Goal: Task Accomplishment & Management: Manage account settings

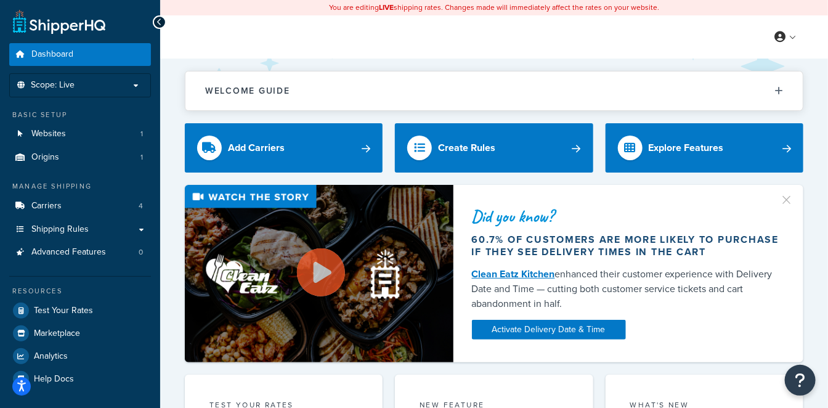
click at [65, 204] on link "Carriers 4" at bounding box center [80, 206] width 142 height 23
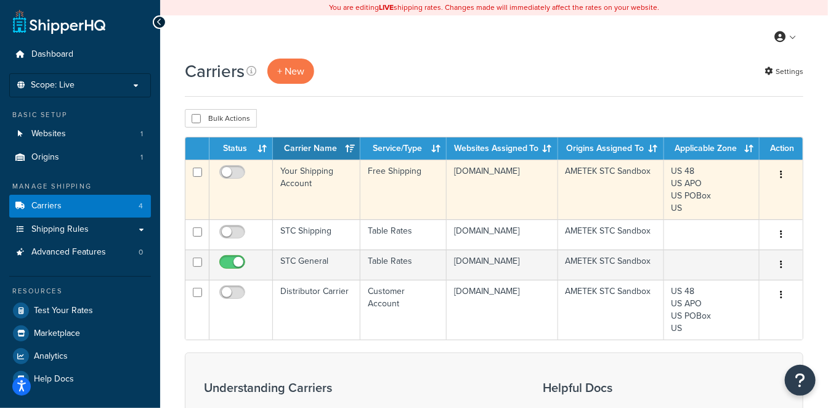
click at [314, 179] on td "Your Shipping Account" at bounding box center [316, 189] width 87 height 60
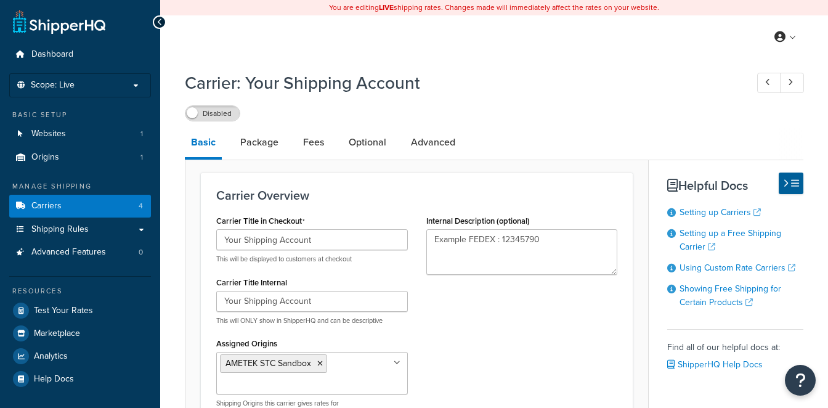
select select "free"
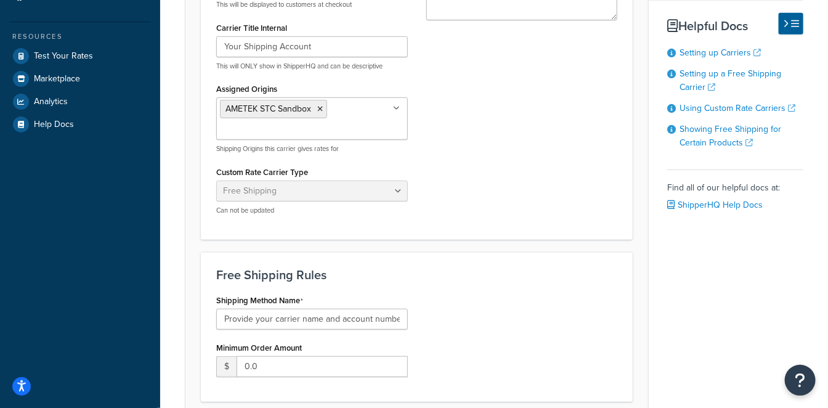
scroll to position [342, 0]
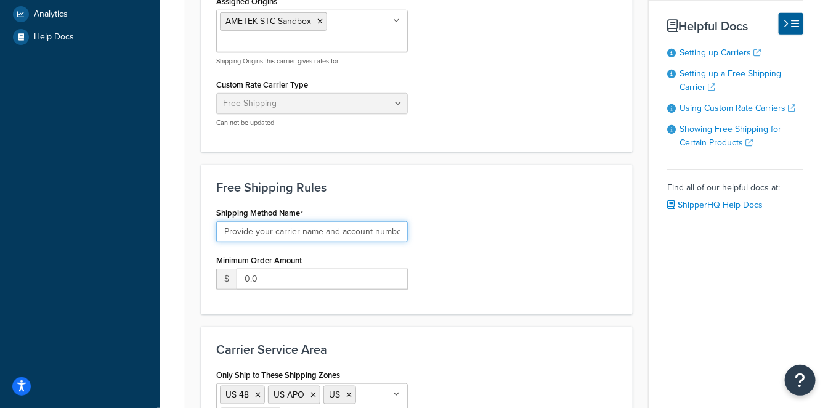
click at [300, 227] on input "Provide your carrier name and account number" at bounding box center [311, 231] width 191 height 21
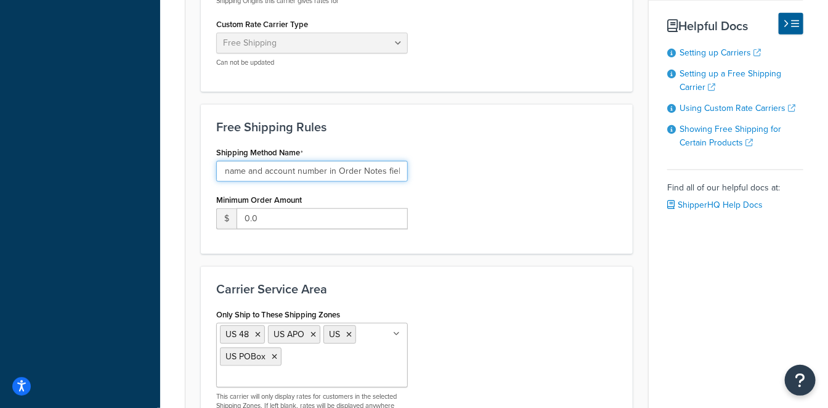
scroll to position [530, 0]
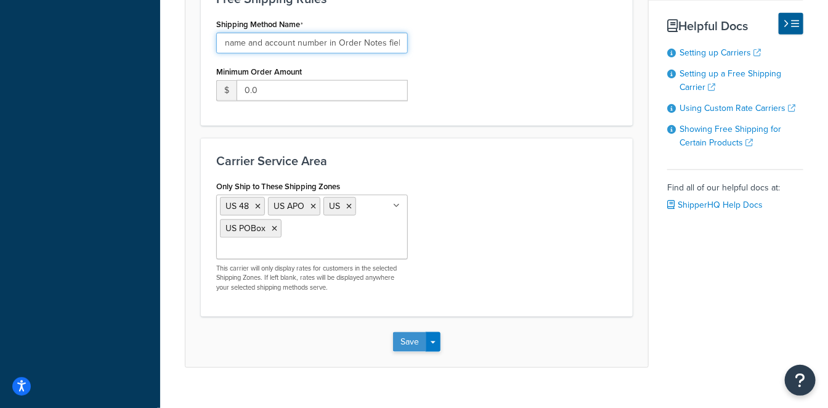
type input "Provide your carrier name and account number in Order Notes field"
click at [408, 332] on button "Save" at bounding box center [409, 342] width 33 height 20
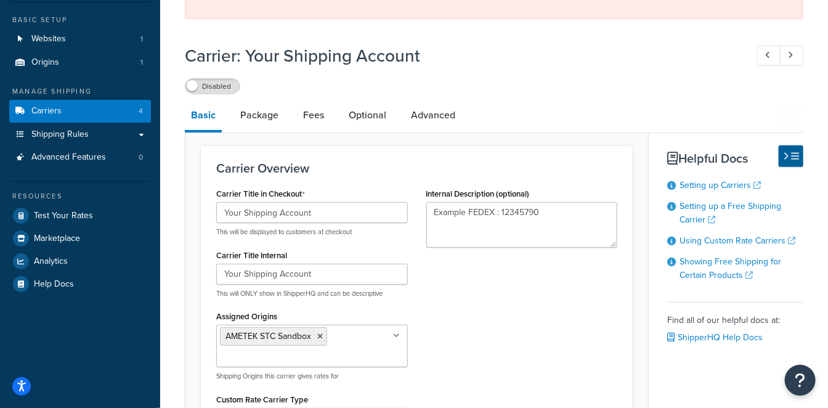
scroll to position [31, 0]
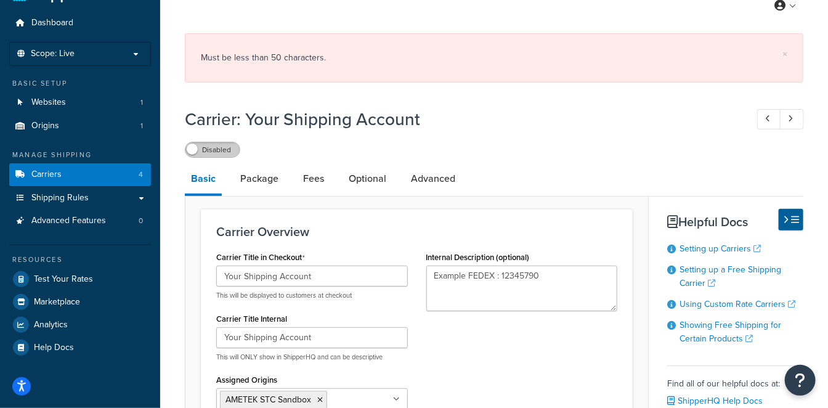
click at [217, 151] on label "Disabled" at bounding box center [212, 149] width 54 height 15
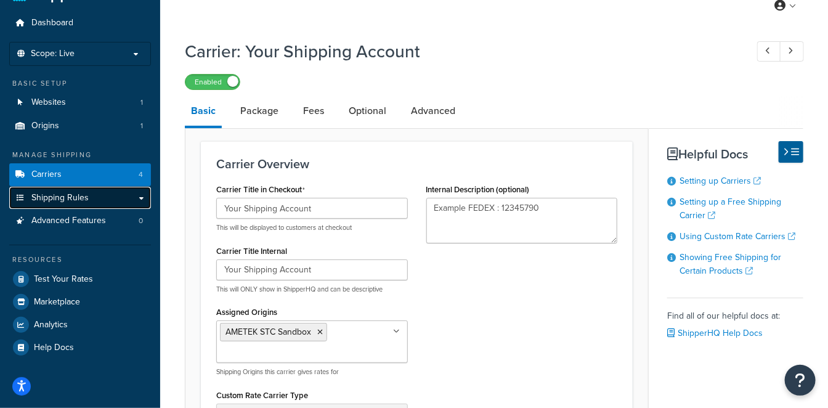
click at [79, 195] on span "Shipping Rules" at bounding box center [59, 198] width 57 height 10
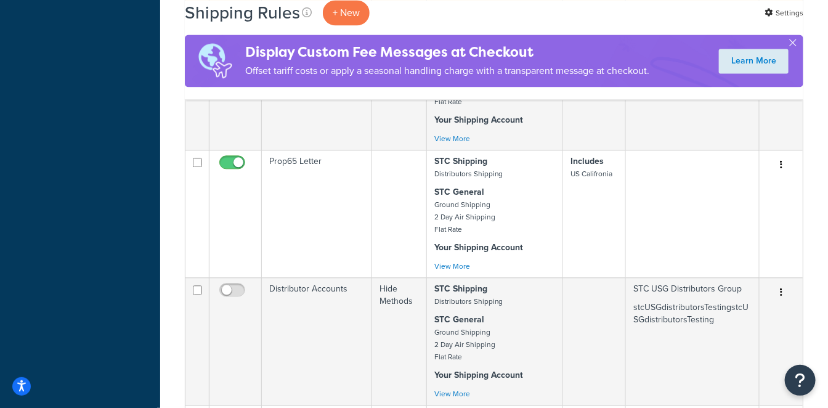
scroll to position [1026, 0]
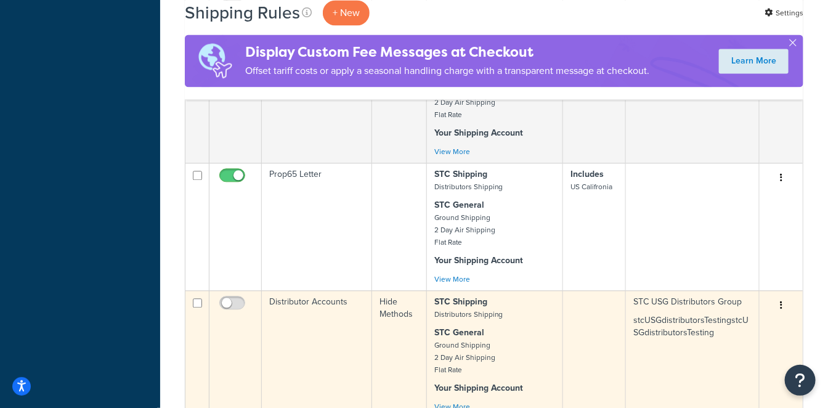
click at [335, 290] on td "Distributor Accounts" at bounding box center [317, 353] width 110 height 127
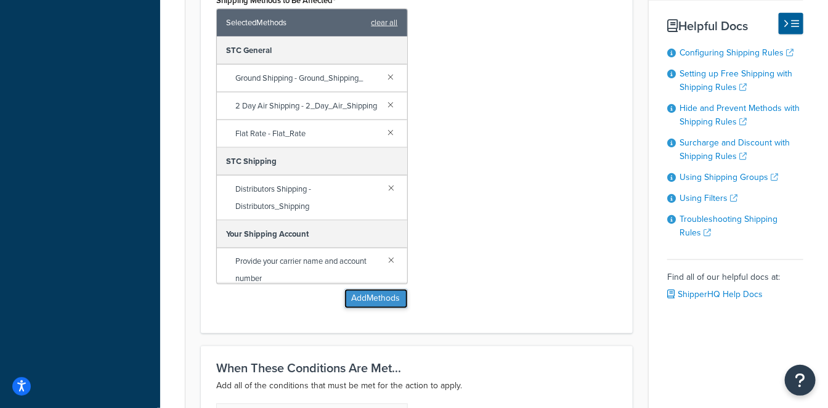
click at [358, 299] on button "Add Methods" at bounding box center [375, 299] width 63 height 20
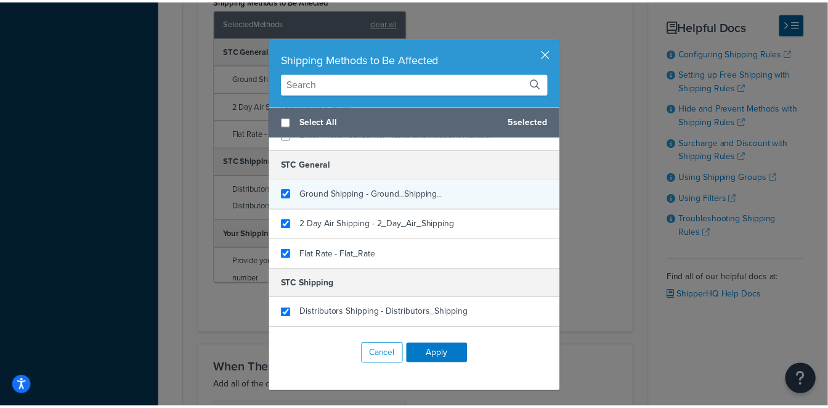
scroll to position [101, 0]
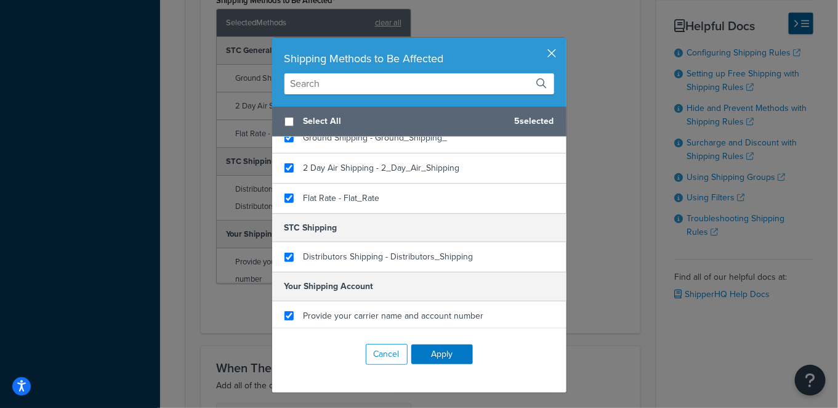
click at [563, 41] on button "button" at bounding box center [564, 39] width 3 height 3
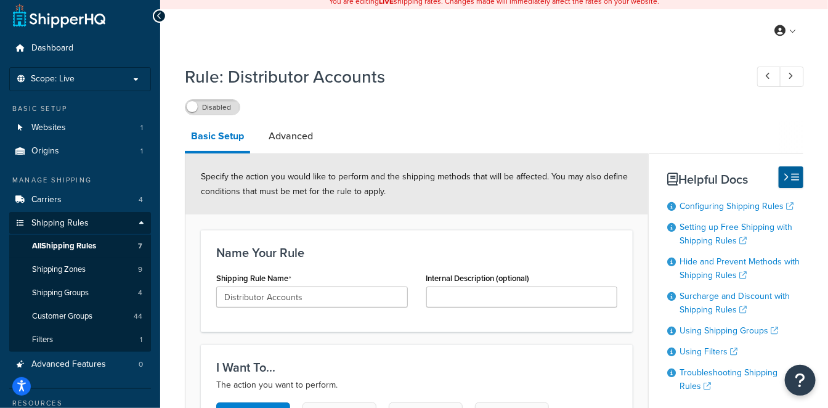
scroll to position [0, 0]
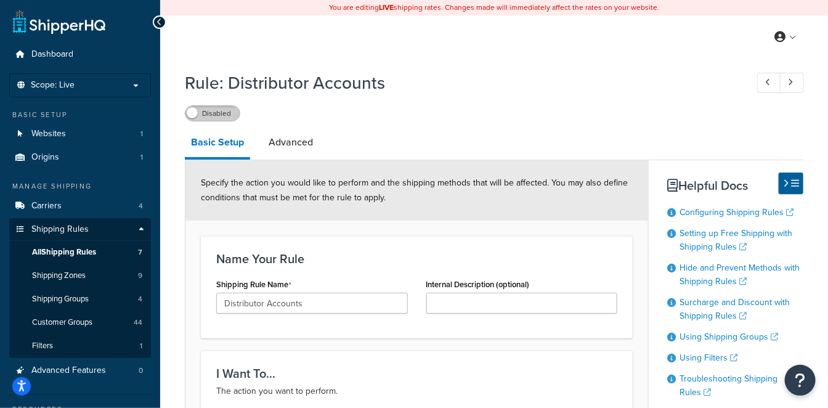
click at [227, 116] on label "Disabled" at bounding box center [212, 113] width 54 height 15
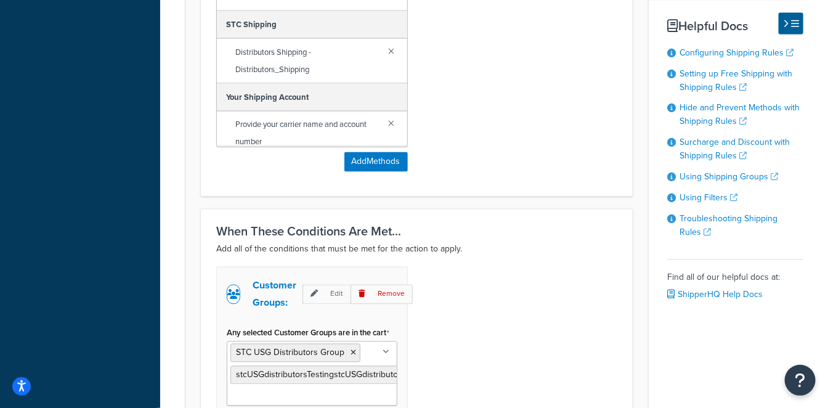
scroll to position [991, 0]
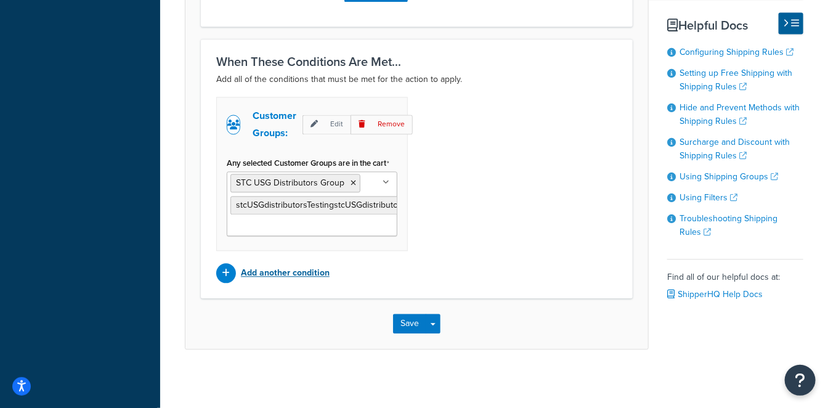
click at [300, 272] on p "Add another condition" at bounding box center [285, 272] width 89 height 17
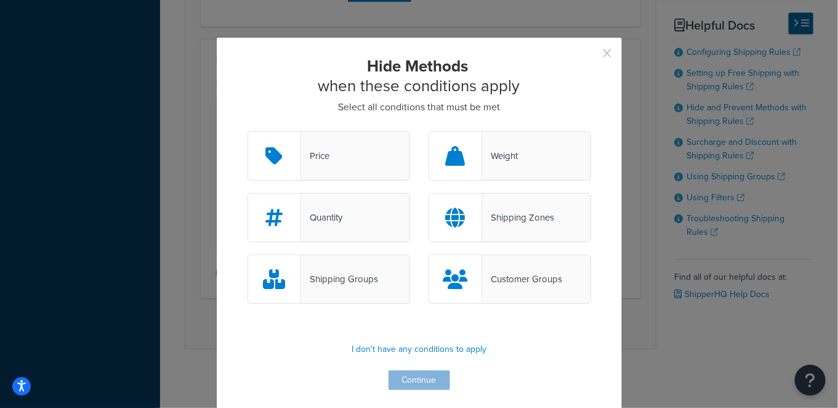
click at [591, 57] on button "button" at bounding box center [589, 57] width 3 height 3
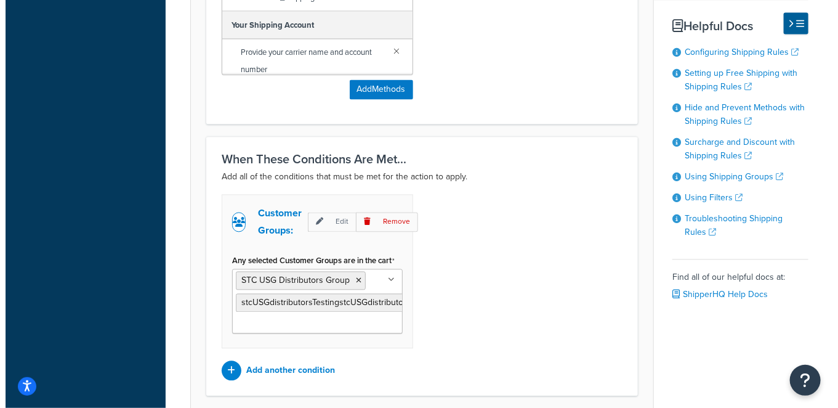
scroll to position [991, 0]
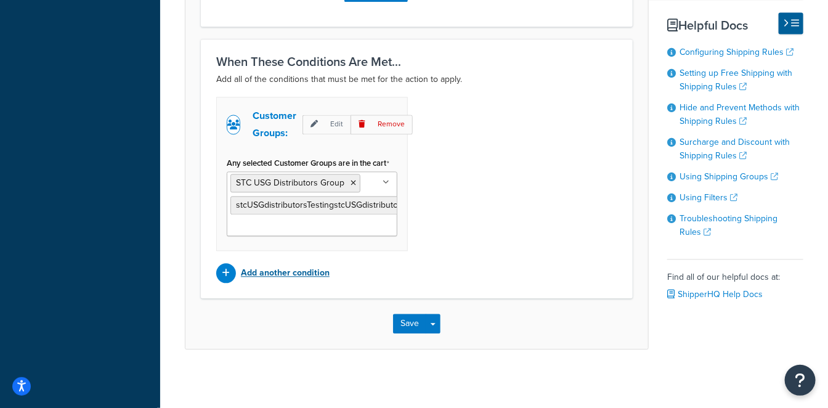
click at [283, 271] on p "Add another condition" at bounding box center [285, 272] width 89 height 17
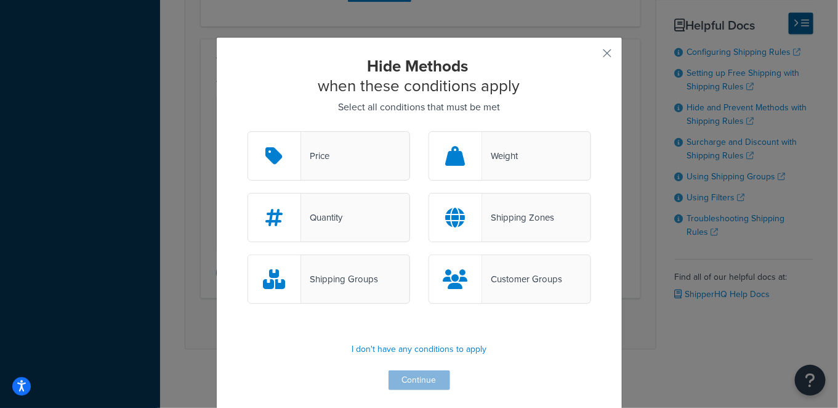
click at [491, 220] on div "Shipping Zones" at bounding box center [518, 217] width 72 height 17
click at [0, 0] on input "Shipping Zones" at bounding box center [0, 0] width 0 height 0
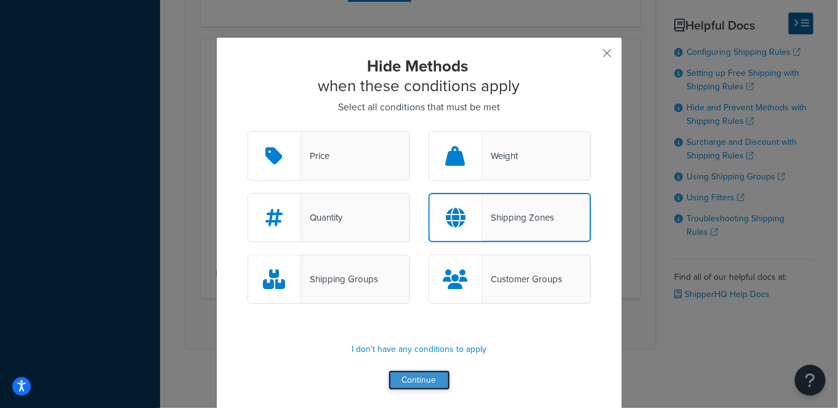
click at [421, 387] on button "Continue" at bounding box center [420, 380] width 62 height 20
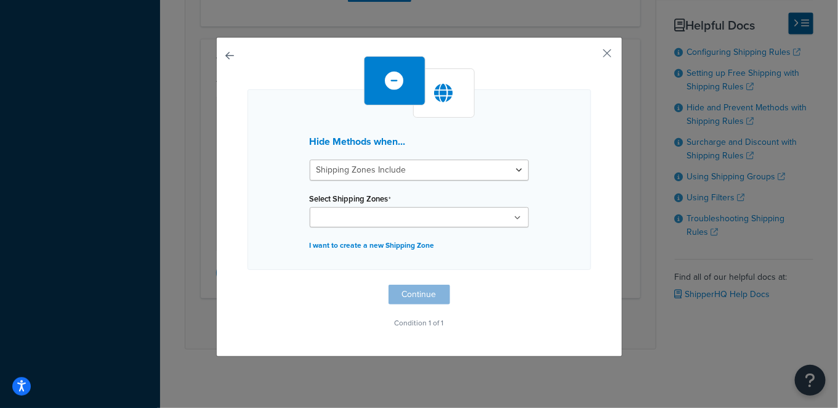
click at [409, 217] on ul at bounding box center [419, 217] width 219 height 20
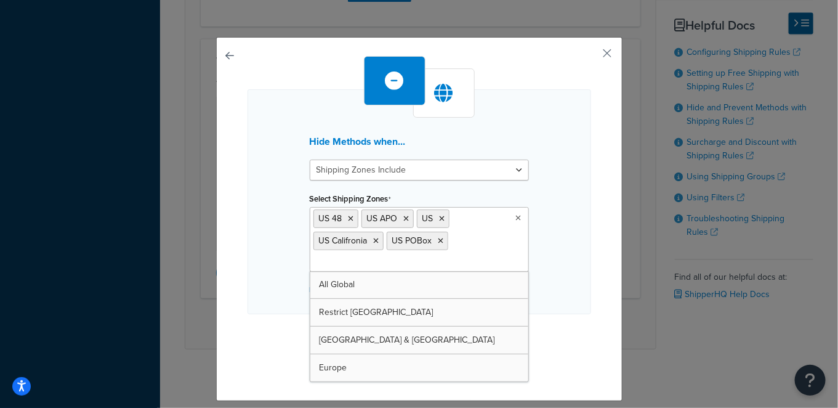
click at [551, 273] on div "Hide Methods when... Shipping Zones Include Shipping Zones Do Not Include Selec…" at bounding box center [420, 201] width 344 height 225
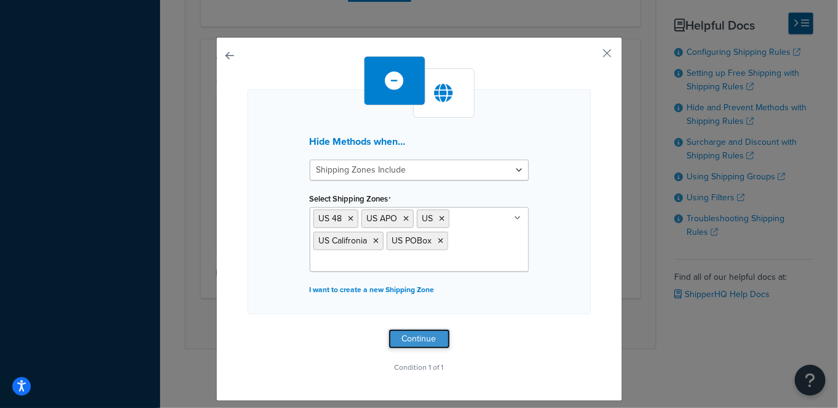
click at [410, 337] on button "Continue" at bounding box center [420, 339] width 62 height 20
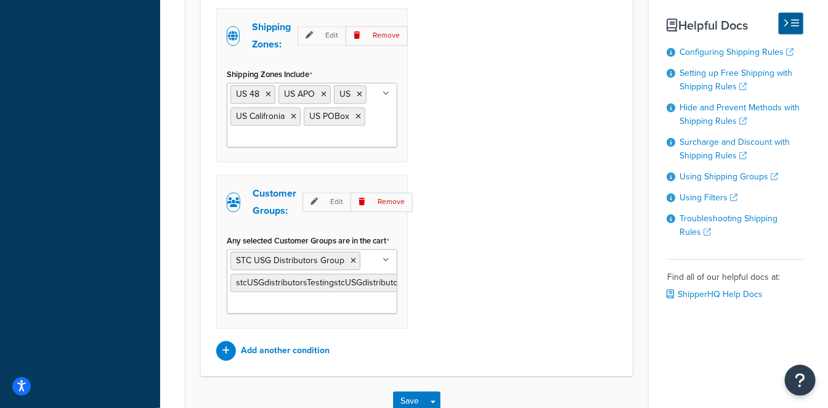
scroll to position [1156, 0]
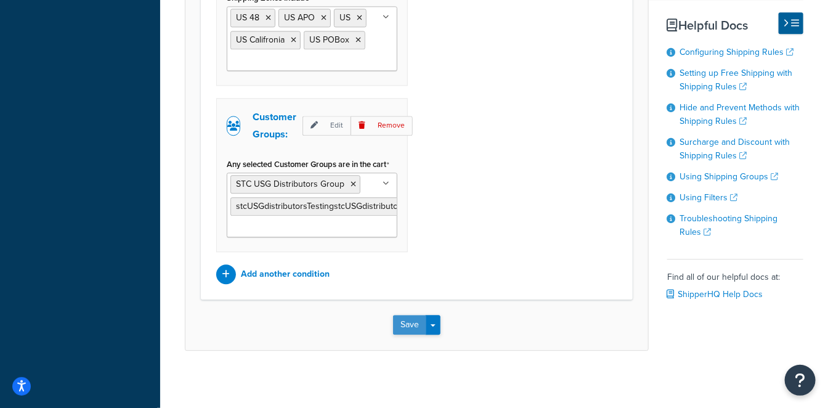
click at [403, 320] on button "Save" at bounding box center [409, 325] width 33 height 20
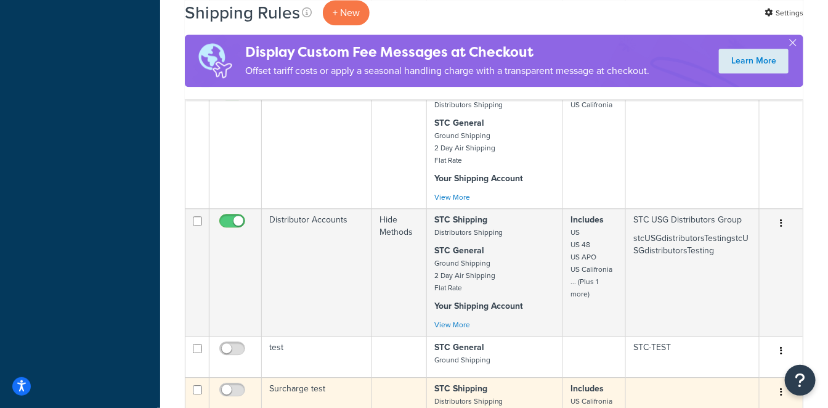
scroll to position [1300, 0]
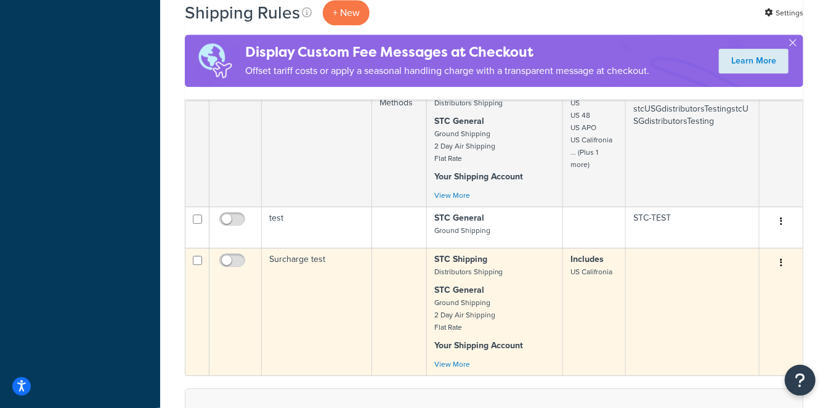
click at [321, 248] on td "Surcharge test" at bounding box center [317, 311] width 110 height 127
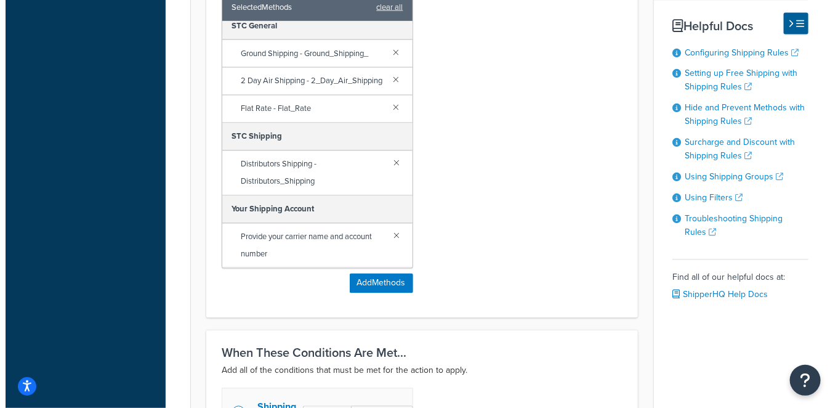
scroll to position [957, 0]
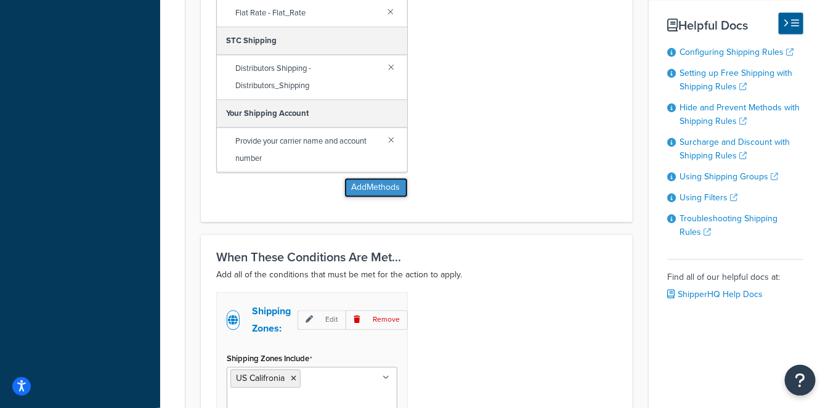
click at [381, 187] on button "Add Methods" at bounding box center [375, 187] width 63 height 20
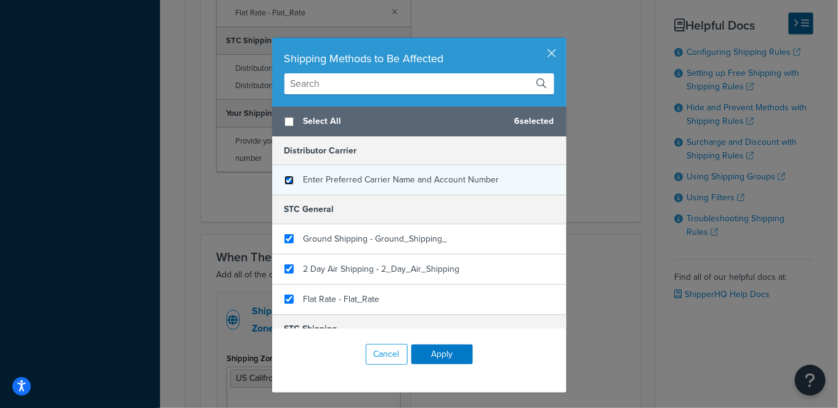
click at [284, 177] on input "checkbox" at bounding box center [288, 179] width 9 height 9
checkbox input "true"
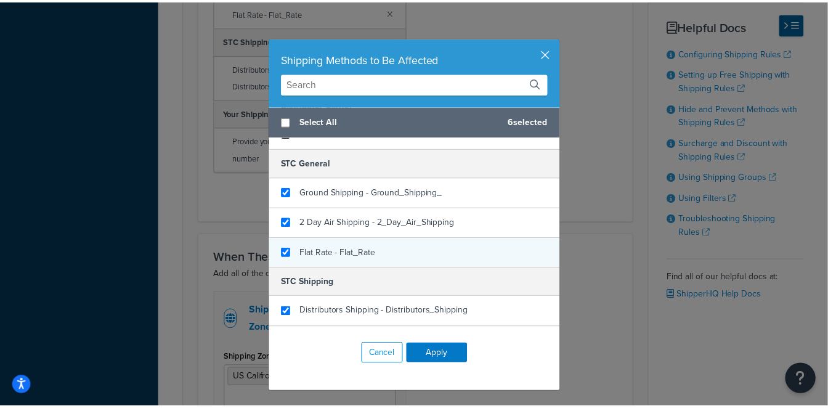
scroll to position [101, 0]
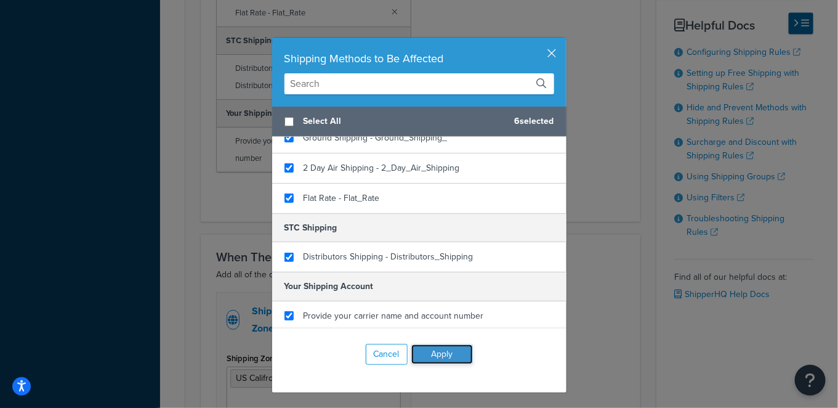
click at [450, 357] on button "Apply" at bounding box center [442, 354] width 62 height 20
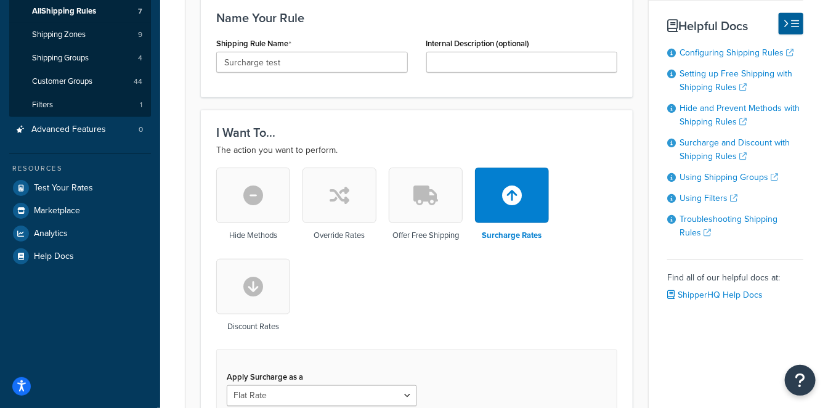
scroll to position [0, 0]
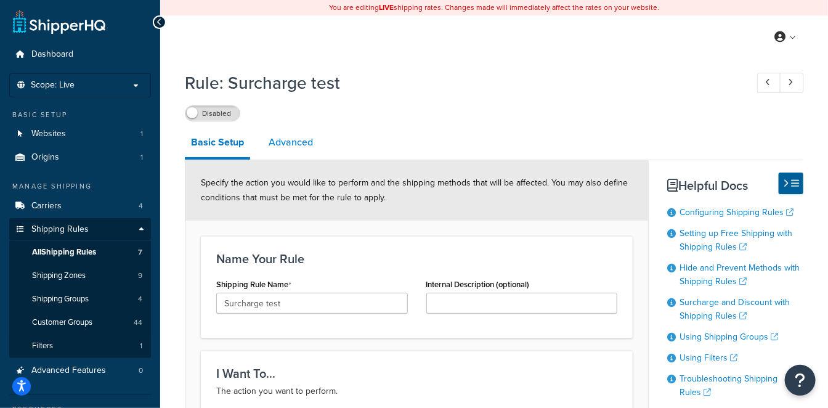
click at [306, 146] on link "Advanced" at bounding box center [290, 142] width 57 height 30
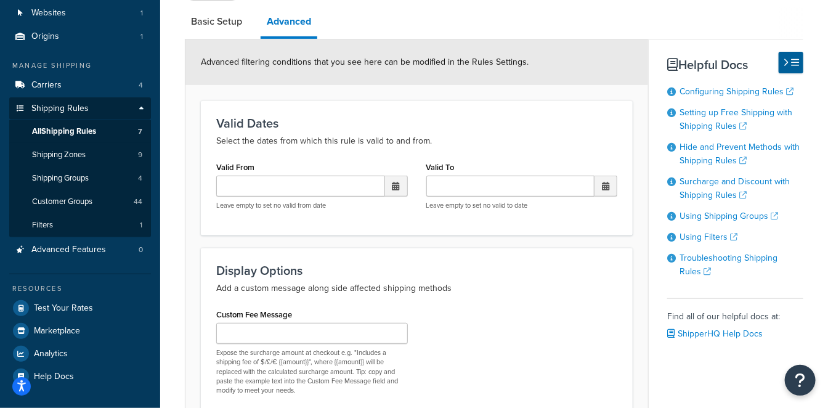
scroll to position [205, 0]
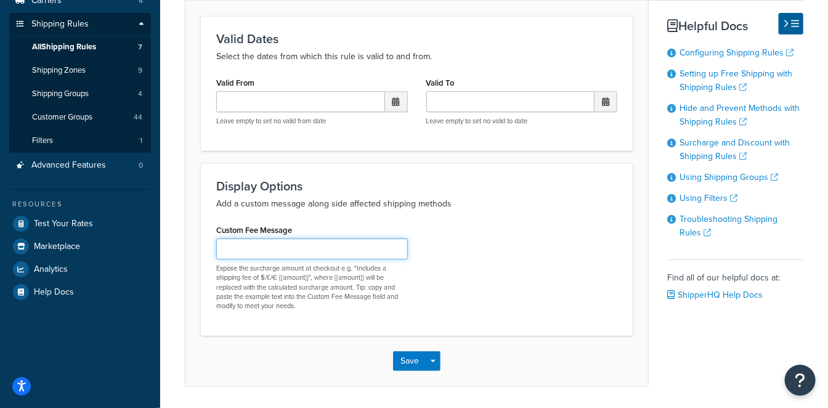
click at [315, 246] on input "Custom Fee Message" at bounding box center [311, 248] width 191 height 21
paste input "⚠️WARNING: [MEDICAL_DATA] and Reproductive Harm – [DOMAIN_NAME]. Dispose of in …"
click at [377, 244] on input "⚠️WARNING: [MEDICAL_DATA] and Reproductive Harm – [DOMAIN_NAME]. Dispose of in …" at bounding box center [311, 248] width 191 height 21
click at [259, 243] on input "⚠️WARNING: [MEDICAL_DATA] and Reproductive Harm – [DOMAIN_NAME]. Dispose of in …" at bounding box center [311, 248] width 191 height 21
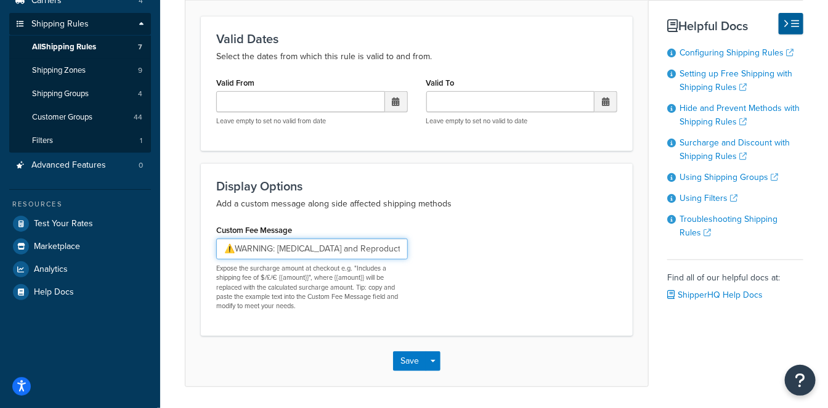
paste input "text"
type input "⚠️WARNING: [MEDICAL_DATA] and Reproductive Harm – [DOMAIN_NAME]. Dispose of in …"
click at [453, 279] on div "Custom Fee Message ⚠️WARNING: [MEDICAL_DATA] and Reproductive Harm – [DOMAIN_NA…" at bounding box center [416, 270] width 419 height 99
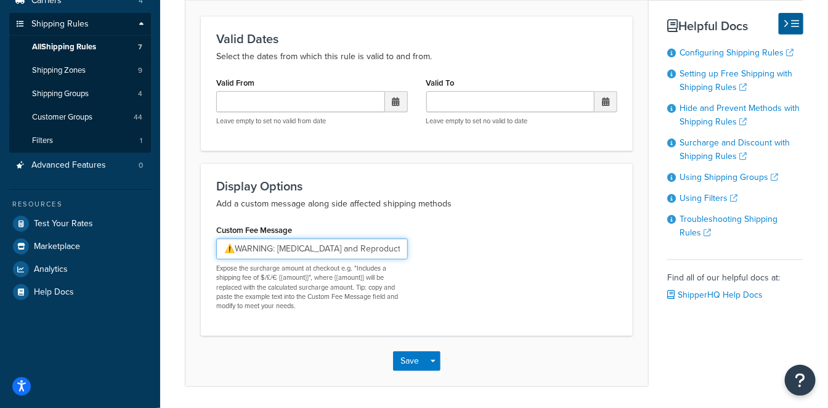
click at [364, 254] on input "⚠️WARNING: [MEDICAL_DATA] and Reproductive Harm – [DOMAIN_NAME]. Dispose of in …" at bounding box center [311, 248] width 191 height 21
click at [414, 362] on button "Save" at bounding box center [409, 361] width 33 height 20
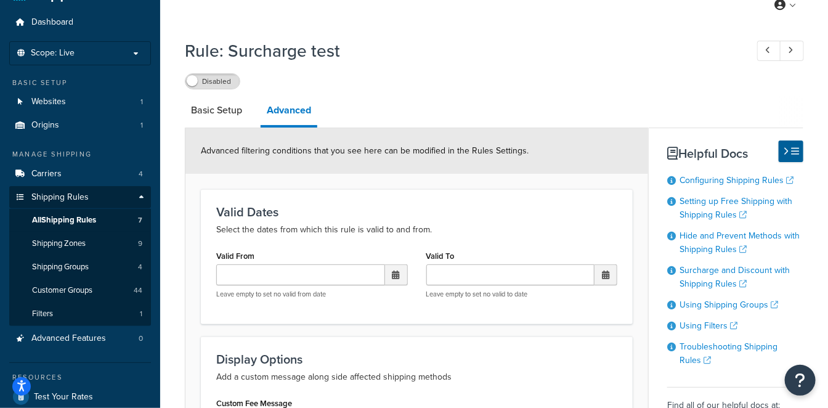
scroll to position [0, 0]
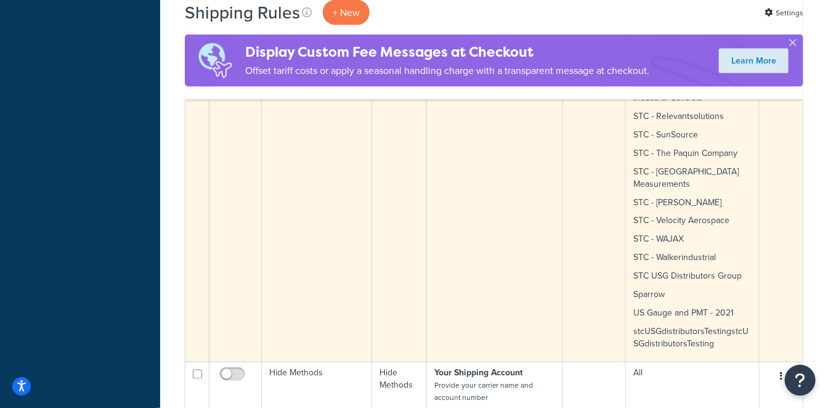
scroll to position [889, 0]
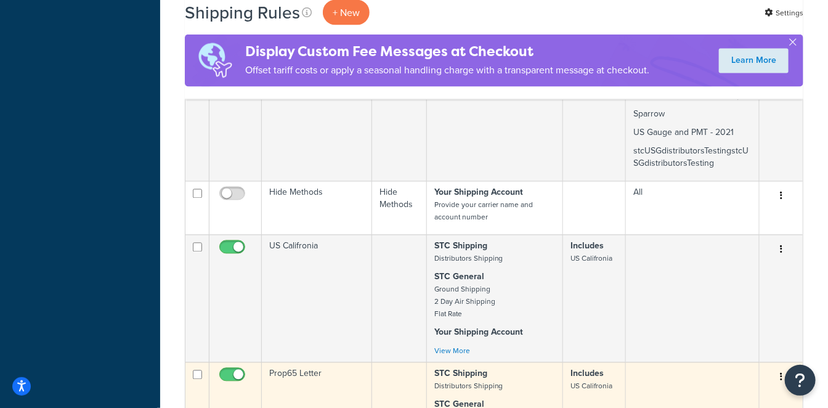
click at [225, 370] on input "checkbox" at bounding box center [234, 377] width 34 height 15
checkbox input "false"
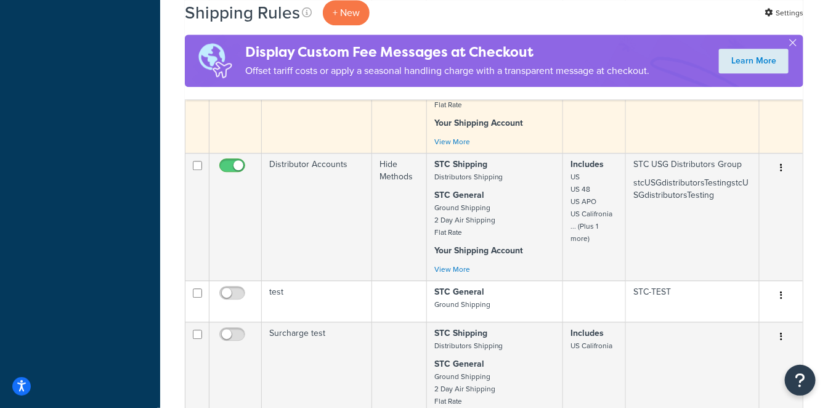
scroll to position [1231, 0]
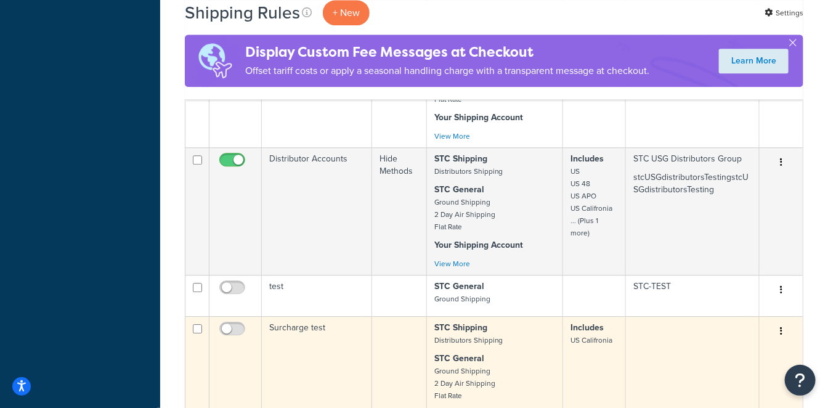
click at [318, 316] on td "Surcharge test" at bounding box center [317, 379] width 110 height 127
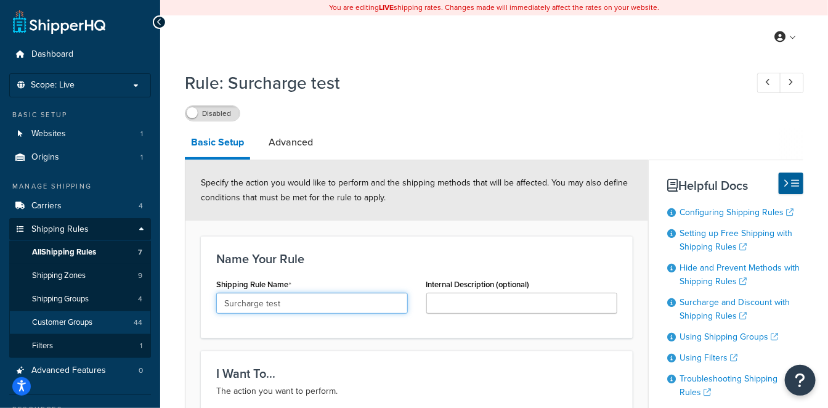
drag, startPoint x: 309, startPoint y: 302, endPoint x: 113, endPoint y: 316, distance: 196.3
type input "Prop65 display"
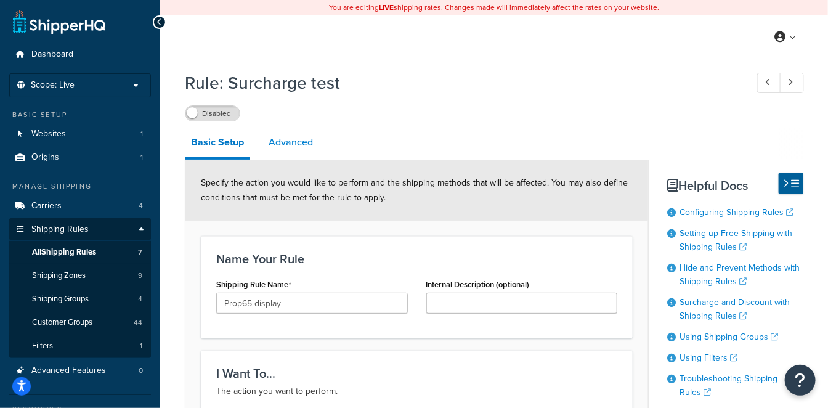
click at [266, 150] on link "Advanced" at bounding box center [290, 142] width 57 height 30
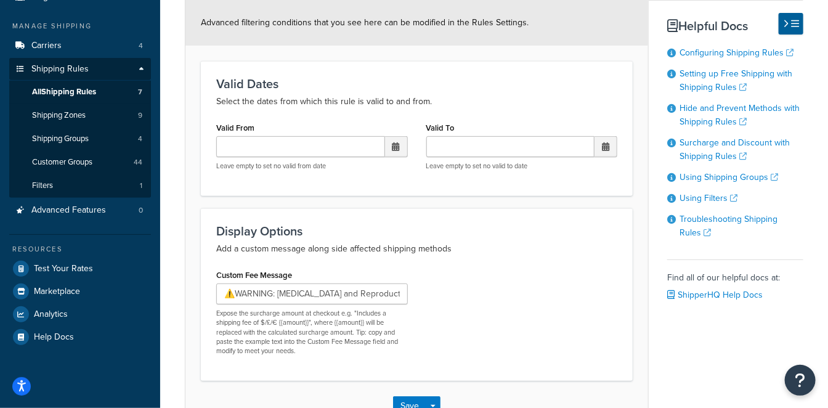
scroll to position [244, 0]
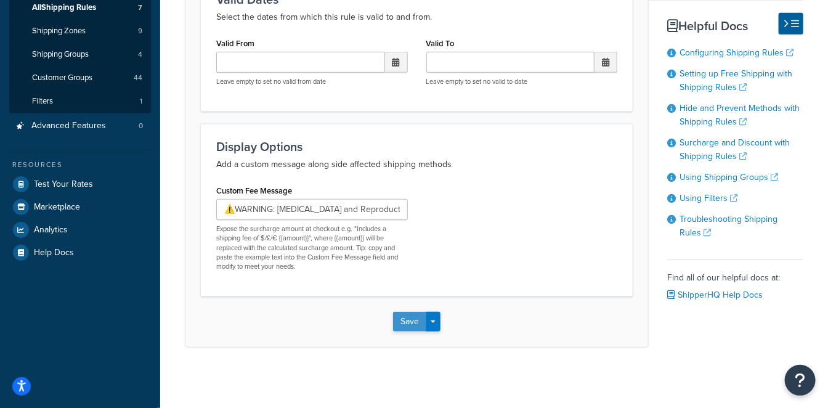
click at [410, 315] on button "Save" at bounding box center [409, 322] width 33 height 20
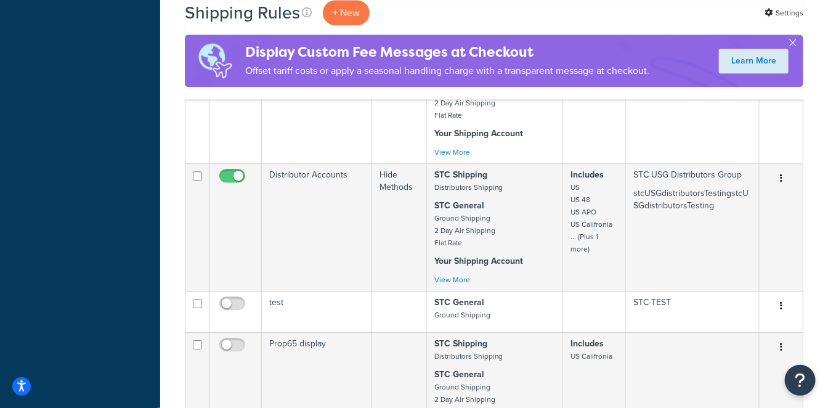
scroll to position [1231, 0]
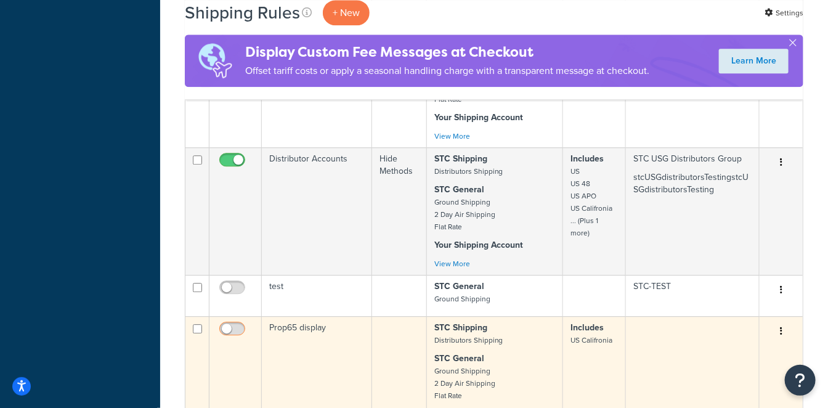
click at [241, 324] on input "checkbox" at bounding box center [234, 331] width 34 height 15
checkbox input "true"
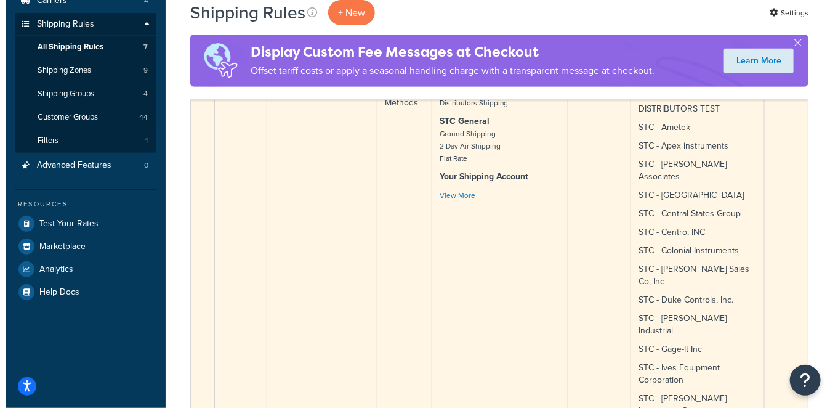
scroll to position [0, 0]
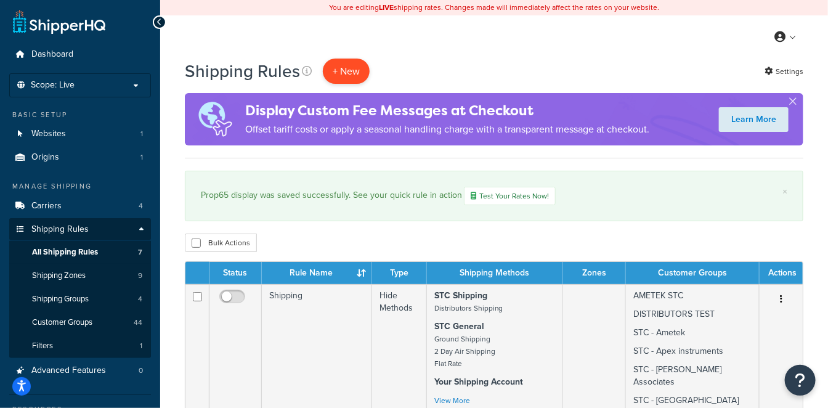
click at [347, 73] on p "+ New" at bounding box center [346, 70] width 47 height 25
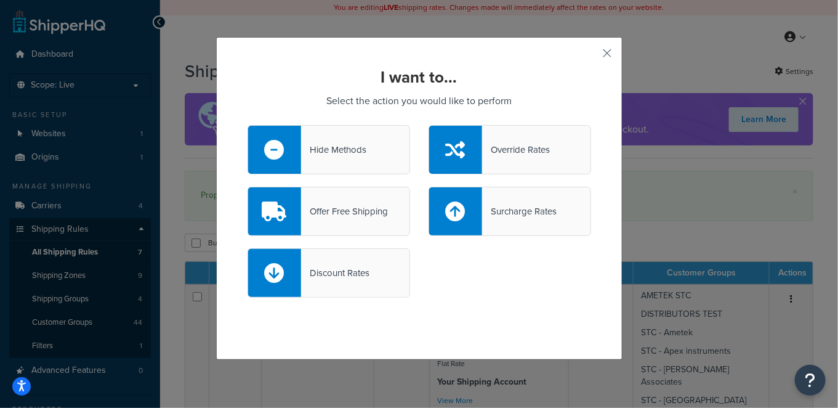
click at [329, 142] on div "Hide Methods" at bounding box center [333, 149] width 65 height 17
click at [0, 0] on input "Hide Methods" at bounding box center [0, 0] width 0 height 0
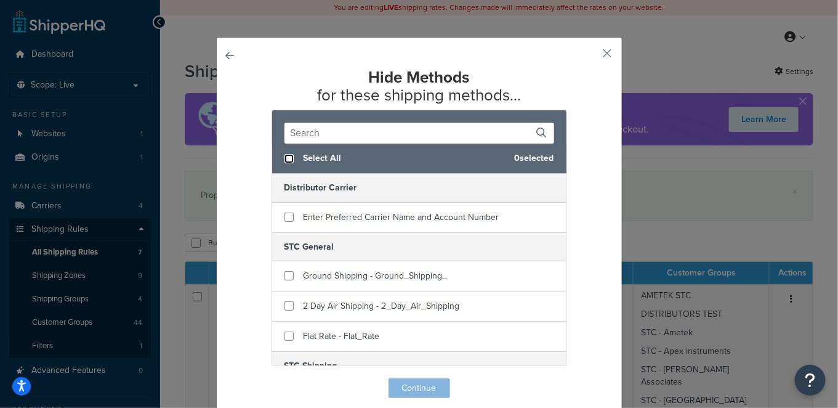
click at [284, 156] on input "checkbox" at bounding box center [288, 158] width 9 height 9
checkbox input "true"
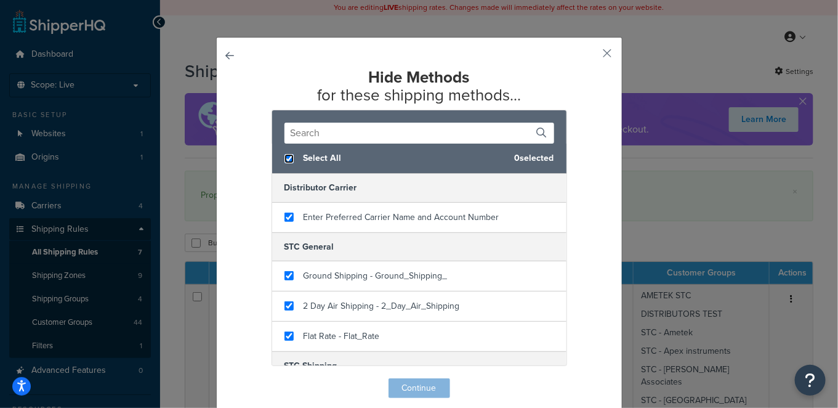
checkbox input "true"
click at [284, 153] on div "Select All 6 selected" at bounding box center [419, 158] width 294 height 30
checkbox input "false"
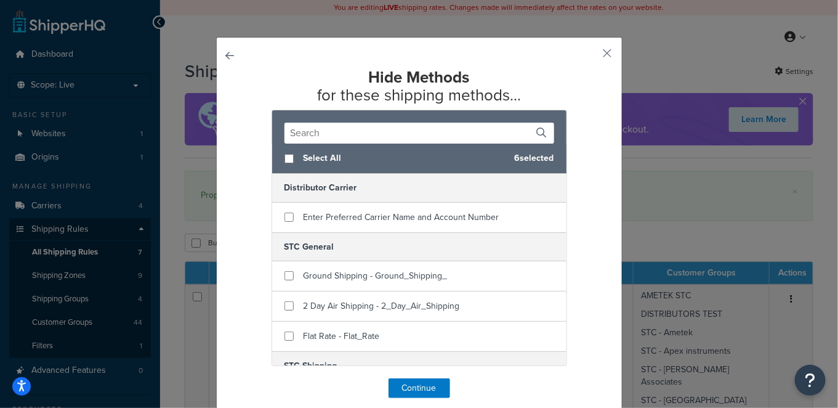
checkbox input "false"
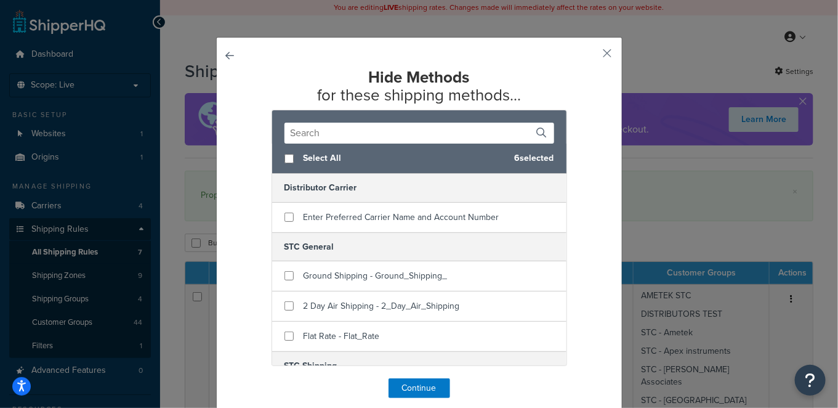
checkbox input "false"
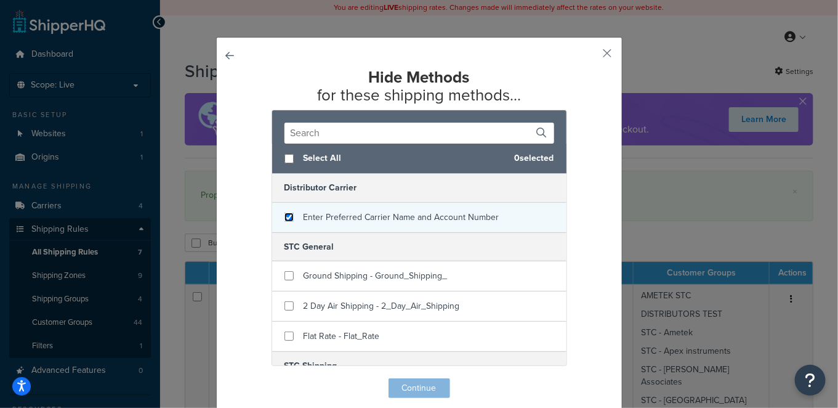
click at [284, 217] on input "checkbox" at bounding box center [288, 216] width 9 height 9
checkbox input "true"
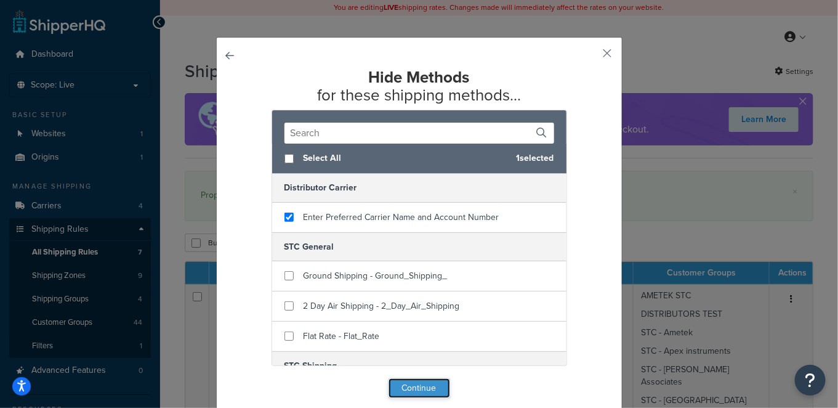
click at [413, 387] on button "Continue" at bounding box center [420, 388] width 62 height 20
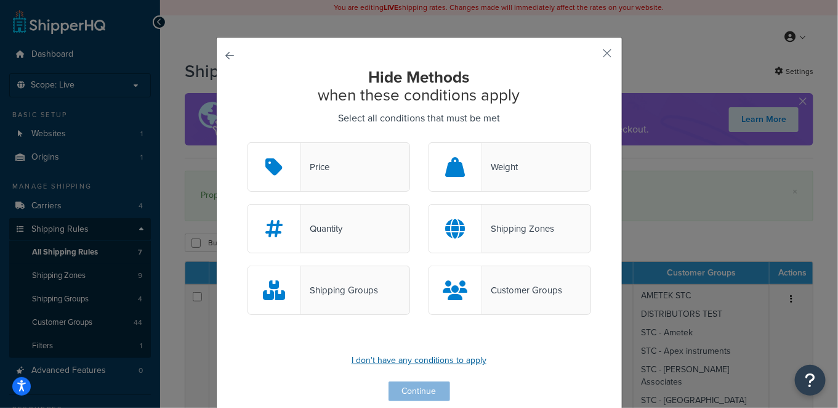
click at [435, 360] on p "I don't have any conditions to apply" at bounding box center [420, 360] width 344 height 17
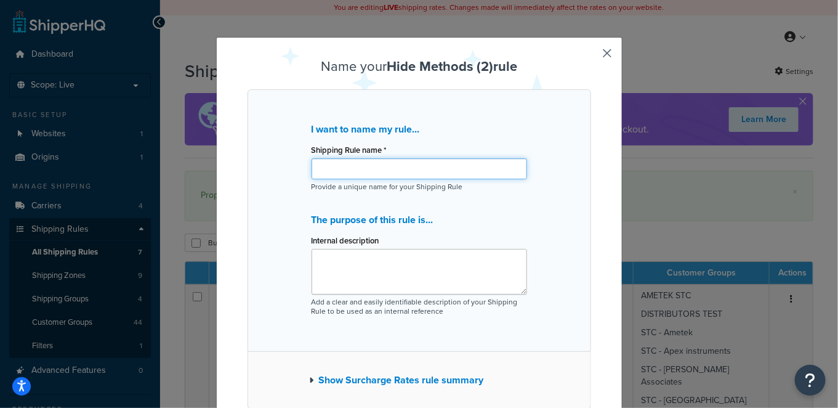
click at [411, 172] on input "Shipping Rule name *" at bounding box center [420, 168] width 216 height 21
type input "Hide Carrier account"
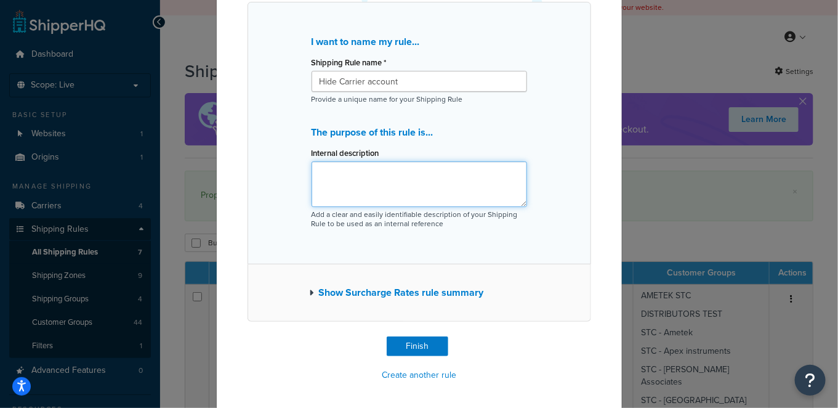
scroll to position [88, 0]
click at [405, 337] on button "Finish" at bounding box center [418, 346] width 62 height 20
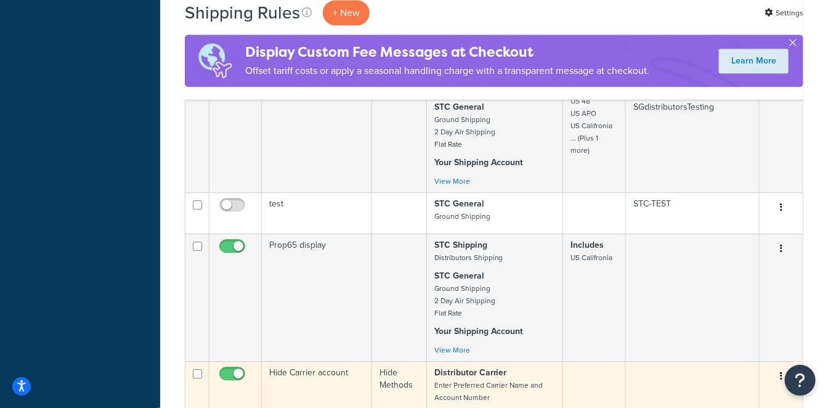
scroll to position [1231, 0]
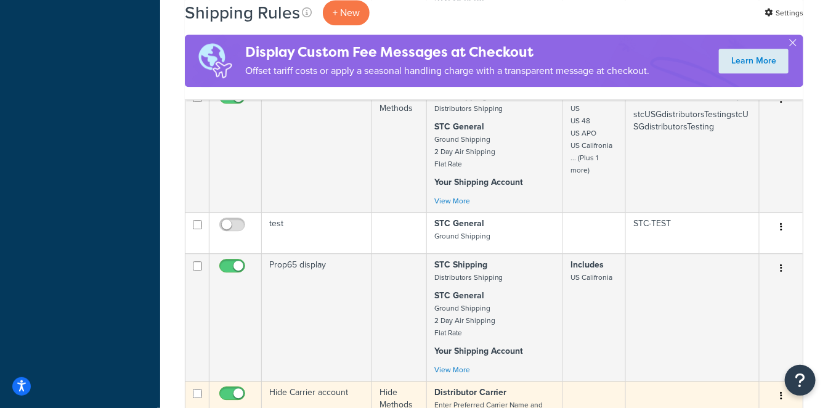
click at [323, 381] on td "Hide Carrier account" at bounding box center [317, 408] width 110 height 54
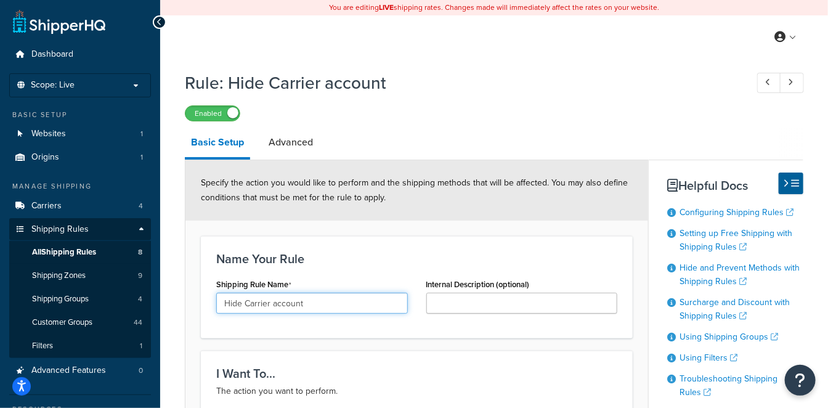
click at [328, 302] on input "Hide Carrier account" at bounding box center [311, 302] width 191 height 21
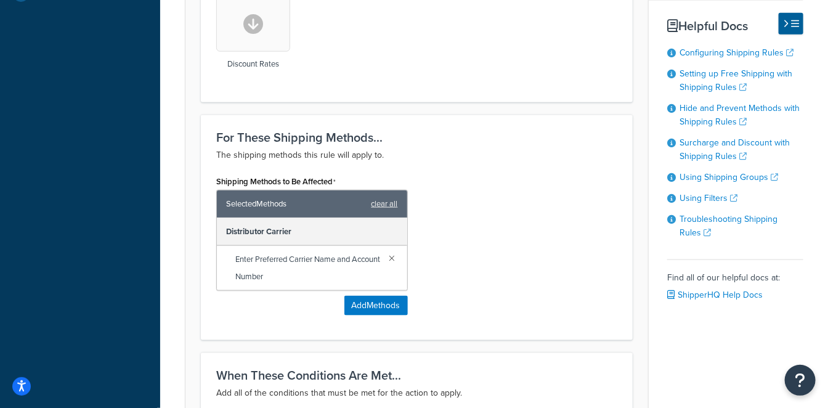
scroll to position [651, 0]
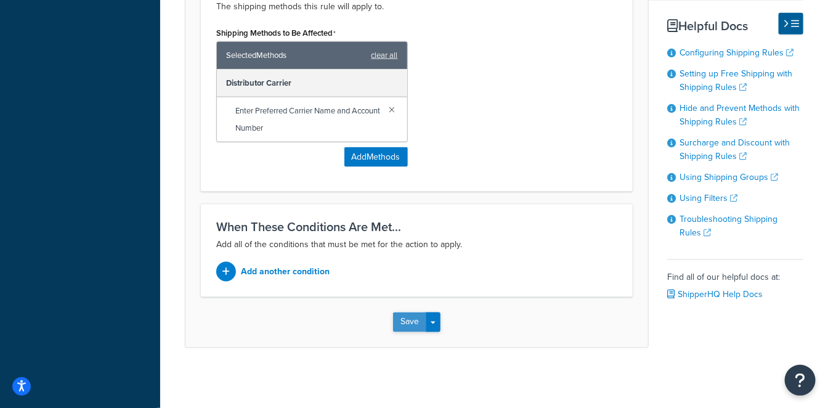
type input "Hide Carrier account ALL"
click at [414, 323] on button "Save" at bounding box center [409, 322] width 33 height 20
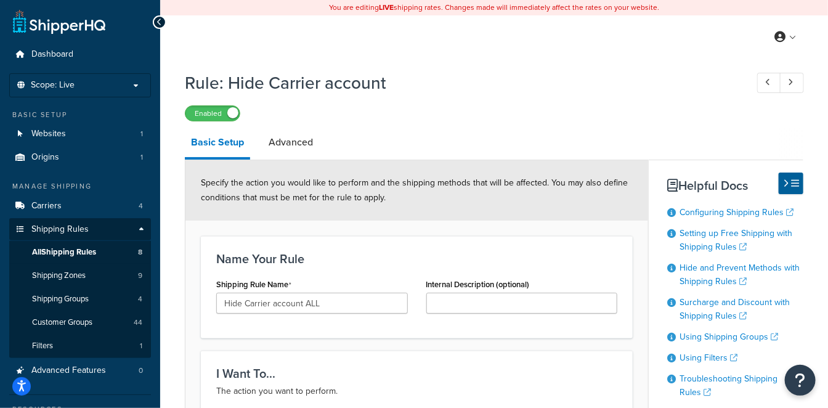
scroll to position [273, 0]
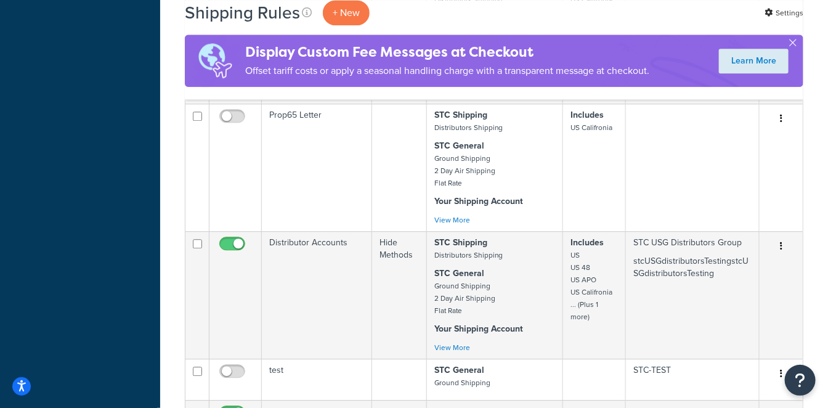
scroll to position [1337, 0]
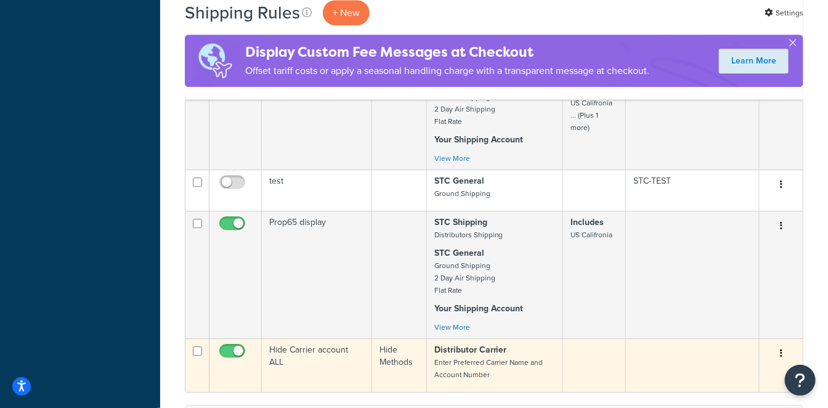
click at [307, 338] on td "Hide Carrier account ALL" at bounding box center [317, 365] width 110 height 54
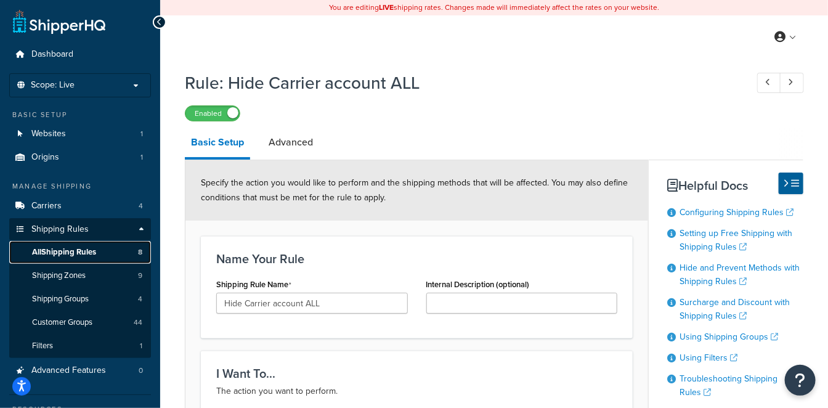
click at [79, 248] on span "All Shipping Rules" at bounding box center [64, 252] width 64 height 10
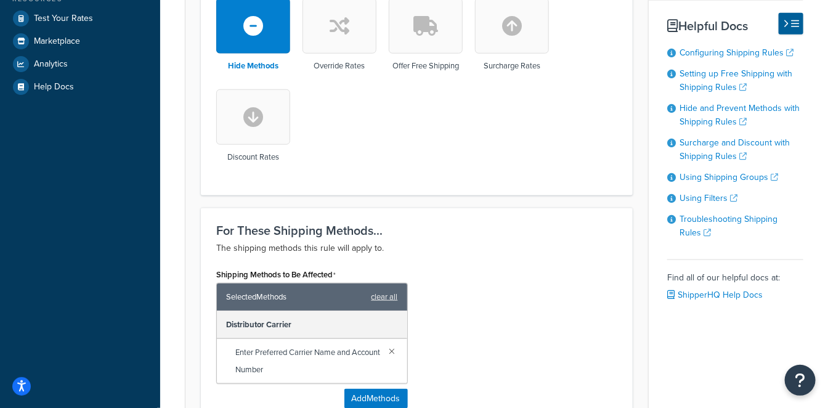
scroll to position [651, 0]
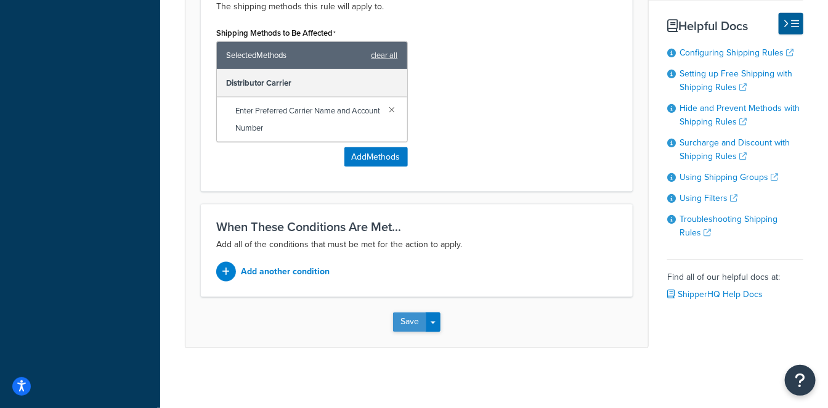
click at [412, 320] on button "Save" at bounding box center [409, 322] width 33 height 20
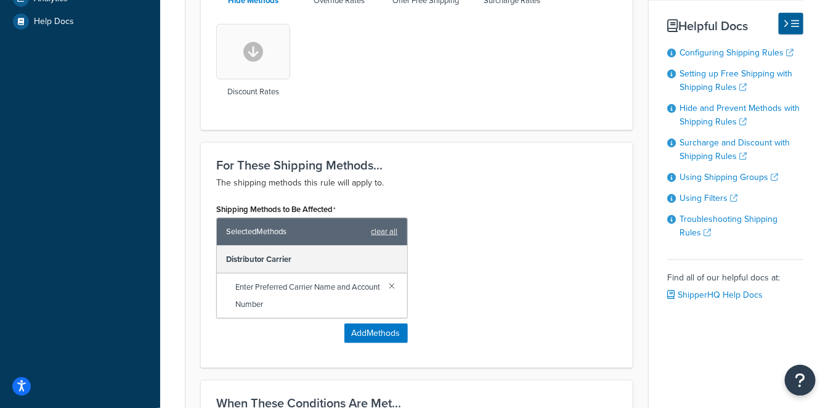
scroll to position [478, 0]
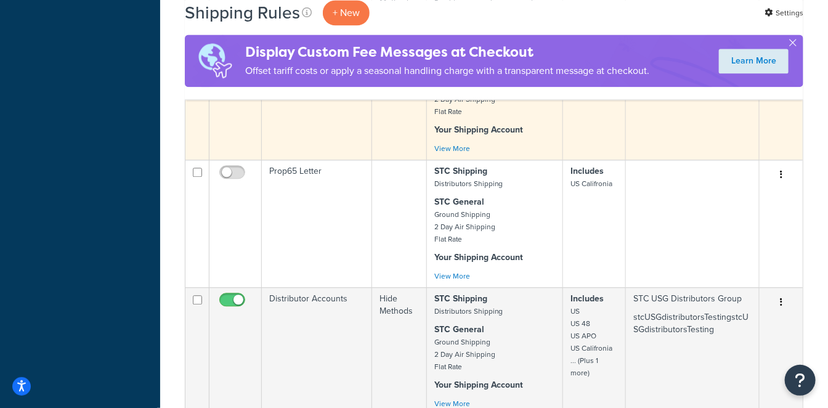
scroll to position [1094, 0]
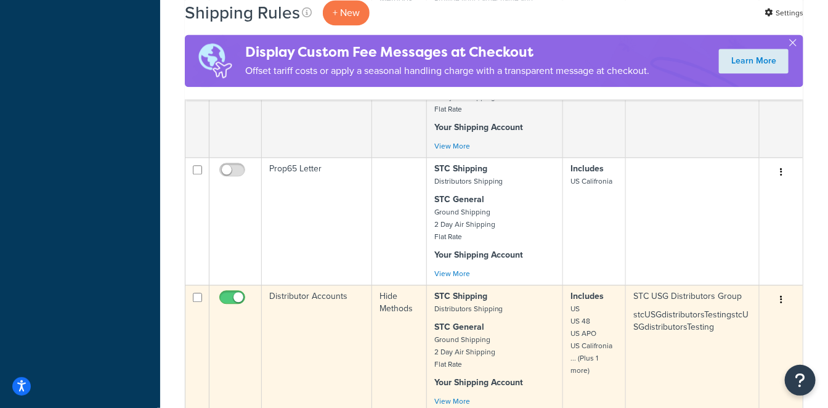
click at [508, 290] on p "STC Shipping Distributors Shipping" at bounding box center [494, 302] width 121 height 25
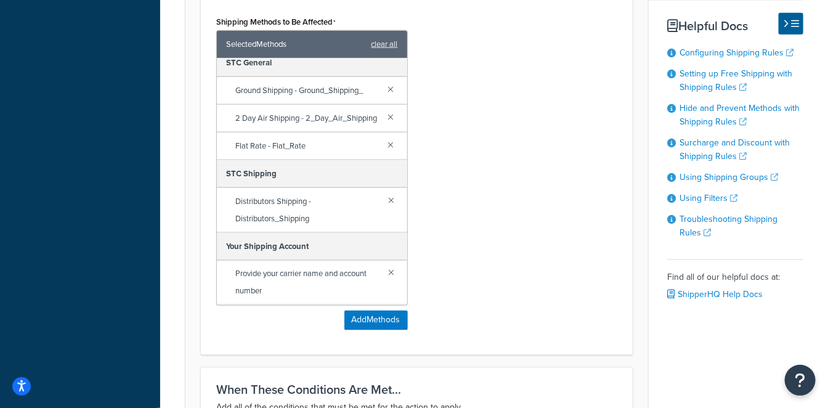
scroll to position [684, 0]
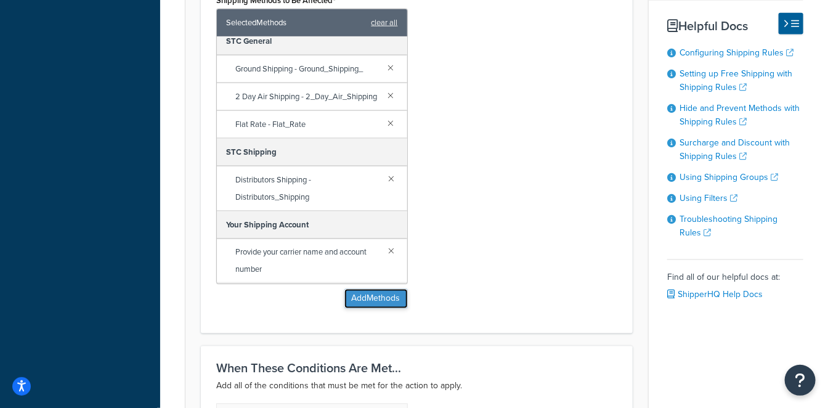
click at [395, 296] on button "Add Methods" at bounding box center [375, 299] width 63 height 20
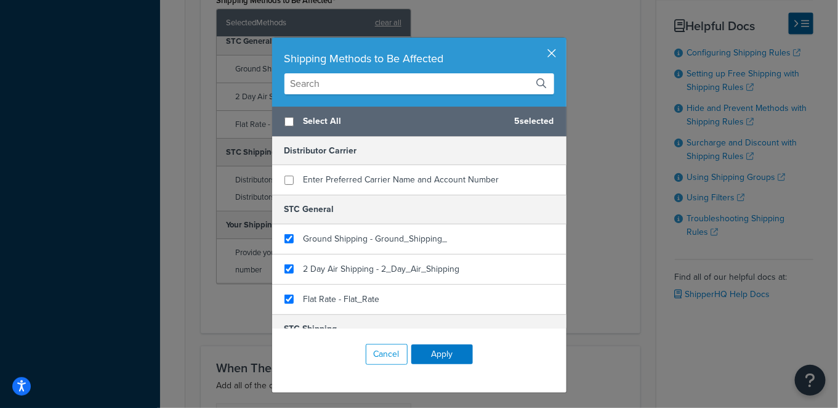
click at [563, 41] on button "button" at bounding box center [564, 39] width 3 height 3
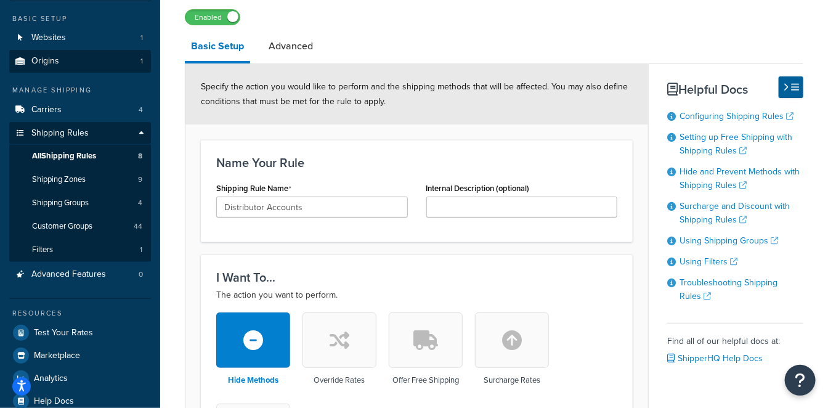
scroll to position [0, 0]
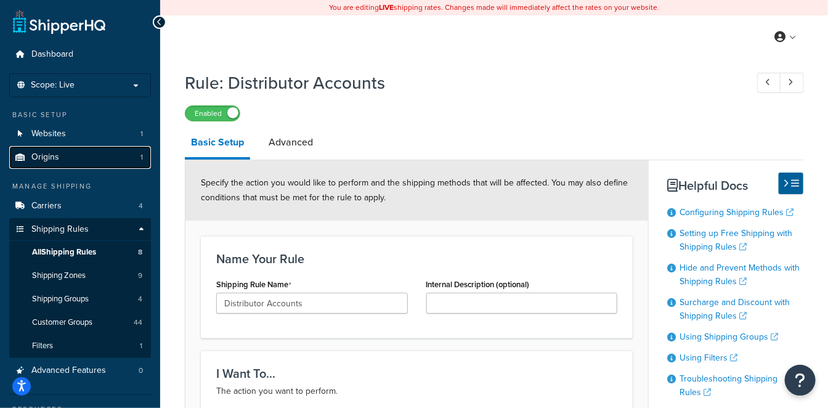
click at [75, 154] on link "Origins 1" at bounding box center [80, 157] width 142 height 23
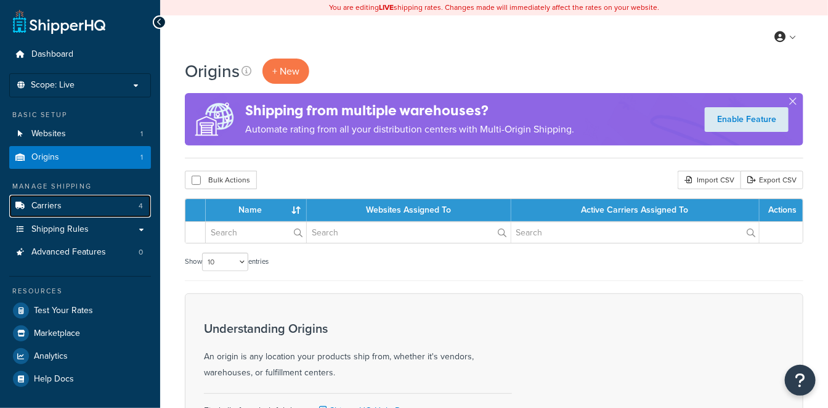
click at [50, 206] on span "Carriers" at bounding box center [46, 206] width 30 height 10
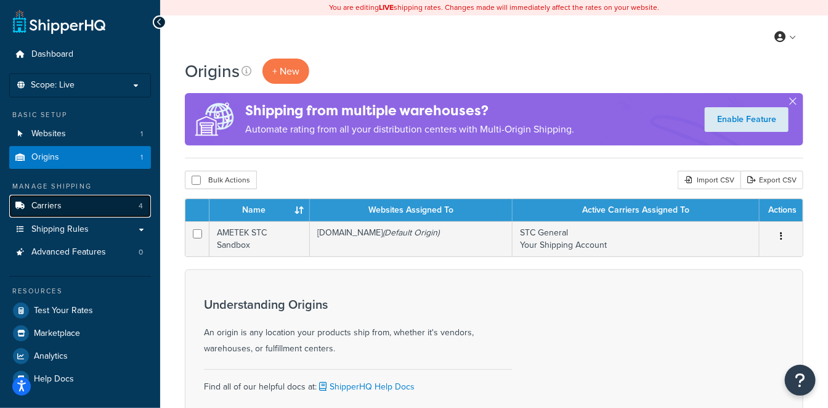
click at [50, 206] on span "Carriers" at bounding box center [46, 206] width 30 height 10
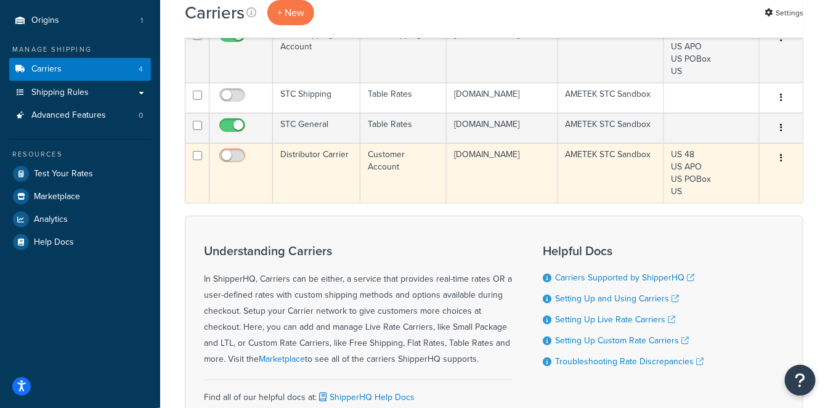
click at [239, 166] on input "checkbox" at bounding box center [234, 158] width 34 height 15
checkbox input "true"
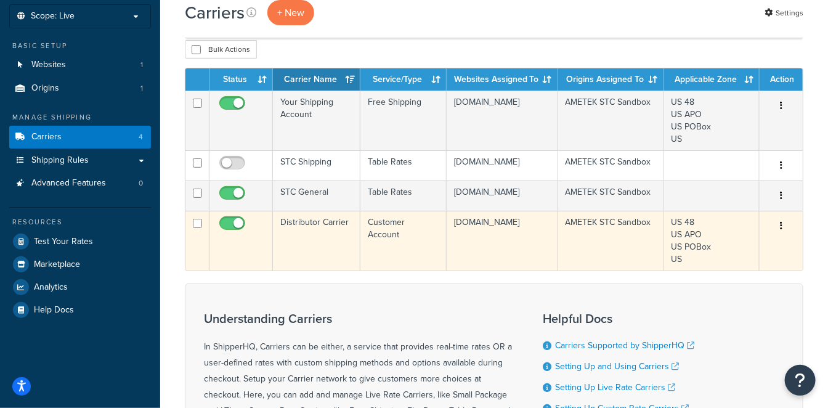
scroll to position [68, 0]
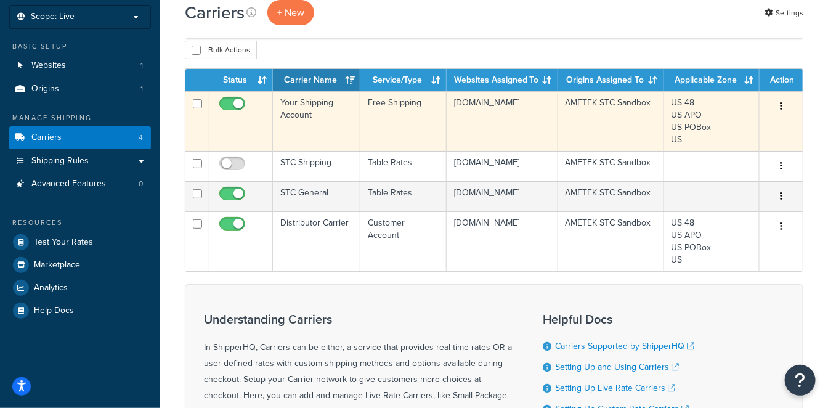
click at [224, 102] on input "checkbox" at bounding box center [234, 106] width 34 height 15
checkbox input "false"
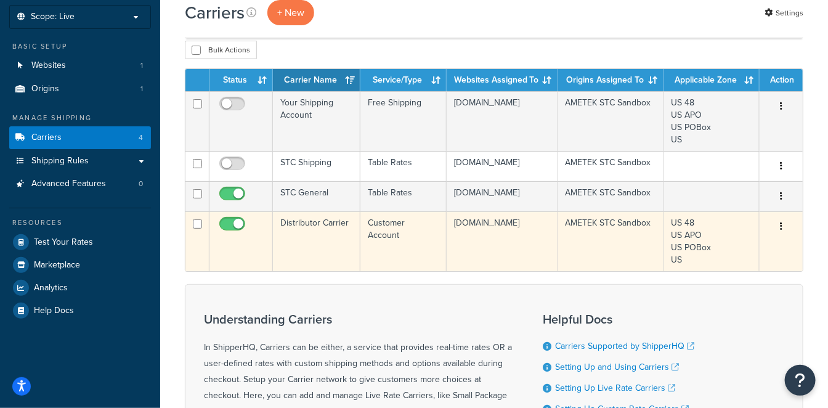
click at [324, 265] on td "Distributor Carrier" at bounding box center [316, 241] width 87 height 60
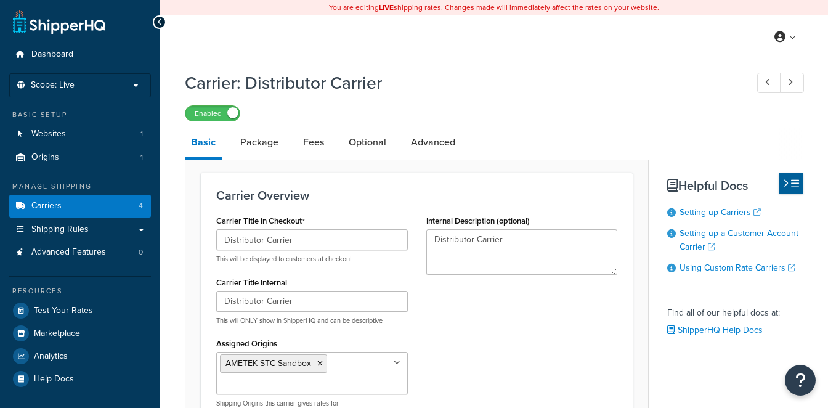
select select "customerAccount"
click at [454, 140] on link "Advanced" at bounding box center [433, 142] width 57 height 30
select select "false"
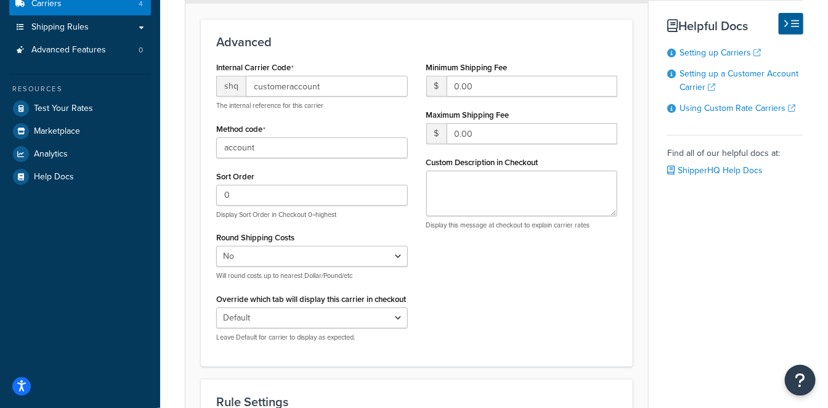
scroll to position [205, 0]
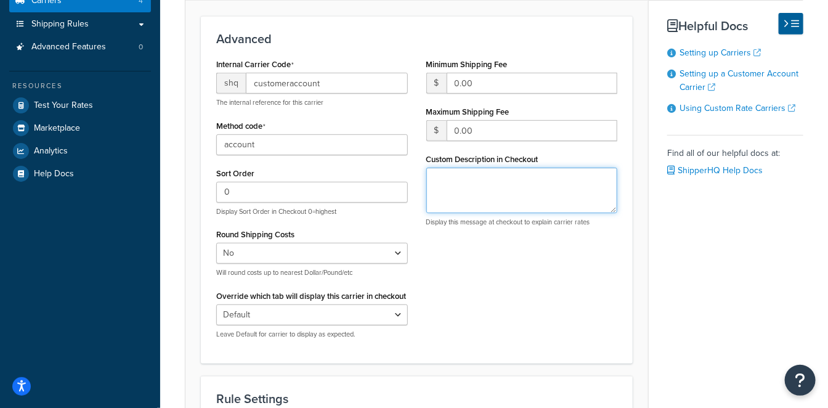
click at [495, 182] on textarea "Custom Description in Checkout" at bounding box center [521, 190] width 191 height 46
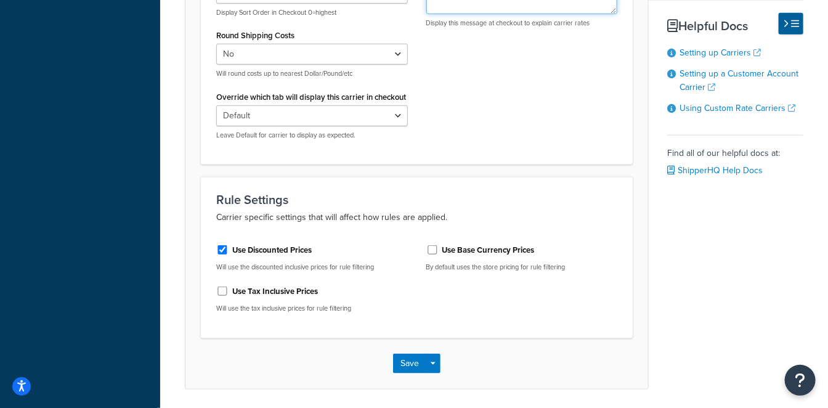
scroll to position [382, 0]
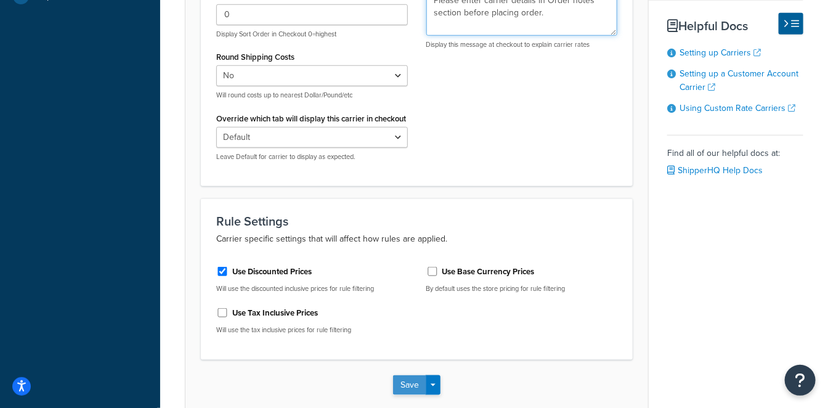
type textarea "Please enter carrier details in Order notes section before placing order."
click at [401, 391] on button "Save" at bounding box center [409, 385] width 33 height 20
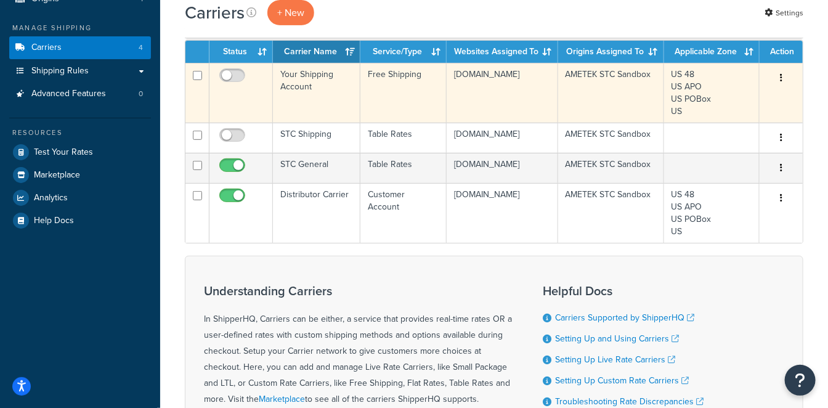
scroll to position [137, 0]
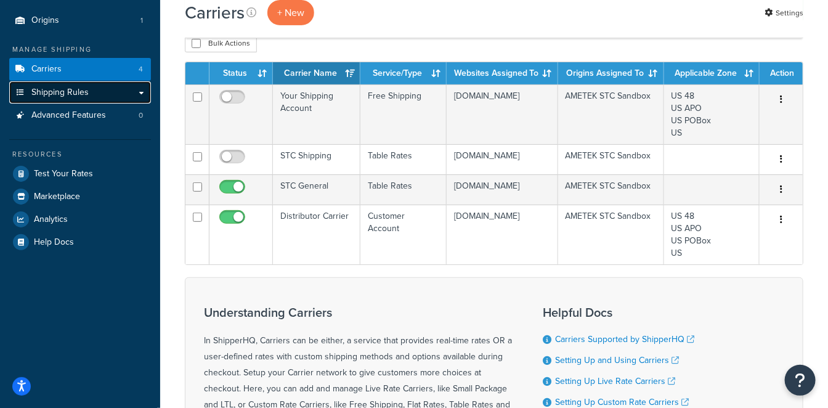
click at [99, 89] on link "Shipping Rules" at bounding box center [80, 92] width 142 height 23
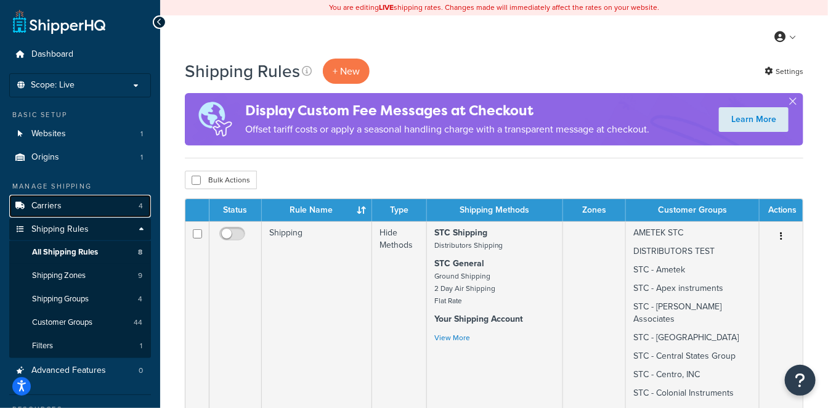
click at [73, 203] on link "Carriers 4" at bounding box center [80, 206] width 142 height 23
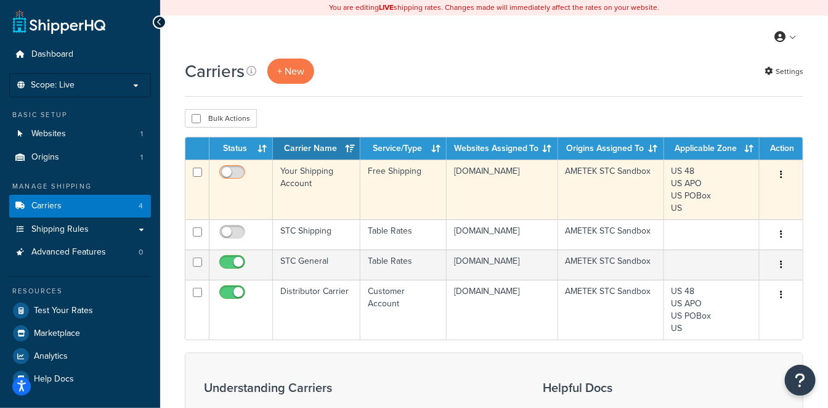
click at [236, 171] on input "checkbox" at bounding box center [234, 174] width 34 height 15
checkbox input "true"
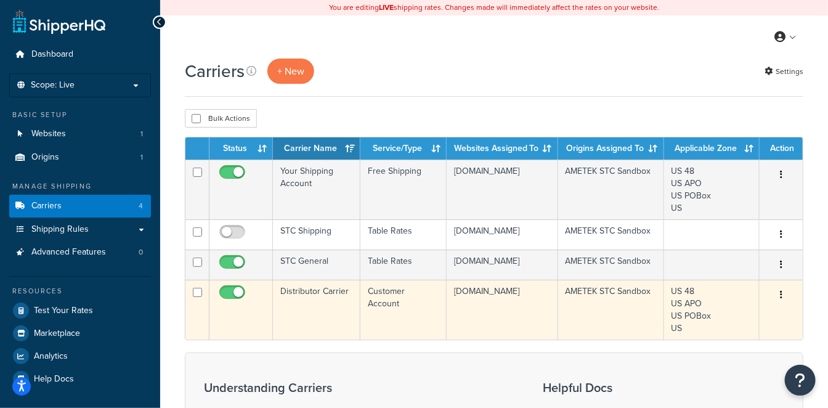
click at [224, 303] on input "checkbox" at bounding box center [234, 295] width 34 height 15
checkbox input "false"
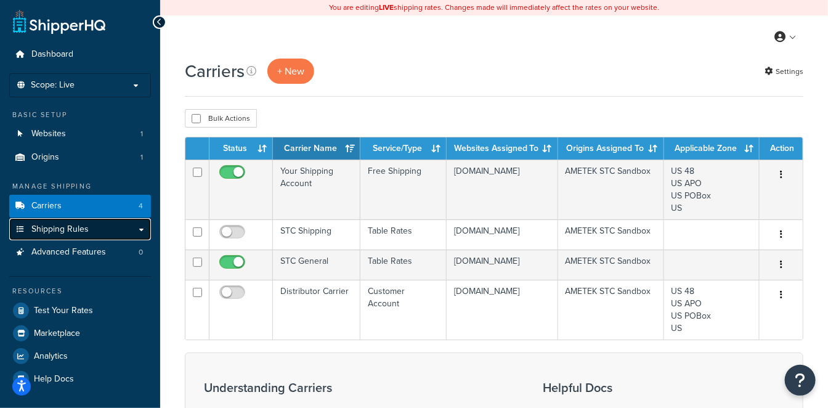
click at [95, 225] on link "Shipping Rules" at bounding box center [80, 229] width 142 height 23
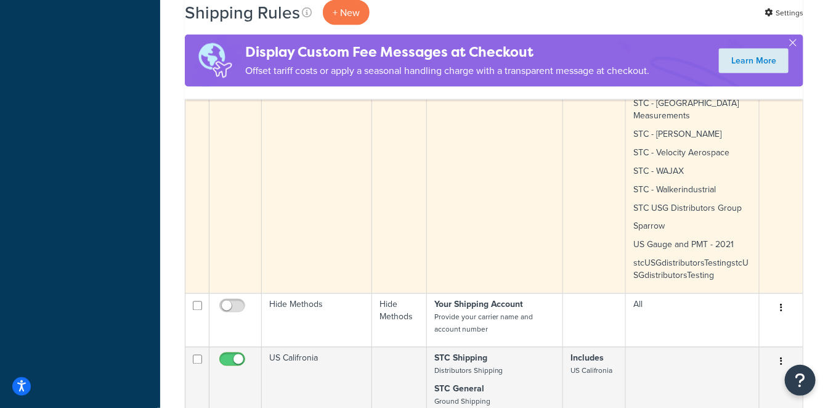
scroll to position [684, 0]
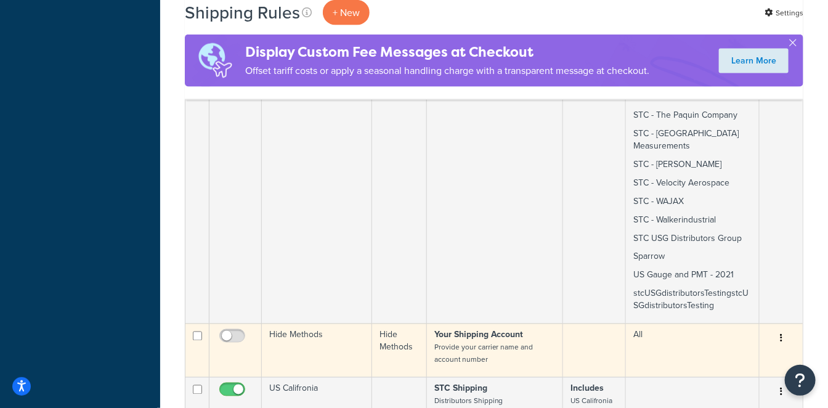
click at [325, 323] on td "Hide Methods" at bounding box center [317, 350] width 110 height 54
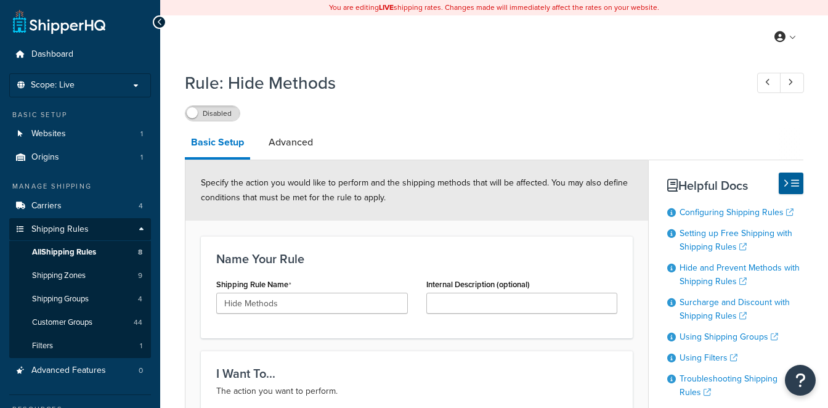
select select "HIDE"
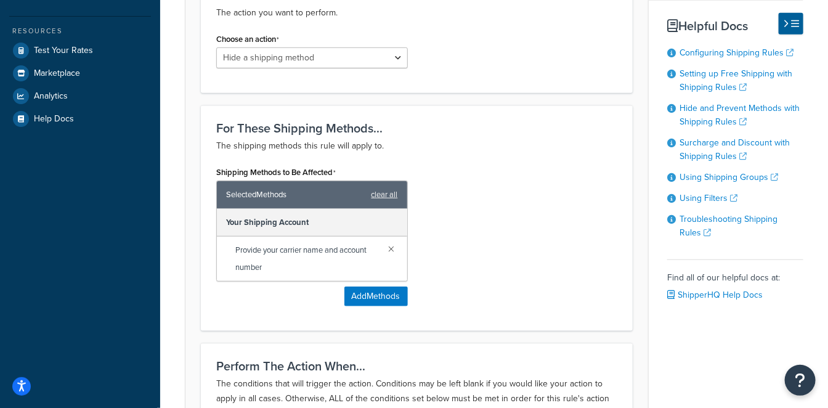
scroll to position [410, 0]
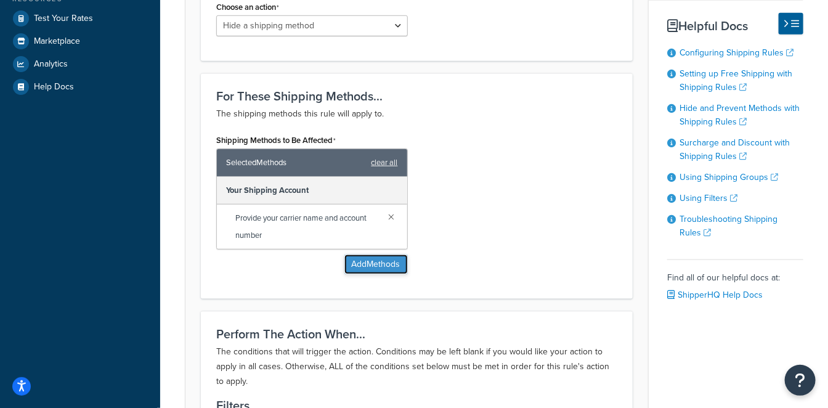
click at [389, 262] on button "Add Methods" at bounding box center [375, 264] width 63 height 20
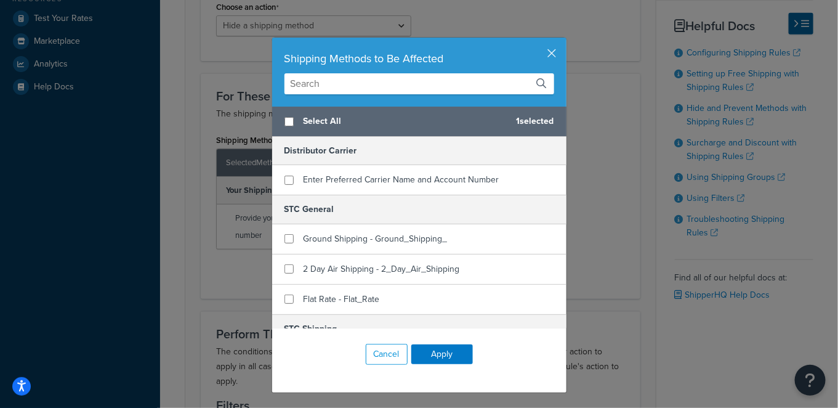
click at [403, 349] on div "Cancel Apply" at bounding box center [419, 354] width 294 height 52
click at [386, 349] on button "Cancel" at bounding box center [387, 354] width 42 height 21
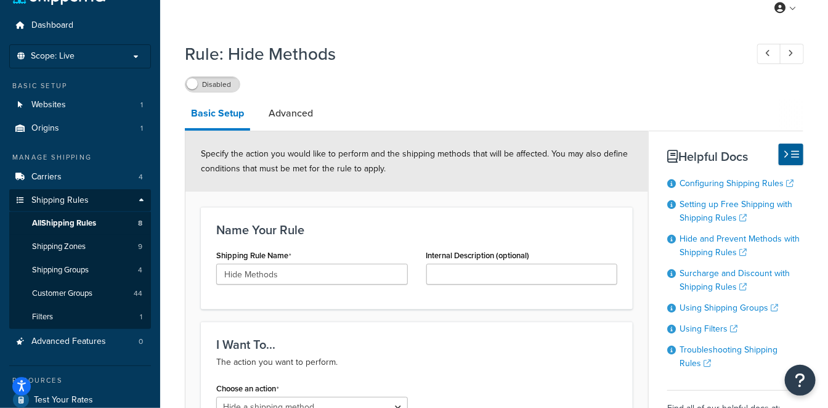
scroll to position [0, 0]
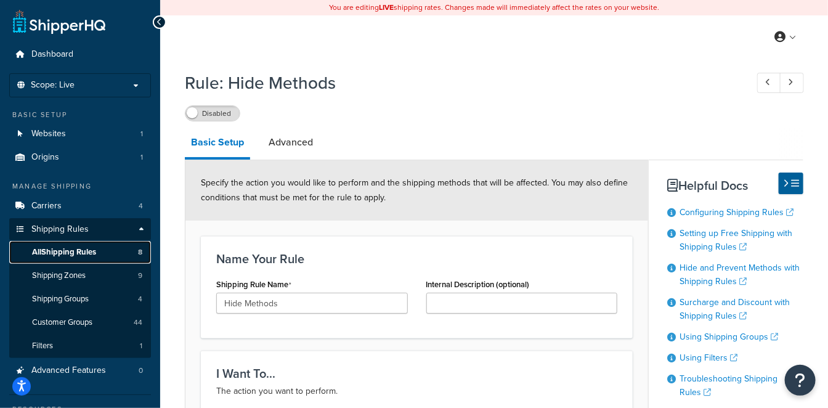
click at [103, 251] on link "All Shipping Rules 8" at bounding box center [80, 252] width 142 height 23
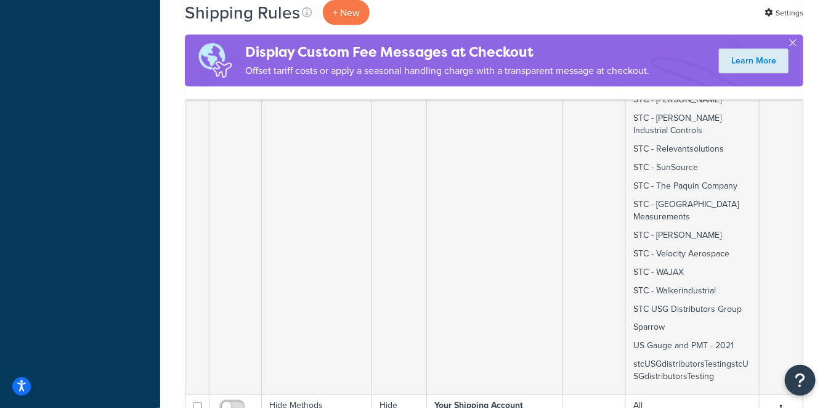
scroll to position [795, 0]
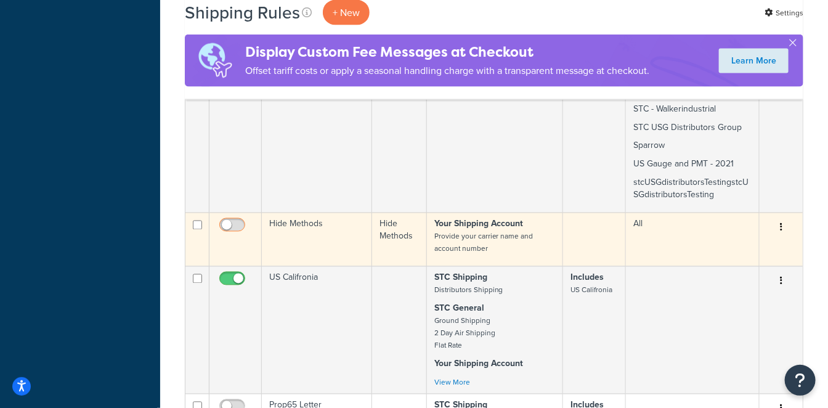
click at [240, 220] on input "checkbox" at bounding box center [234, 227] width 34 height 15
checkbox input "true"
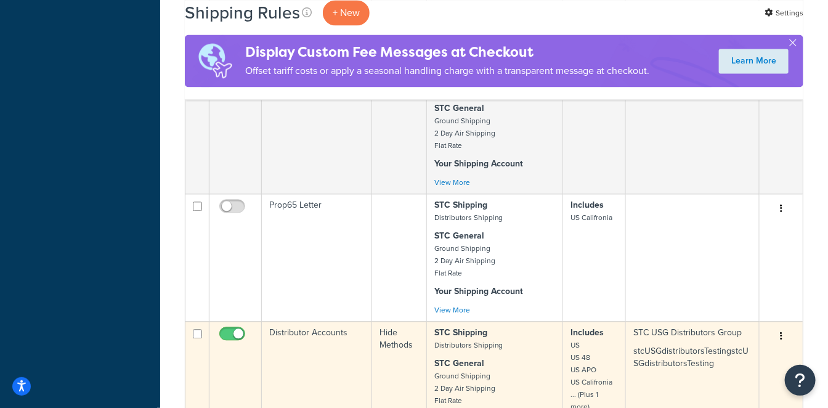
scroll to position [1001, 0]
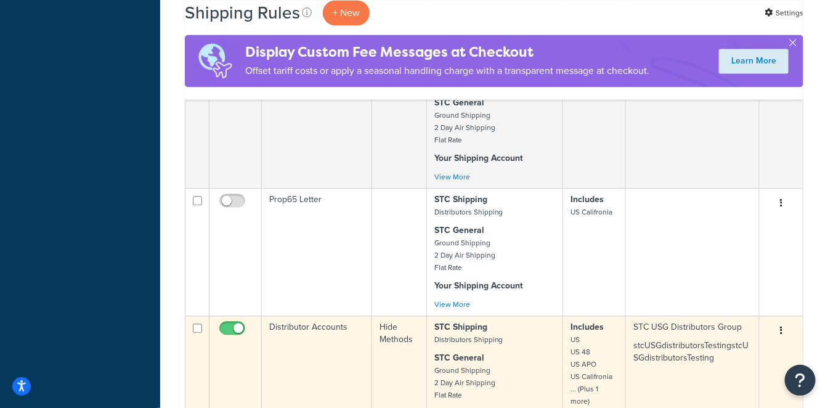
click at [227, 323] on input "checkbox" at bounding box center [234, 330] width 34 height 15
checkbox input "false"
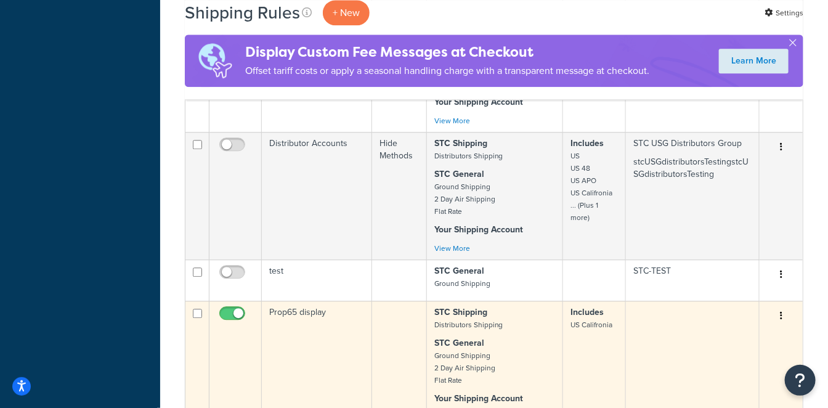
scroll to position [1206, 0]
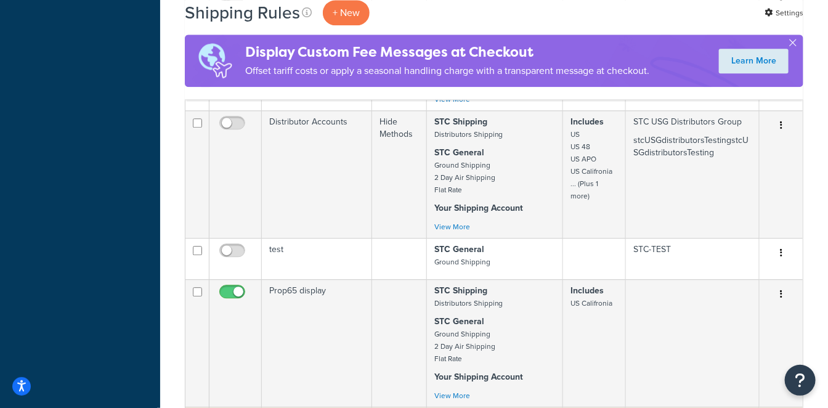
checkbox input "false"
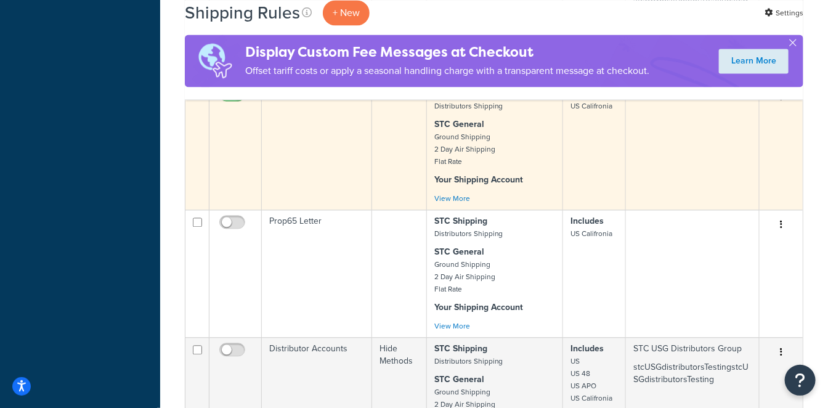
scroll to position [1001, 0]
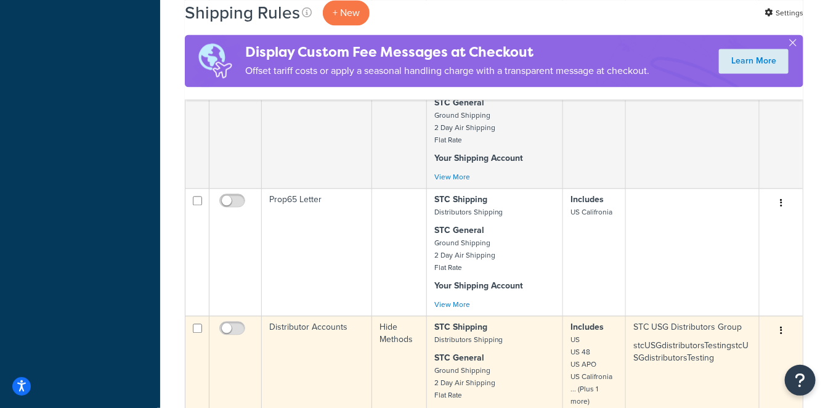
click at [328, 315] on td "Distributor Accounts" at bounding box center [317, 378] width 110 height 127
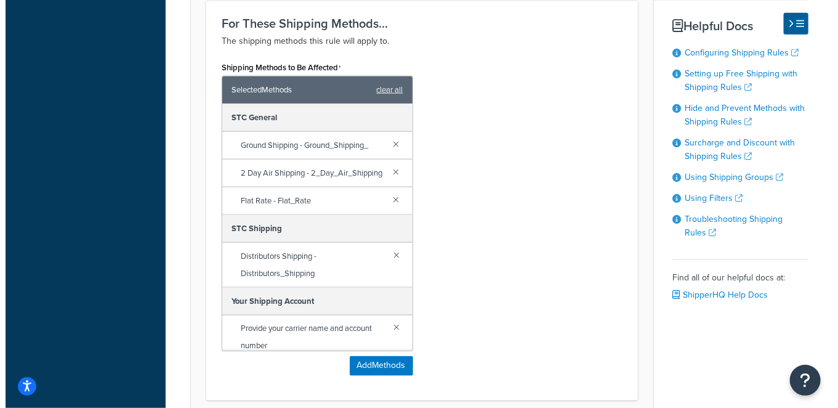
scroll to position [616, 0]
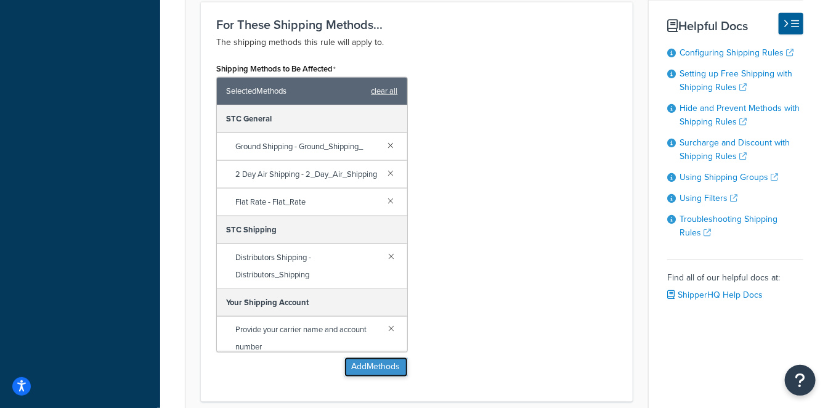
click at [391, 369] on button "Add Methods" at bounding box center [375, 367] width 63 height 20
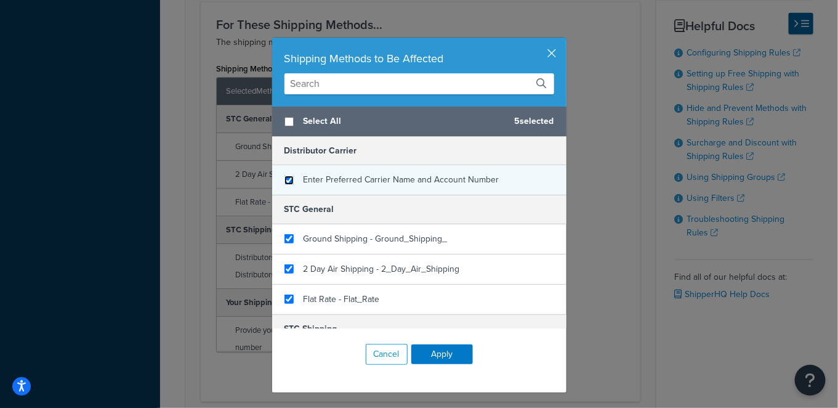
click at [284, 177] on input "checkbox" at bounding box center [288, 179] width 9 height 9
checkbox input "true"
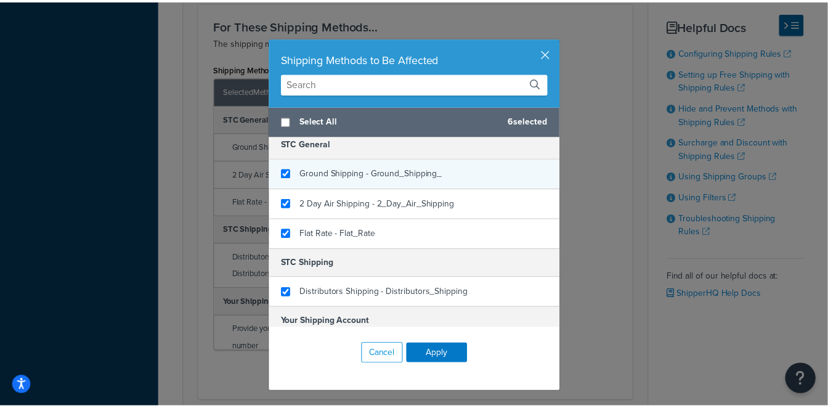
scroll to position [101, 0]
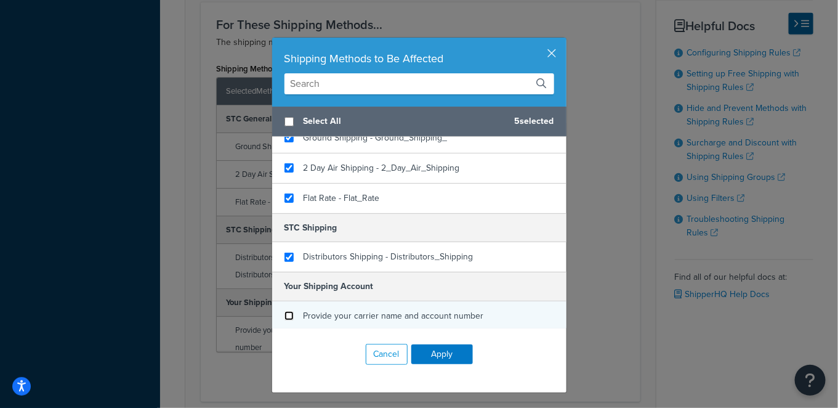
click at [284, 316] on input "checkbox" at bounding box center [288, 315] width 9 height 9
checkbox input "false"
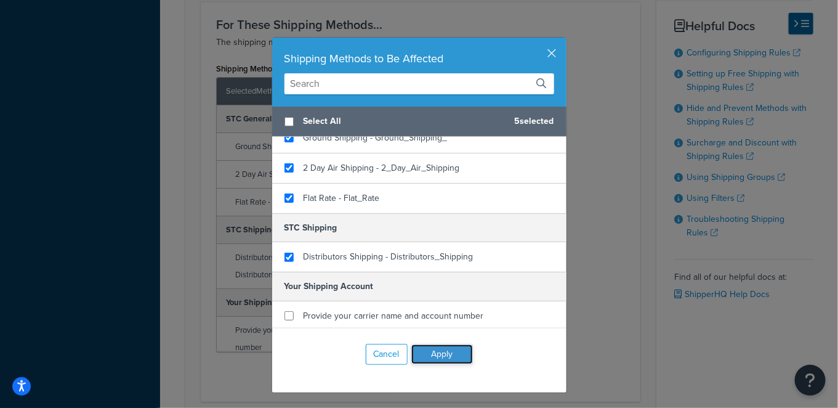
click at [429, 353] on button "Apply" at bounding box center [442, 354] width 62 height 20
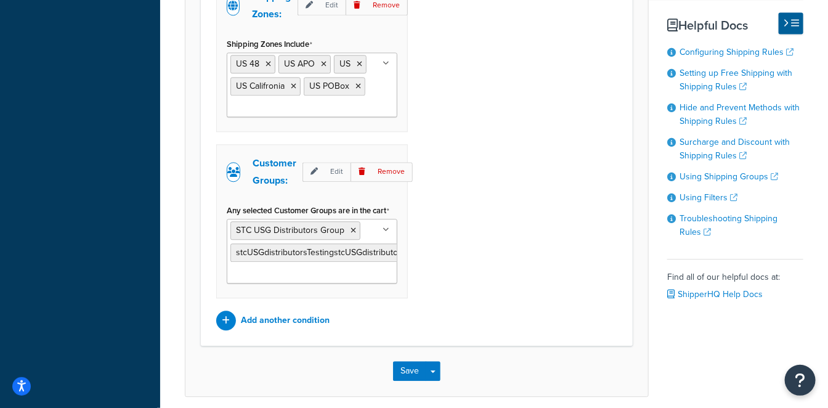
scroll to position [1156, 0]
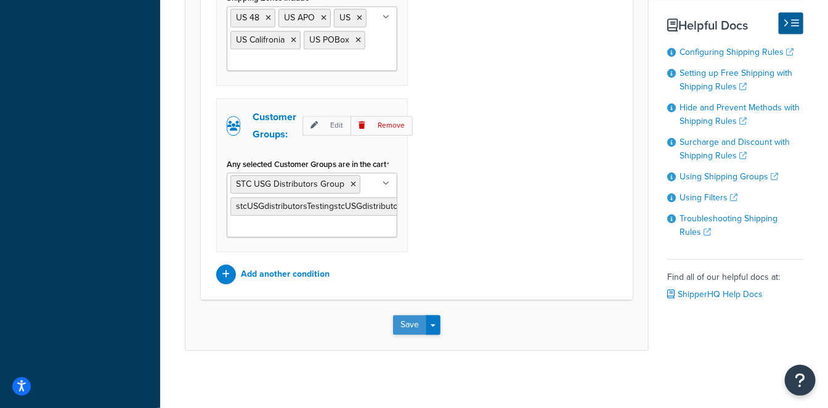
click at [404, 317] on button "Save" at bounding box center [409, 325] width 33 height 20
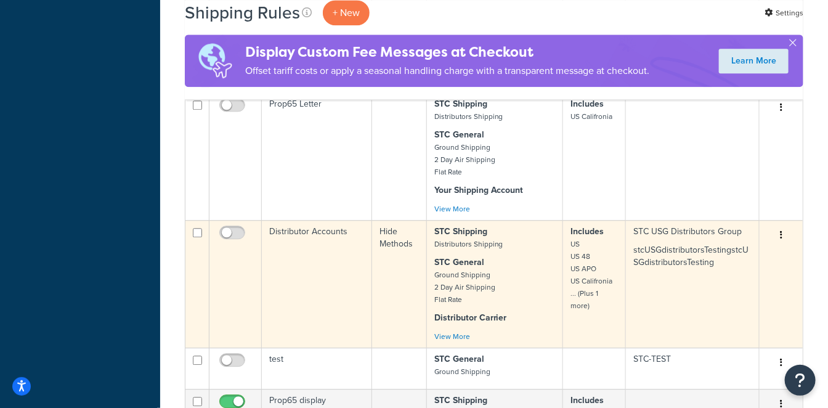
scroll to position [1163, 0]
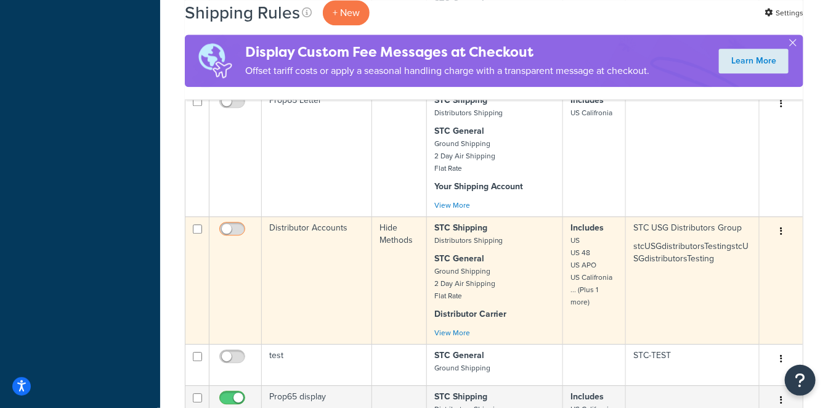
click at [234, 224] on input "checkbox" at bounding box center [234, 231] width 34 height 15
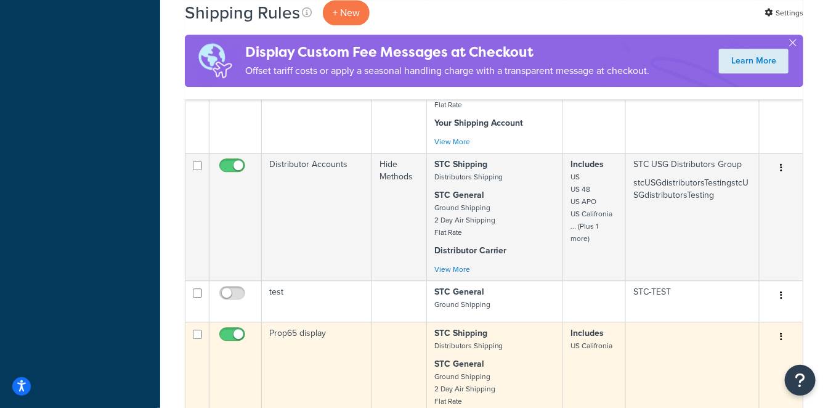
scroll to position [1094, 0]
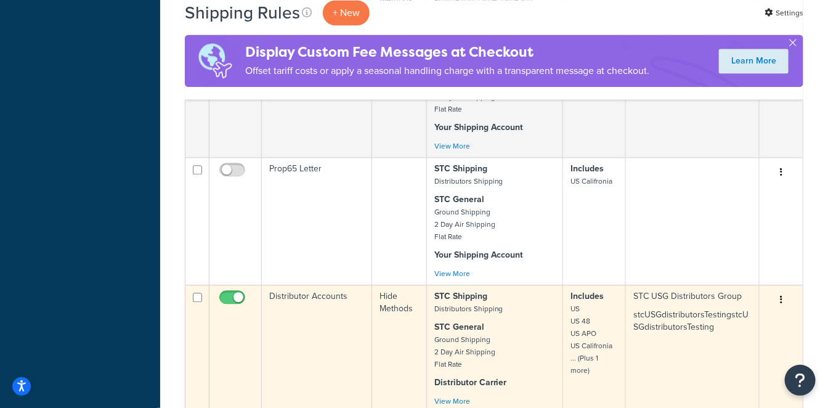
click at [232, 292] on input "checkbox" at bounding box center [234, 299] width 34 height 15
click at [240, 292] on input "checkbox" at bounding box center [234, 299] width 34 height 15
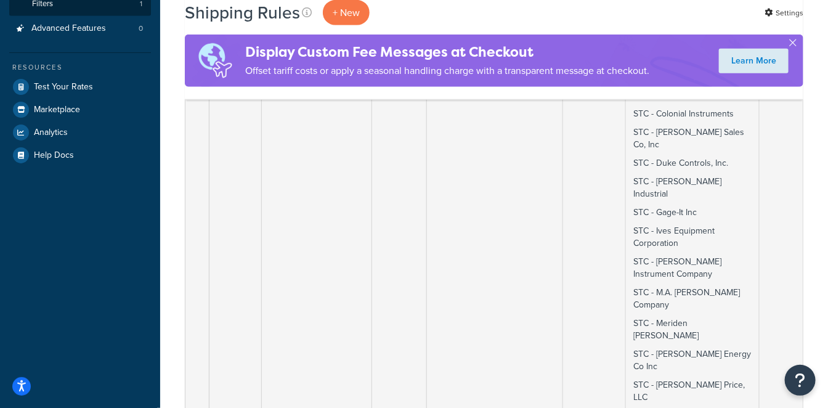
scroll to position [684, 0]
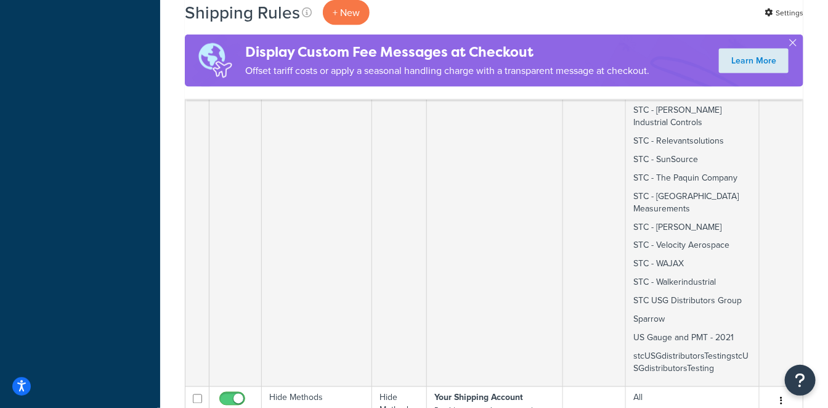
drag, startPoint x: 180, startPoint y: 217, endPoint x: 168, endPoint y: 206, distance: 17.0
click at [168, 206] on div "Shipping Rules + New Settings Display Custom Fee Messages at Checkout Offset ta…" at bounding box center [493, 347] width 667 height 1947
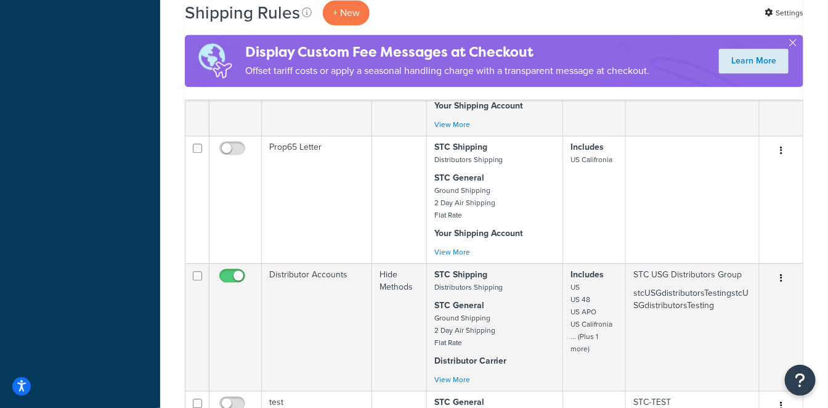
scroll to position [1094, 0]
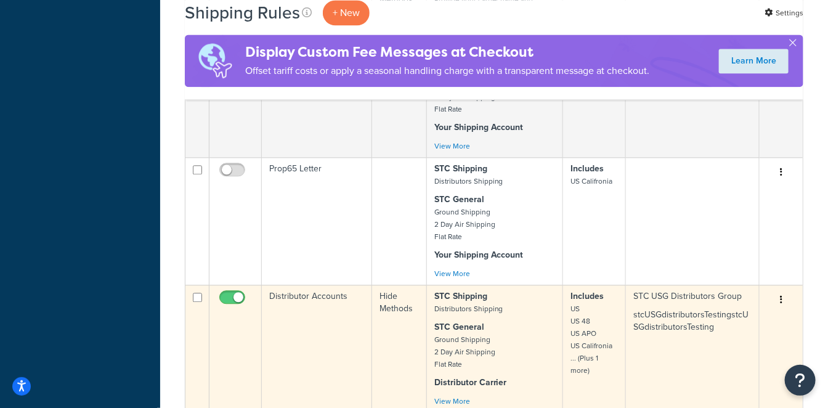
click at [235, 292] on input "checkbox" at bounding box center [234, 299] width 34 height 15
checkbox input "false"
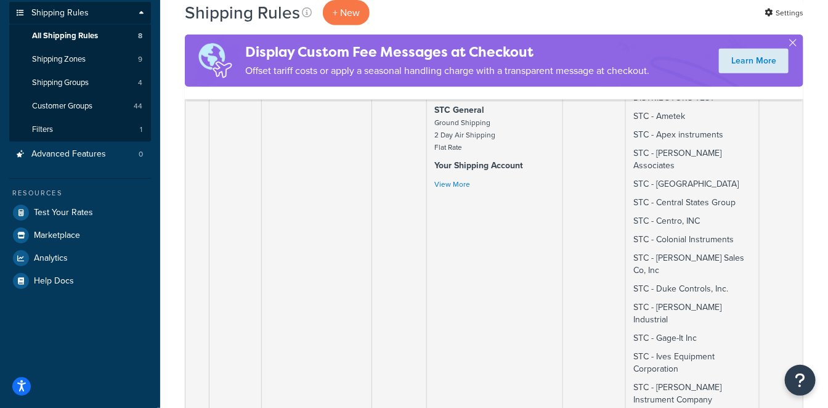
scroll to position [68, 0]
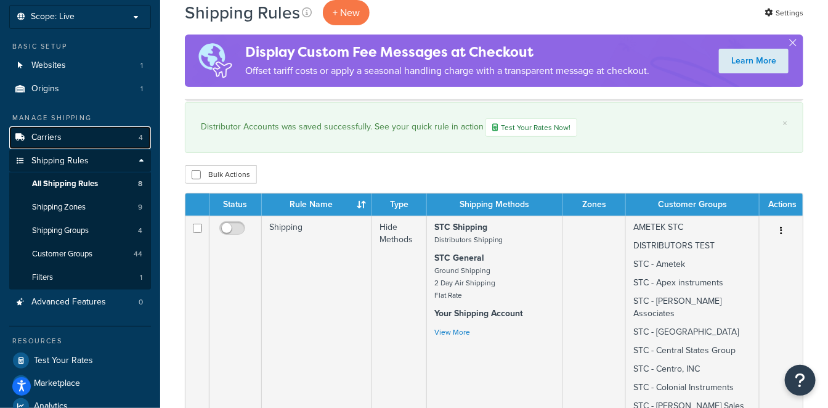
click at [96, 137] on link "Carriers 4" at bounding box center [80, 137] width 142 height 23
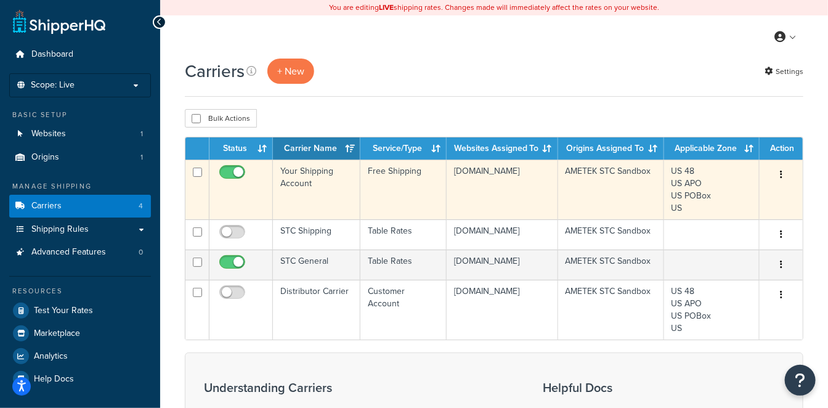
click at [324, 177] on td "Your Shipping Account" at bounding box center [316, 189] width 87 height 60
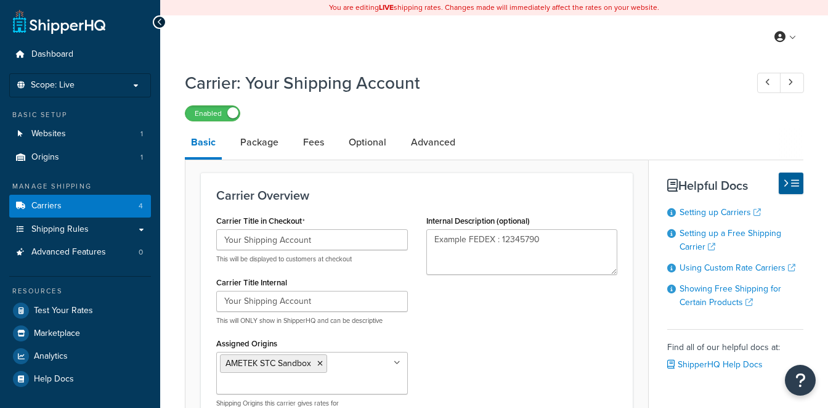
select select "free"
click at [432, 134] on link "Advanced" at bounding box center [433, 142] width 57 height 30
select select "false"
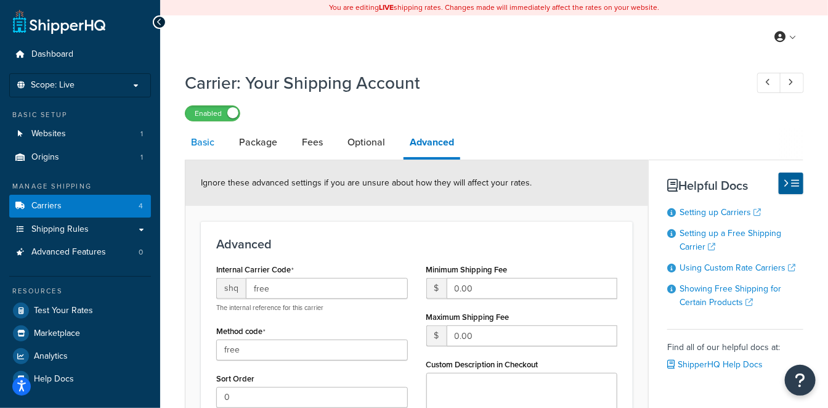
click at [194, 135] on link "Basic" at bounding box center [203, 142] width 36 height 30
select select "free"
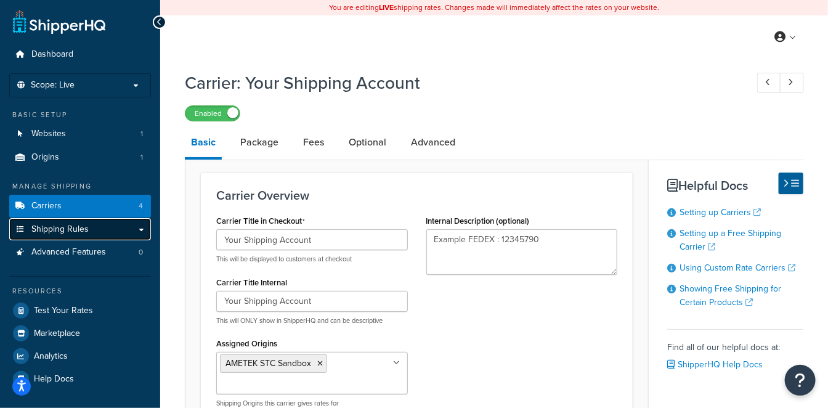
click at [71, 229] on span "Shipping Rules" at bounding box center [59, 229] width 57 height 10
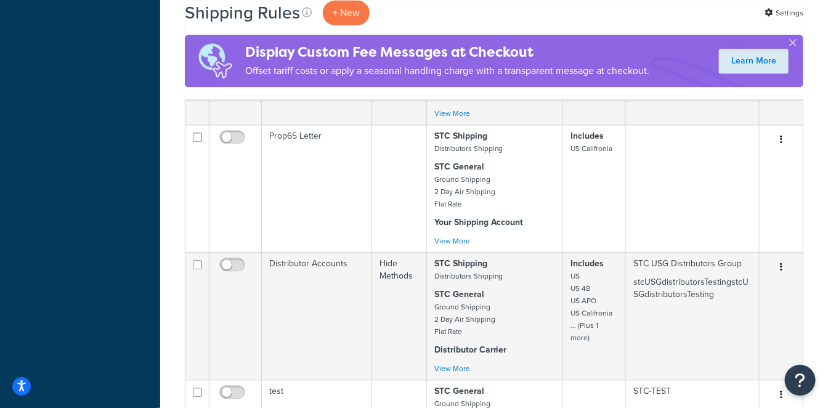
scroll to position [1094, 0]
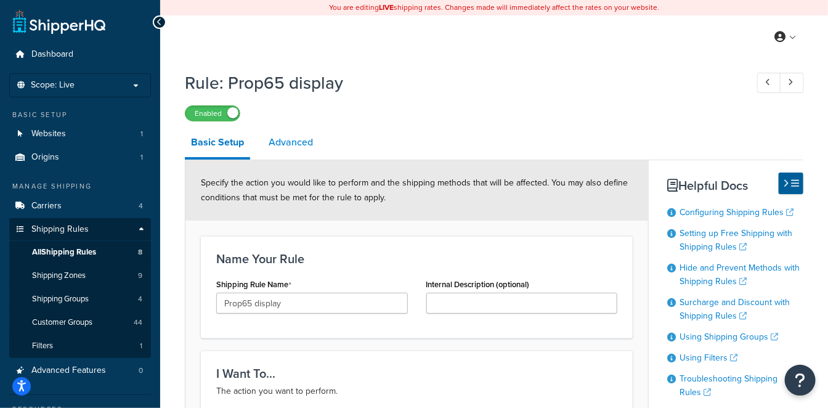
click at [309, 149] on link "Advanced" at bounding box center [290, 142] width 57 height 30
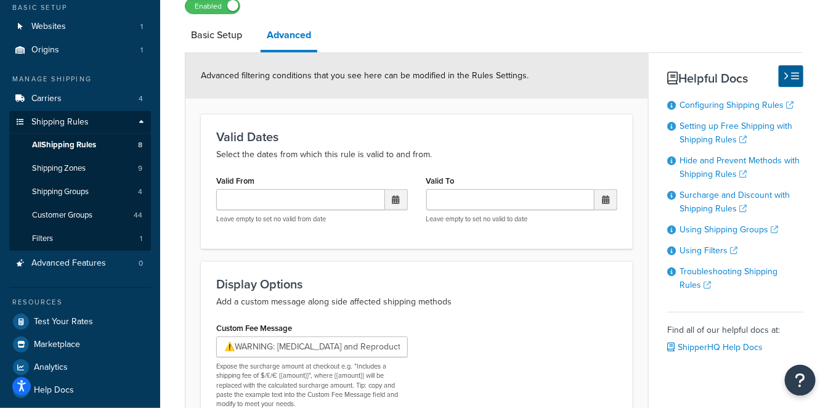
scroll to position [244, 0]
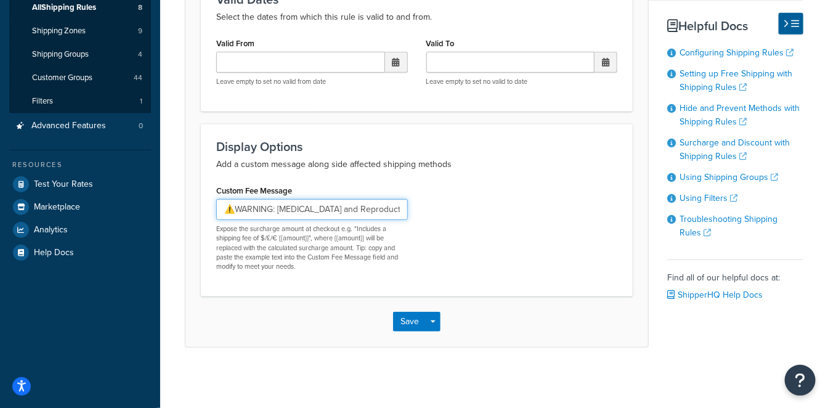
click at [334, 208] on input "⚠️WARNING: [MEDICAL_DATA] and Reproductive Harm – [DOMAIN_NAME]. Dispose of in …" at bounding box center [311, 209] width 191 height 21
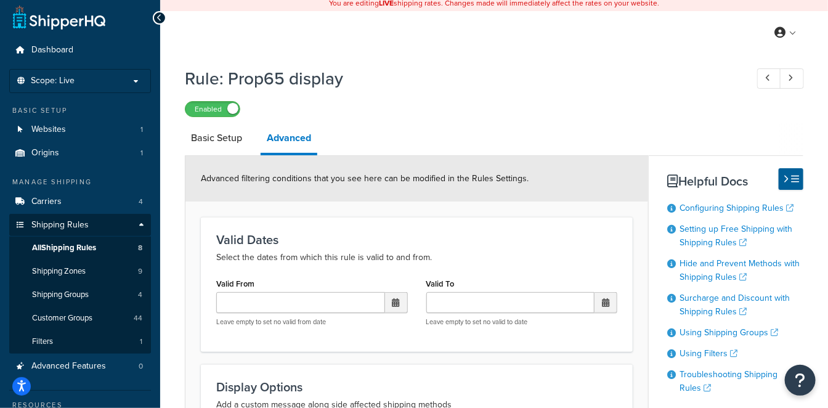
scroll to position [0, 0]
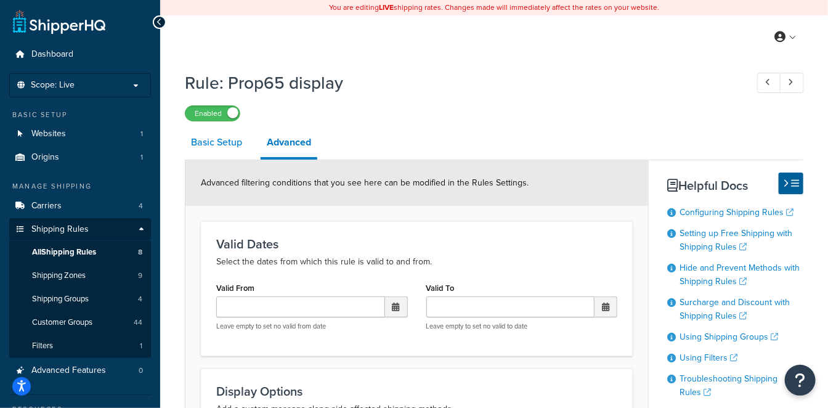
click at [214, 146] on link "Basic Setup" at bounding box center [216, 142] width 63 height 30
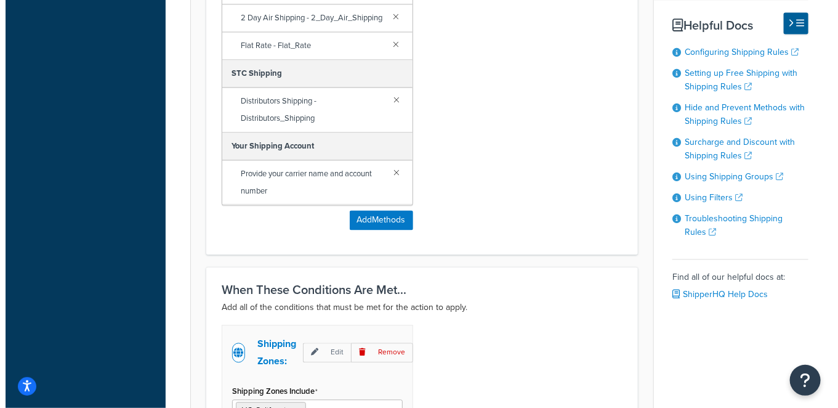
scroll to position [957, 0]
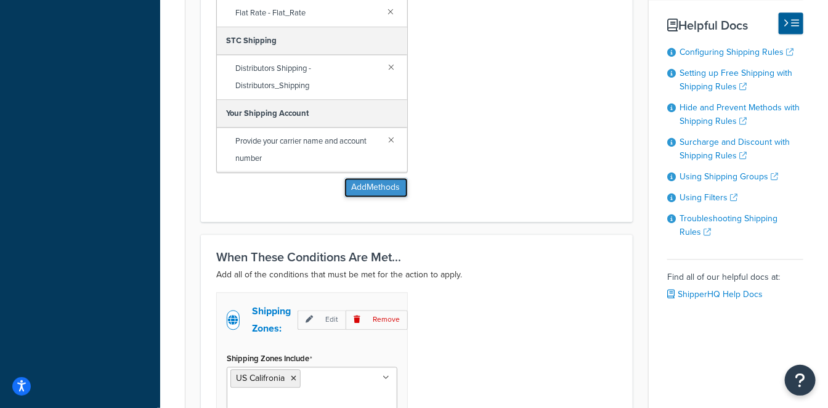
click at [379, 183] on button "Add Methods" at bounding box center [375, 187] width 63 height 20
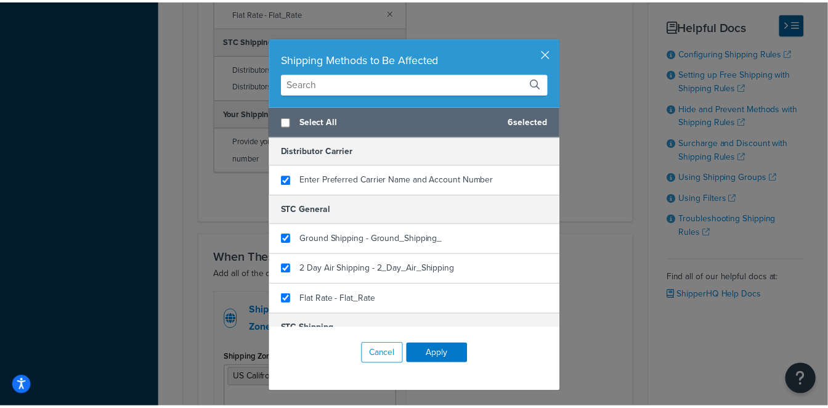
scroll to position [101, 0]
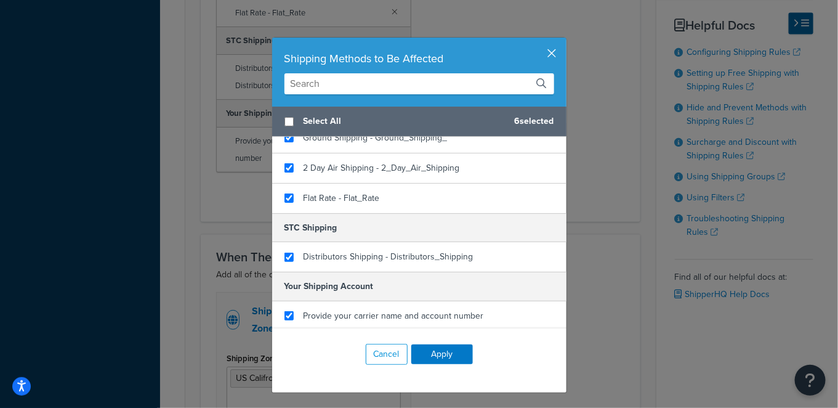
click at [563, 41] on button "button" at bounding box center [564, 39] width 3 height 3
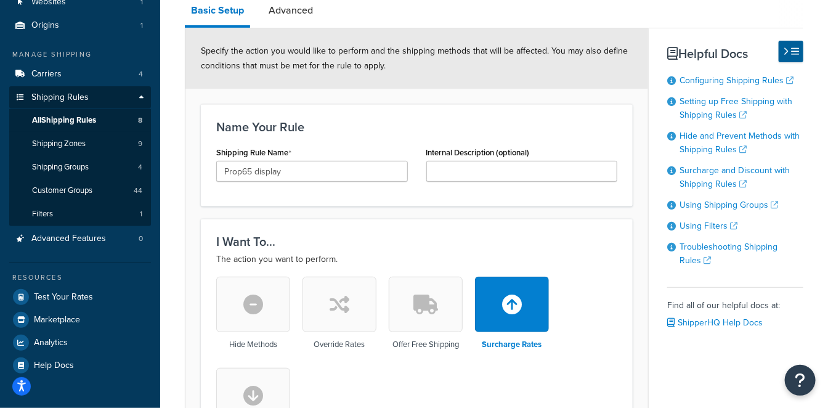
scroll to position [0, 0]
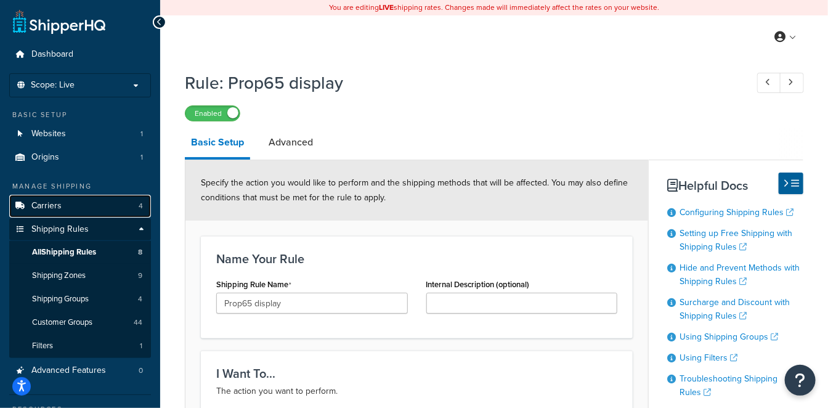
click at [94, 208] on link "Carriers 4" at bounding box center [80, 206] width 142 height 23
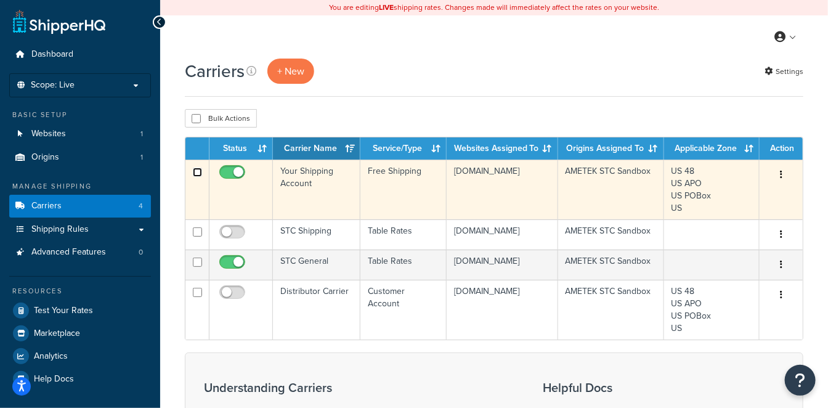
click at [198, 173] on input "checkbox" at bounding box center [197, 171] width 9 height 9
checkbox input "true"
click at [227, 172] on input "checkbox" at bounding box center [234, 174] width 34 height 15
checkbox input "false"
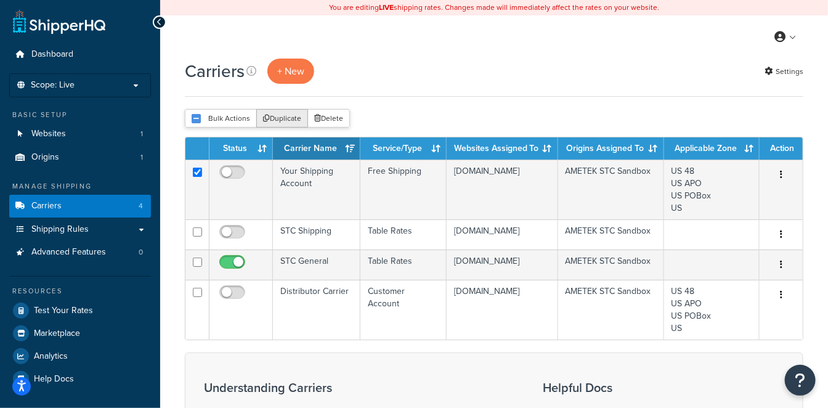
click at [277, 119] on button "Duplicate" at bounding box center [282, 118] width 52 height 18
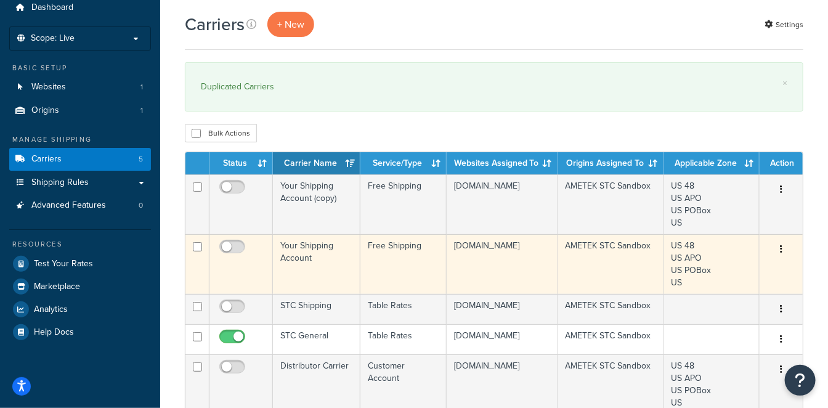
scroll to position [68, 0]
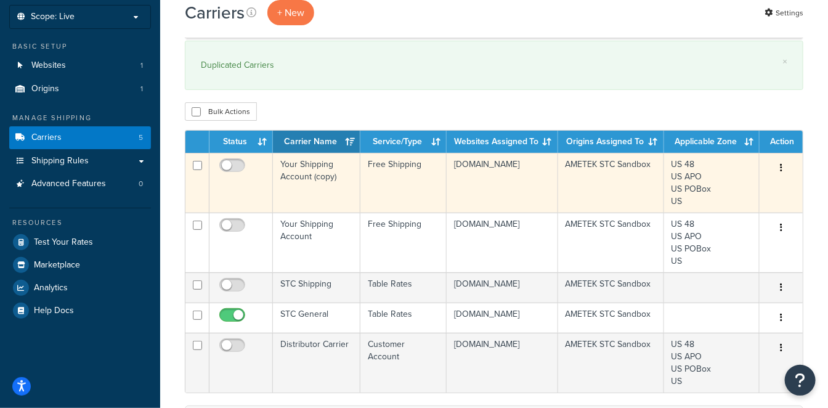
click at [326, 175] on td "Your Shipping Account (copy)" at bounding box center [316, 183] width 87 height 60
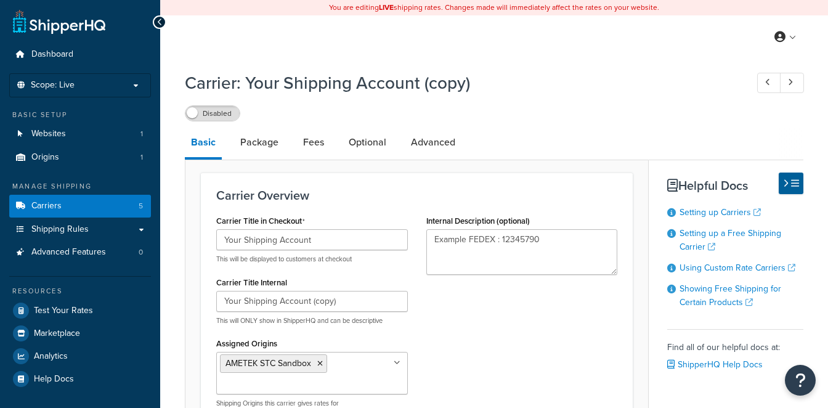
select select "free"
click at [419, 146] on link "Advanced" at bounding box center [433, 142] width 57 height 30
select select "false"
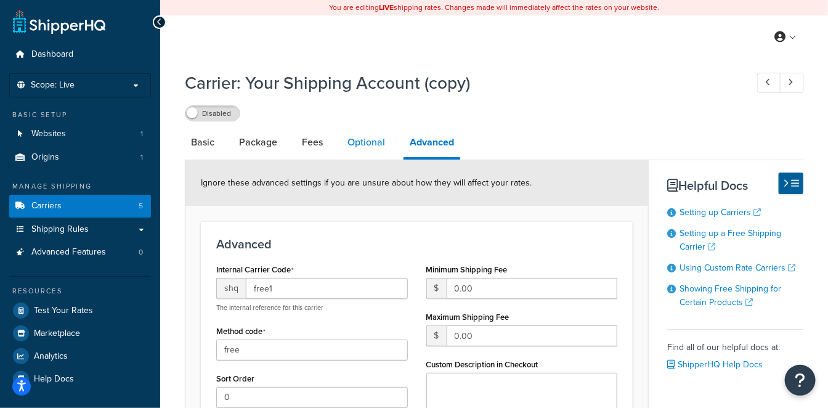
click at [371, 143] on link "Optional" at bounding box center [366, 142] width 50 height 30
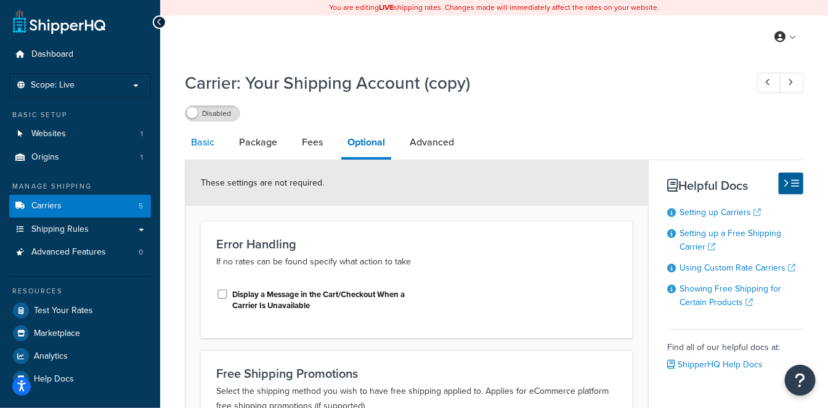
click at [203, 144] on link "Basic" at bounding box center [203, 142] width 36 height 30
select select "free"
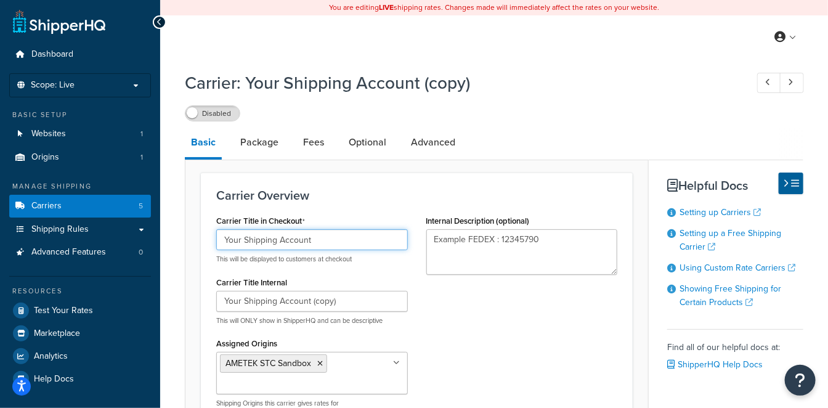
click at [335, 234] on input "Your Shipping Account" at bounding box center [311, 239] width 191 height 21
drag, startPoint x: 374, startPoint y: 241, endPoint x: 211, endPoint y: 239, distance: 163.2
click at [211, 239] on div "Carrier Title in Checkout Your Shipping Account This will be displayed to custo…" at bounding box center [312, 345] width 210 height 267
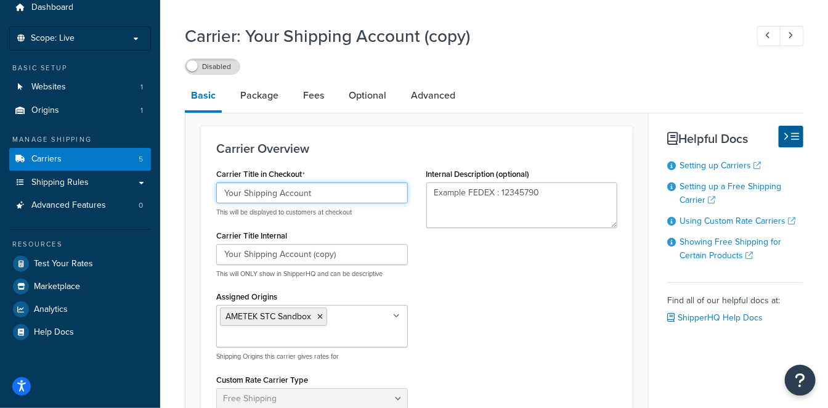
scroll to position [68, 0]
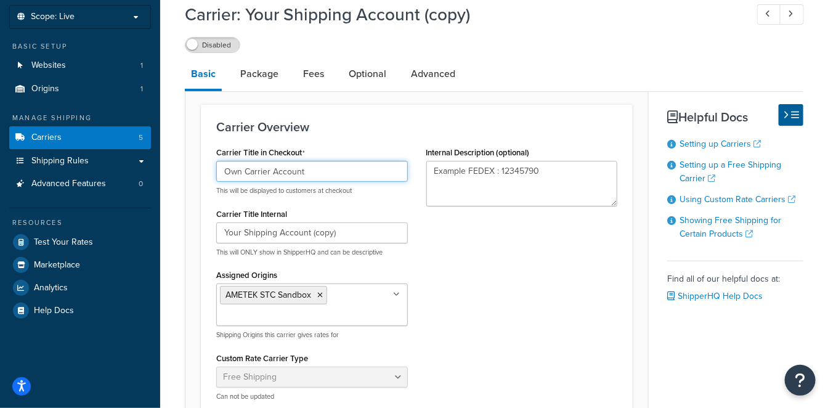
type input "Own Carrier Account"
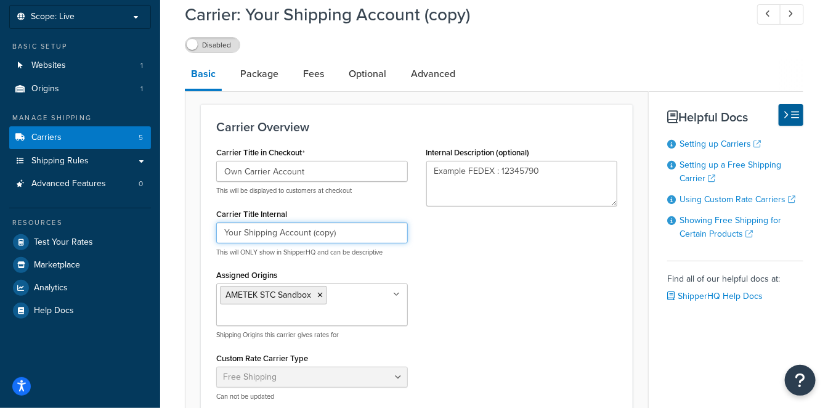
click at [400, 231] on input "Your Shipping Account (copy)" at bounding box center [311, 232] width 191 height 21
click at [397, 230] on input "Your Shipping Account (copy)" at bounding box center [311, 232] width 191 height 21
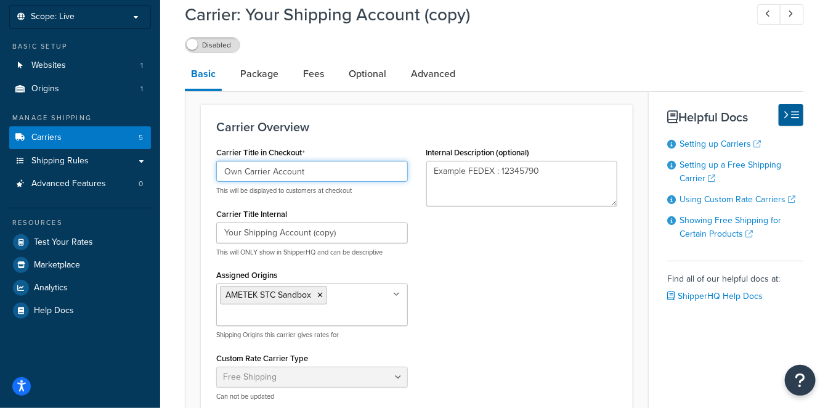
click at [349, 175] on input "Own Carrier Account" at bounding box center [311, 171] width 191 height 21
click at [348, 220] on div "Carrier Title Internal Your Shipping Account (copy) This will ONLY show in Ship…" at bounding box center [311, 231] width 191 height 52
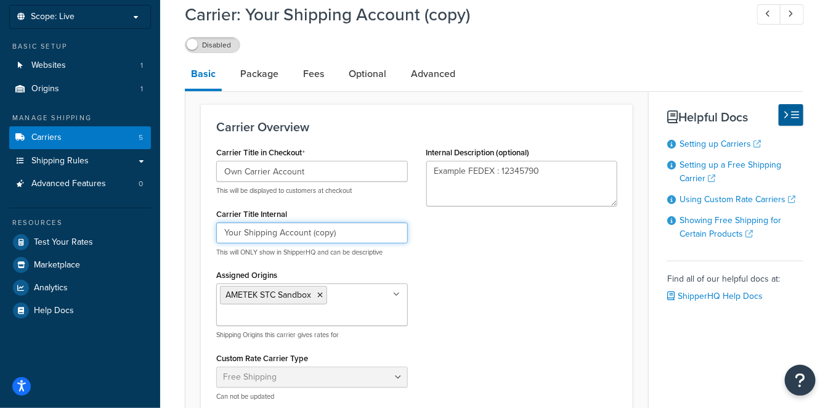
click at [350, 227] on input "Your Shipping Account (copy)" at bounding box center [311, 232] width 191 height 21
paste input "Own Carrier Account"
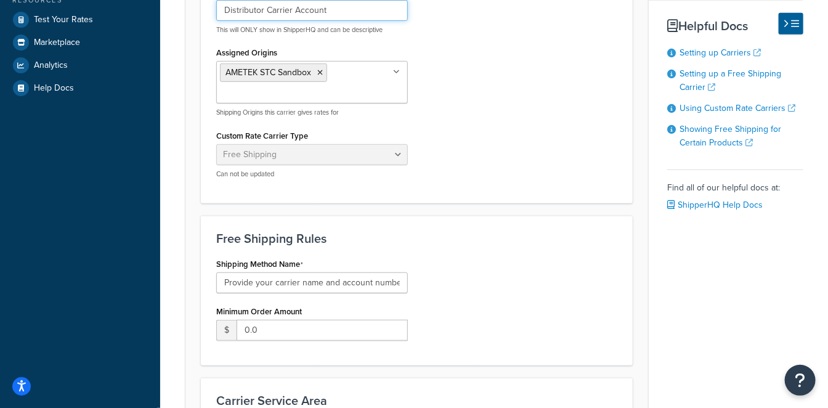
scroll to position [410, 0]
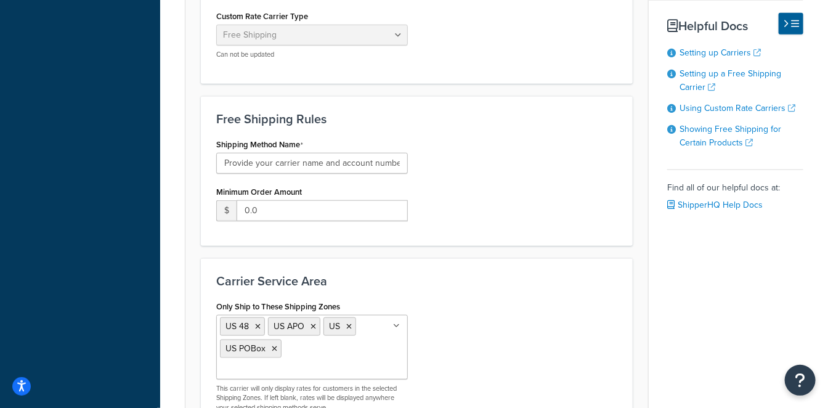
type input "Distributor Carrier Account"
drag, startPoint x: 348, startPoint y: 161, endPoint x: 337, endPoint y: 166, distance: 12.1
click at [348, 161] on input "Provide your carrier name and account number" at bounding box center [311, 163] width 191 height 21
drag, startPoint x: 278, startPoint y: 161, endPoint x: 705, endPoint y: 159, distance: 426.7
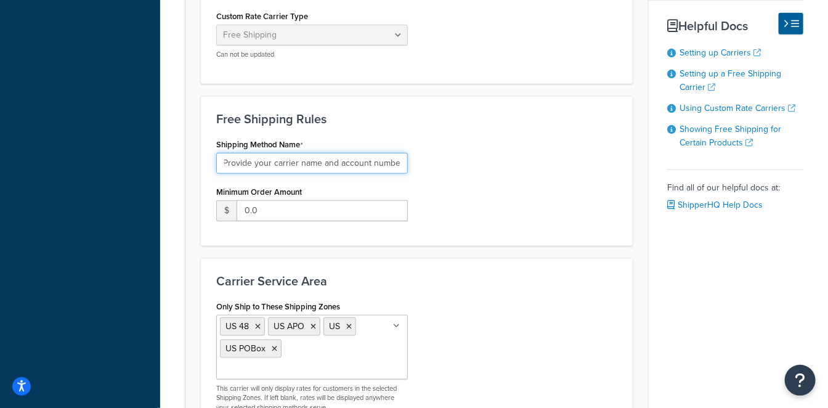
click at [705, 159] on div "Basic Package Fees Optional Advanced Carrier Overview Carrier Title in Checkout…" at bounding box center [494, 102] width 618 height 770
click at [547, 150] on div "Shipping Method Name Provide your carrier name and account number Minimum Order…" at bounding box center [416, 182] width 419 height 95
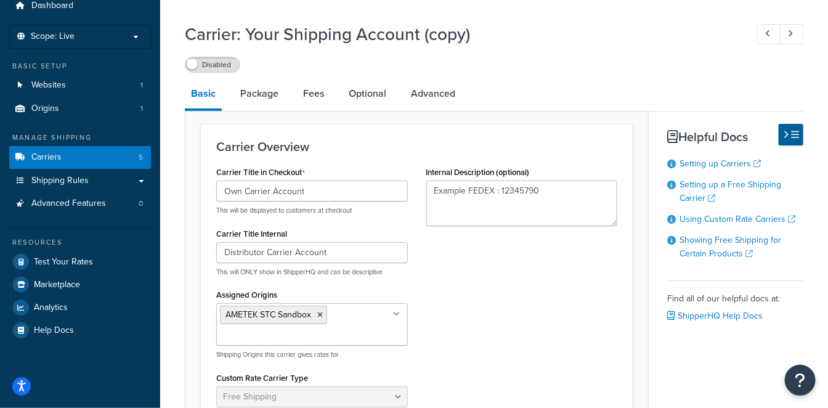
scroll to position [0, 0]
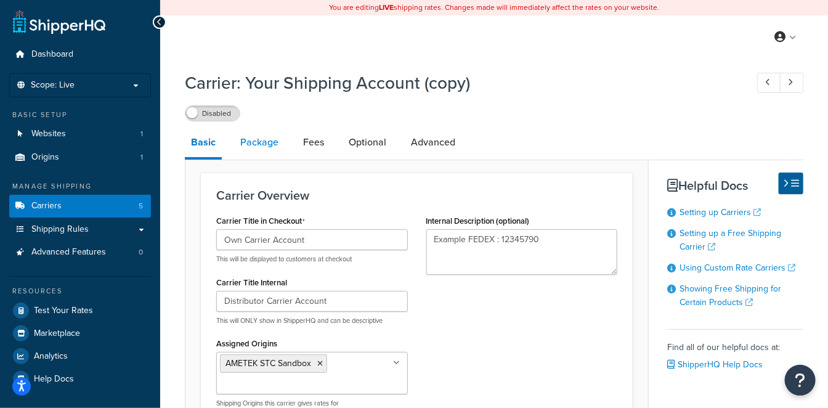
click at [254, 145] on link "Package" at bounding box center [259, 142] width 50 height 30
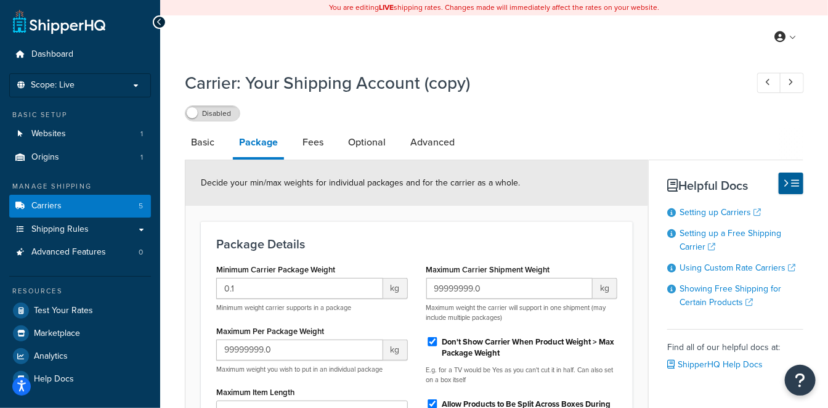
click at [340, 144] on li "Fees" at bounding box center [319, 142] width 46 height 30
click at [314, 142] on link "Fees" at bounding box center [312, 142] width 33 height 30
select select "AFTER"
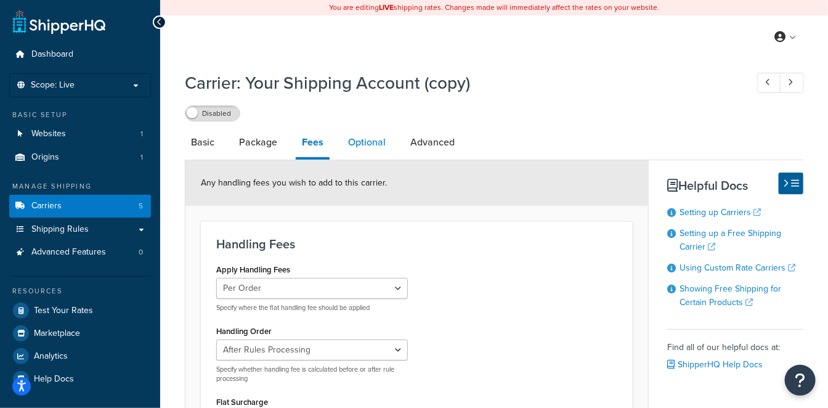
click at [376, 142] on link "Optional" at bounding box center [367, 142] width 50 height 30
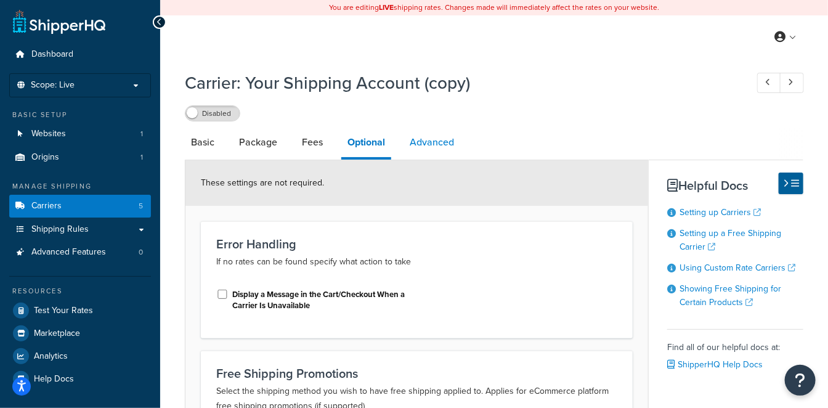
click at [437, 146] on link "Advanced" at bounding box center [431, 142] width 57 height 30
select select "false"
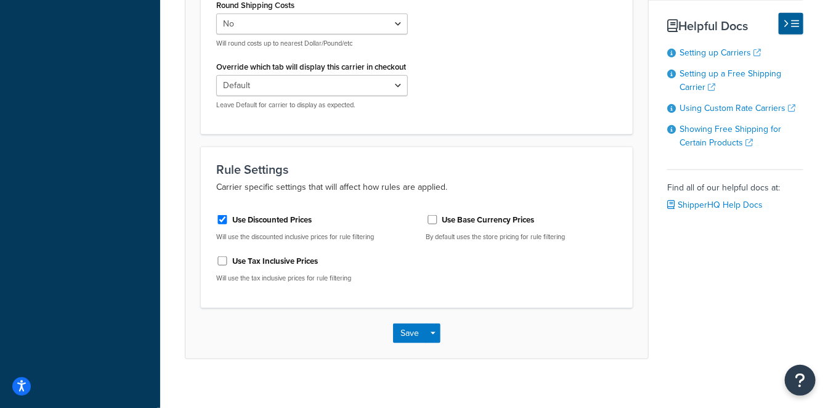
scroll to position [451, 0]
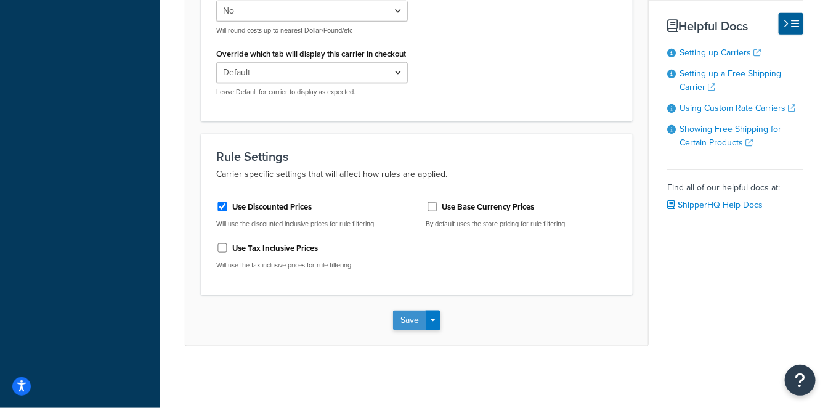
click at [404, 316] on button "Save" at bounding box center [409, 320] width 33 height 20
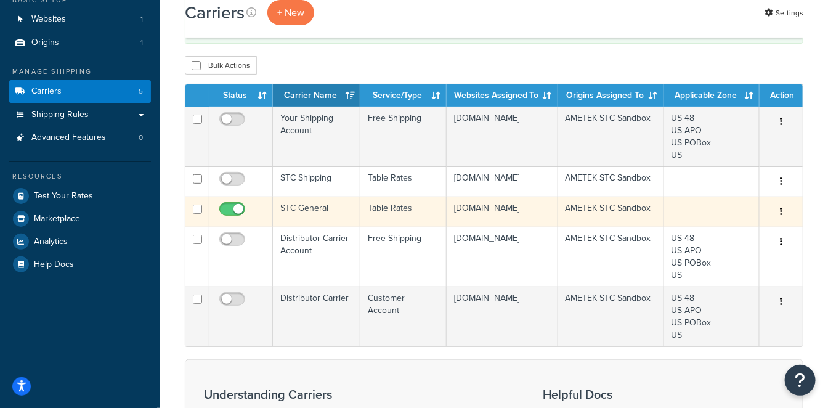
scroll to position [137, 0]
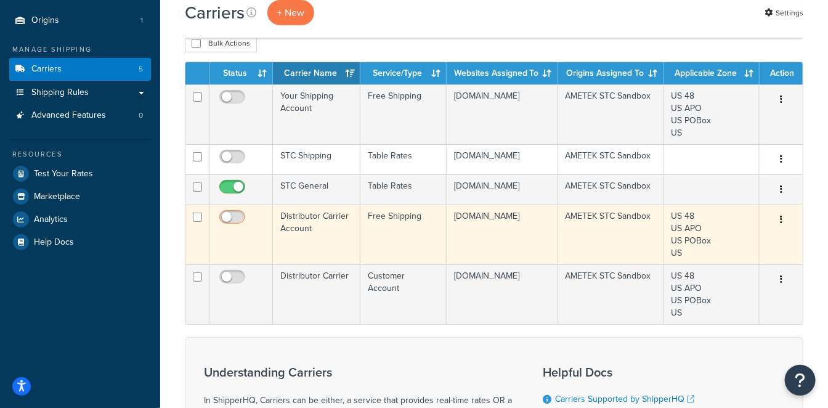
click at [240, 228] on input "checkbox" at bounding box center [234, 219] width 34 height 15
checkbox input "true"
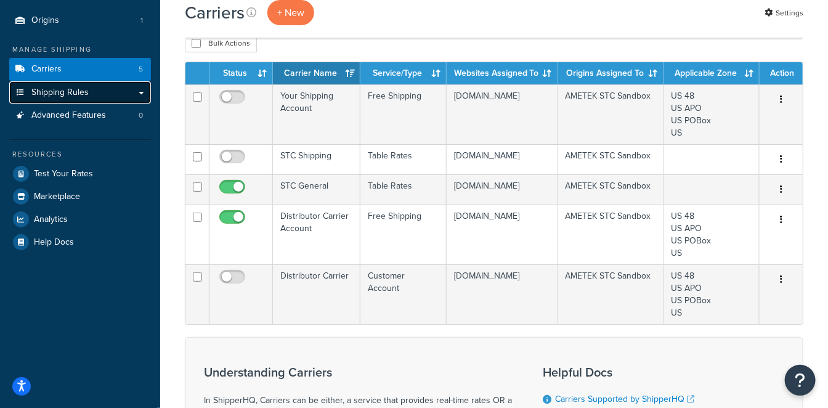
click at [87, 93] on span "Shipping Rules" at bounding box center [59, 92] width 57 height 10
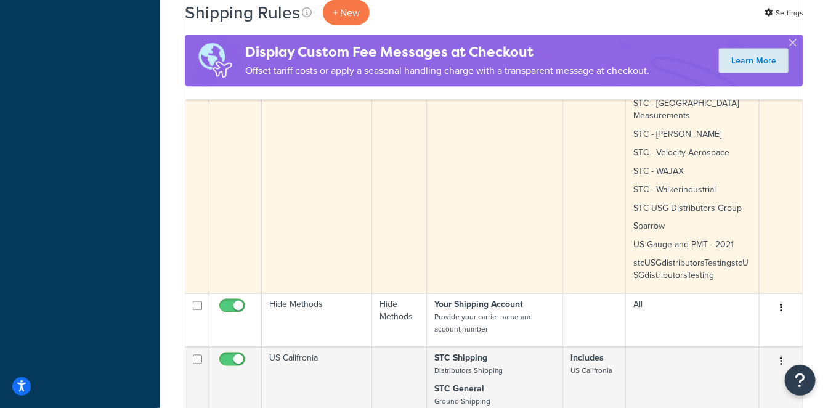
scroll to position [684, 0]
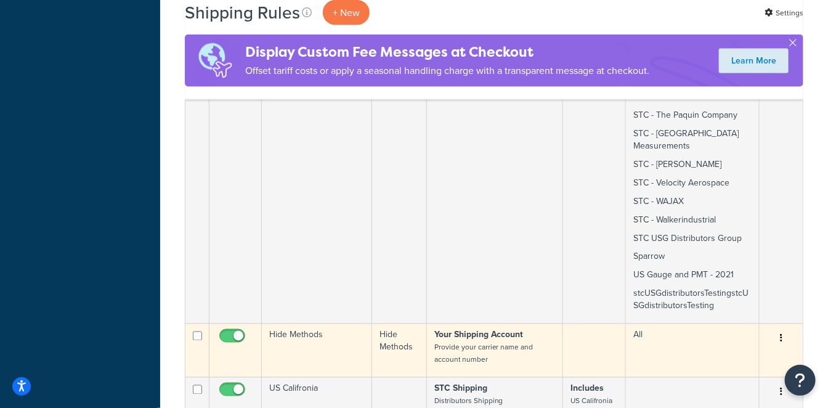
click at [309, 323] on td "Hide Methods" at bounding box center [317, 350] width 110 height 54
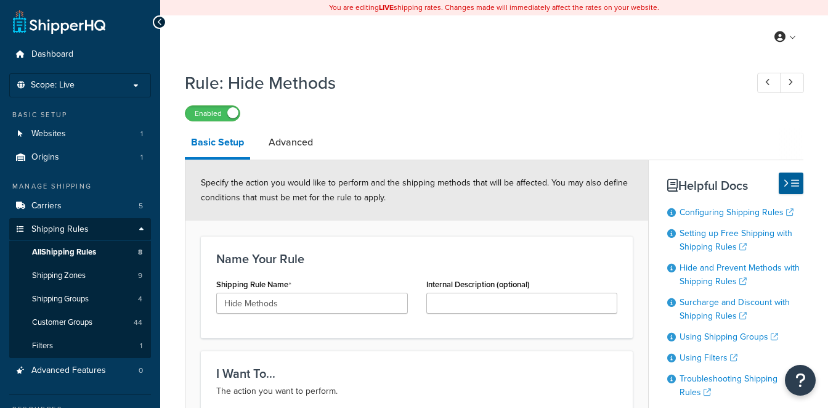
select select "HIDE"
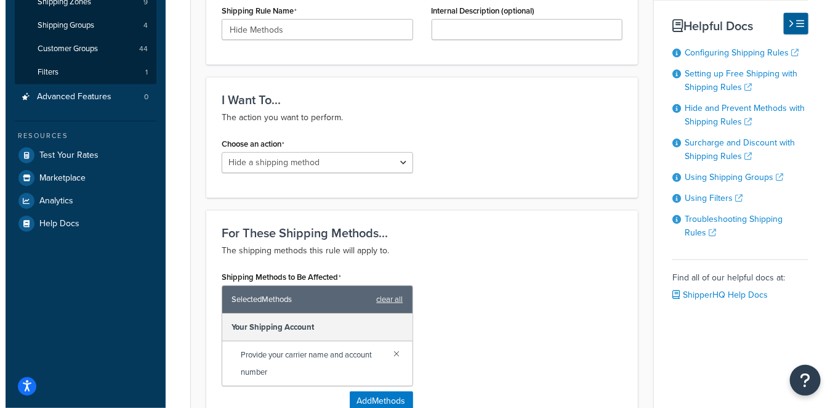
scroll to position [478, 0]
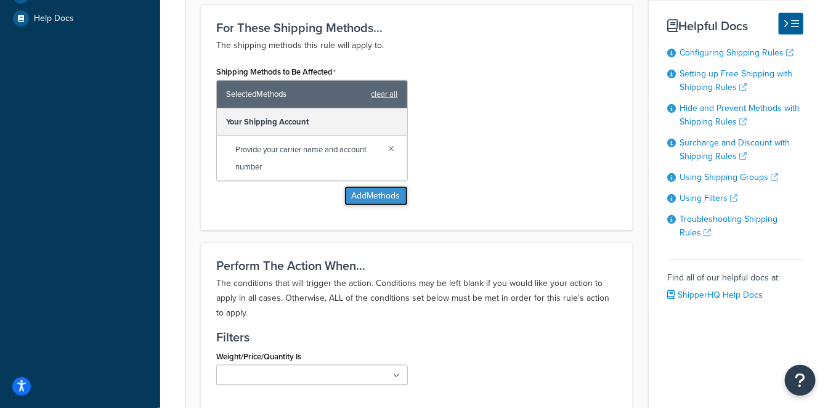
click at [371, 195] on button "Add Methods" at bounding box center [375, 196] width 63 height 20
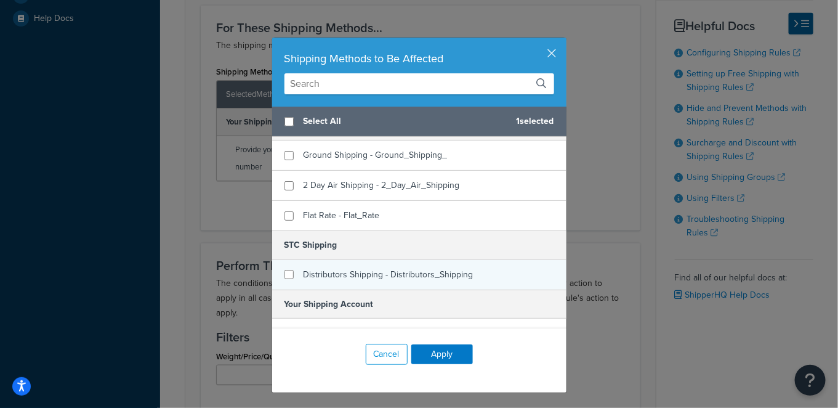
scroll to position [159, 0]
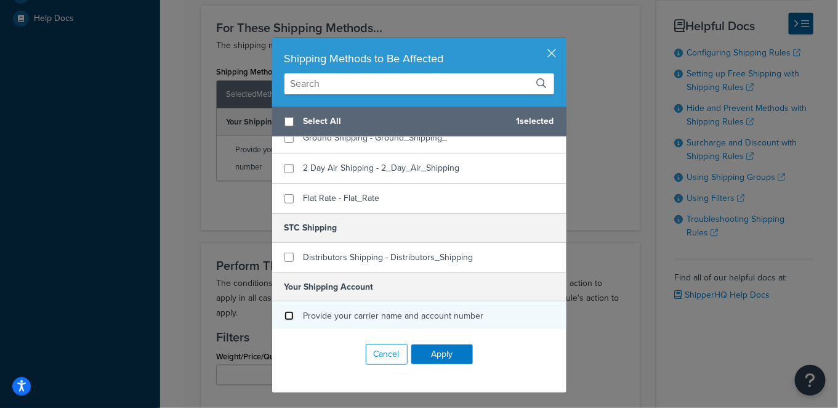
click at [284, 311] on input "checkbox" at bounding box center [288, 315] width 9 height 9
checkbox input "false"
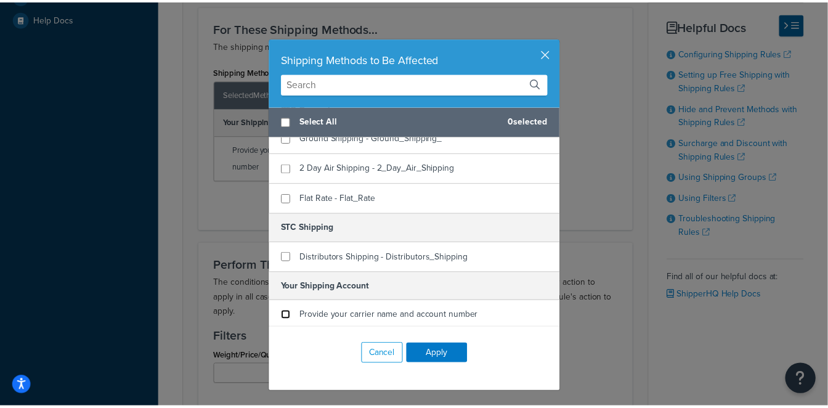
scroll to position [0, 0]
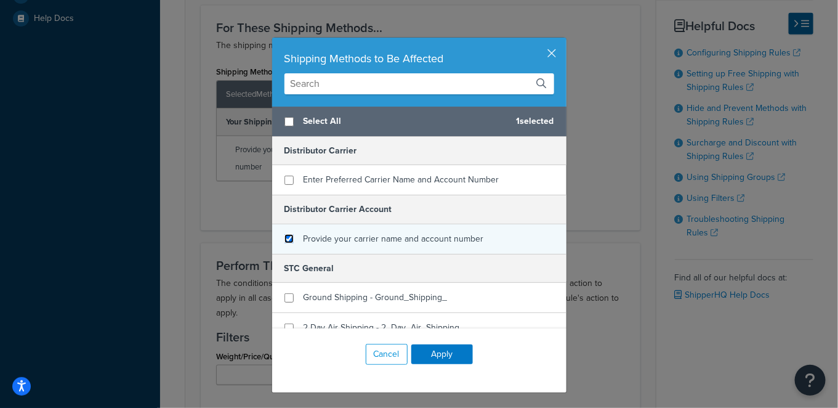
click at [284, 236] on input "checkbox" at bounding box center [288, 238] width 9 height 9
checkbox input "true"
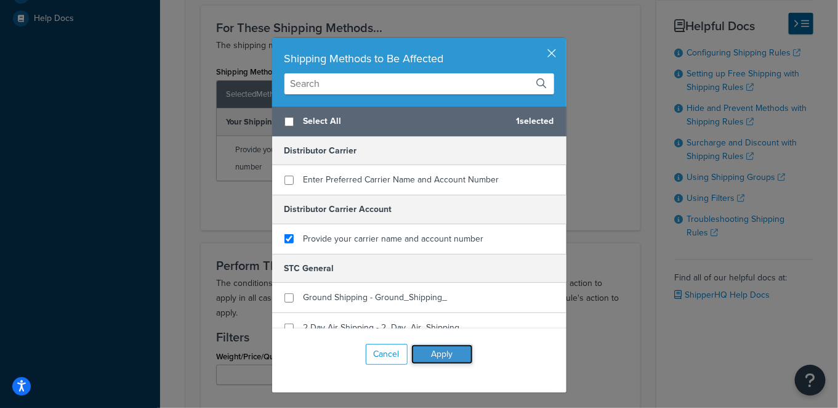
click at [448, 355] on button "Apply" at bounding box center [442, 354] width 62 height 20
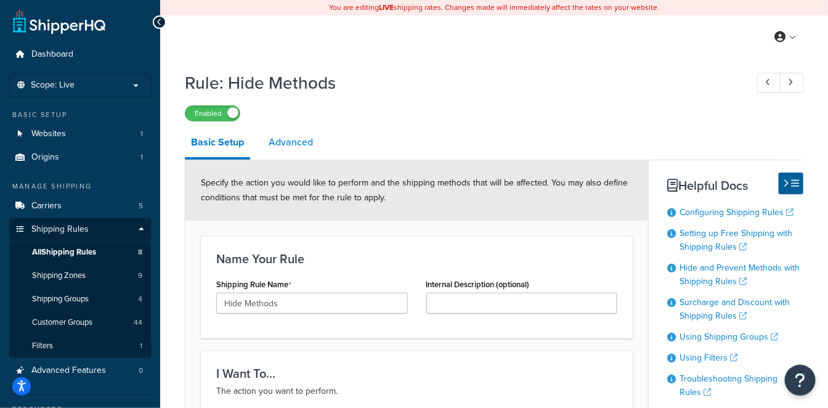
click at [295, 145] on link "Advanced" at bounding box center [290, 142] width 57 height 30
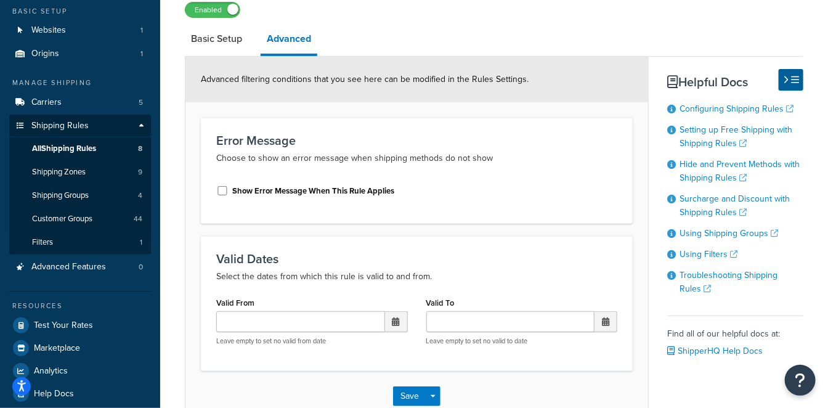
scroll to position [178, 0]
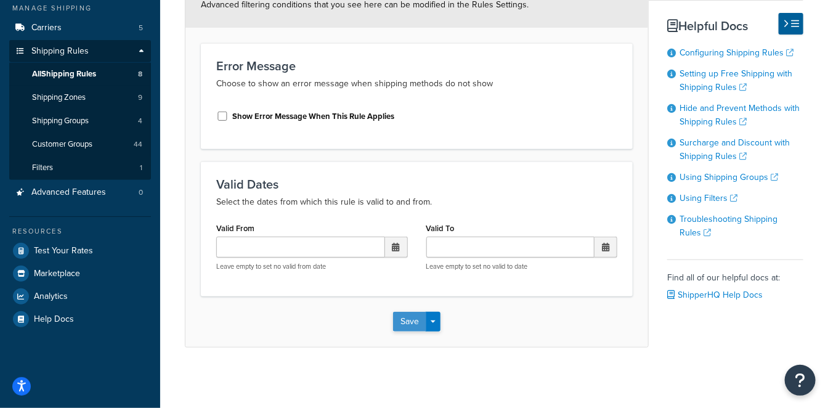
click at [409, 318] on button "Save" at bounding box center [409, 322] width 33 height 20
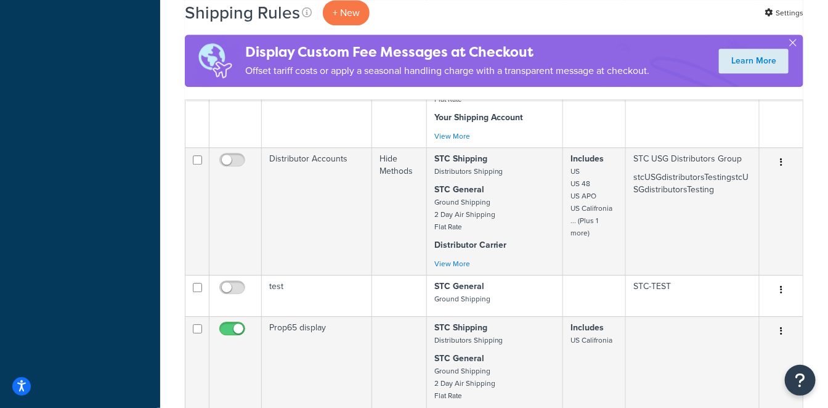
scroll to position [1163, 0]
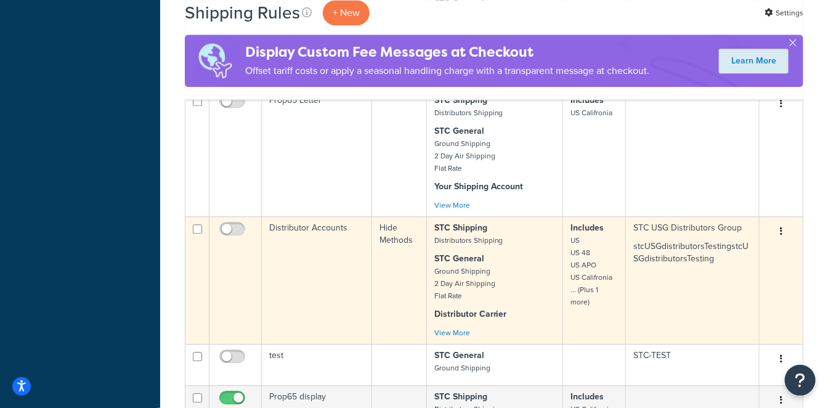
click at [305, 216] on td "Distributor Accounts" at bounding box center [317, 279] width 110 height 127
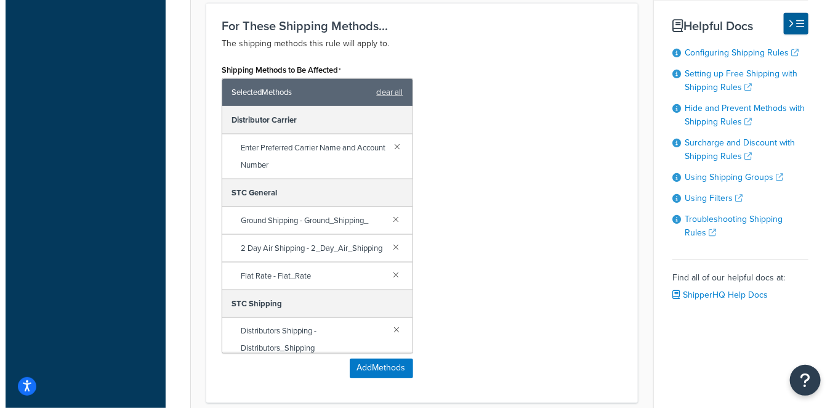
scroll to position [616, 0]
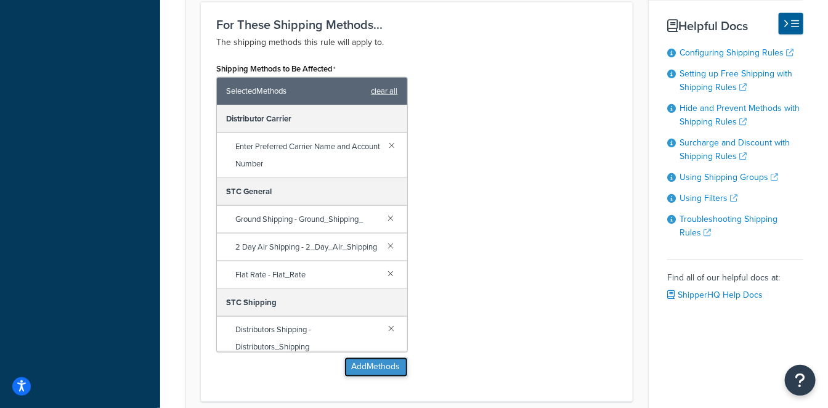
click at [389, 357] on button "Add Methods" at bounding box center [375, 367] width 63 height 20
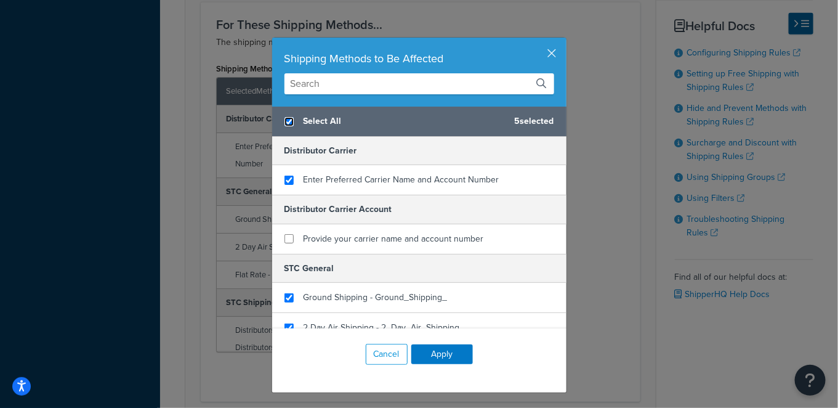
click at [285, 119] on input "checkbox" at bounding box center [288, 121] width 9 height 9
checkbox input "false"
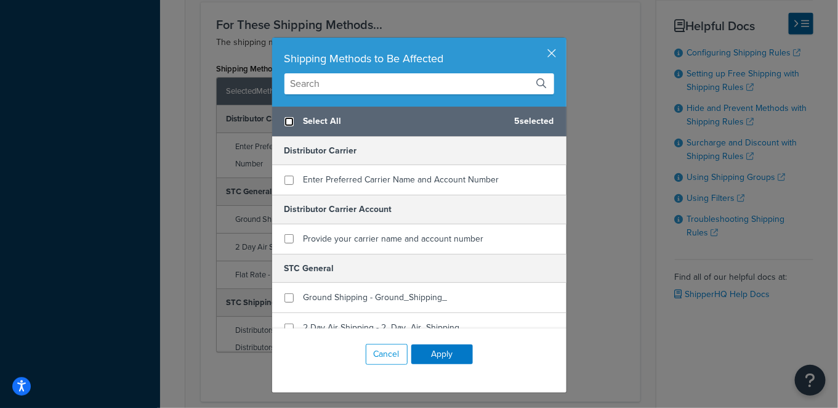
checkbox input "false"
click at [284, 117] on input "checkbox" at bounding box center [288, 121] width 9 height 9
checkbox input "true"
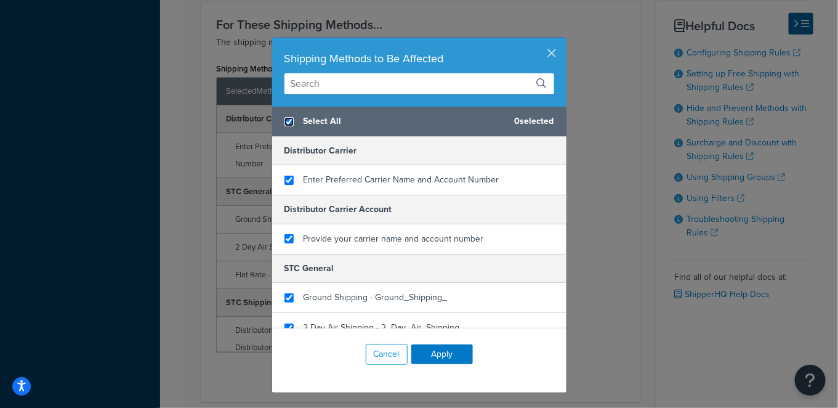
checkbox input "true"
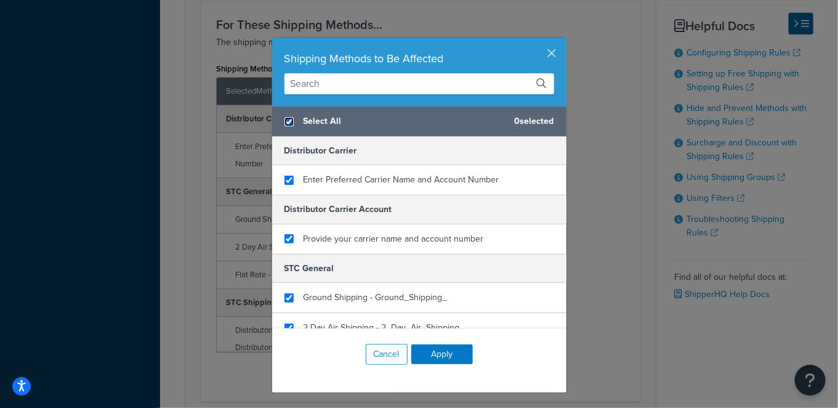
checkbox input "true"
click at [284, 119] on input "checkbox" at bounding box center [288, 121] width 9 height 9
checkbox input "false"
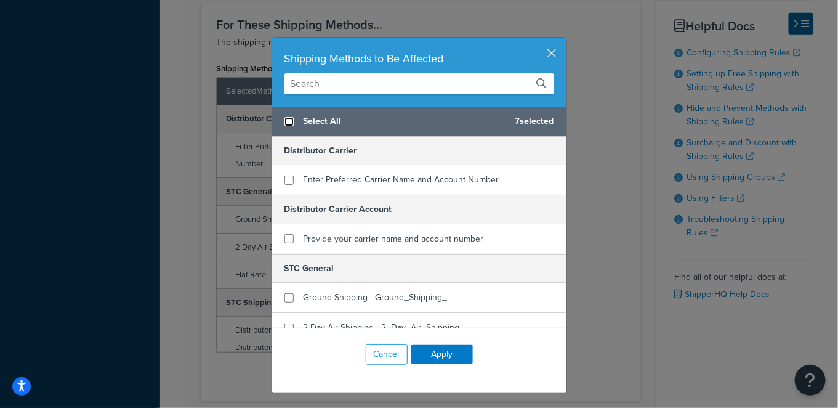
checkbox input "false"
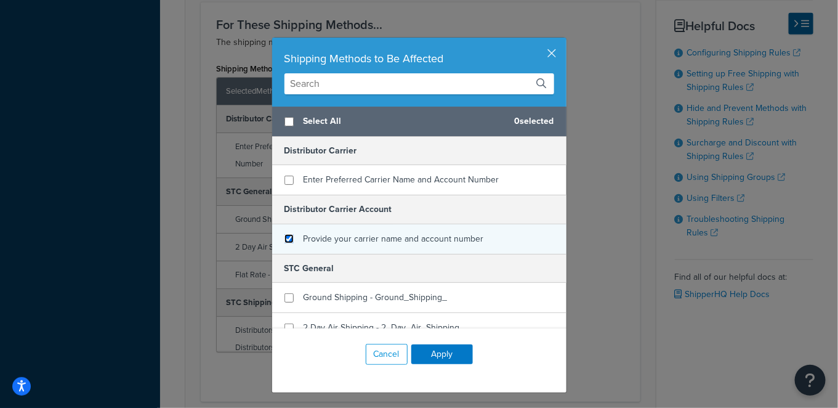
click at [284, 234] on input "checkbox" at bounding box center [288, 238] width 9 height 9
checkbox input "true"
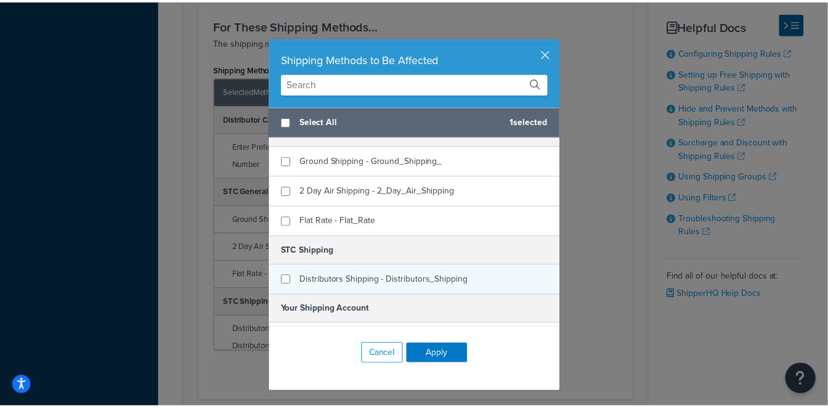
scroll to position [159, 0]
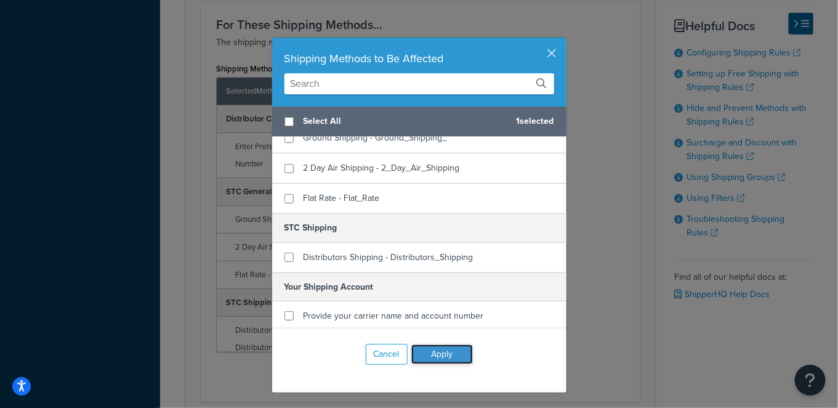
click at [451, 349] on button "Apply" at bounding box center [442, 354] width 62 height 20
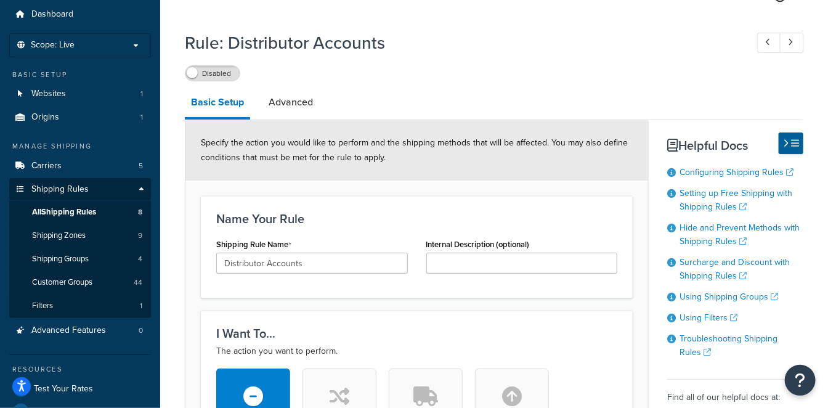
scroll to position [0, 0]
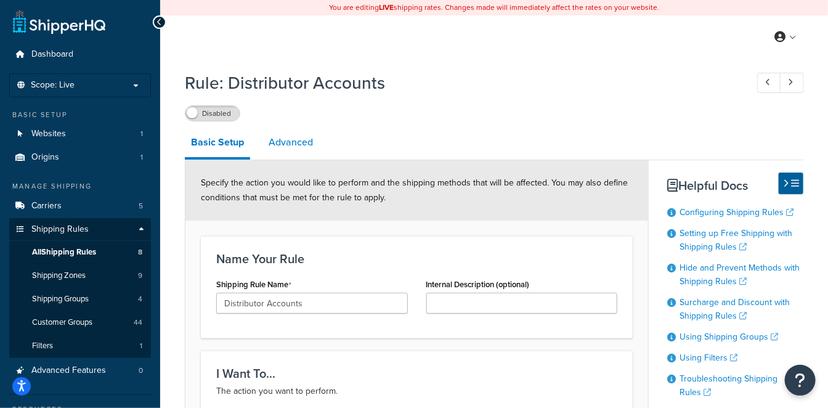
click at [292, 140] on link "Advanced" at bounding box center [290, 142] width 57 height 30
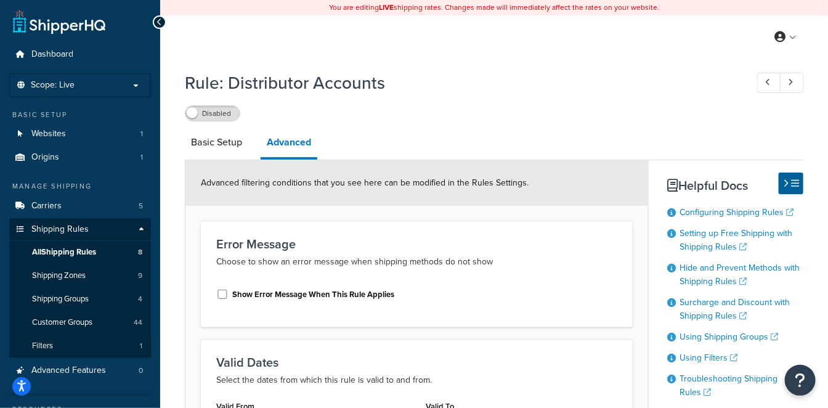
scroll to position [178, 0]
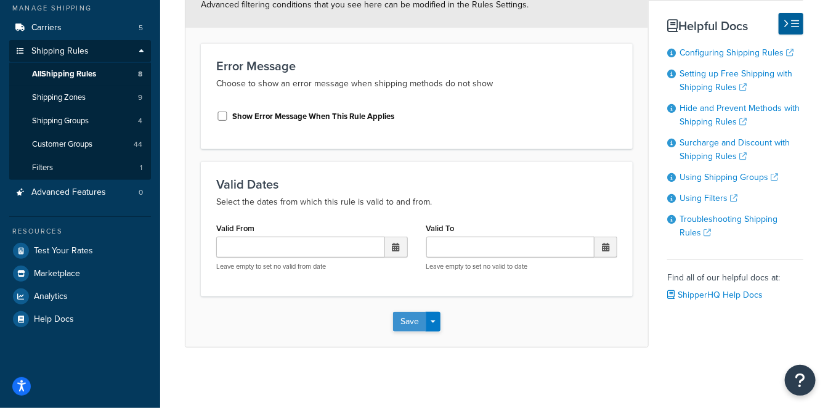
click at [409, 319] on button "Save" at bounding box center [409, 322] width 33 height 20
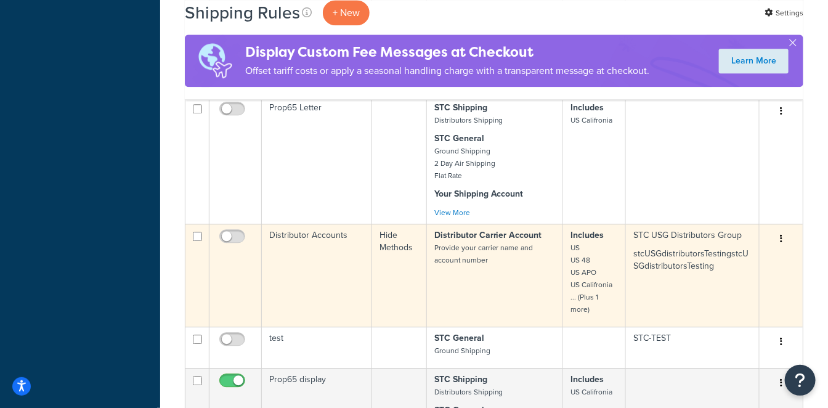
scroll to position [1163, 0]
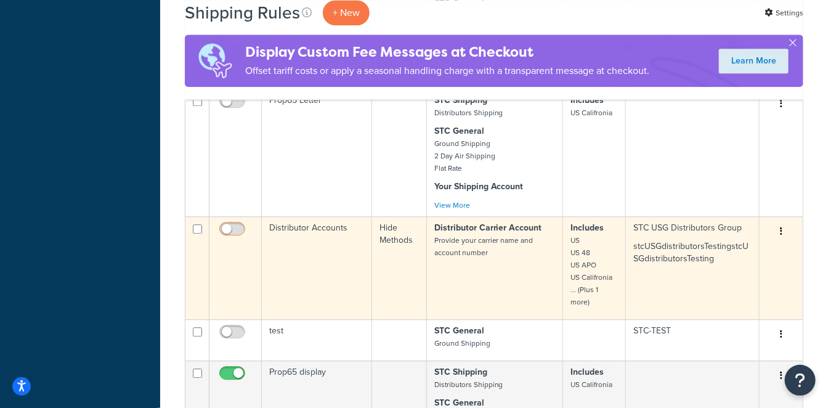
click at [238, 224] on input "checkbox" at bounding box center [234, 231] width 34 height 15
checkbox input "true"
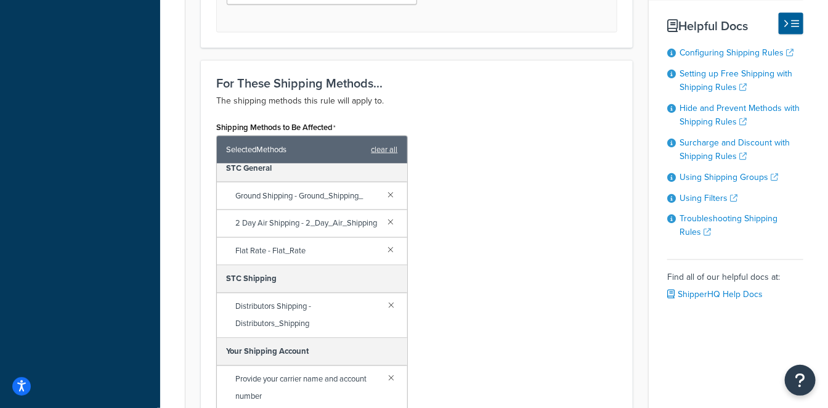
scroll to position [889, 0]
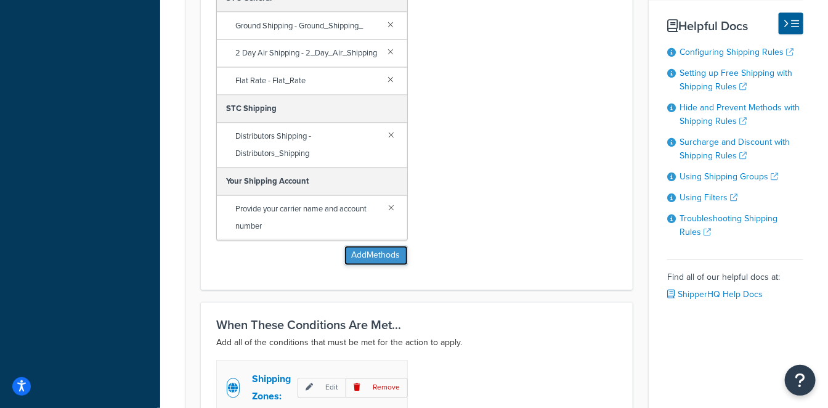
click at [389, 264] on button "Add Methods" at bounding box center [375, 256] width 63 height 20
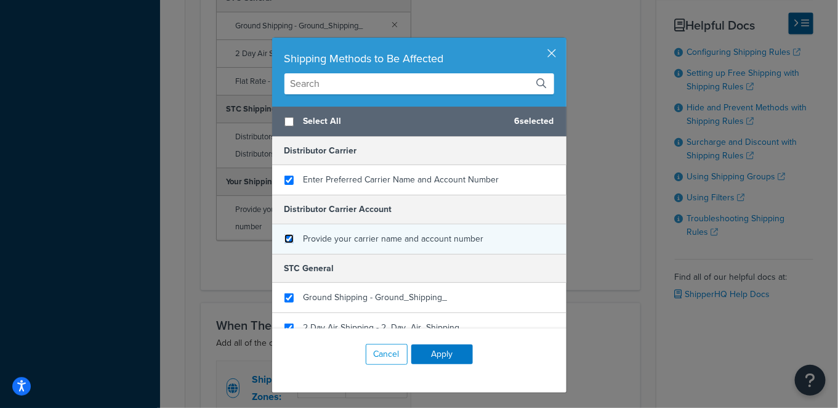
click at [288, 236] on input "checkbox" at bounding box center [288, 238] width 9 height 9
checkbox input "true"
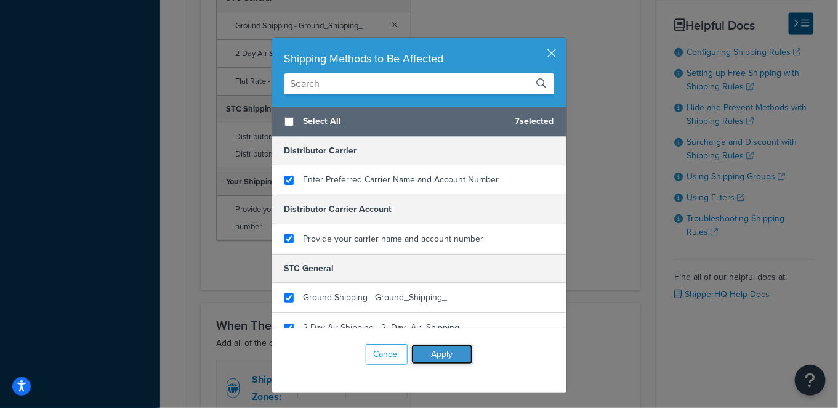
click at [427, 353] on button "Apply" at bounding box center [442, 354] width 62 height 20
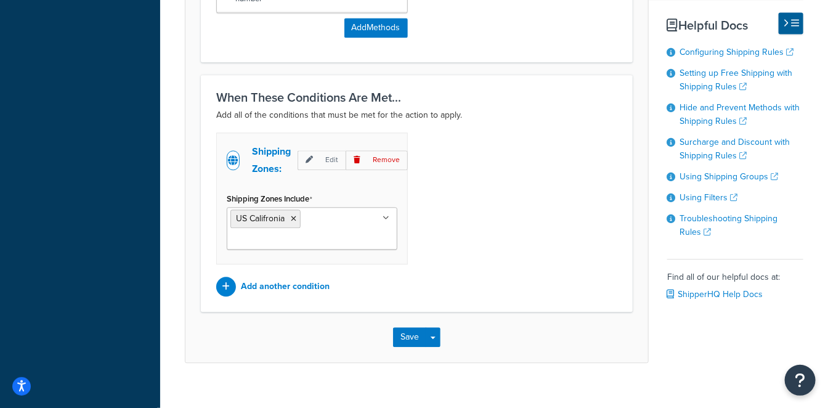
scroll to position [1130, 0]
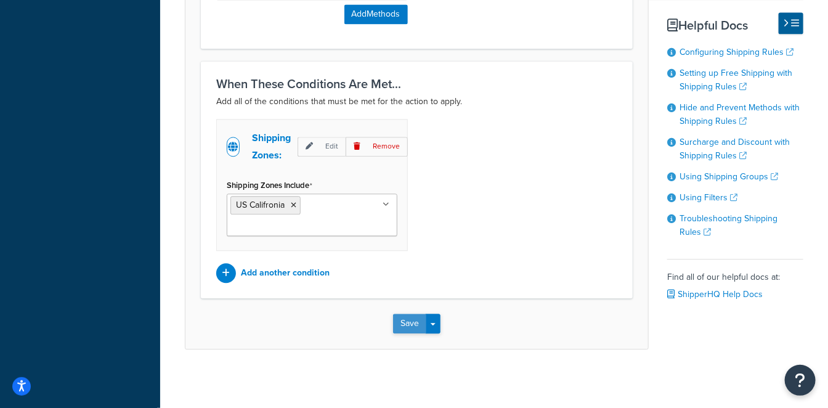
click at [405, 317] on button "Save" at bounding box center [409, 323] width 33 height 20
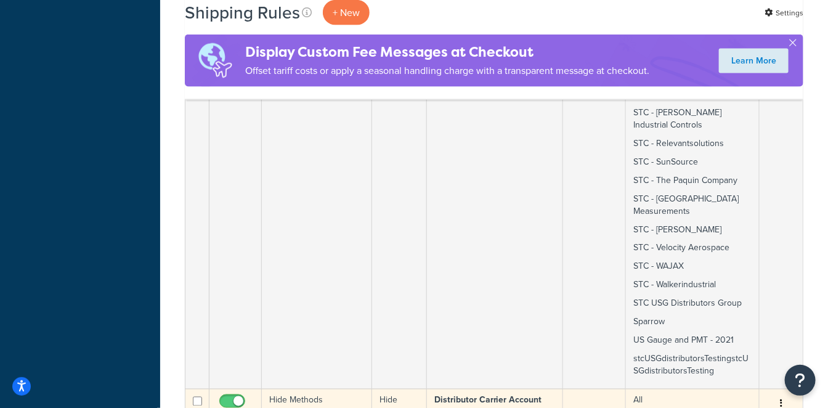
scroll to position [750, 0]
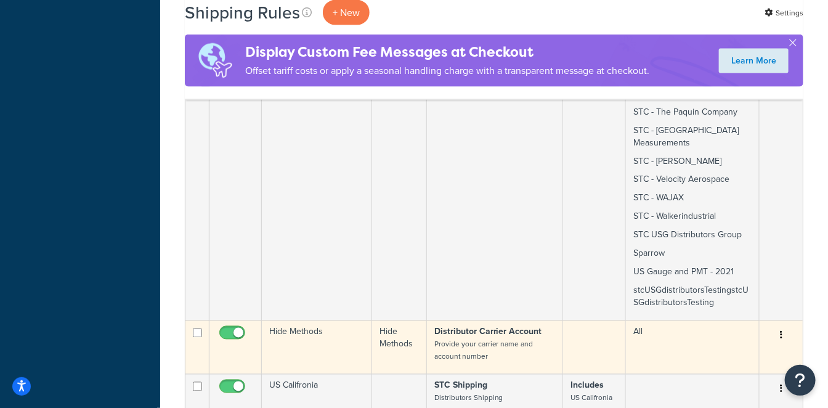
click at [334, 320] on td "Hide Methods" at bounding box center [317, 347] width 110 height 54
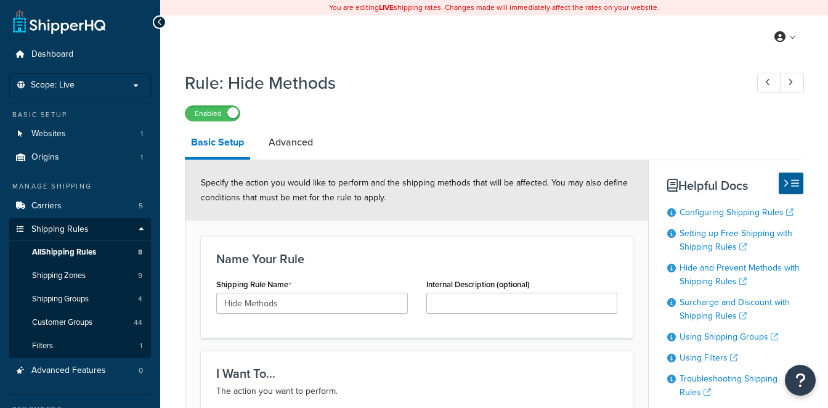
select select "HIDE"
click at [302, 149] on link "Advanced" at bounding box center [290, 142] width 57 height 30
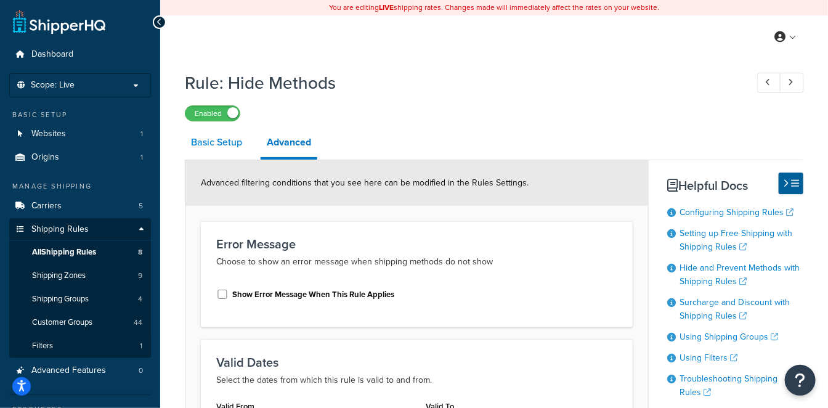
click at [223, 150] on link "Basic Setup" at bounding box center [216, 142] width 63 height 30
select select "HIDE"
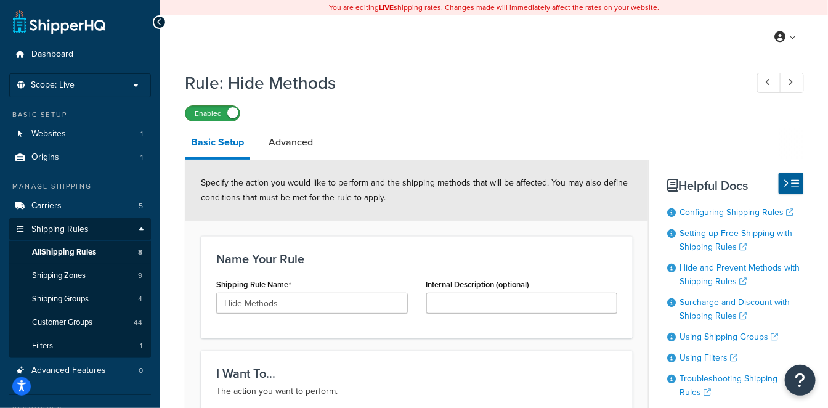
click at [207, 115] on label "Enabled" at bounding box center [212, 113] width 54 height 15
click at [105, 256] on link "All Shipping Rules 8" at bounding box center [80, 252] width 142 height 23
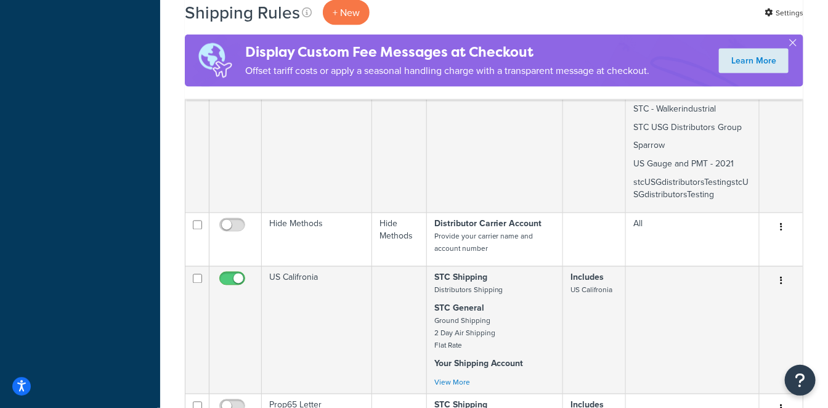
scroll to position [1206, 0]
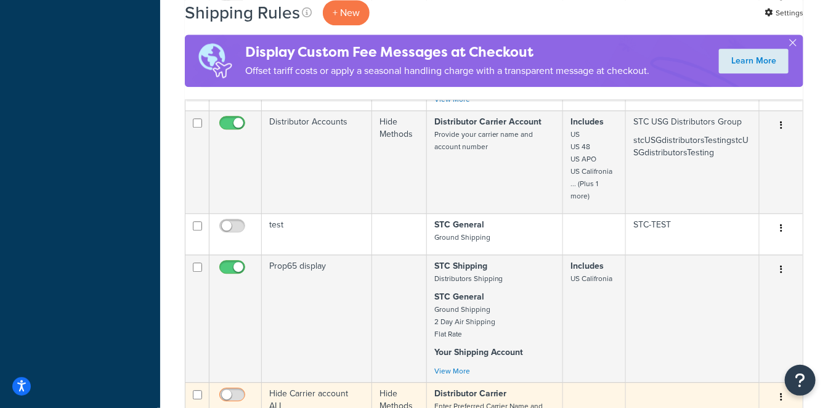
click at [237, 390] on input "checkbox" at bounding box center [234, 397] width 34 height 15
checkbox input "true"
click at [503, 400] on small "Enter Preferred Carrier Name and Account Number" at bounding box center [488, 411] width 109 height 23
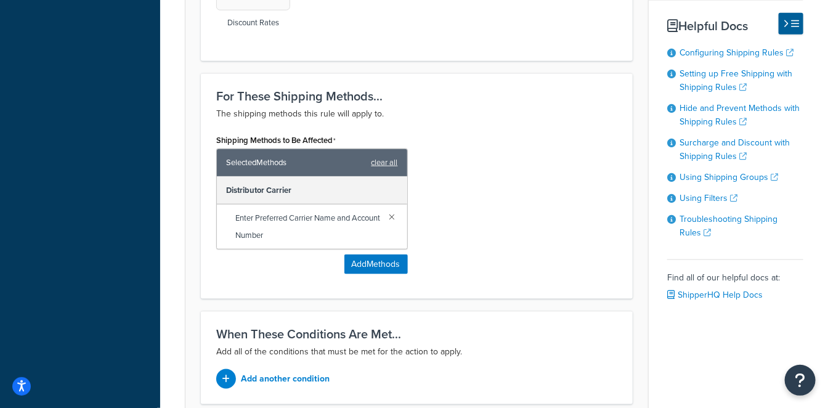
scroll to position [547, 0]
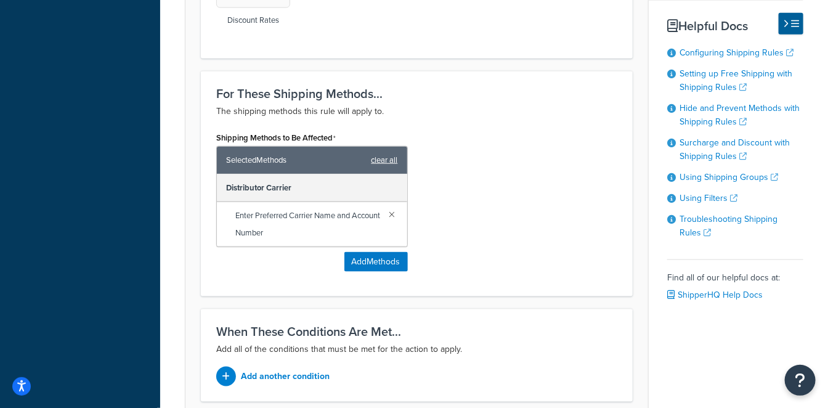
click at [389, 160] on link "clear all" at bounding box center [384, 159] width 26 height 17
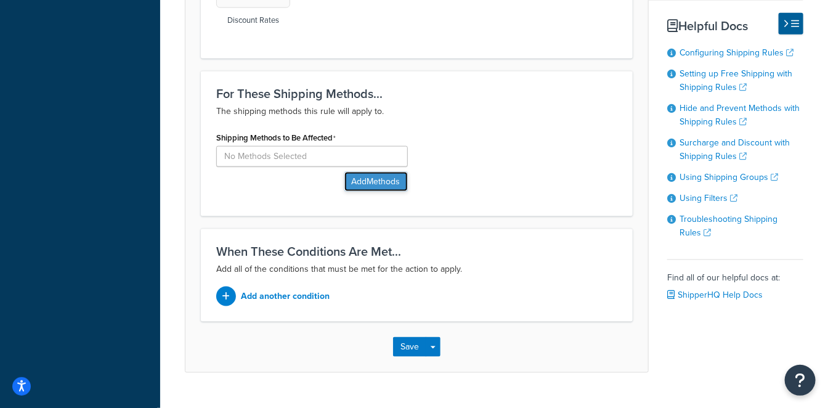
click at [387, 181] on button "Add Methods" at bounding box center [375, 182] width 63 height 20
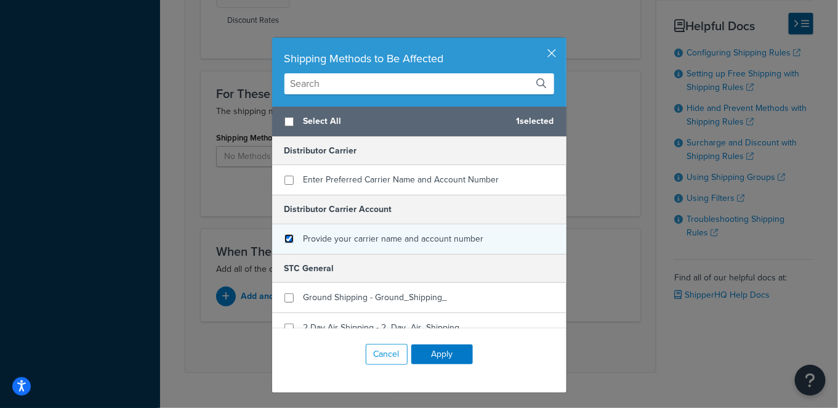
click at [286, 238] on input "checkbox" at bounding box center [288, 238] width 9 height 9
checkbox input "true"
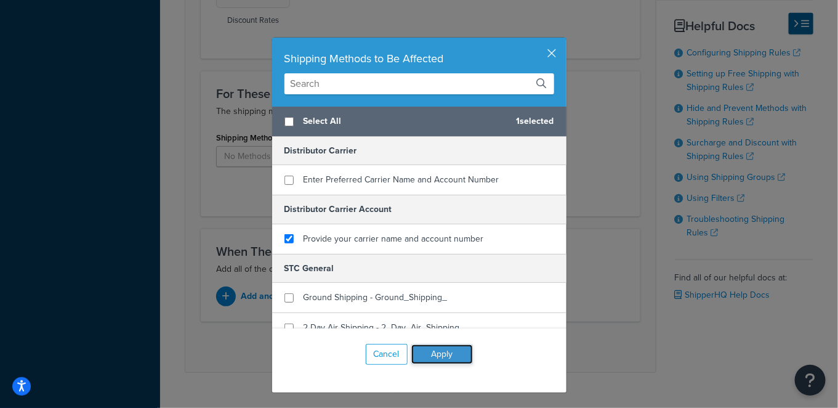
click at [444, 353] on button "Apply" at bounding box center [442, 354] width 62 height 20
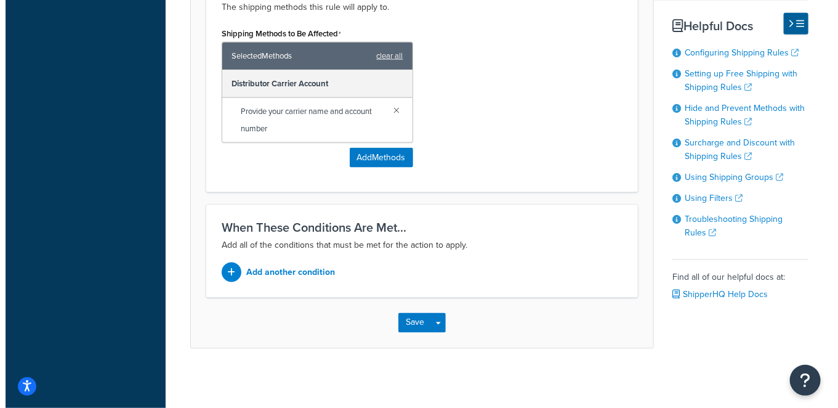
scroll to position [651, 0]
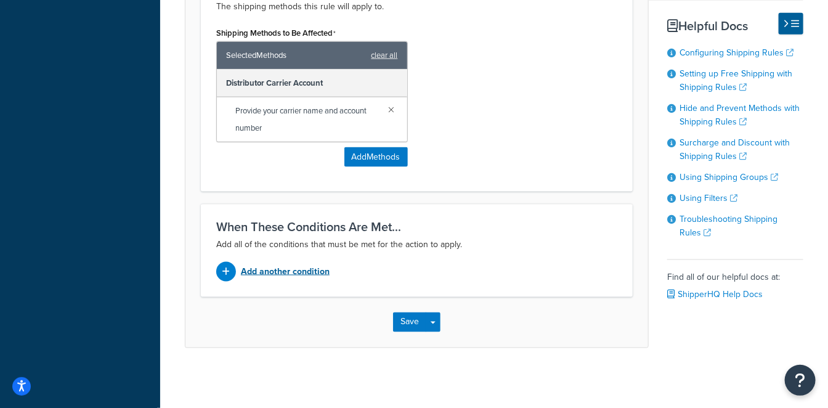
click at [300, 267] on p "Add another condition" at bounding box center [285, 271] width 89 height 17
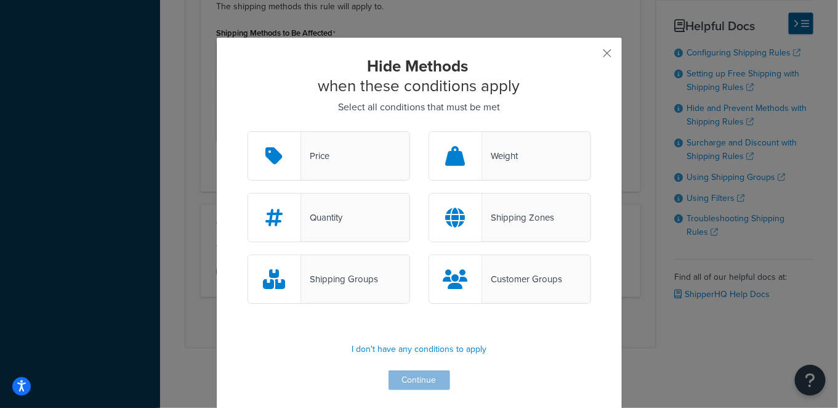
click at [517, 281] on div "Customer Groups" at bounding box center [522, 278] width 80 height 17
click at [0, 0] on input "Customer Groups" at bounding box center [0, 0] width 0 height 0
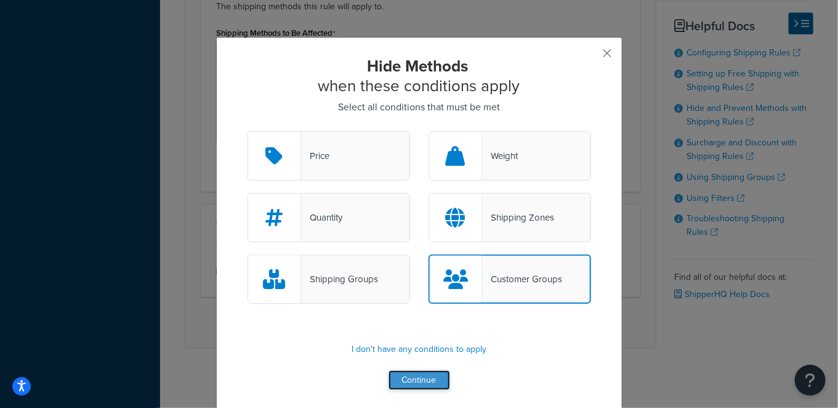
click at [423, 373] on button "Continue" at bounding box center [420, 380] width 62 height 20
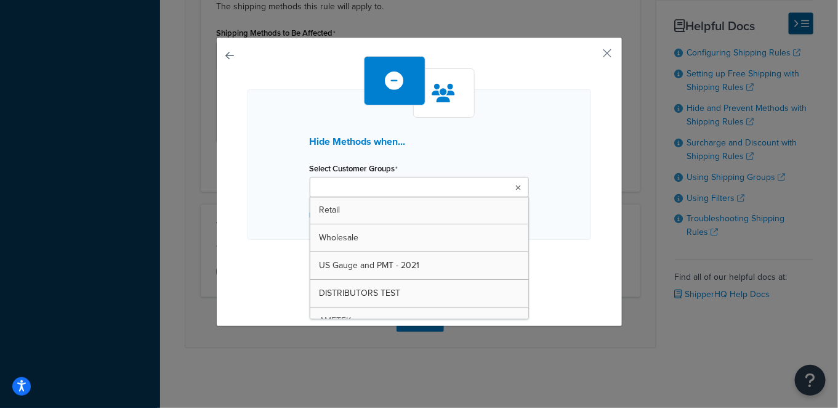
click at [453, 185] on ul at bounding box center [419, 187] width 219 height 20
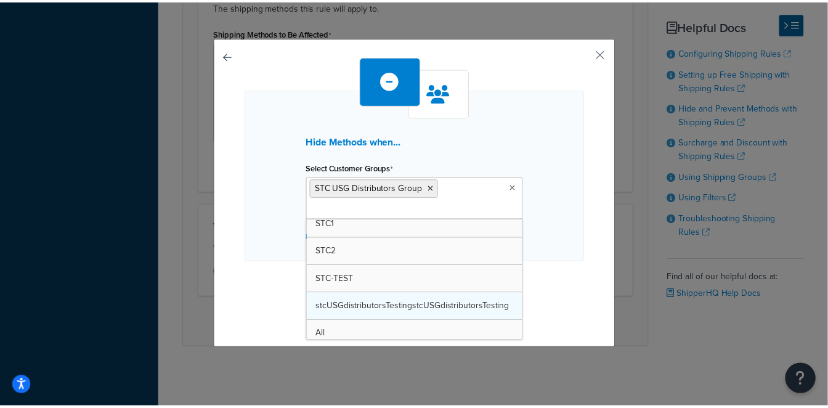
scroll to position [1034, 0]
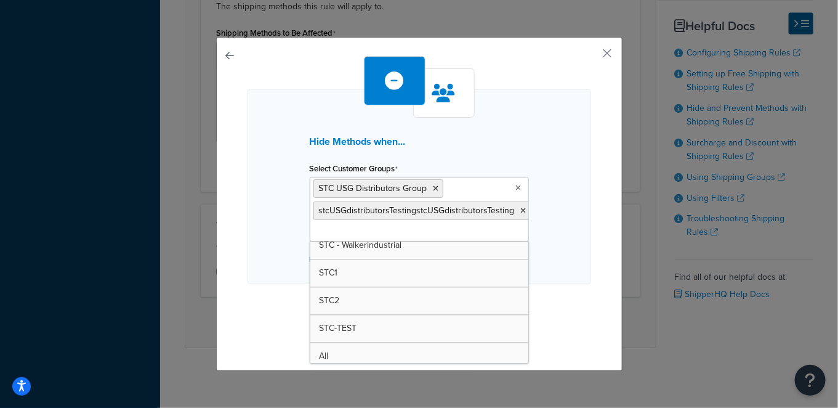
click at [268, 257] on div "Hide Methods when... Select Customer Groups STC USG Distributors Group stcUSGdi…" at bounding box center [420, 186] width 344 height 195
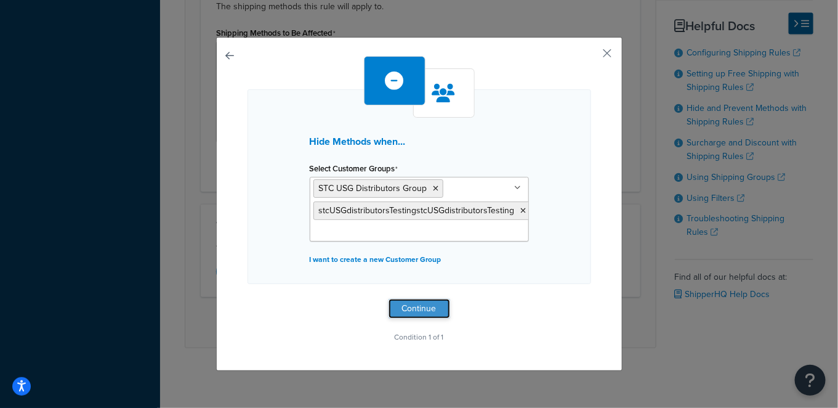
click at [405, 306] on button "Continue" at bounding box center [420, 309] width 62 height 20
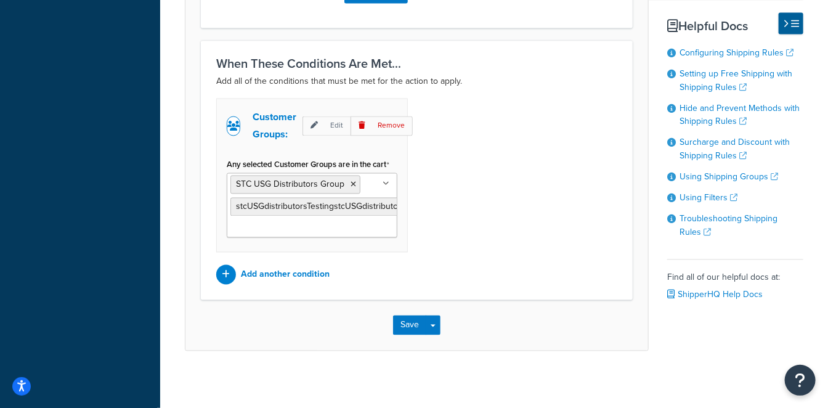
scroll to position [816, 0]
click at [401, 316] on button "Save" at bounding box center [409, 324] width 33 height 20
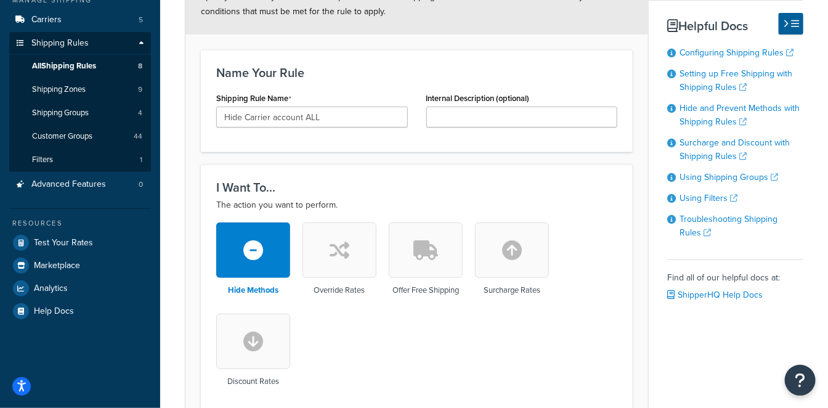
scroll to position [205, 0]
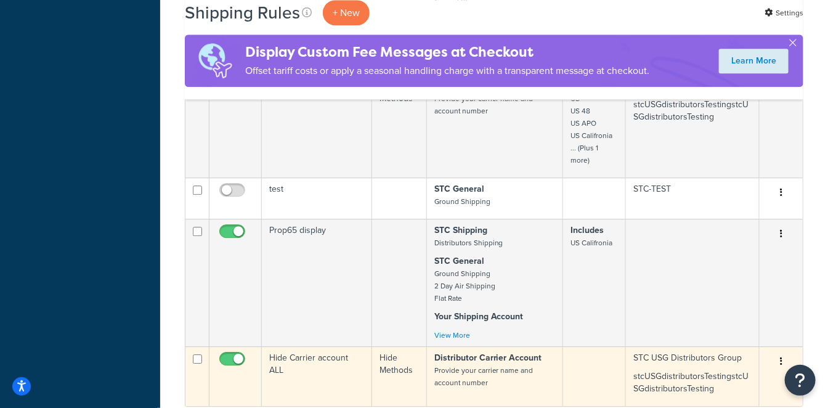
scroll to position [1304, 0]
click at [673, 371] on p "stcUSGdistributorsTestingstcUSGdistributorsTesting" at bounding box center [692, 383] width 118 height 25
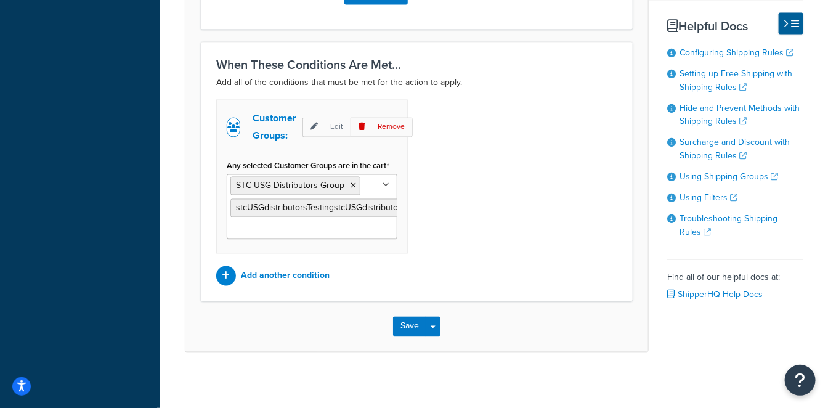
scroll to position [816, 0]
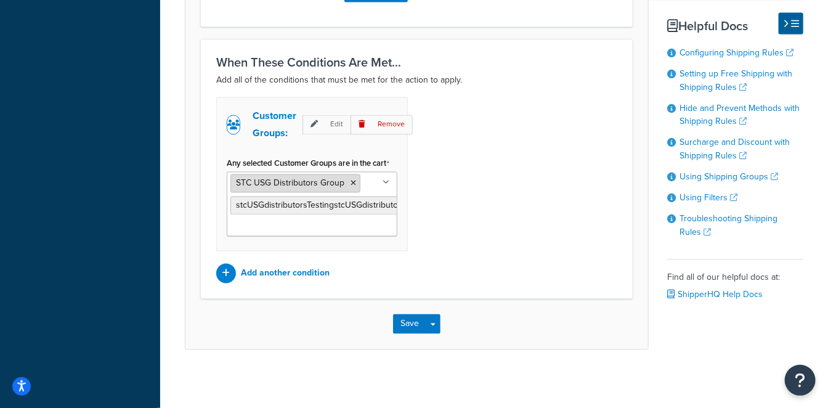
click at [350, 182] on icon at bounding box center [353, 183] width 6 height 7
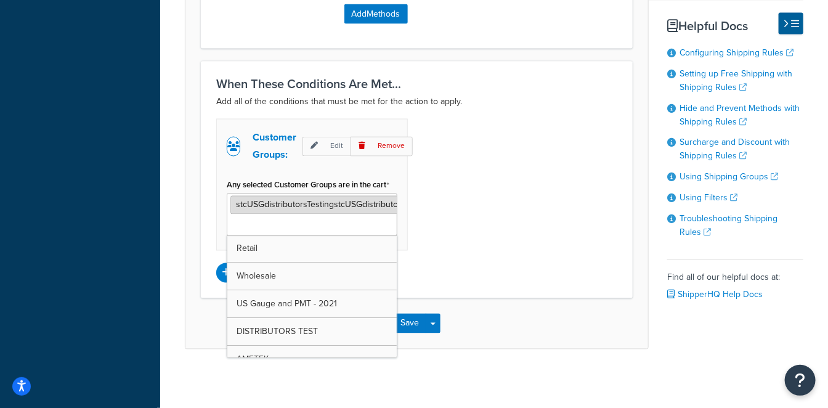
click at [358, 200] on span "stcUSGdistributorsTestingstcUSGdistributorsTesting" at bounding box center [334, 204] width 196 height 13
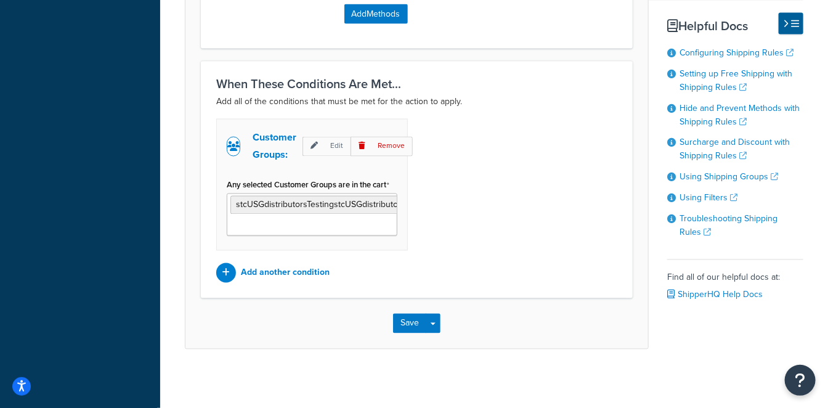
click at [344, 176] on div "Any selected Customer Groups are in the cart stcUSGdistributorsTestingstcUSGdis…" at bounding box center [312, 206] width 171 height 60
click at [345, 204] on span "stcUSGdistributorsTestingstcUSGdistributorsTesting" at bounding box center [334, 204] width 196 height 13
click at [328, 227] on ul "stcUSGdistributorsTestingstcUSGdistributorsTesting" at bounding box center [312, 214] width 171 height 42
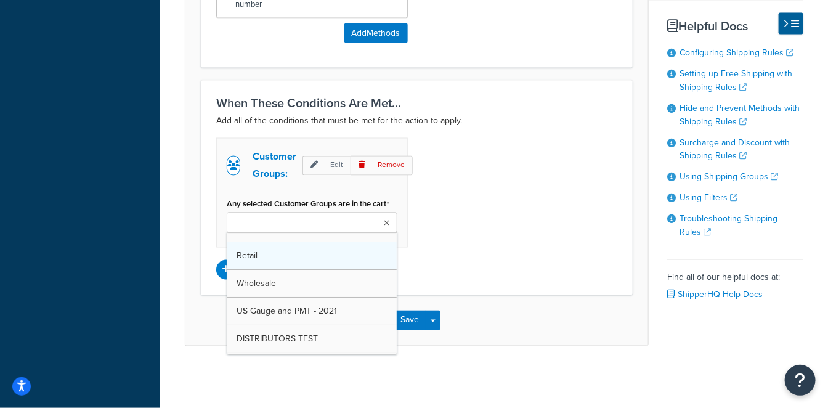
scroll to position [773, 0]
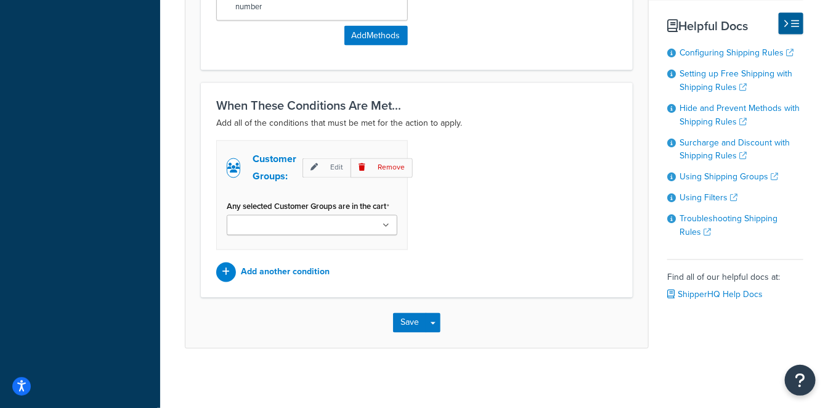
click at [425, 201] on div "Customer Groups: Edit Remove Any selected Customer Groups are in the cart Retai…" at bounding box center [416, 211] width 419 height 142
click at [370, 221] on ul at bounding box center [312, 225] width 171 height 20
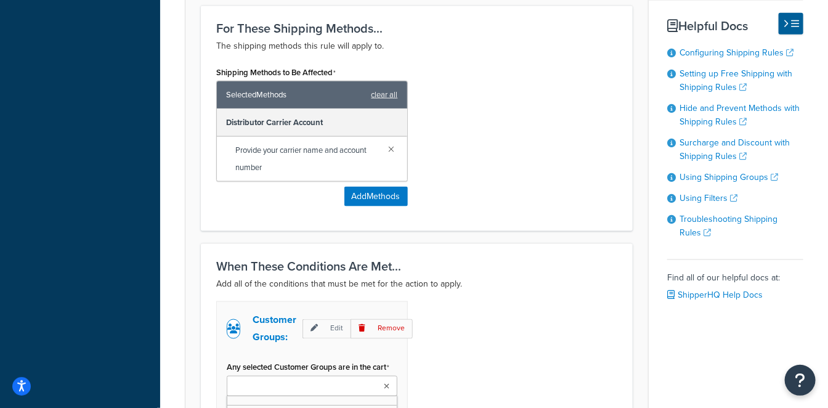
scroll to position [704, 0]
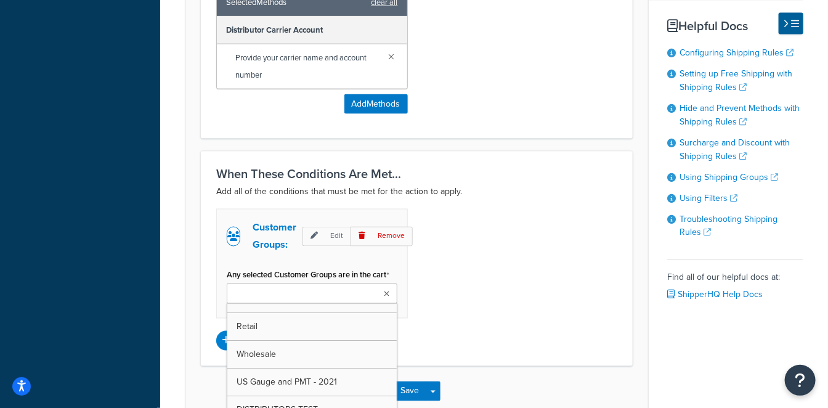
click at [506, 252] on div "Customer Groups: Edit Remove Any selected Customer Groups are in the cart Retai…" at bounding box center [416, 280] width 419 height 142
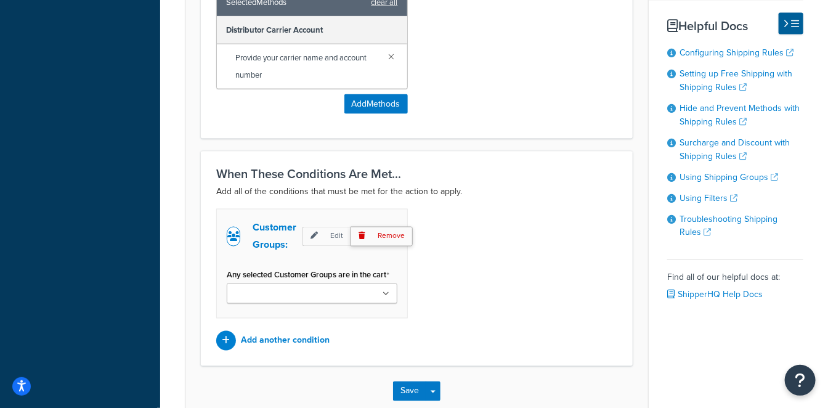
click at [385, 240] on p "Remove" at bounding box center [381, 236] width 62 height 19
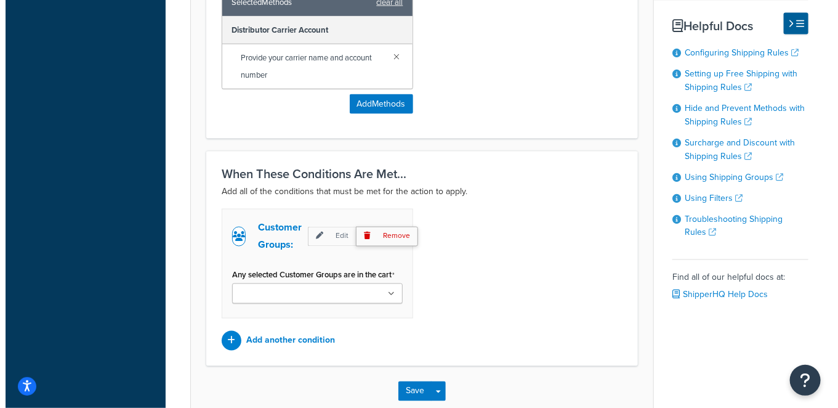
scroll to position [651, 0]
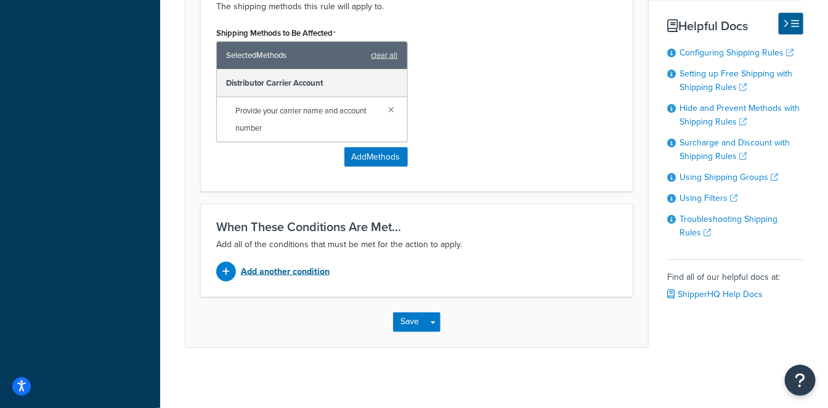
click at [296, 273] on p "Add another condition" at bounding box center [285, 271] width 89 height 17
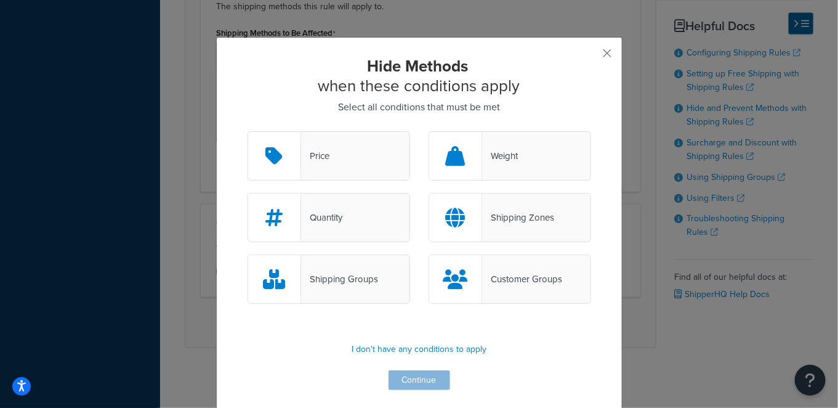
click at [518, 222] on div "Shipping Zones" at bounding box center [518, 217] width 72 height 17
click at [0, 0] on input "Shipping Zones" at bounding box center [0, 0] width 0 height 0
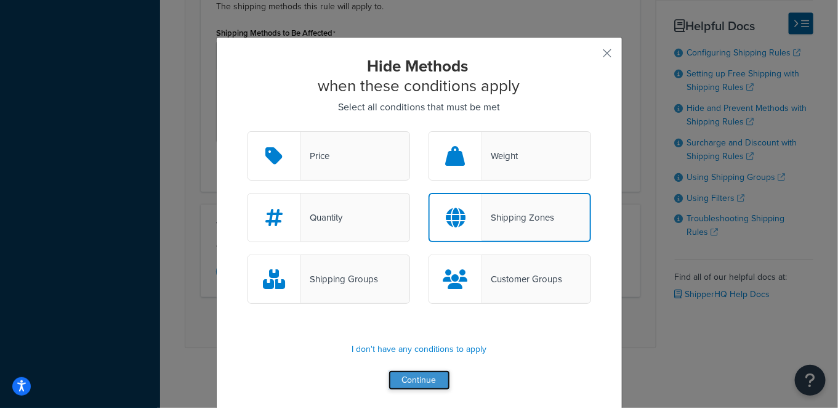
click at [408, 373] on button "Continue" at bounding box center [420, 380] width 62 height 20
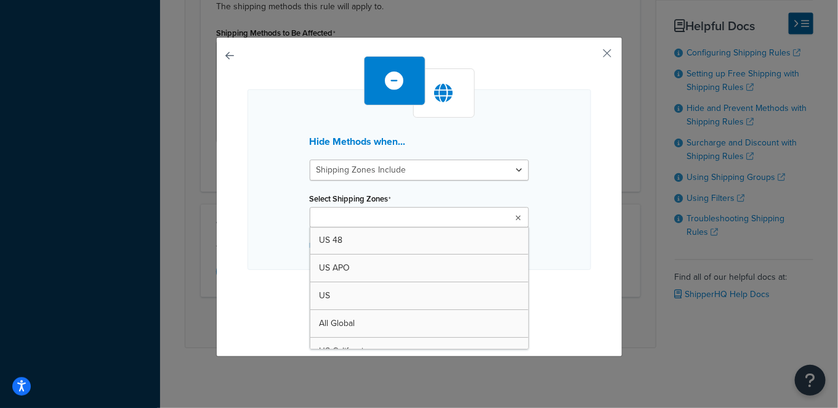
click at [446, 216] on ul at bounding box center [419, 217] width 219 height 20
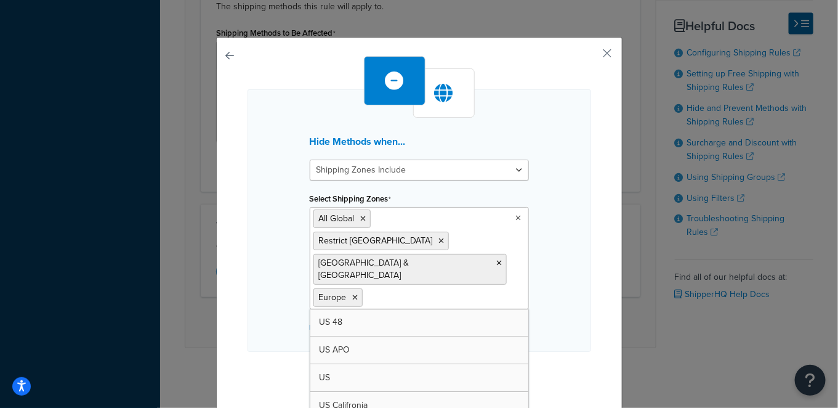
click at [556, 195] on div "Hide Methods when... Shipping Zones Include Shipping Zones Do Not Include Selec…" at bounding box center [420, 220] width 344 height 262
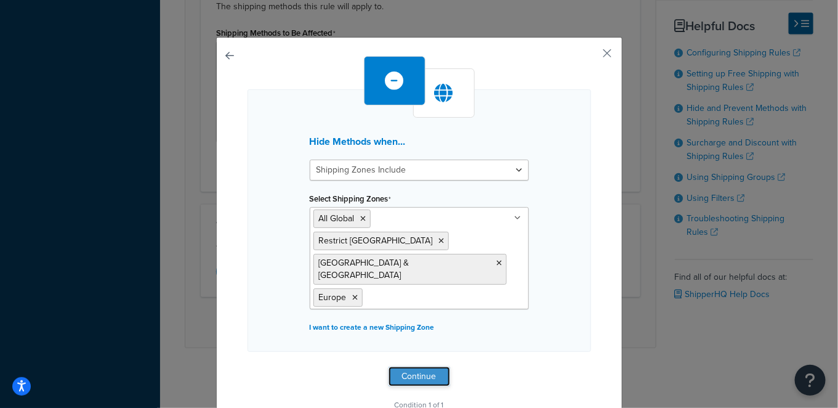
click at [398, 366] on button "Continue" at bounding box center [420, 376] width 62 height 20
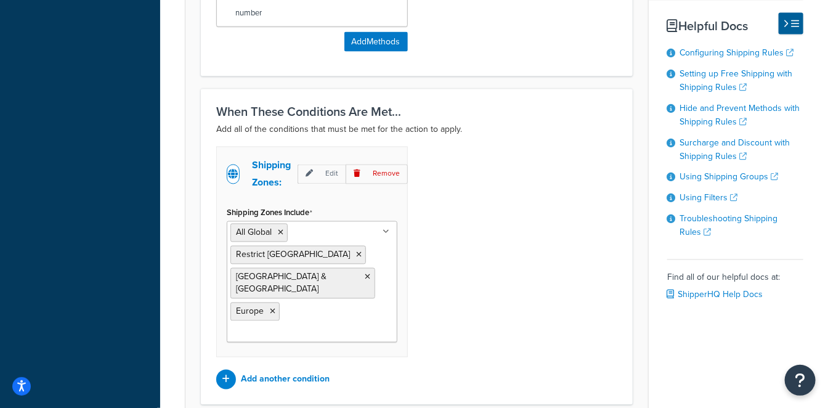
scroll to position [816, 0]
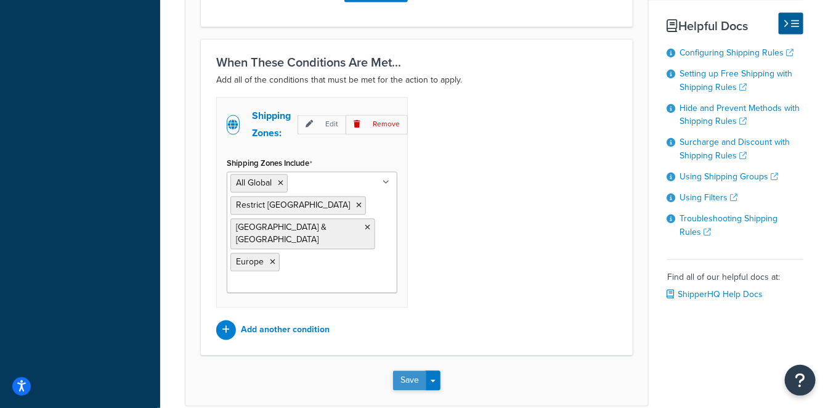
click at [402, 371] on button "Save" at bounding box center [409, 381] width 33 height 20
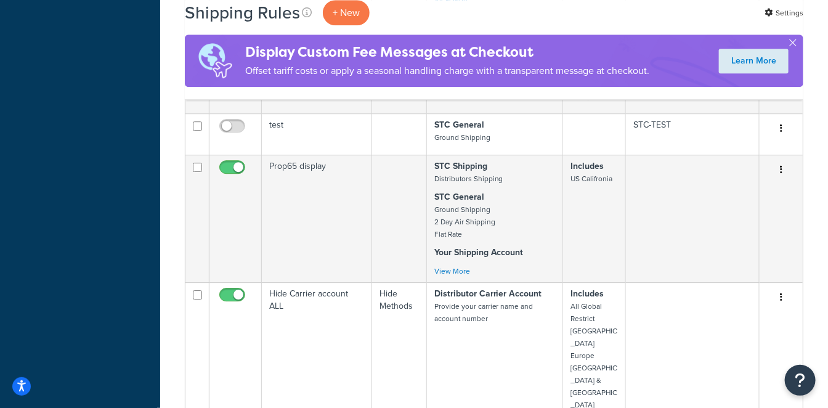
scroll to position [1094, 0]
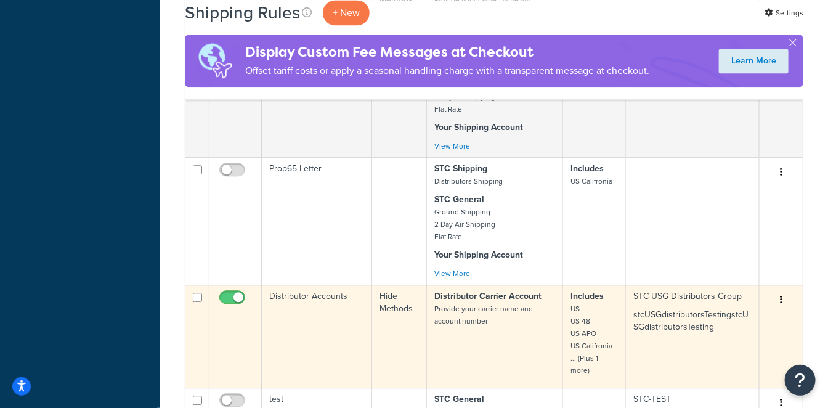
click at [343, 284] on td "Distributor Accounts" at bounding box center [317, 335] width 110 height 103
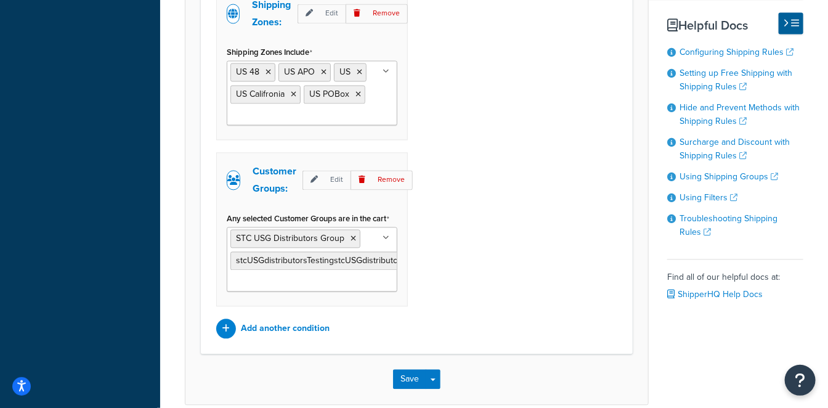
scroll to position [957, 0]
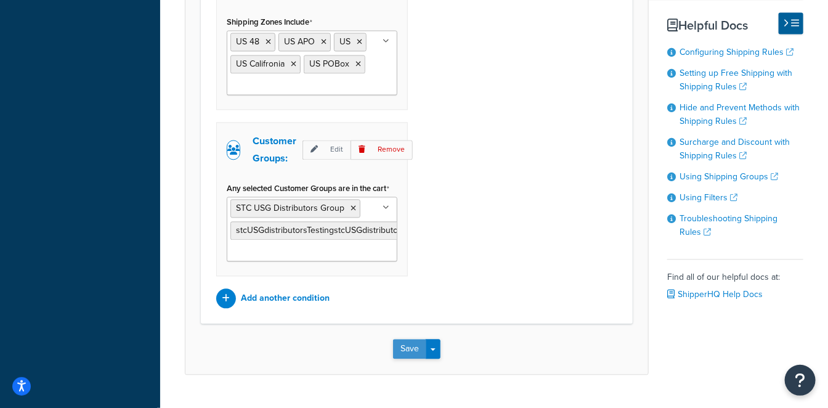
click at [415, 341] on button "Save" at bounding box center [409, 349] width 33 height 20
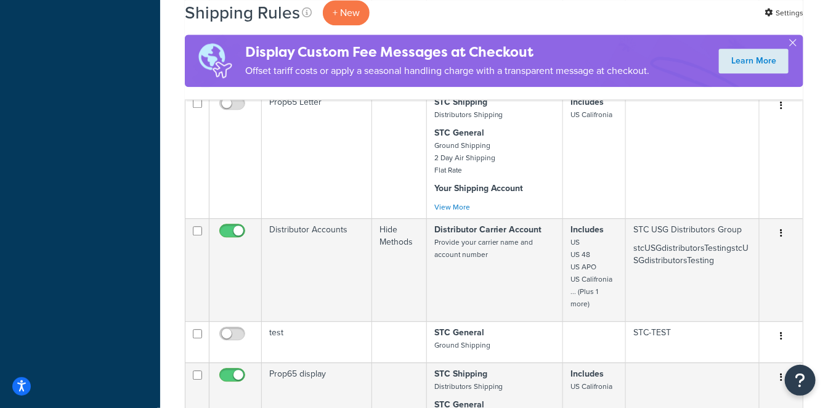
scroll to position [1094, 0]
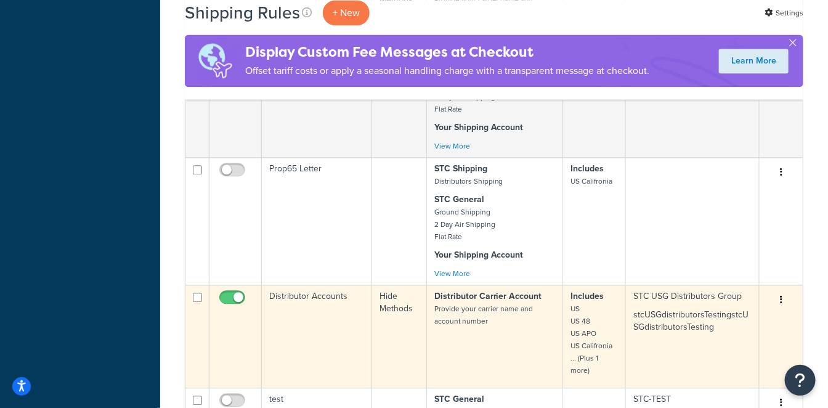
click at [505, 290] on p "Distributor Carrier Account Provide your carrier name and account number" at bounding box center [494, 308] width 121 height 37
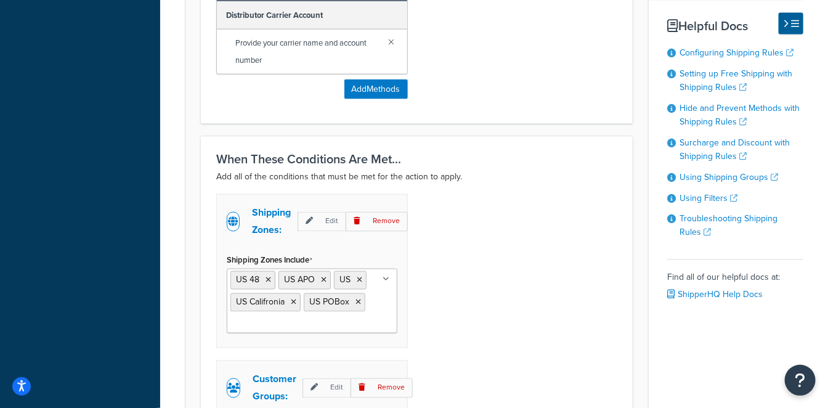
scroll to position [752, 0]
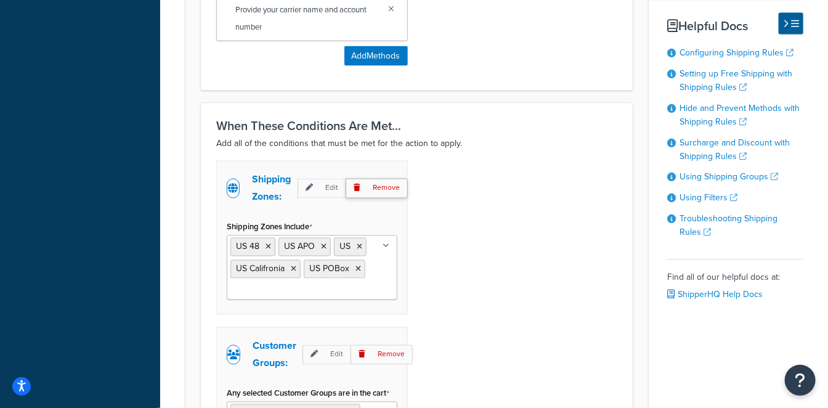
click at [387, 190] on p "Remove" at bounding box center [376, 188] width 62 height 19
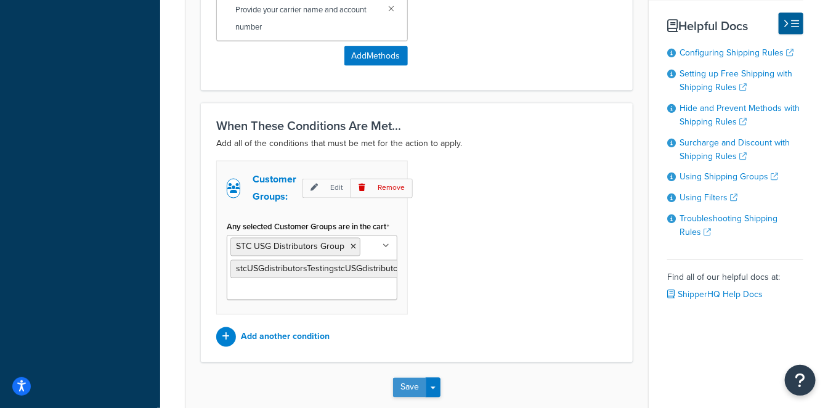
click at [403, 384] on button "Save" at bounding box center [409, 387] width 33 height 20
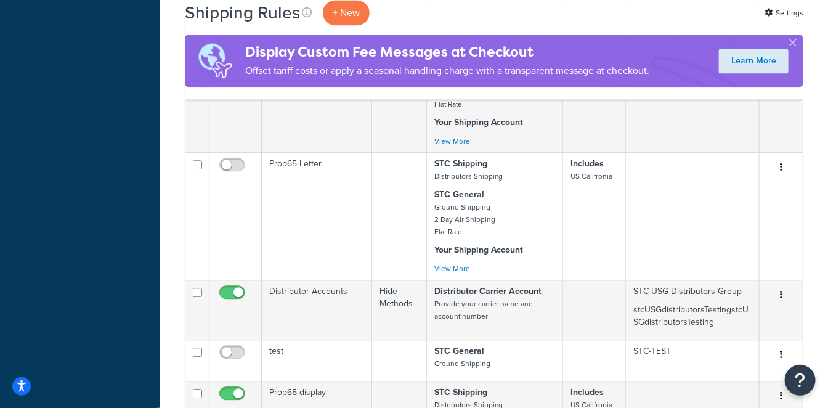
scroll to position [1094, 0]
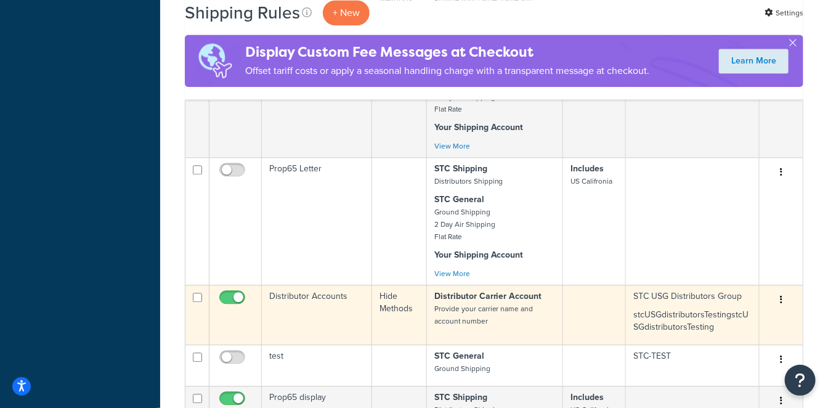
click at [508, 303] on small "Provide your carrier name and account number" at bounding box center [483, 314] width 99 height 23
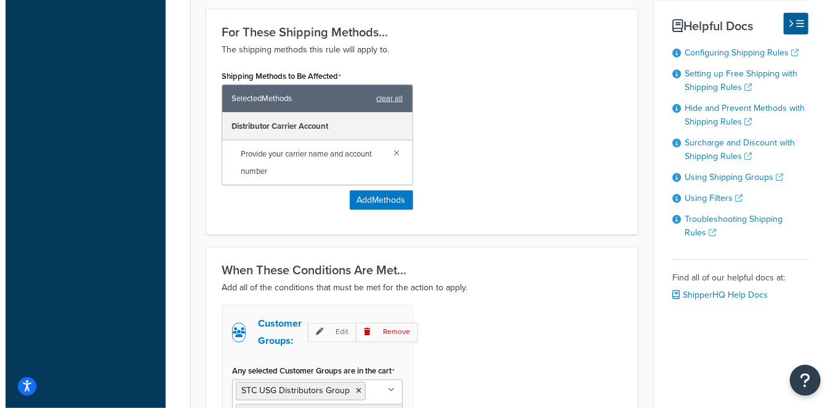
scroll to position [616, 0]
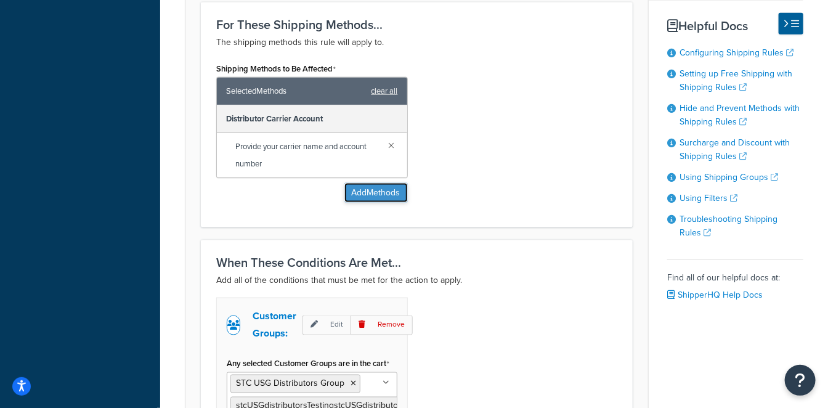
click at [385, 189] on button "Add Methods" at bounding box center [375, 193] width 63 height 20
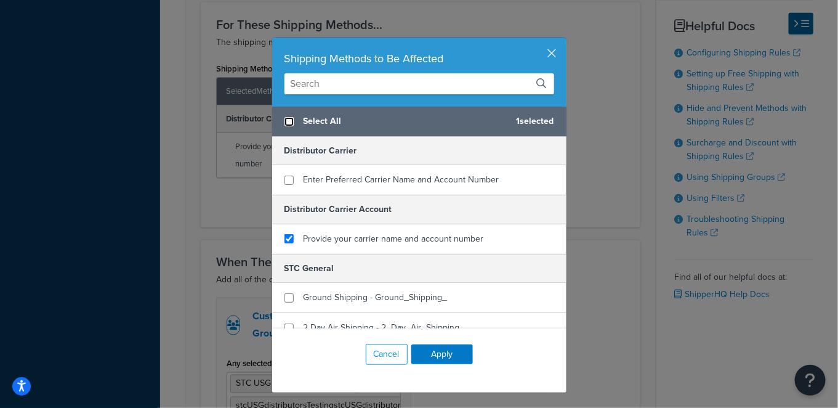
click at [284, 123] on input "checkbox" at bounding box center [288, 121] width 9 height 9
checkbox input "true"
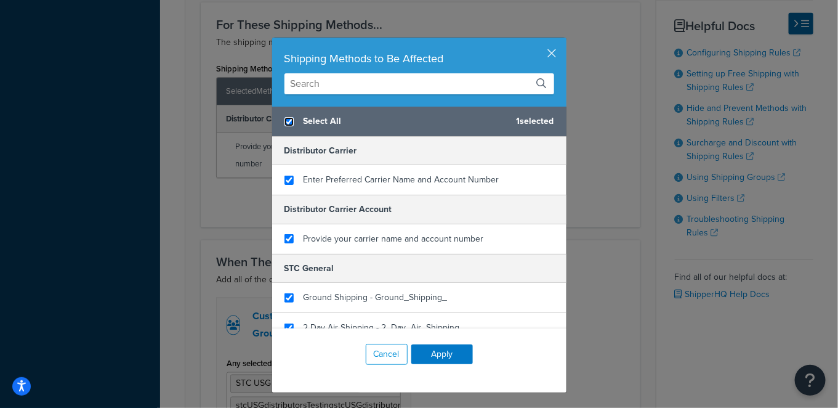
checkbox input "true"
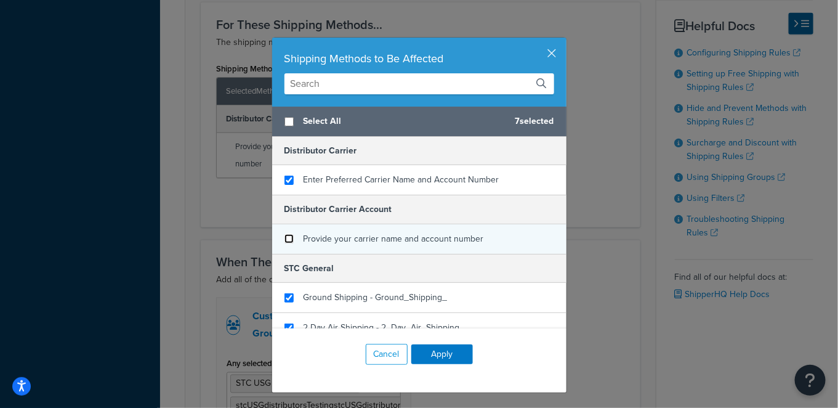
checkbox input "false"
click at [284, 235] on input "checkbox" at bounding box center [288, 238] width 9 height 9
checkbox input "false"
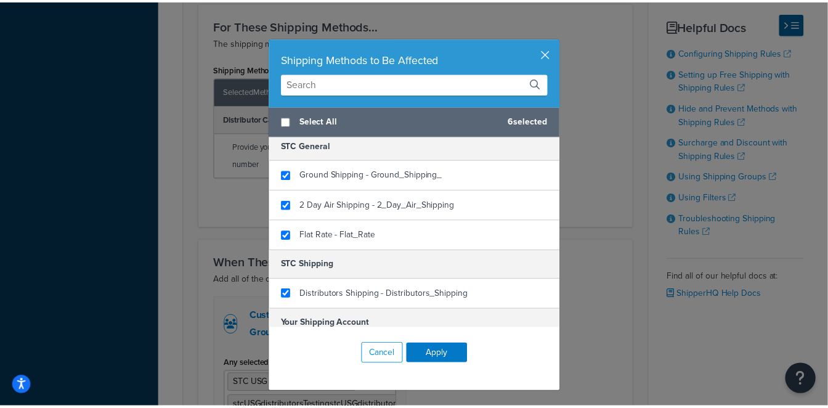
scroll to position [159, 0]
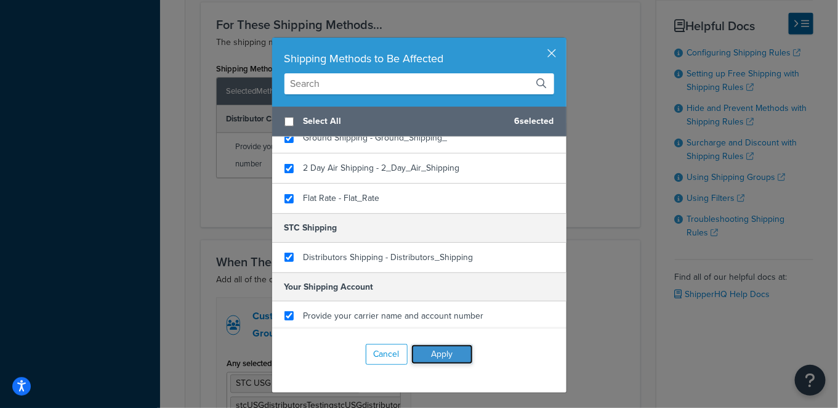
click at [454, 353] on button "Apply" at bounding box center [442, 354] width 62 height 20
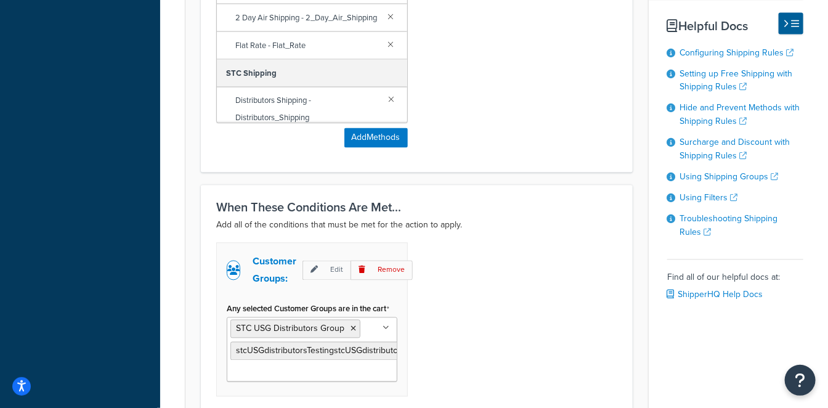
scroll to position [991, 0]
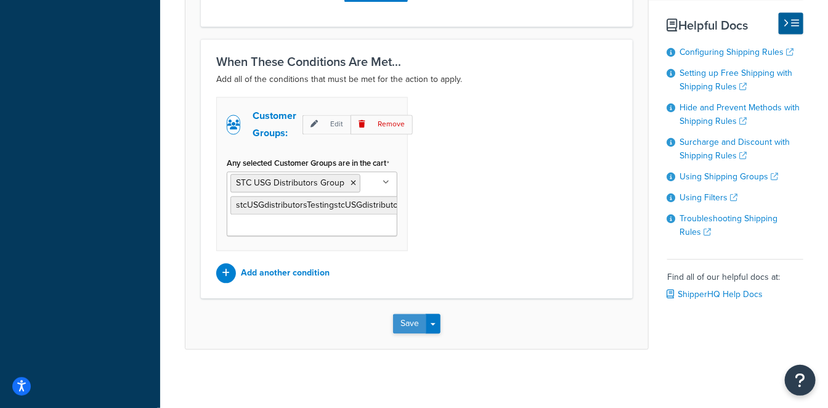
click at [401, 318] on button "Save" at bounding box center [409, 323] width 33 height 20
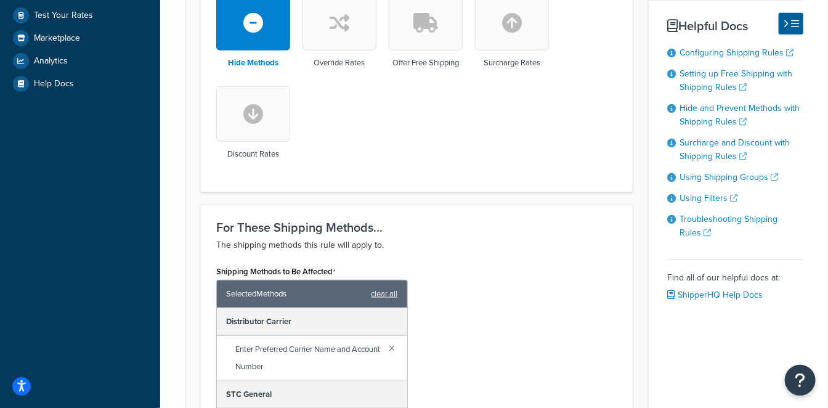
scroll to position [616, 0]
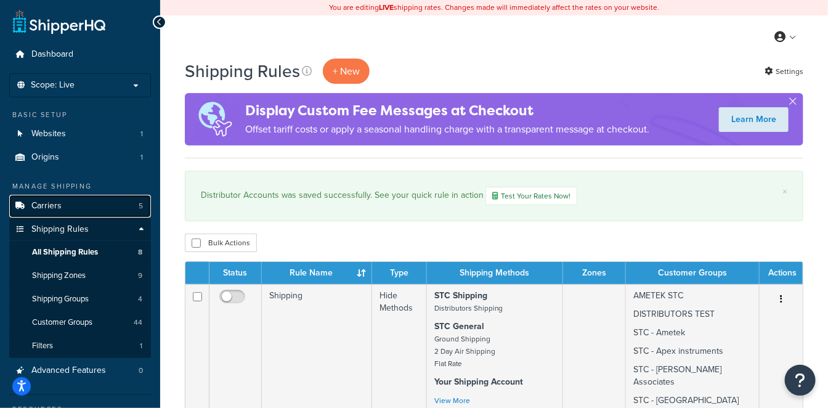
click at [73, 200] on link "Carriers 5" at bounding box center [80, 206] width 142 height 23
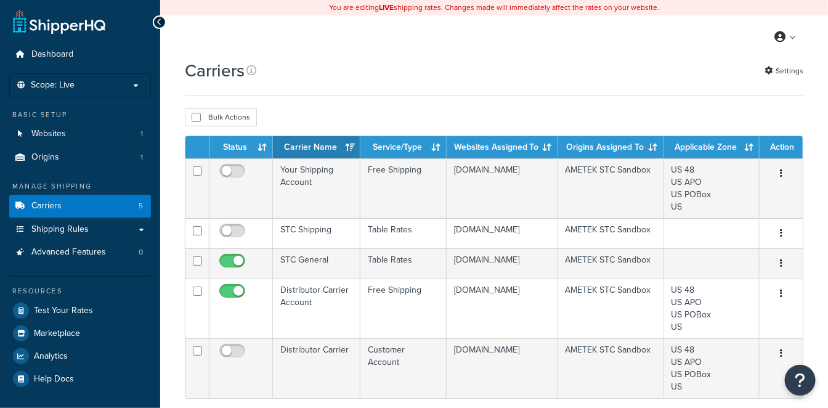
scroll to position [68, 0]
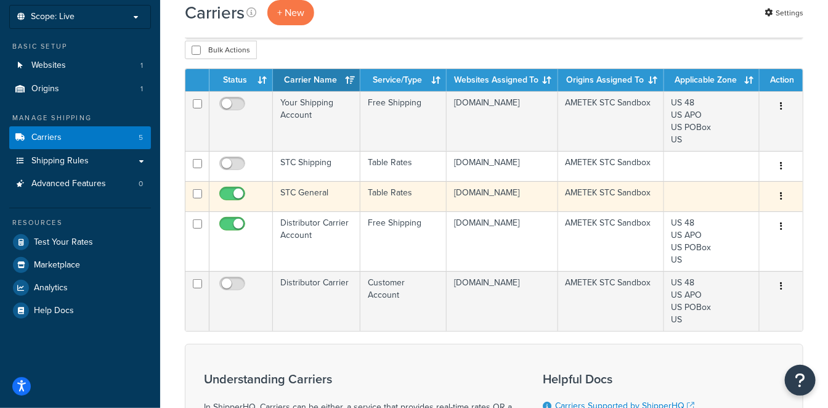
click at [318, 211] on td "STC General" at bounding box center [316, 196] width 87 height 30
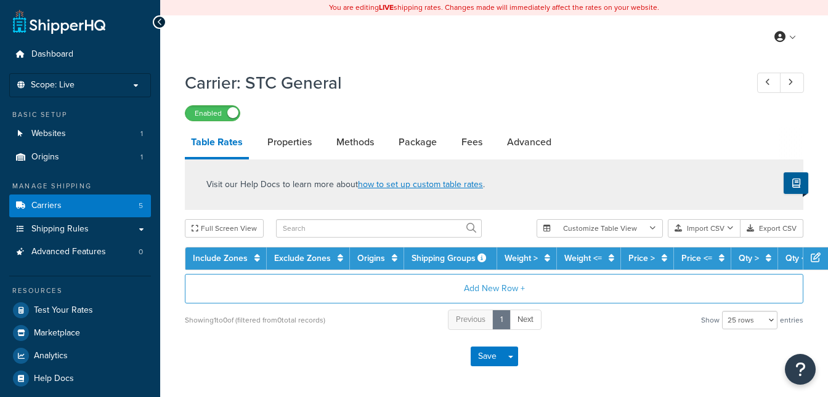
select select "25"
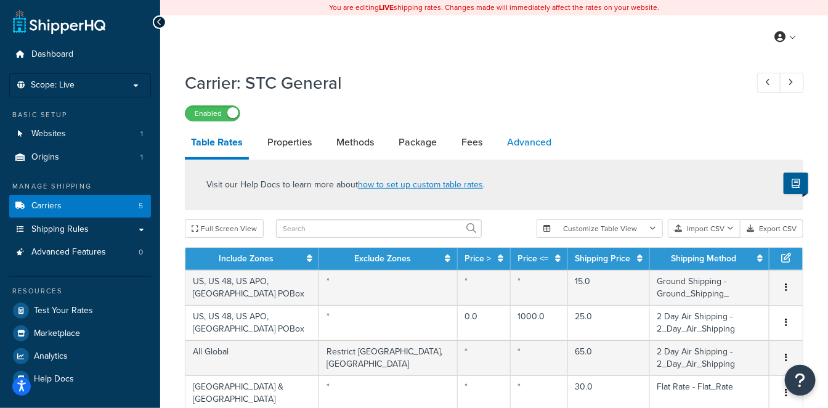
click at [541, 137] on link "Advanced" at bounding box center [529, 142] width 57 height 30
select select "false"
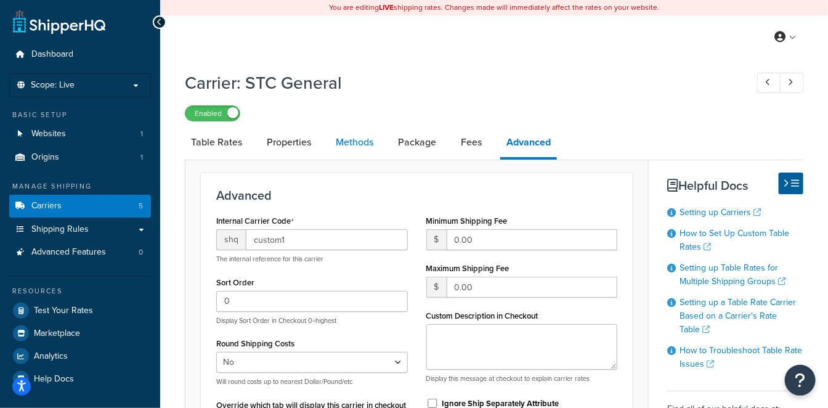
click at [366, 142] on link "Methods" at bounding box center [354, 142] width 50 height 30
select select "25"
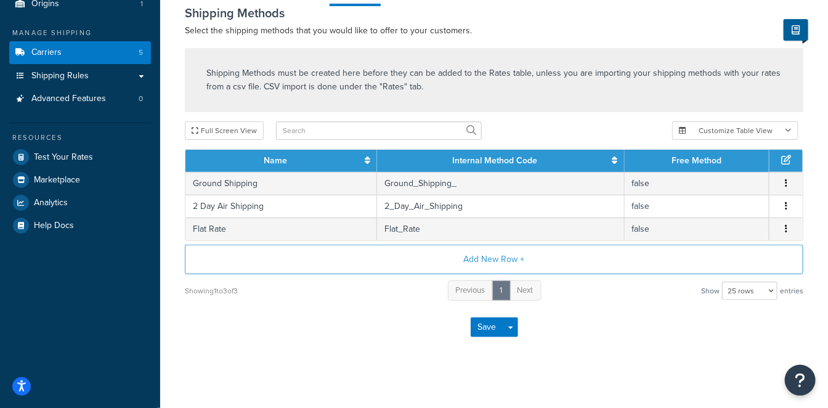
scroll to position [158, 0]
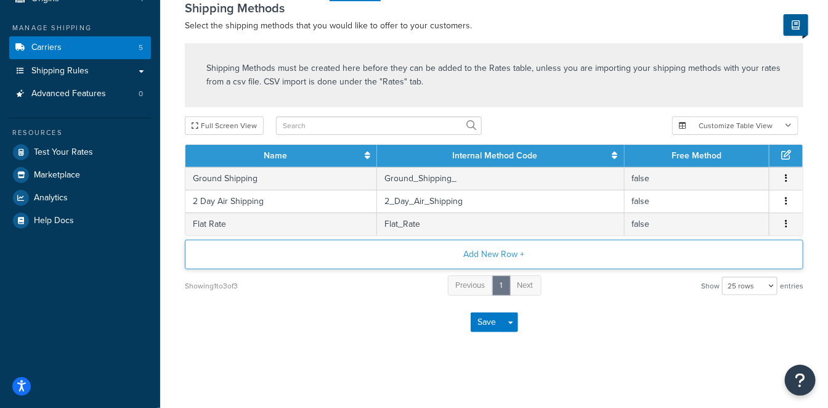
click at [430, 250] on button "Add New Row +" at bounding box center [494, 255] width 618 height 30
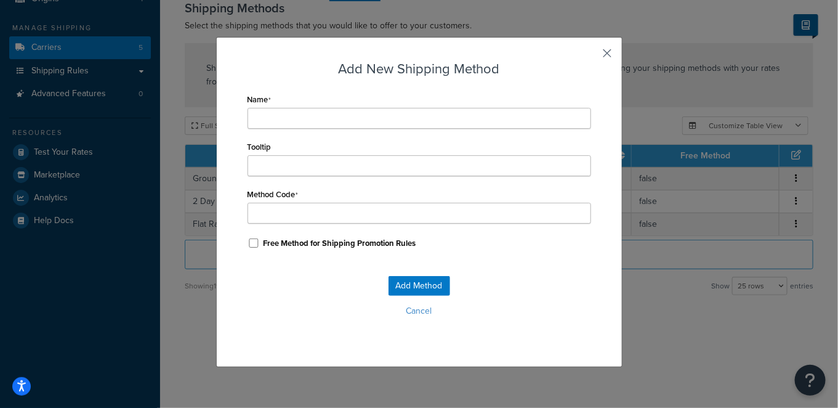
click at [591, 56] on button "button" at bounding box center [589, 57] width 3 height 3
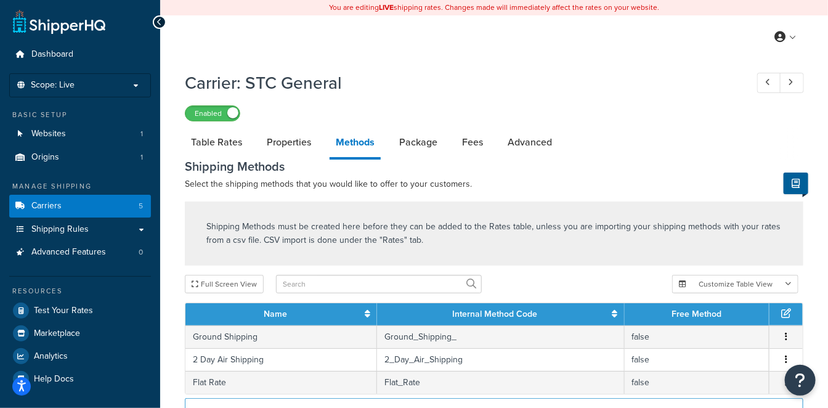
scroll to position [68, 0]
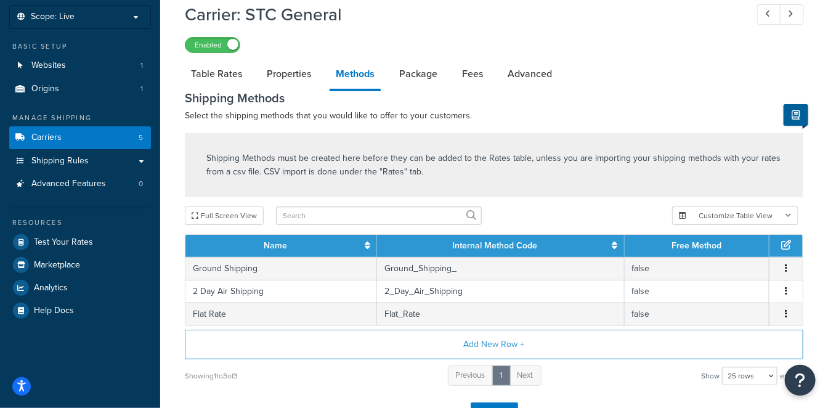
click at [410, 165] on p "Shipping Methods must be created here before they can be added to the Rates tab…" at bounding box center [493, 164] width 575 height 27
drag, startPoint x: 410, startPoint y: 165, endPoint x: 306, endPoint y: 158, distance: 104.3
click at [308, 158] on p "Shipping Methods must be created here before they can be added to the Rates tab…" at bounding box center [493, 164] width 575 height 27
click at [217, 71] on link "Table Rates" at bounding box center [216, 74] width 63 height 30
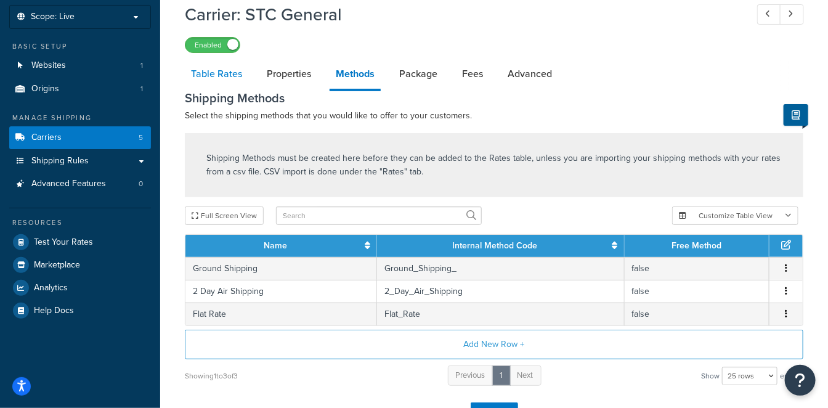
select select "25"
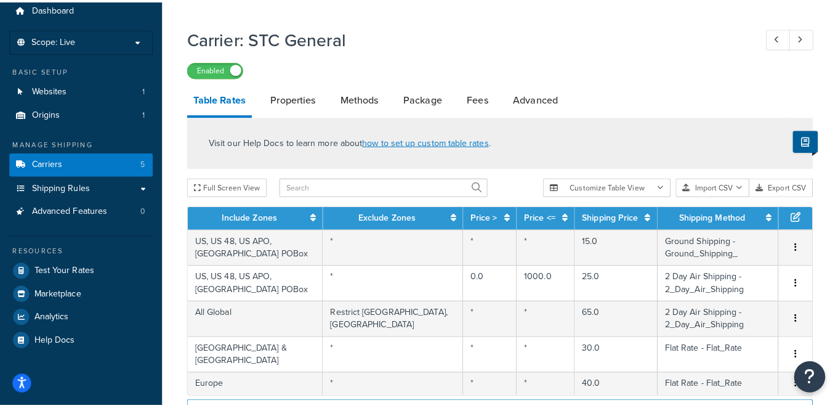
scroll to position [68, 0]
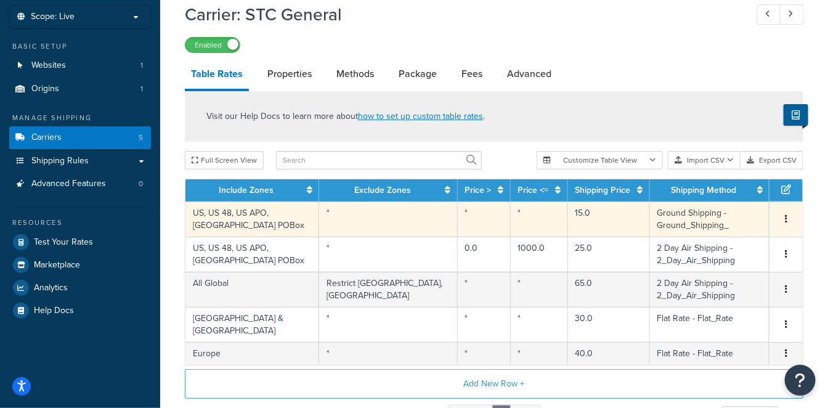
click at [783, 212] on button "button" at bounding box center [786, 219] width 10 height 14
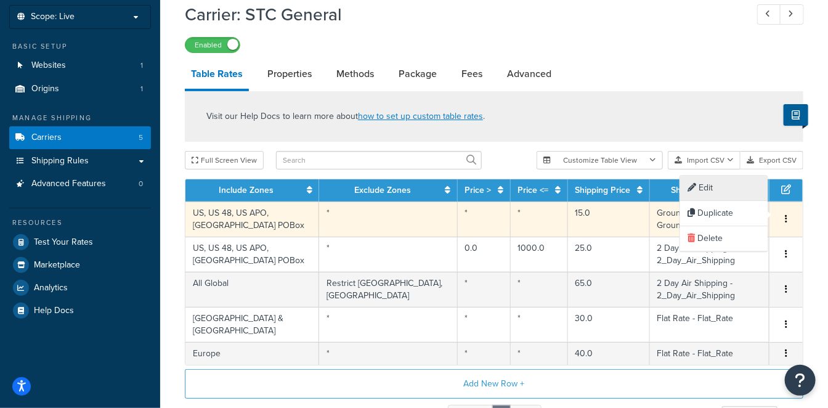
click at [723, 183] on div "Edit" at bounding box center [723, 187] width 87 height 25
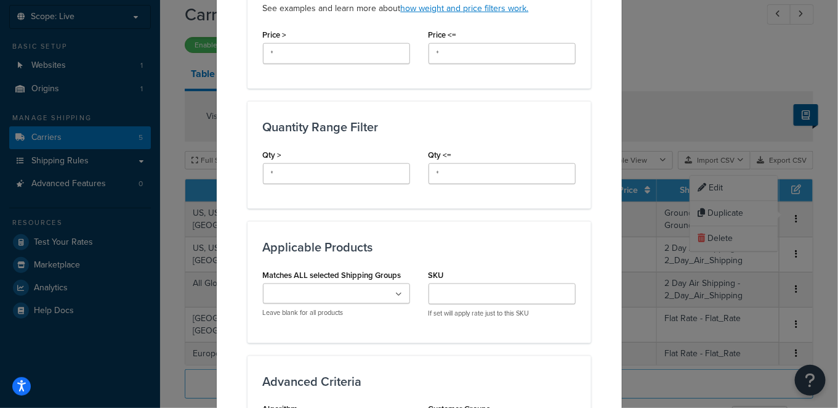
scroll to position [547, 0]
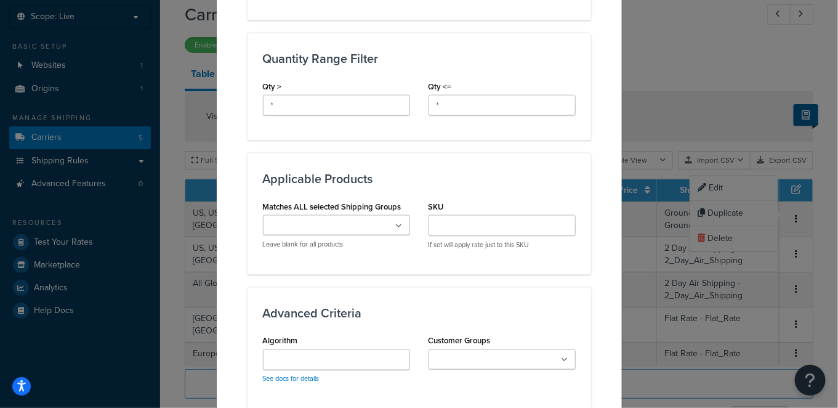
click at [381, 223] on ul at bounding box center [336, 225] width 147 height 20
click at [464, 259] on div "Applicable Products Matches ALL selected Shipping Groups Large Medium Small All…" at bounding box center [420, 213] width 344 height 121
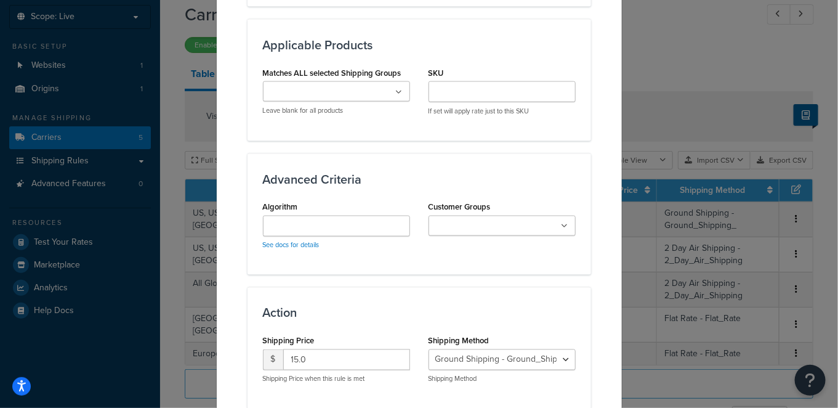
scroll to position [684, 0]
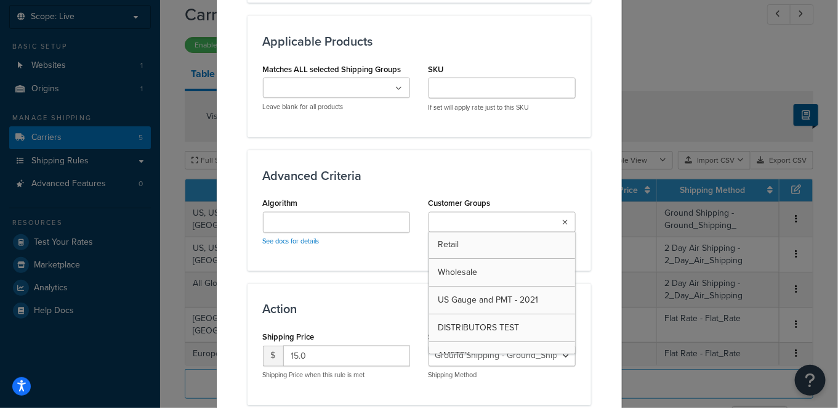
click at [494, 224] on input "Customer Groups" at bounding box center [486, 223] width 109 height 14
click at [384, 250] on div "Algorithm See docs for details" at bounding box center [337, 225] width 166 height 61
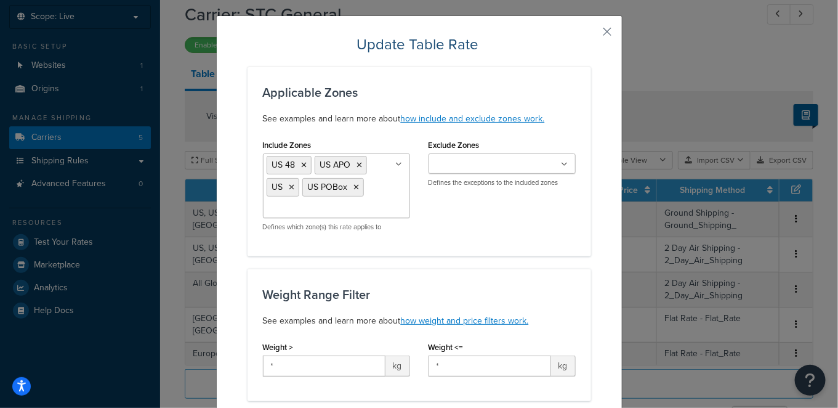
scroll to position [0, 0]
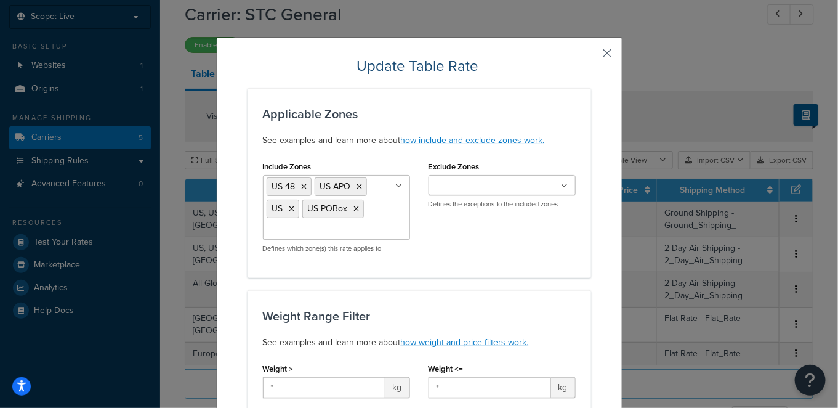
click at [591, 56] on button "button" at bounding box center [589, 57] width 3 height 3
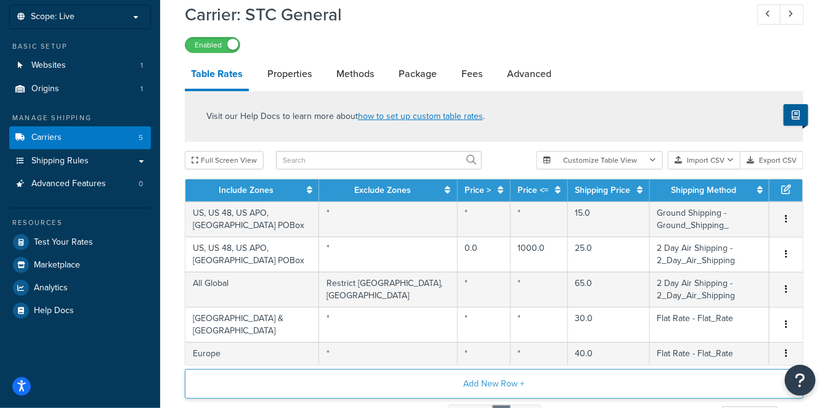
click at [481, 369] on button "Add New Row +" at bounding box center [494, 384] width 618 height 30
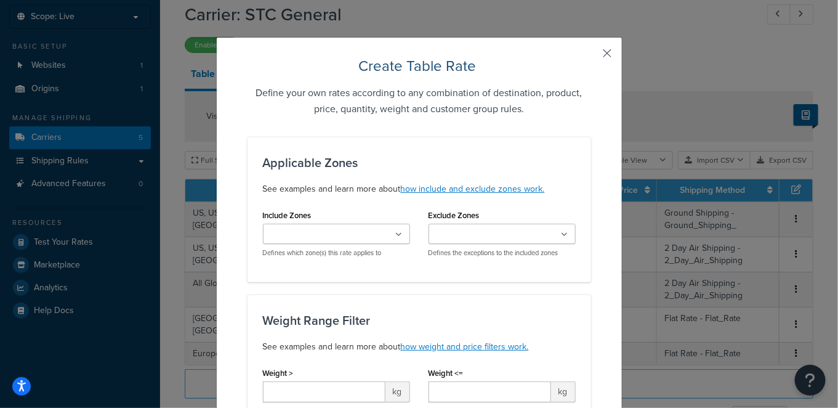
click at [591, 56] on button "button" at bounding box center [589, 57] width 3 height 3
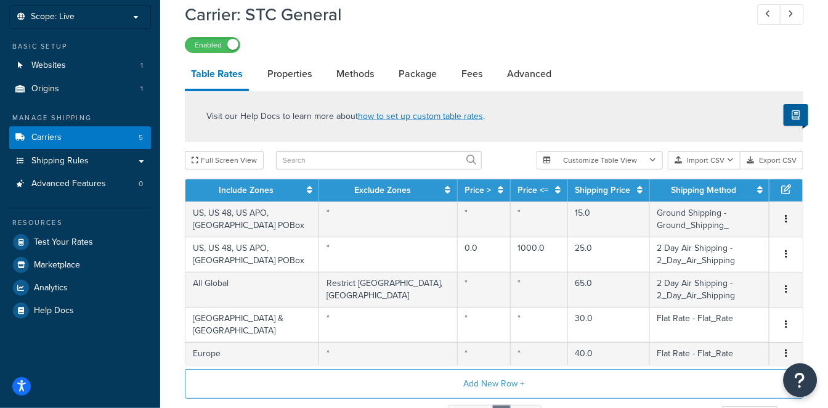
click at [799, 379] on icon "Open Resource Center" at bounding box center [800, 379] width 12 height 17
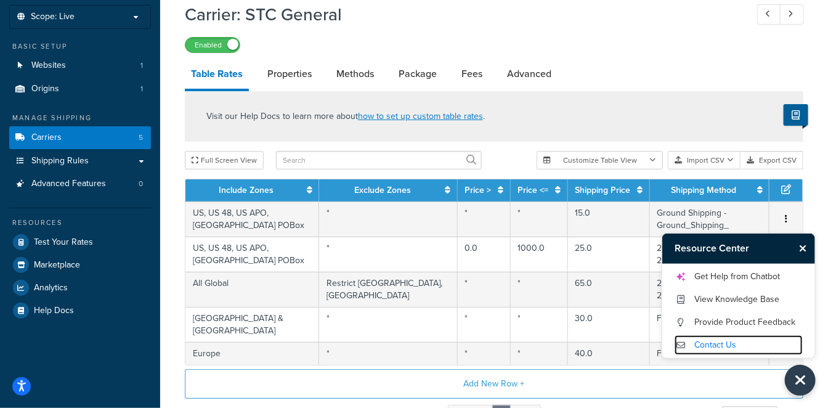
click at [729, 348] on link "Contact Us" at bounding box center [738, 345] width 128 height 20
click at [804, 244] on icon "Close Resource Center" at bounding box center [802, 248] width 7 height 10
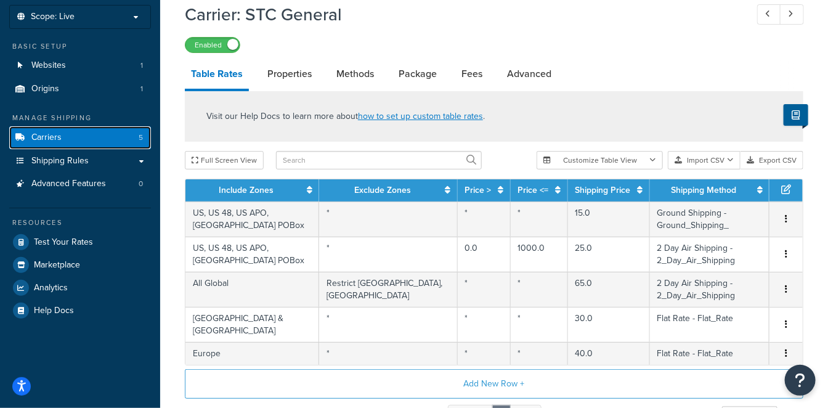
click at [89, 131] on link "Carriers 5" at bounding box center [80, 137] width 142 height 23
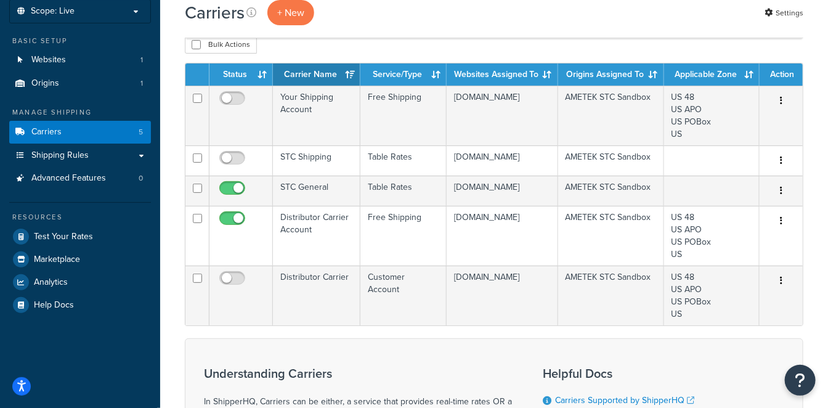
scroll to position [68, 0]
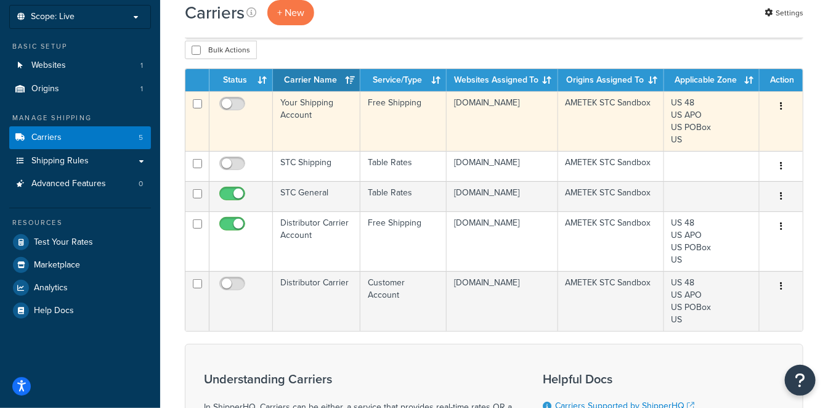
click at [785, 105] on button "button" at bounding box center [780, 107] width 17 height 20
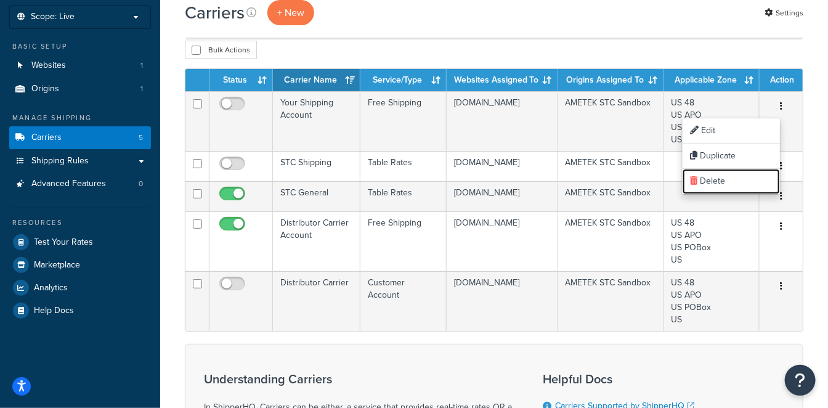
drag, startPoint x: 728, startPoint y: 176, endPoint x: 479, endPoint y: 56, distance: 276.8
click at [728, 176] on link "Delete" at bounding box center [730, 181] width 97 height 25
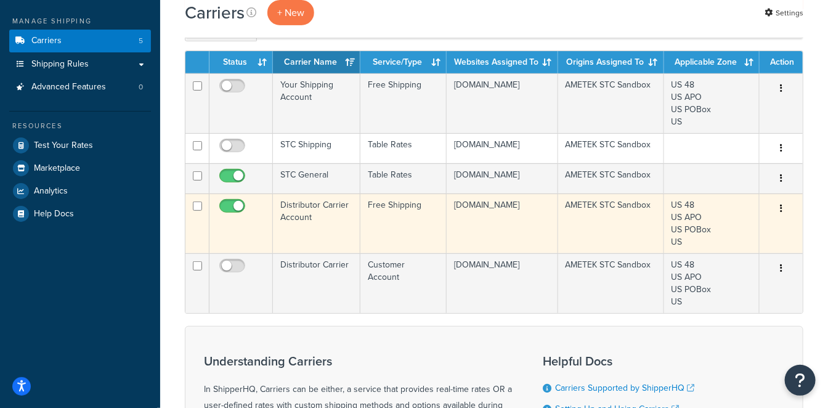
scroll to position [137, 0]
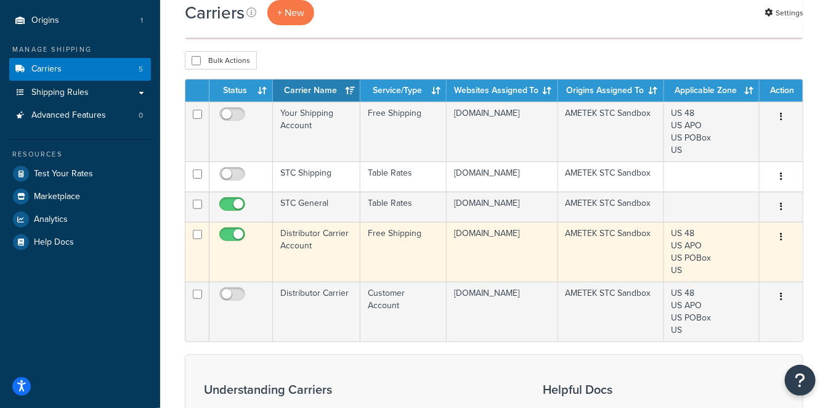
click at [315, 276] on td "Distributor Carrier Account" at bounding box center [316, 252] width 87 height 60
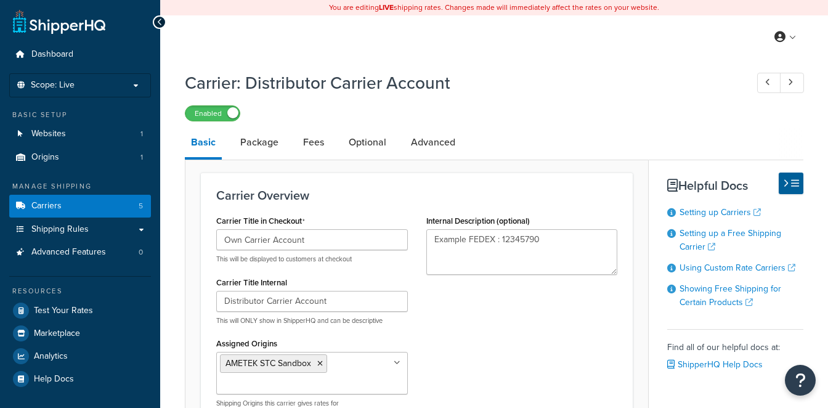
select select "free"
click at [254, 139] on link "Package" at bounding box center [259, 142] width 50 height 30
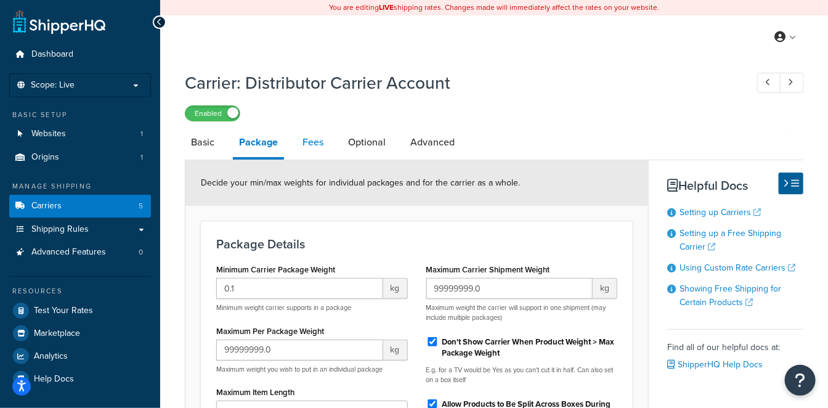
click at [318, 141] on link "Fees" at bounding box center [312, 142] width 33 height 30
select select "AFTER"
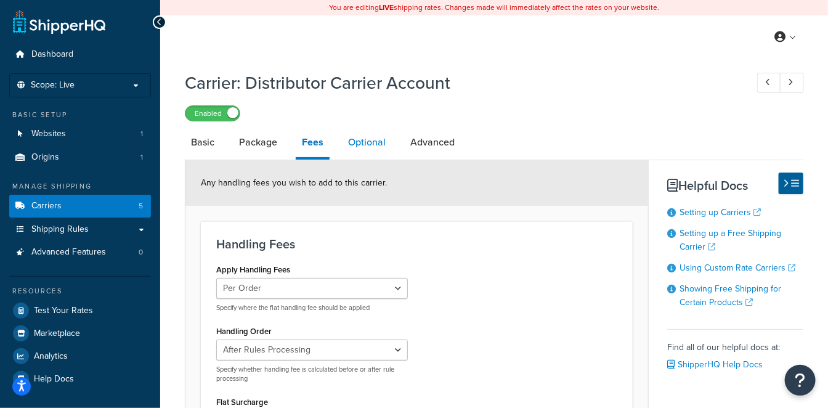
click at [368, 142] on link "Optional" at bounding box center [367, 142] width 50 height 30
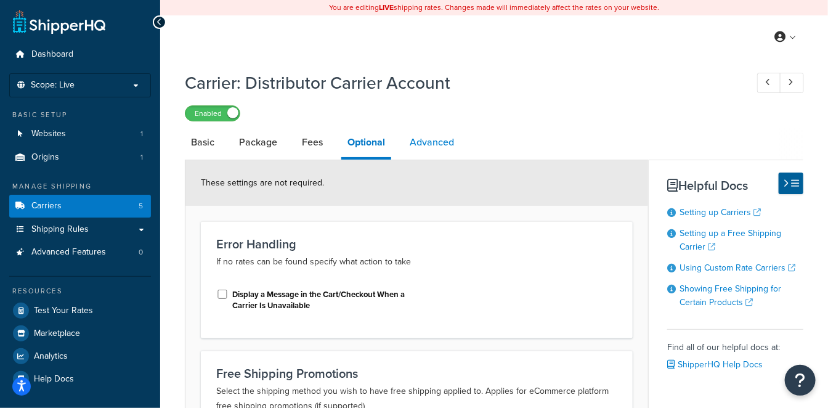
click at [420, 142] on link "Advanced" at bounding box center [431, 142] width 57 height 30
select select "false"
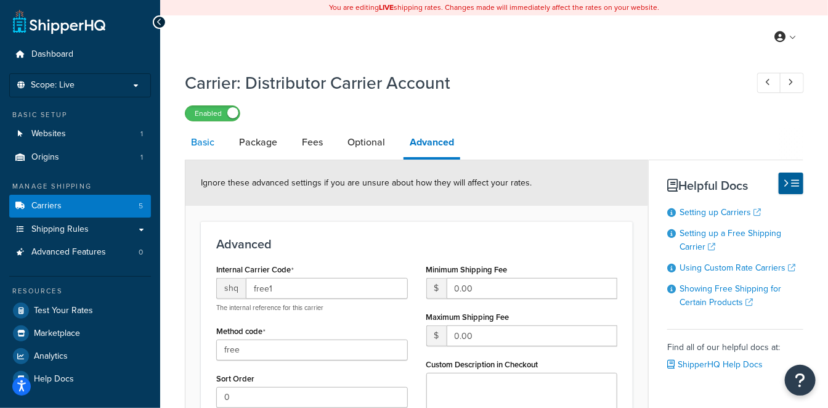
click at [197, 140] on link "Basic" at bounding box center [203, 142] width 36 height 30
select select "free"
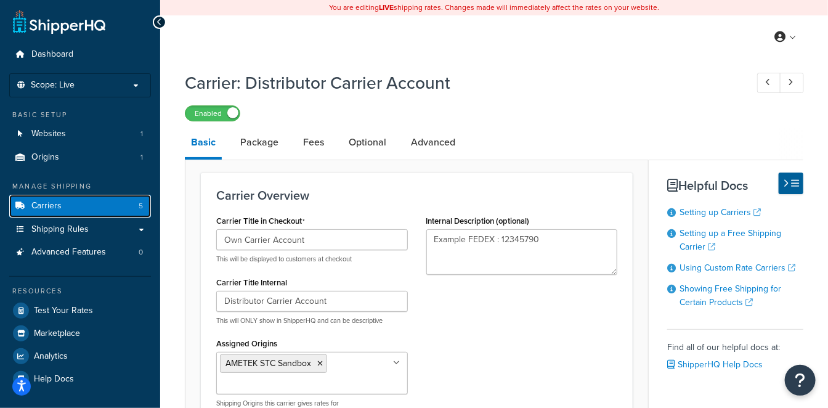
click at [64, 204] on link "Carriers 5" at bounding box center [80, 206] width 142 height 23
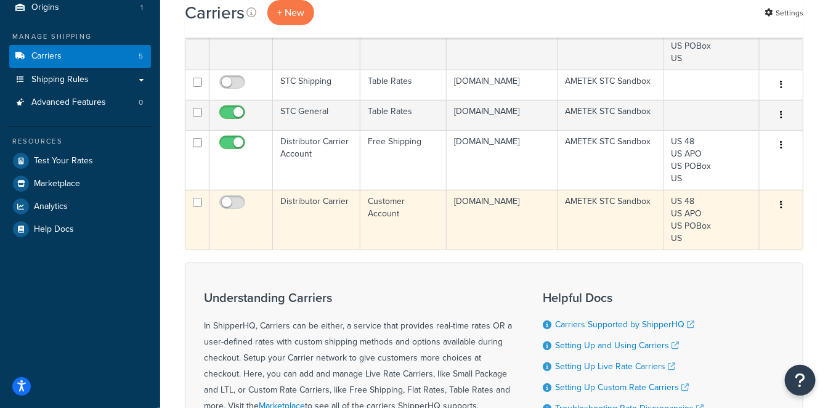
scroll to position [137, 0]
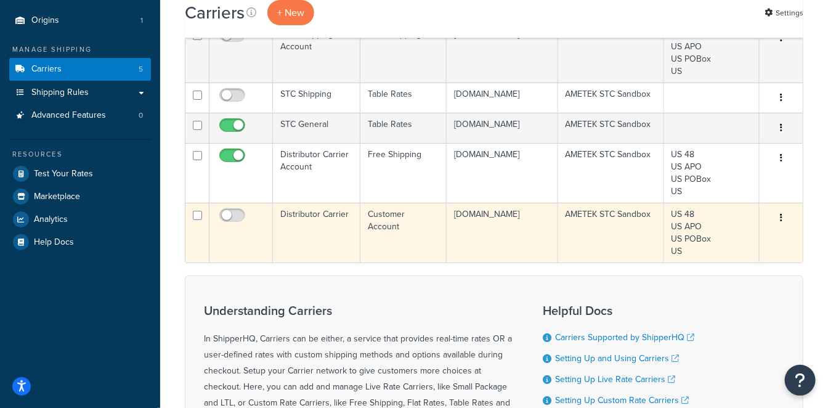
click at [384, 259] on td "Customer Account" at bounding box center [403, 233] width 86 height 60
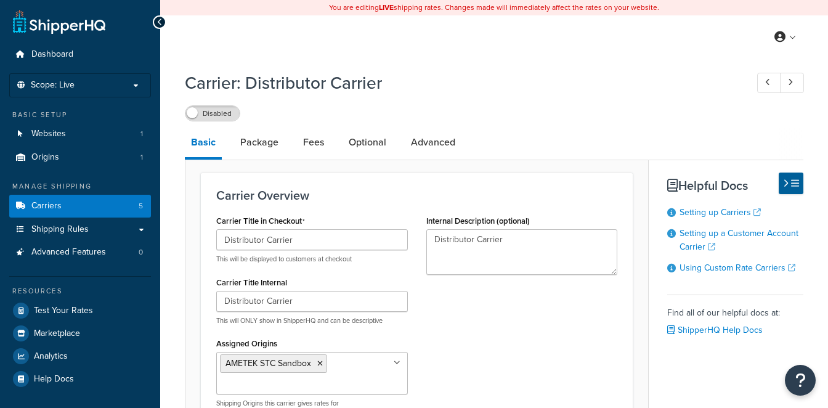
select select "customerAccount"
click at [438, 142] on link "Advanced" at bounding box center [433, 142] width 57 height 30
select select "false"
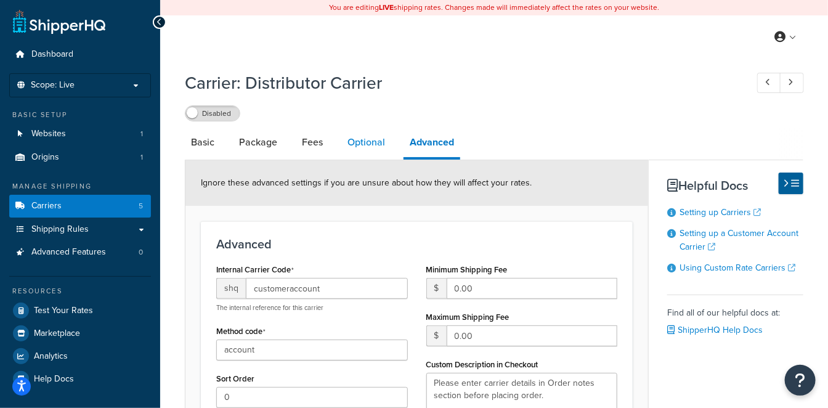
click at [368, 144] on link "Optional" at bounding box center [366, 142] width 50 height 30
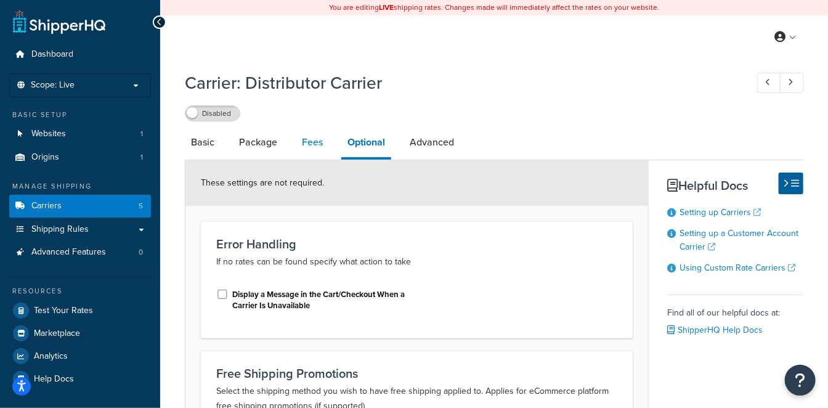
click at [307, 141] on link "Fees" at bounding box center [312, 142] width 33 height 30
select select "AFTER"
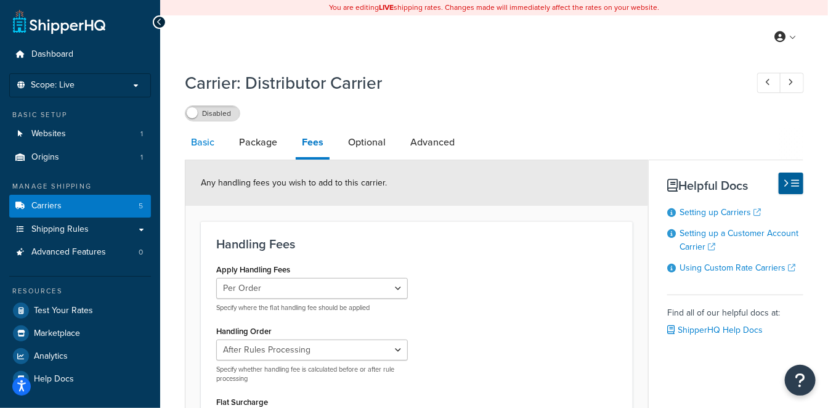
click at [197, 144] on link "Basic" at bounding box center [203, 142] width 36 height 30
select select "customerAccount"
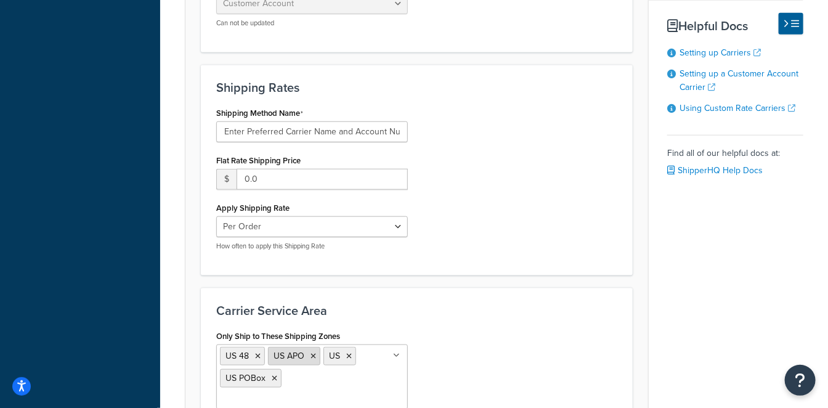
scroll to position [591, 0]
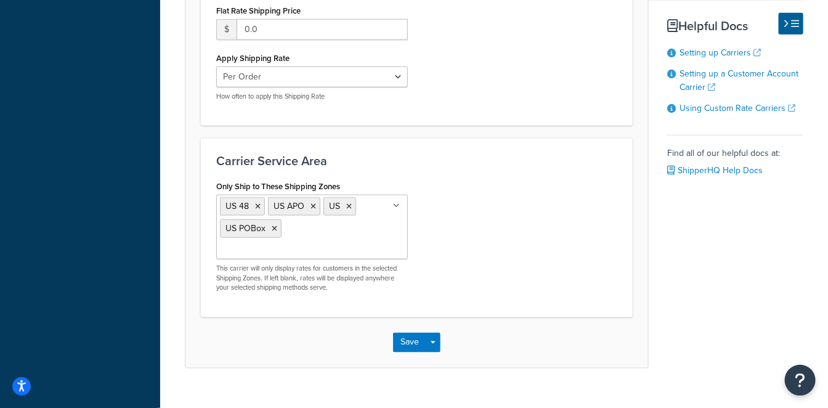
click at [315, 243] on input "Only Ship to These Shipping Zones" at bounding box center [274, 250] width 109 height 14
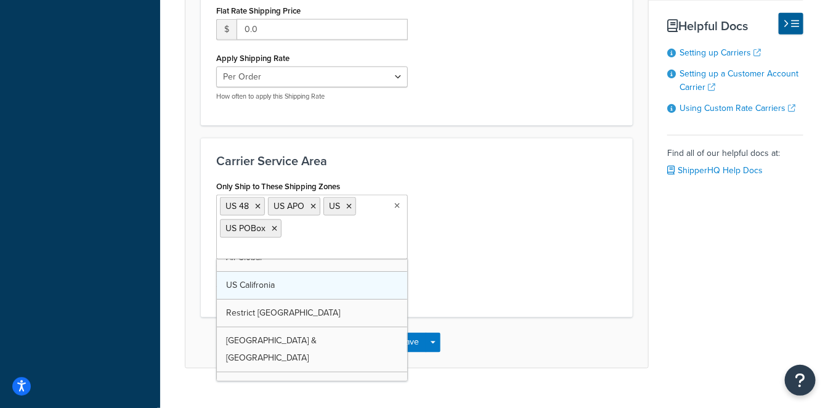
scroll to position [0, 0]
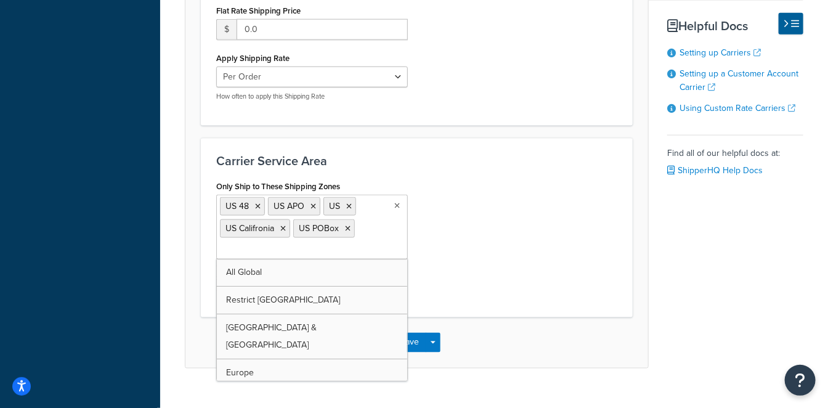
click at [454, 248] on div "Only Ship to These Shipping Zones US 48 US APO US US Califronia US POBox All Gl…" at bounding box center [416, 239] width 419 height 124
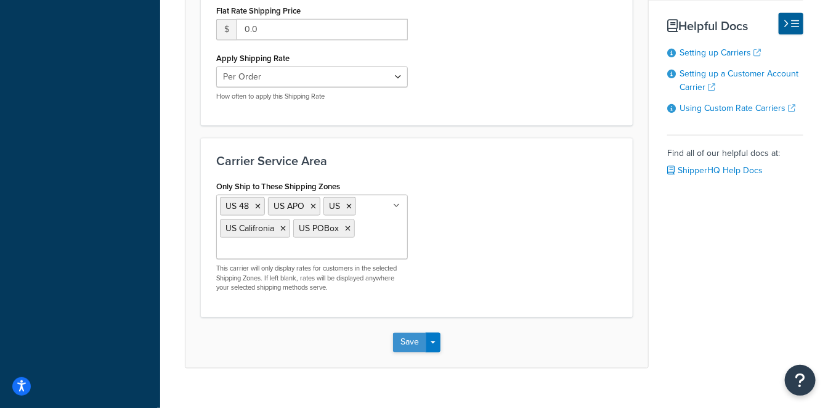
click at [411, 346] on button "Save" at bounding box center [409, 342] width 33 height 20
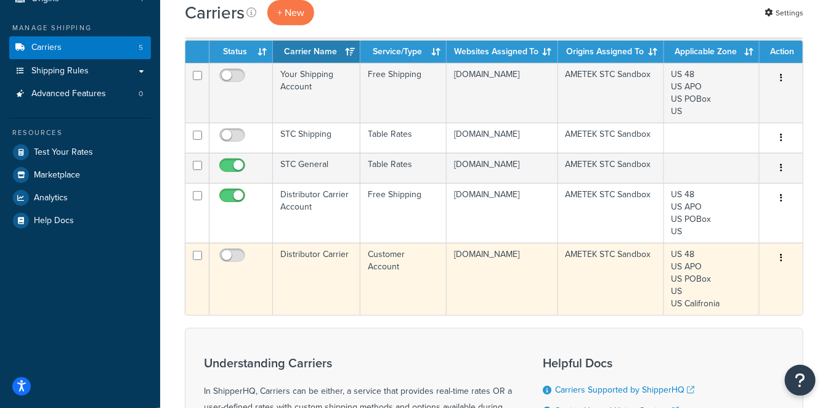
scroll to position [137, 0]
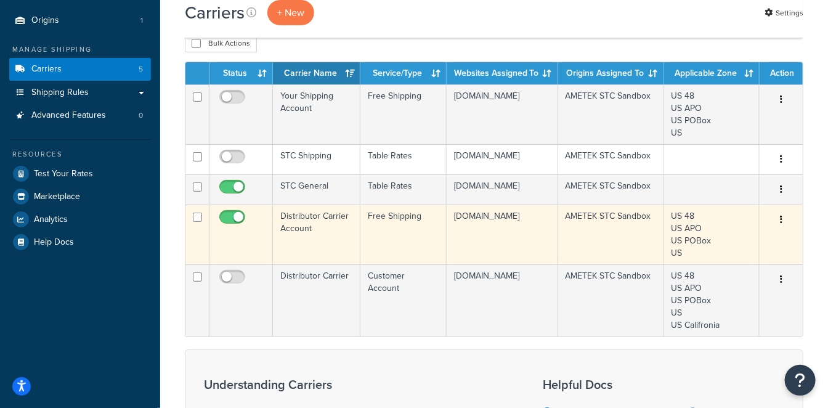
click at [708, 264] on td "US 48 US APO US POBox US" at bounding box center [711, 234] width 95 height 60
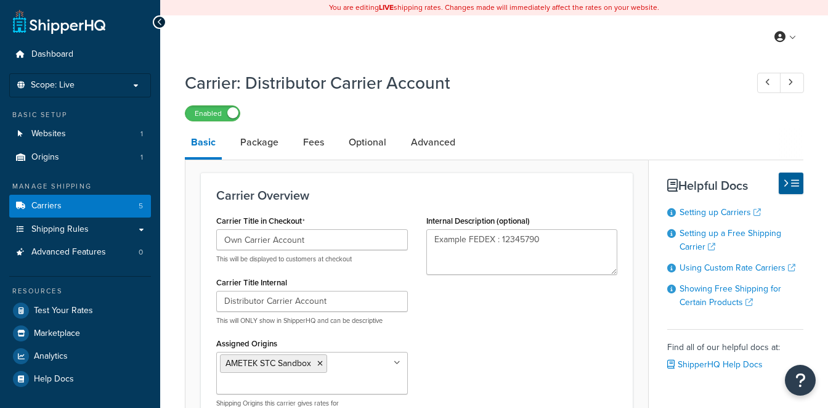
select select "free"
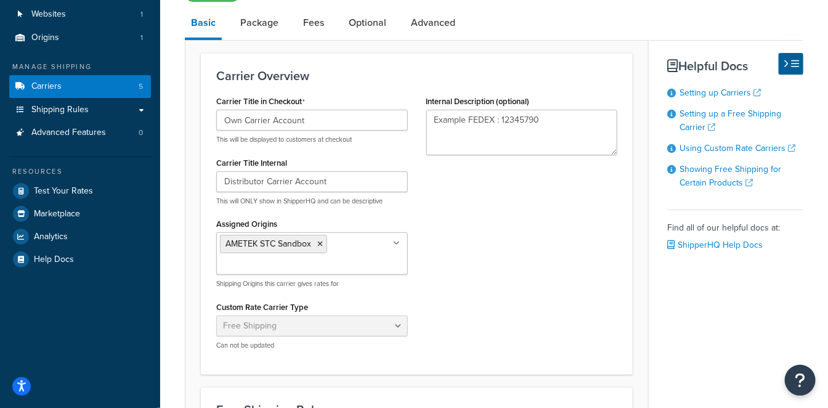
scroll to position [51, 0]
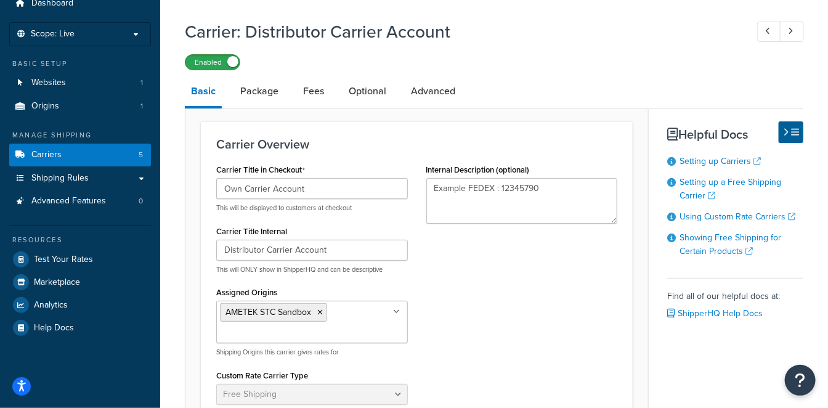
click at [216, 58] on label "Enabled" at bounding box center [212, 62] width 54 height 15
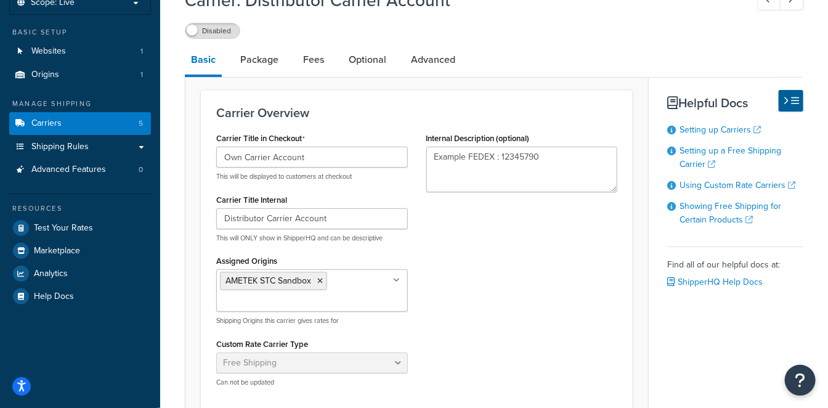
scroll to position [0, 0]
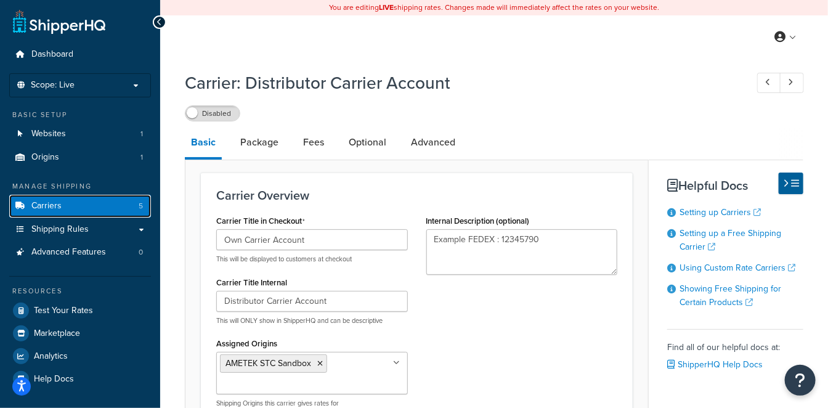
click at [100, 209] on link "Carriers 5" at bounding box center [80, 206] width 142 height 23
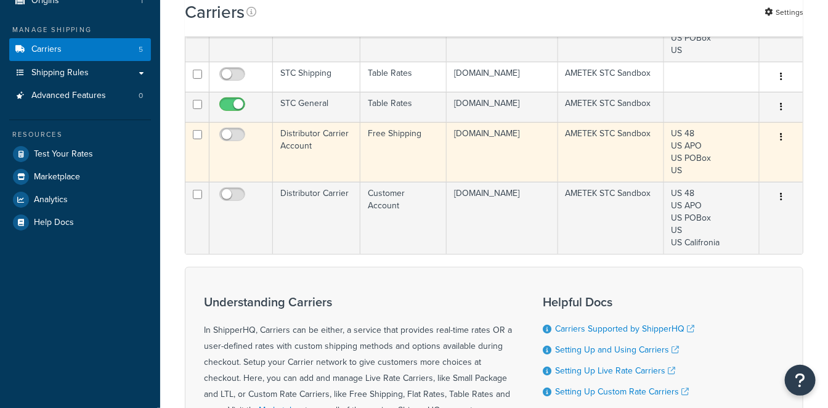
scroll to position [205, 0]
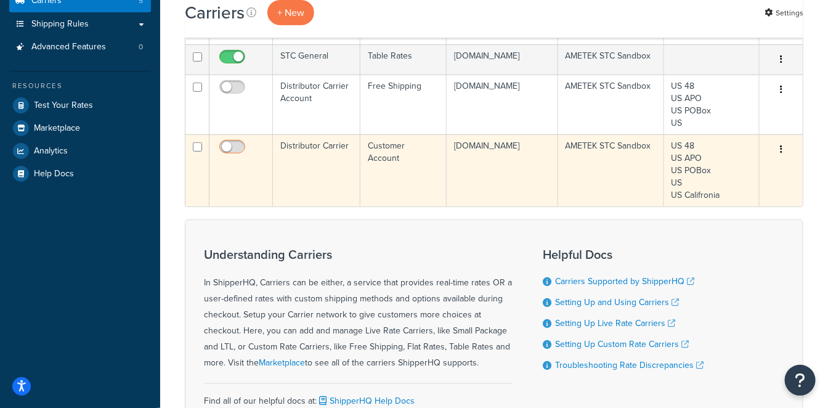
click at [235, 158] on input "checkbox" at bounding box center [234, 149] width 34 height 15
checkbox input "true"
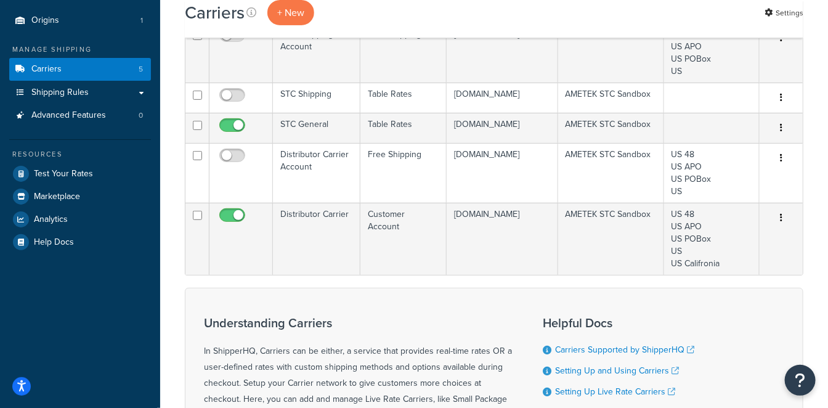
scroll to position [0, 0]
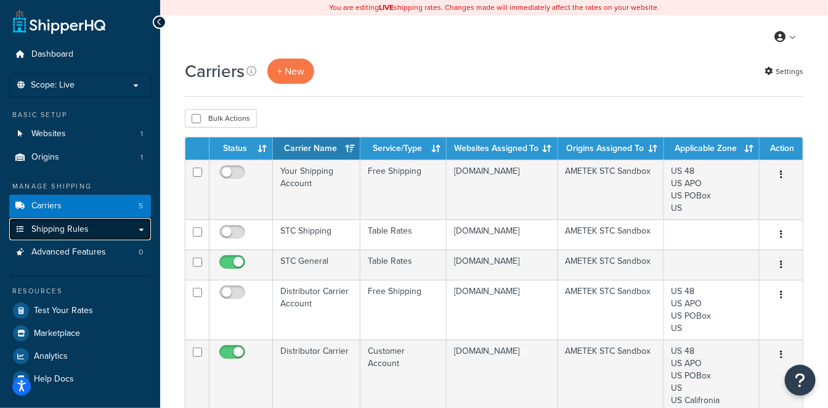
click at [79, 228] on span "Shipping Rules" at bounding box center [59, 229] width 57 height 10
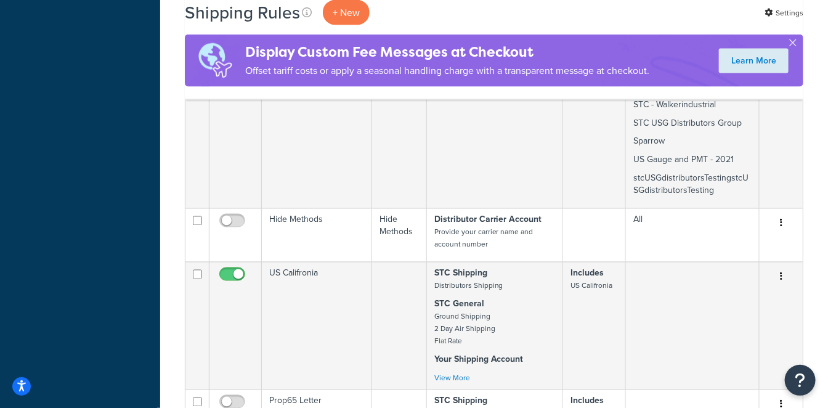
scroll to position [821, 0]
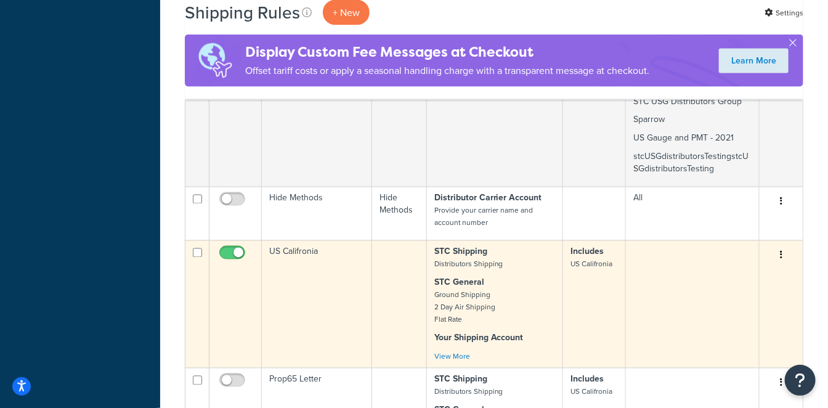
click at [333, 240] on td "US Califronia" at bounding box center [317, 303] width 110 height 127
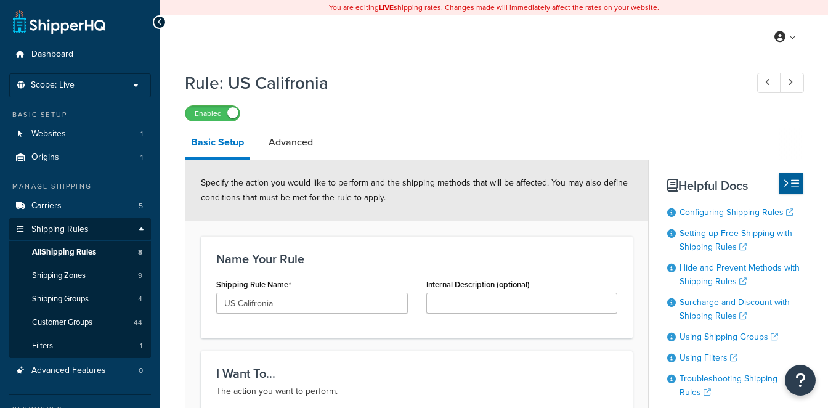
select select "SURCHARGE"
select select "ORDER"
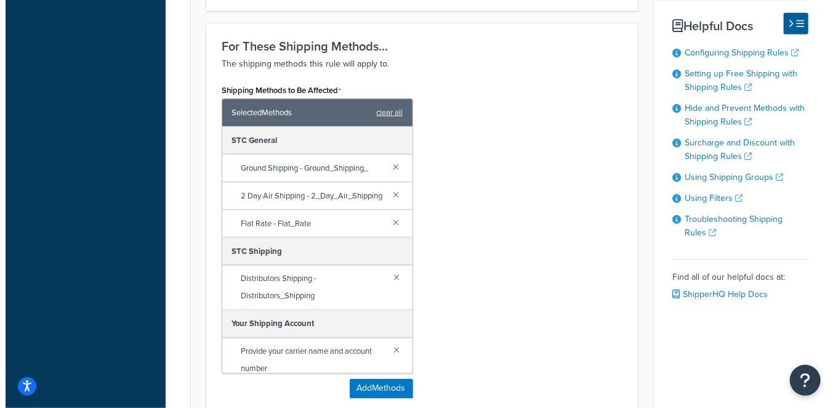
scroll to position [752, 0]
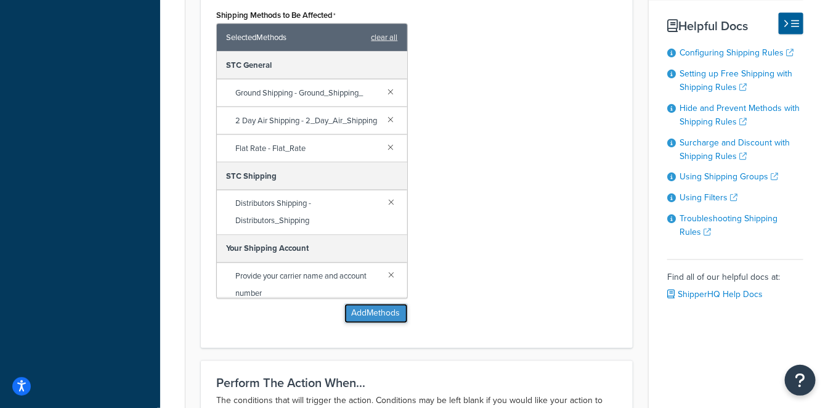
click at [347, 306] on button "Add Methods" at bounding box center [375, 314] width 63 height 20
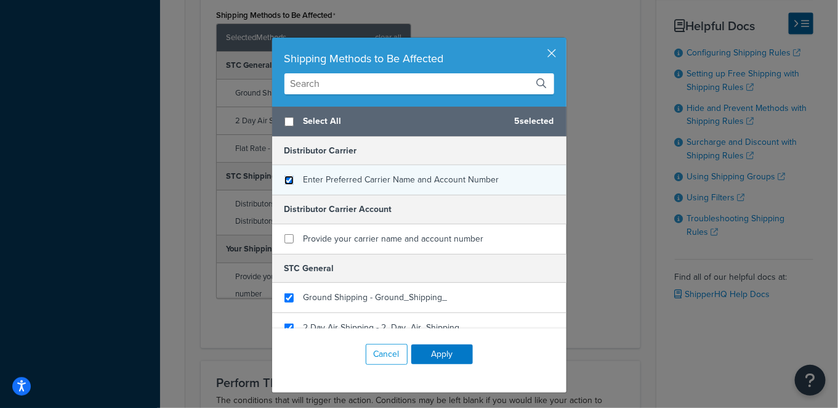
checkbox input "false"
click at [284, 179] on input "checkbox" at bounding box center [288, 179] width 9 height 9
checkbox input "true"
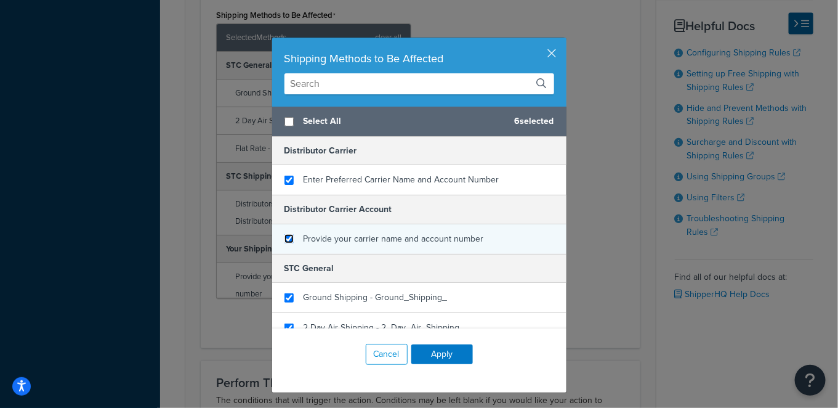
click at [284, 240] on input "checkbox" at bounding box center [288, 238] width 9 height 9
checkbox input "true"
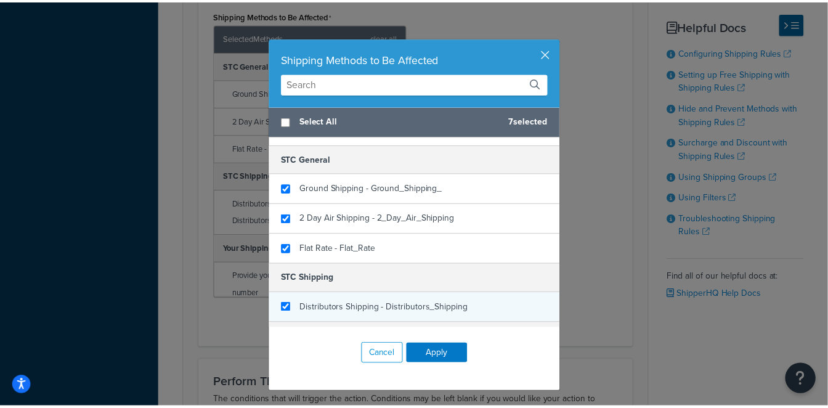
scroll to position [159, 0]
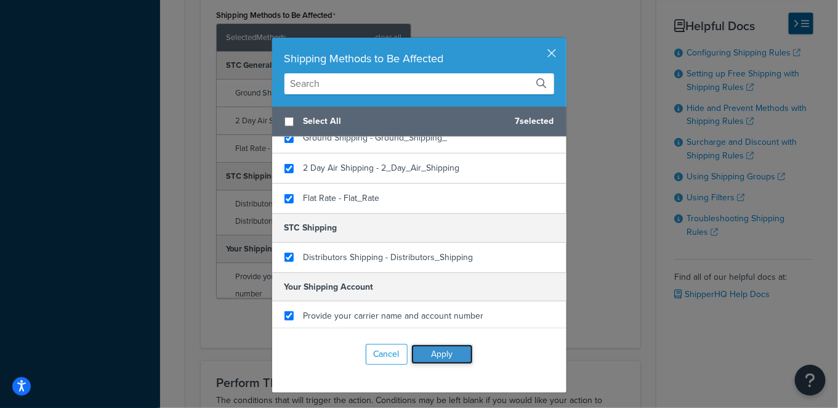
click at [432, 356] on button "Apply" at bounding box center [442, 354] width 62 height 20
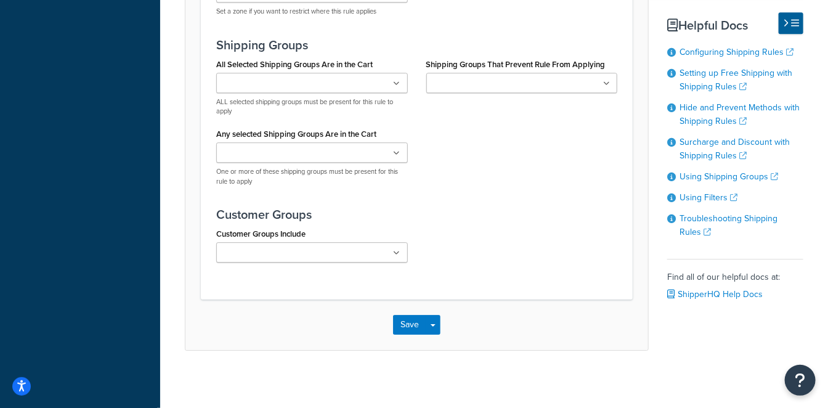
scroll to position [1352, 0]
click at [403, 320] on button "Save" at bounding box center [409, 324] width 33 height 20
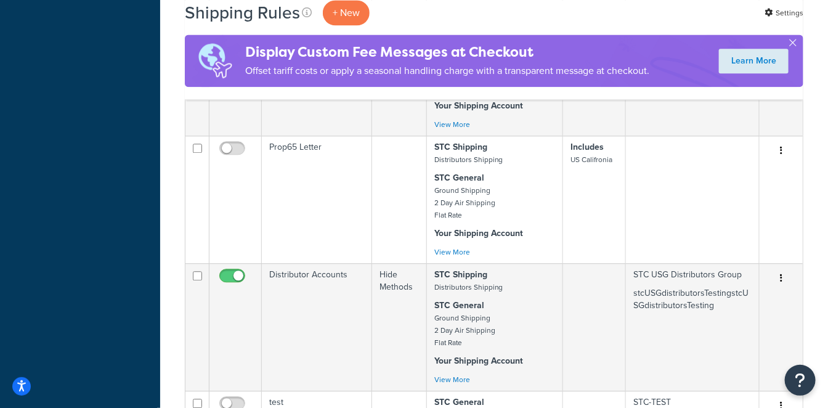
scroll to position [1094, 0]
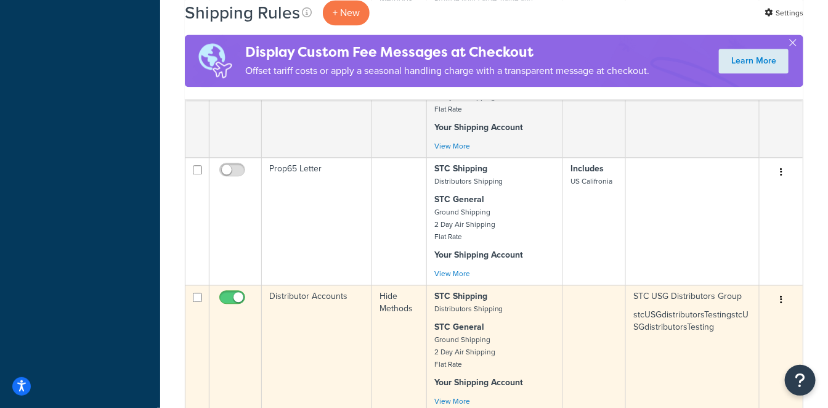
click at [333, 284] on td "Distributor Accounts" at bounding box center [317, 347] width 110 height 127
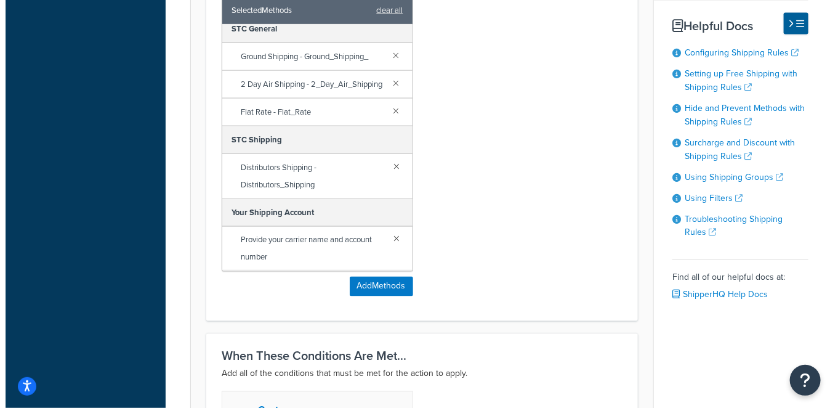
scroll to position [752, 0]
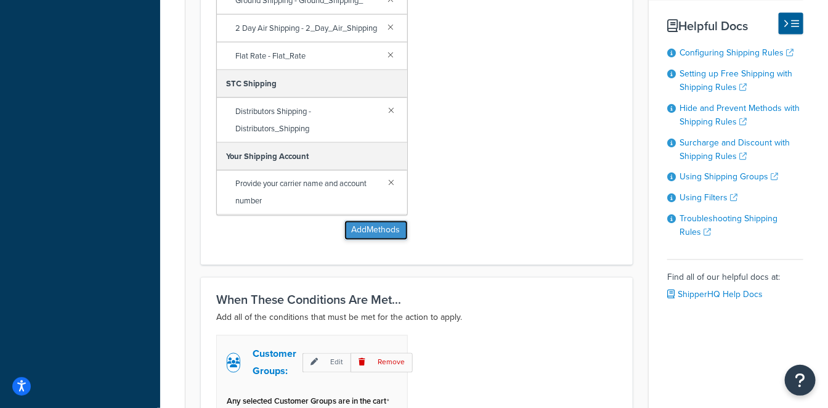
click at [384, 230] on button "Add Methods" at bounding box center [375, 230] width 63 height 20
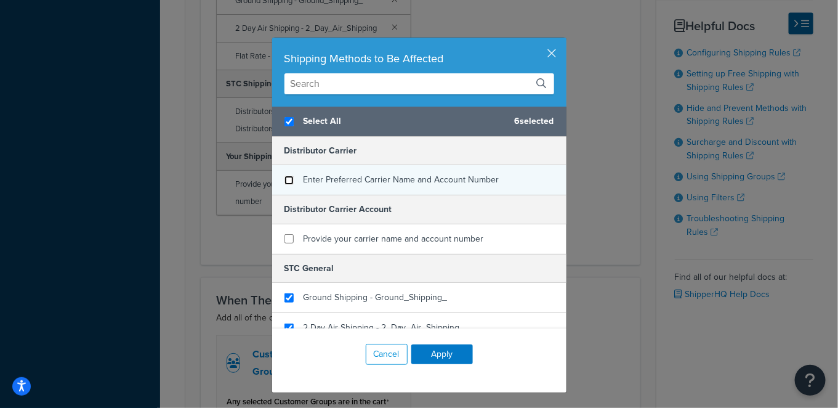
checkbox input "true"
click at [284, 179] on input "checkbox" at bounding box center [288, 179] width 9 height 9
checkbox input "false"
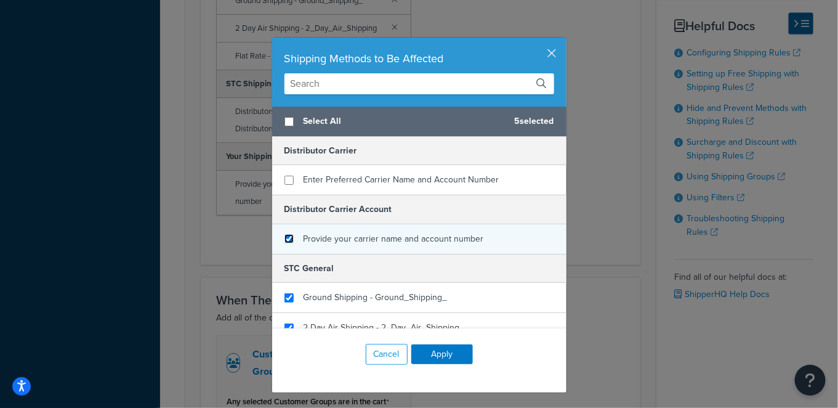
checkbox input "false"
click at [284, 239] on input "checkbox" at bounding box center [288, 238] width 9 height 9
checkbox input "true"
click at [284, 235] on input "checkbox" at bounding box center [288, 238] width 9 height 9
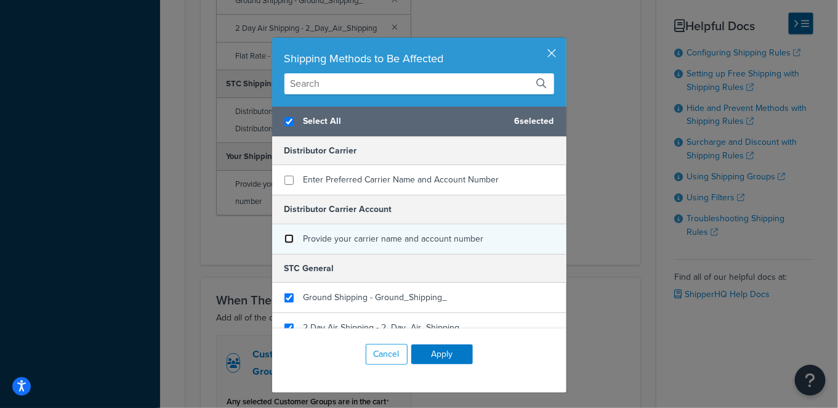
checkbox input "false"
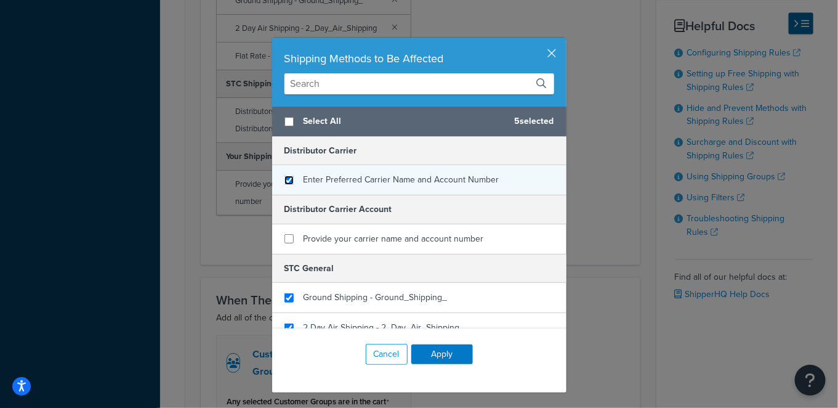
checkbox input "false"
click at [284, 178] on input "checkbox" at bounding box center [288, 179] width 9 height 9
checkbox input "true"
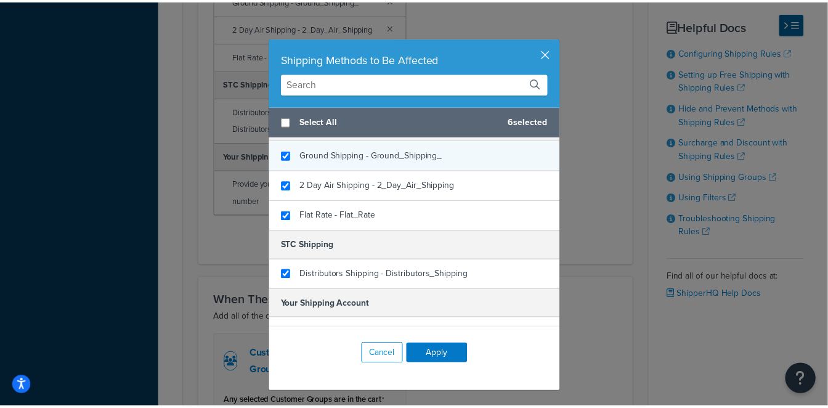
scroll to position [159, 0]
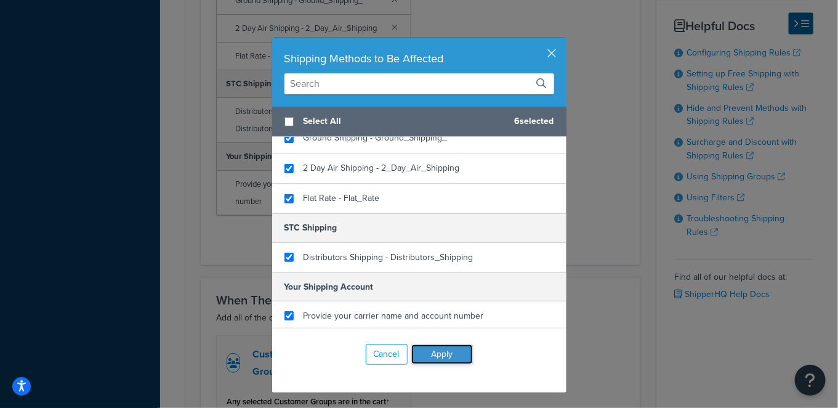
click at [451, 350] on button "Apply" at bounding box center [442, 354] width 62 height 20
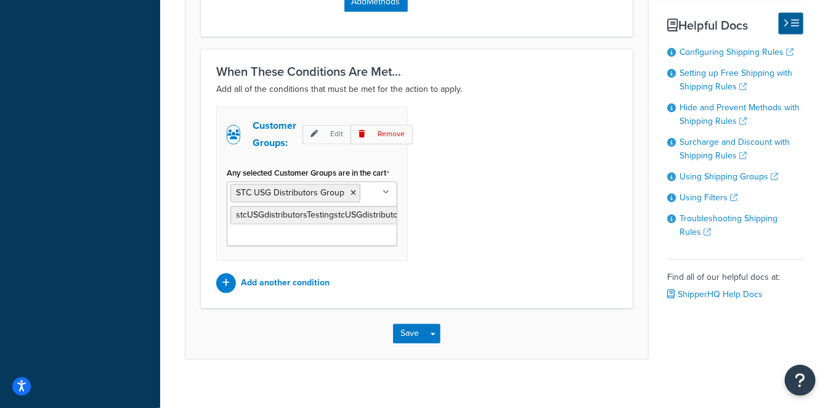
scroll to position [991, 0]
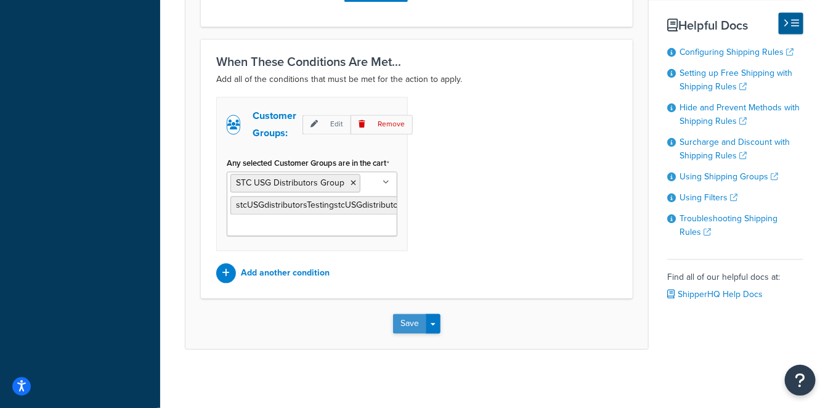
click at [403, 319] on button "Save" at bounding box center [409, 323] width 33 height 20
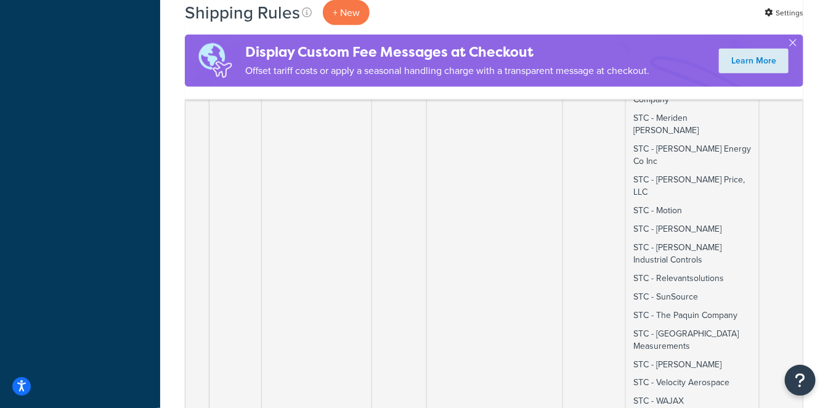
scroll to position [821, 0]
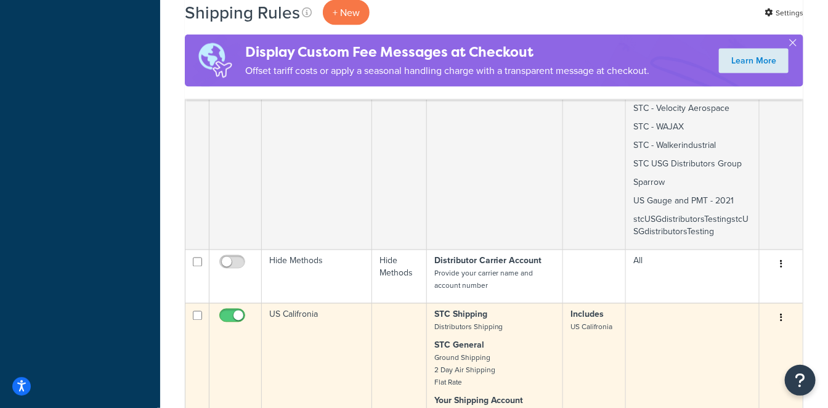
click at [331, 303] on td "US Califronia" at bounding box center [317, 366] width 110 height 127
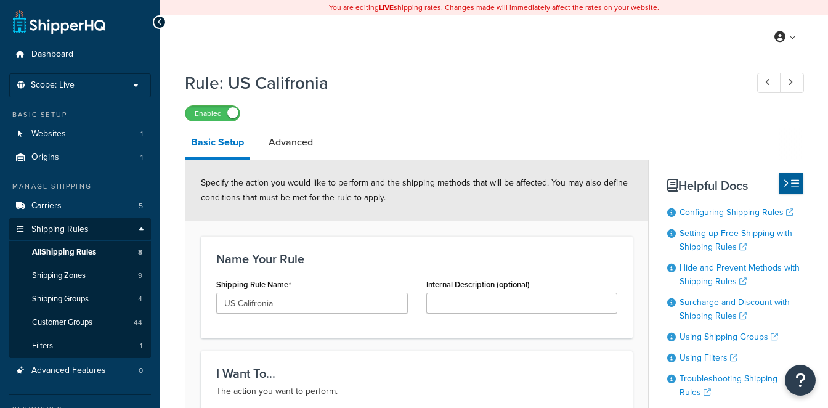
select select "SURCHARGE"
select select "ORDER"
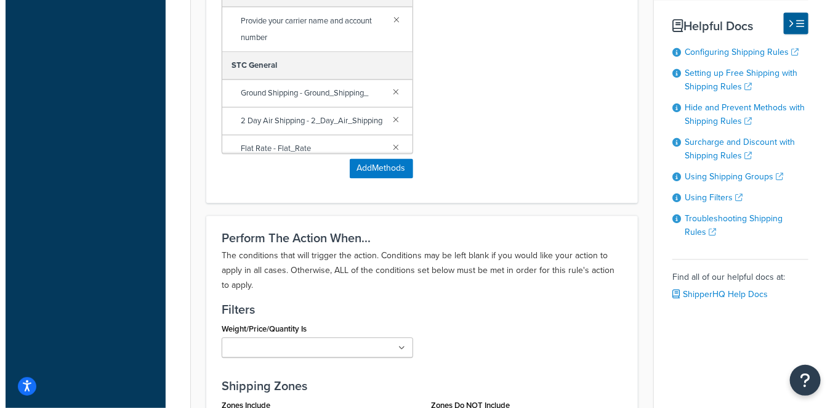
scroll to position [821, 0]
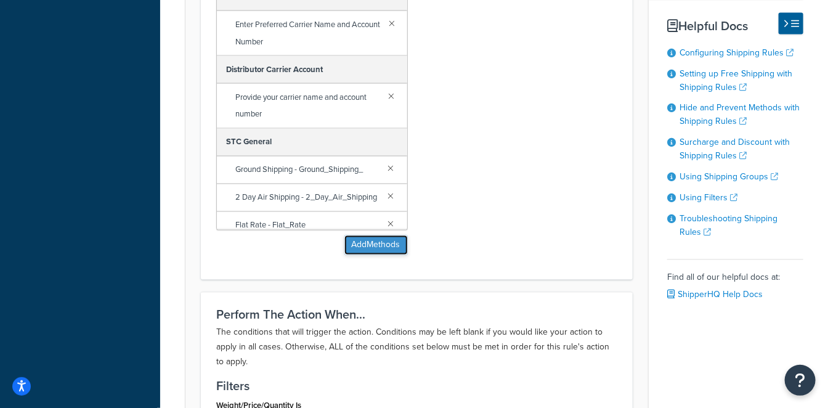
click at [388, 246] on button "Add Methods" at bounding box center [375, 245] width 63 height 20
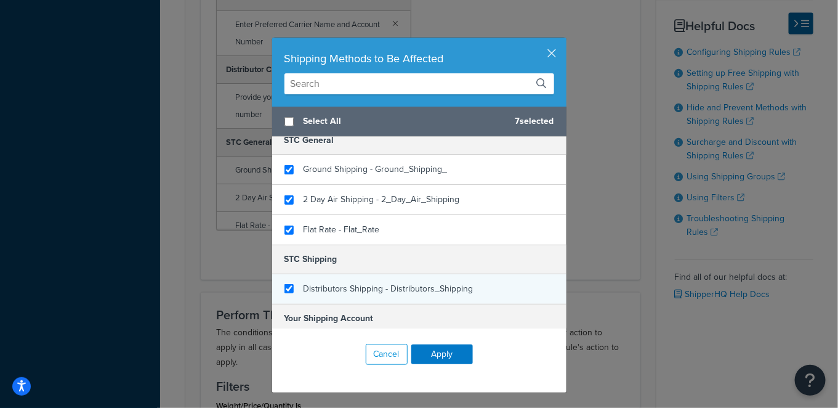
scroll to position [159, 0]
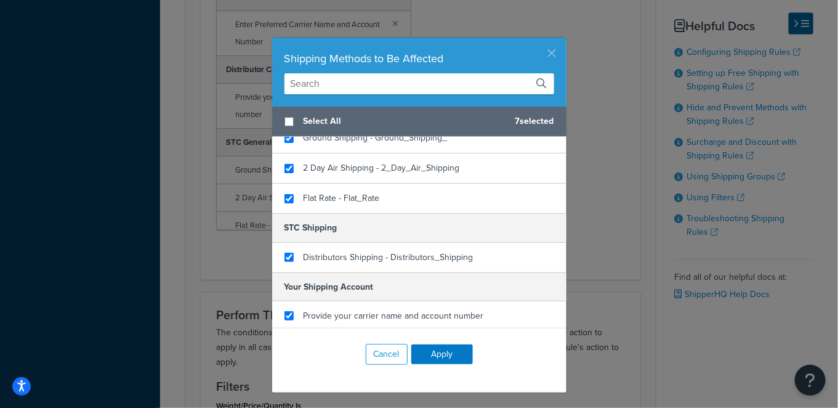
click at [552, 49] on div "Shipping Methods to Be Affected Select All 7 selected Distributor Carrier Enter…" at bounding box center [420, 215] width 296 height 356
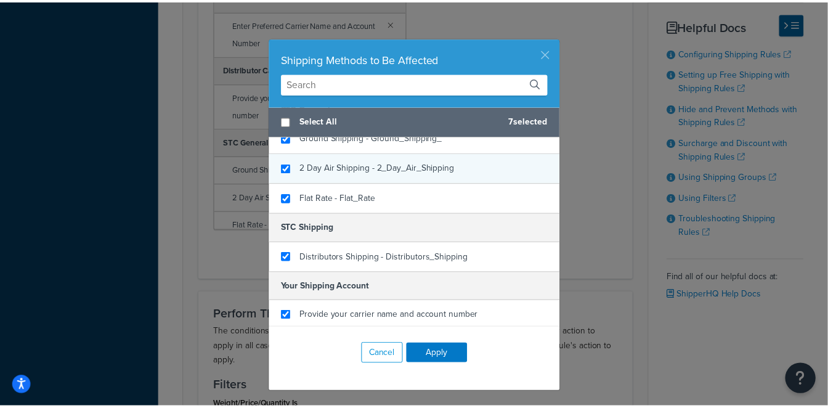
scroll to position [0, 0]
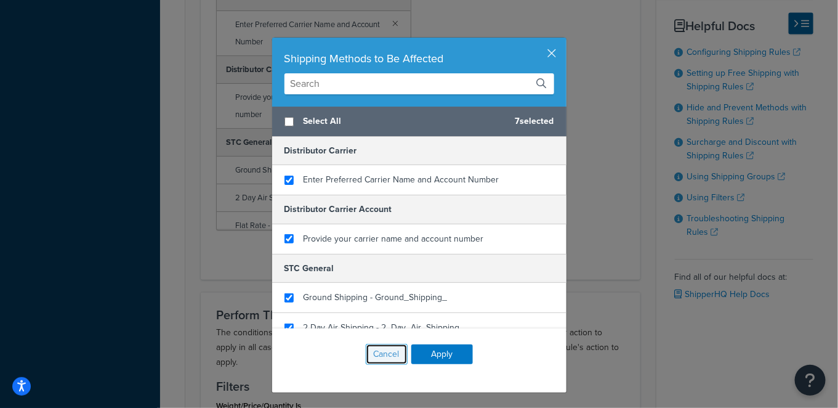
click at [373, 358] on button "Cancel" at bounding box center [387, 354] width 42 height 21
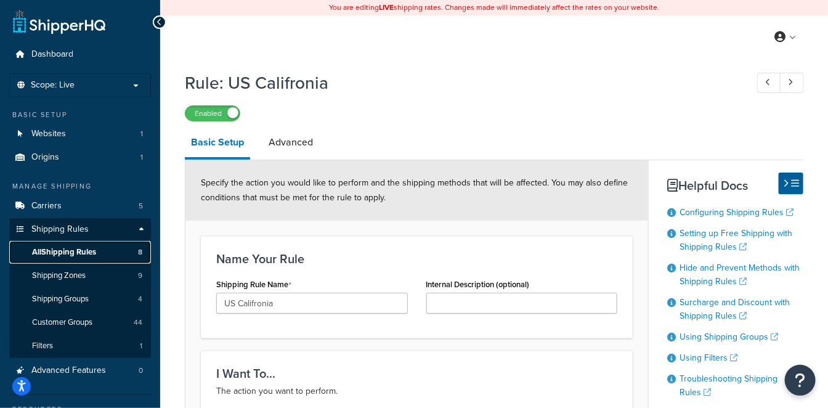
click at [107, 246] on link "All Shipping Rules 8" at bounding box center [80, 252] width 142 height 23
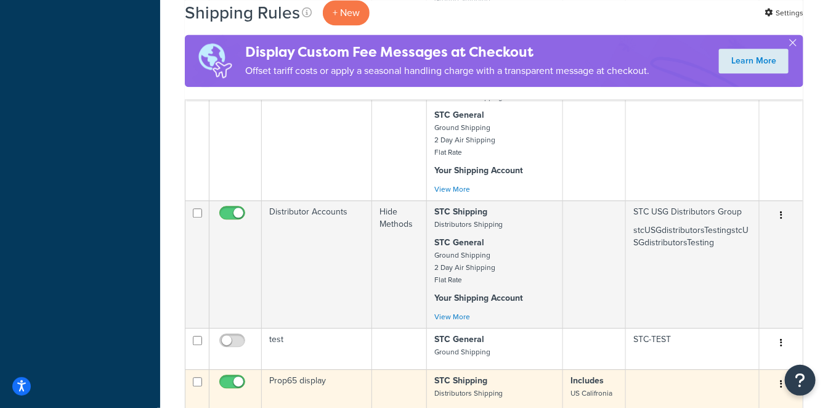
scroll to position [1137, 0]
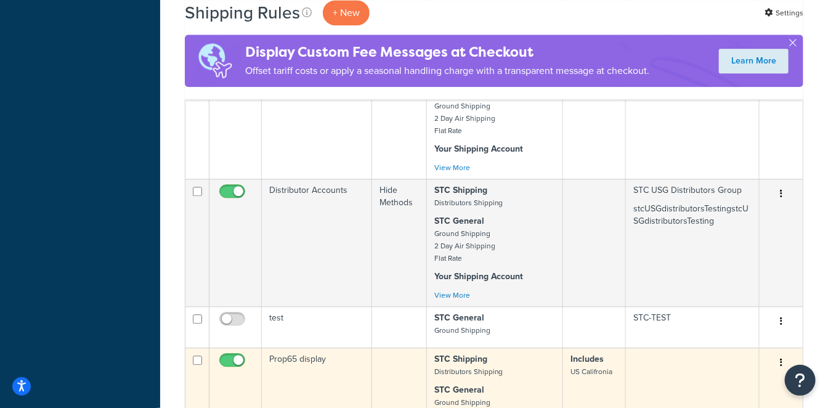
click at [338, 347] on td "Prop65 display" at bounding box center [317, 410] width 110 height 127
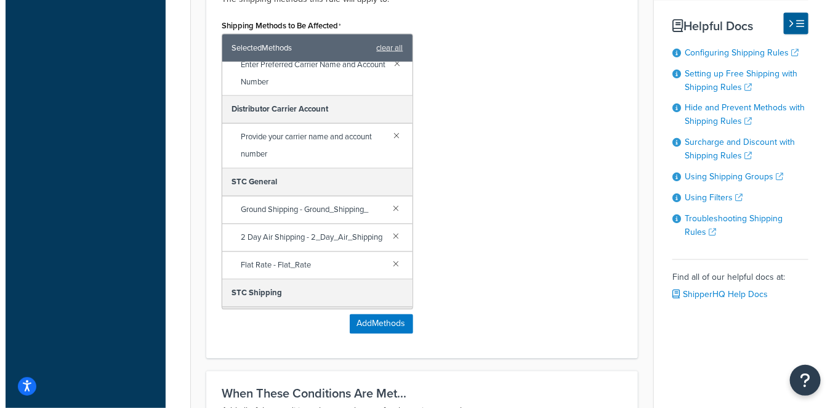
scroll to position [68, 0]
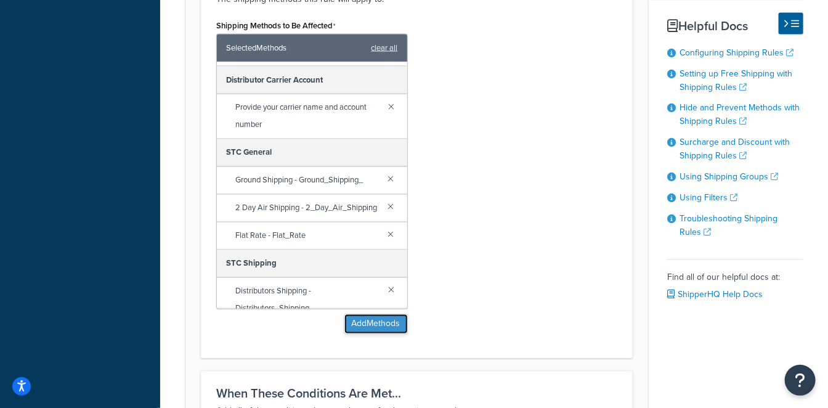
click at [374, 315] on button "Add Methods" at bounding box center [375, 324] width 63 height 20
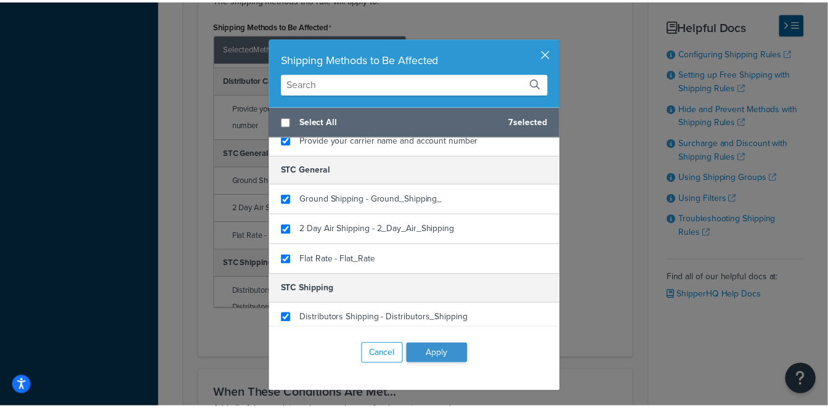
scroll to position [159, 0]
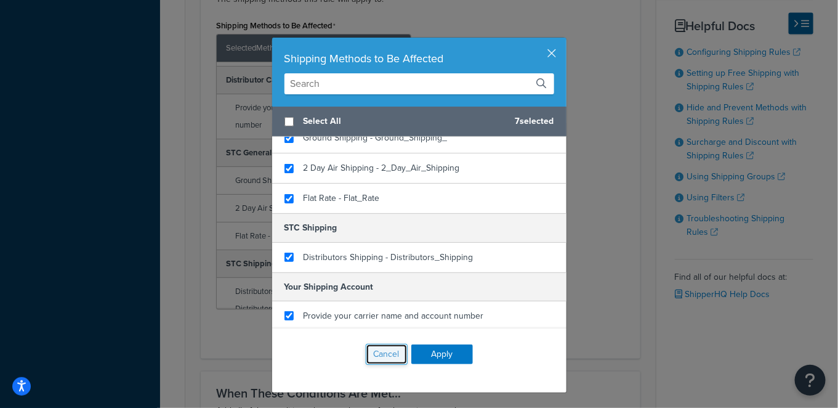
click at [370, 350] on button "Cancel" at bounding box center [387, 354] width 42 height 21
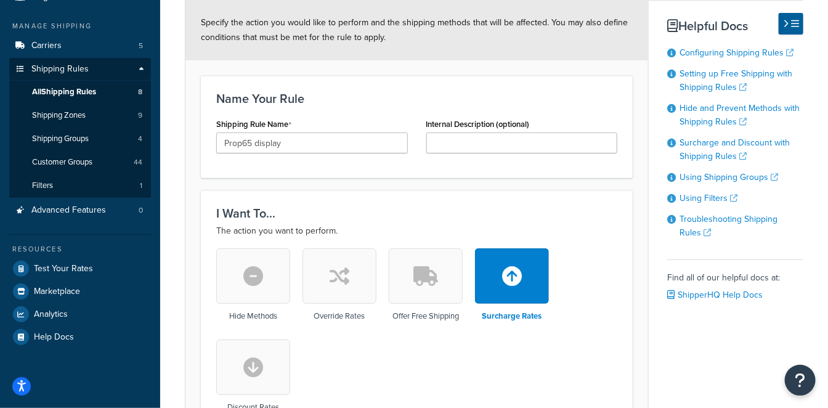
scroll to position [104, 0]
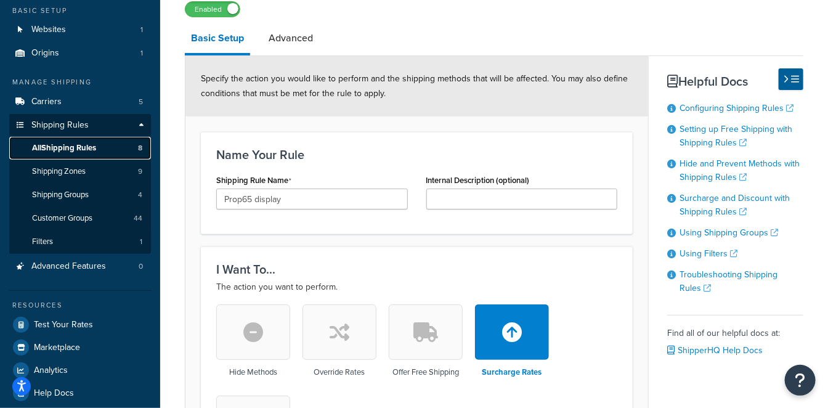
click at [91, 143] on span "All Shipping Rules" at bounding box center [64, 148] width 64 height 10
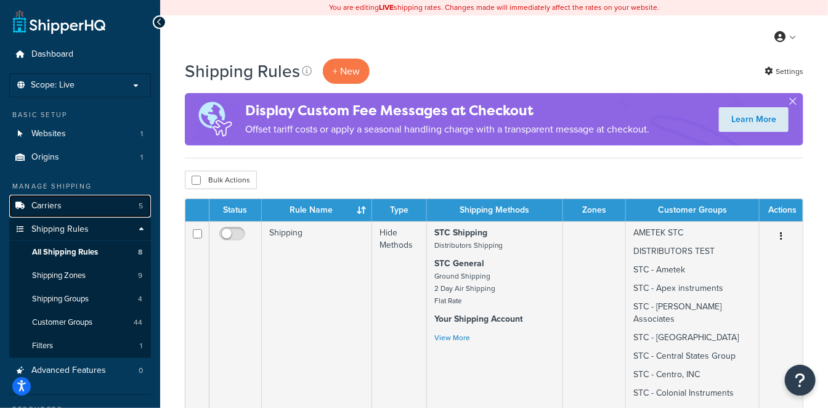
click at [81, 201] on link "Carriers 5" at bounding box center [80, 206] width 142 height 23
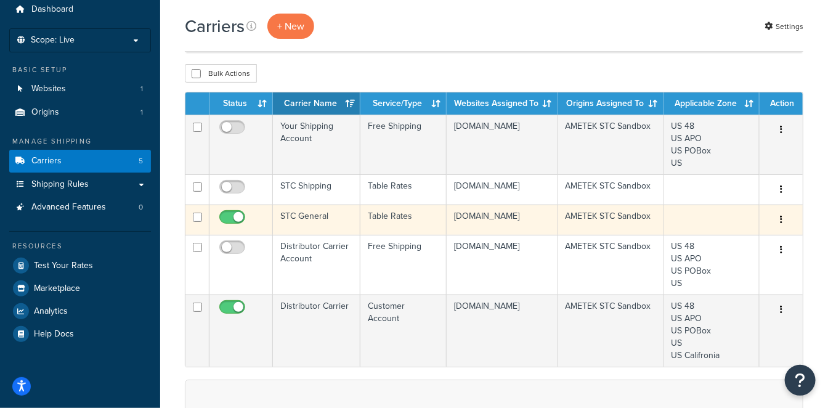
scroll to position [68, 0]
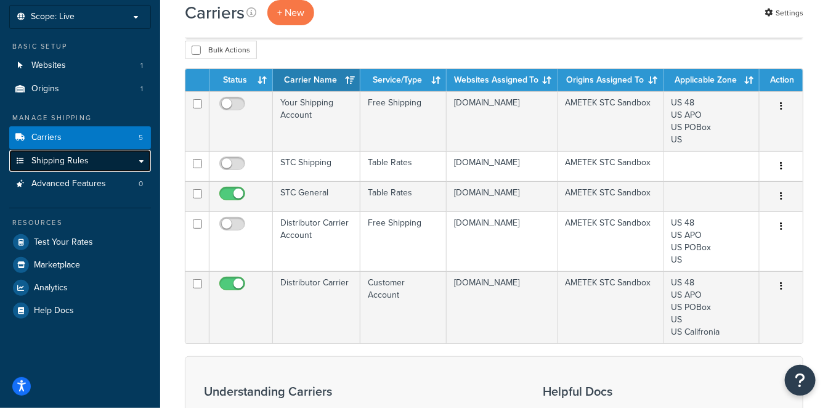
click at [98, 156] on link "Shipping Rules" at bounding box center [80, 161] width 142 height 23
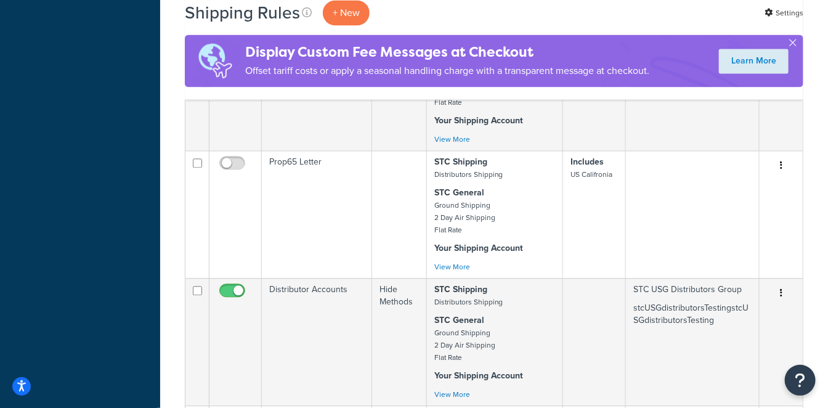
scroll to position [1026, 0]
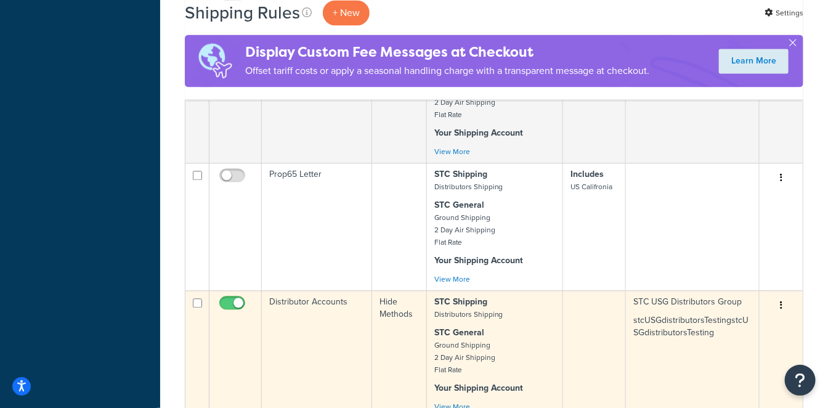
click at [516, 326] on p "STC General Ground Shipping 2 Day Air Shipping Flat Rate" at bounding box center [494, 350] width 121 height 49
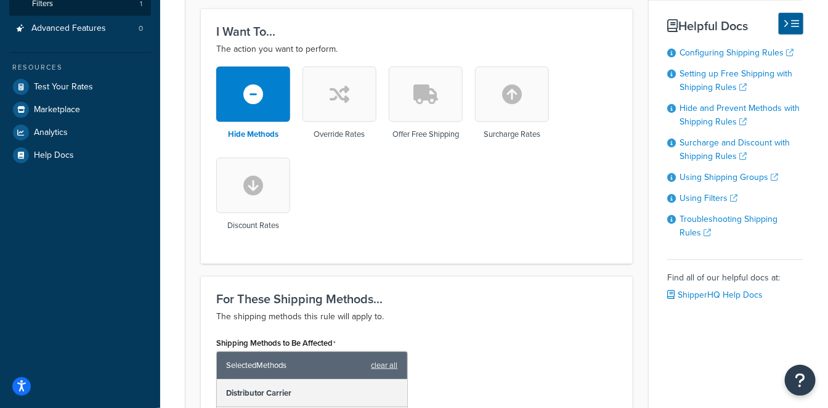
scroll to position [684, 0]
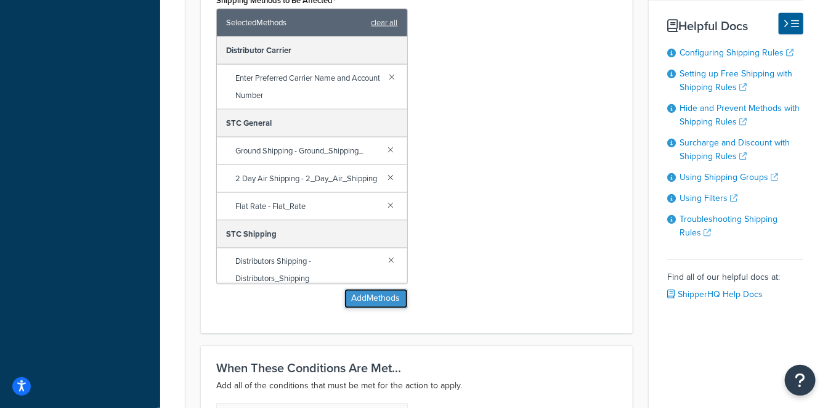
click at [376, 297] on button "Add Methods" at bounding box center [375, 299] width 63 height 20
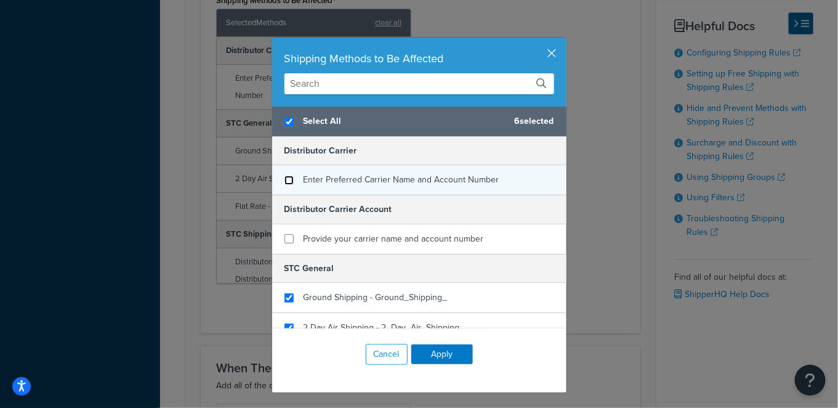
checkbox input "true"
click at [284, 181] on input "checkbox" at bounding box center [288, 179] width 9 height 9
checkbox input "false"
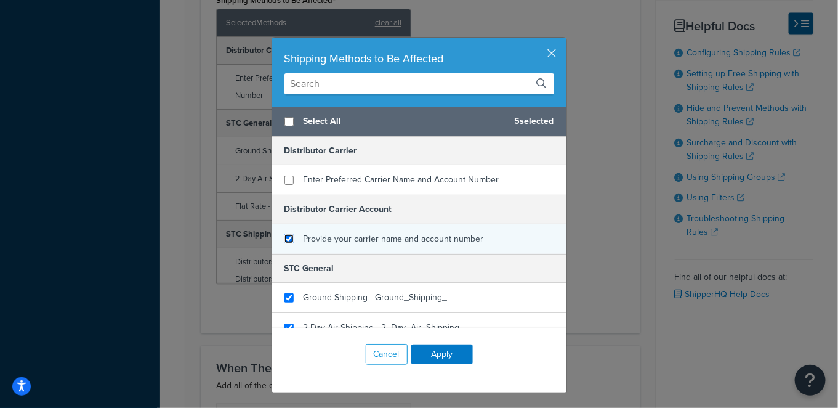
checkbox input "false"
click at [285, 236] on input "checkbox" at bounding box center [288, 238] width 9 height 9
checkbox input "true"
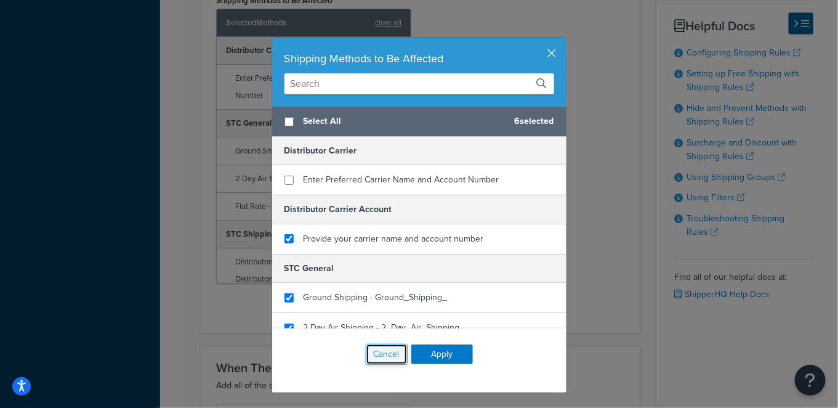
click at [382, 357] on button "Cancel" at bounding box center [387, 354] width 42 height 21
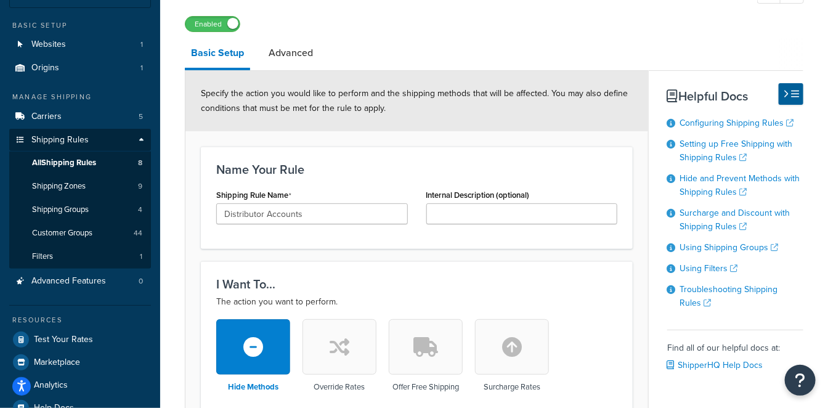
scroll to position [0, 0]
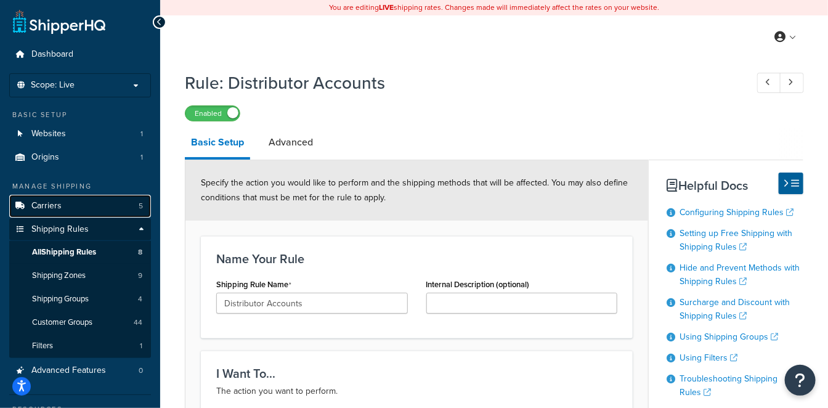
click at [97, 204] on link "Carriers 5" at bounding box center [80, 206] width 142 height 23
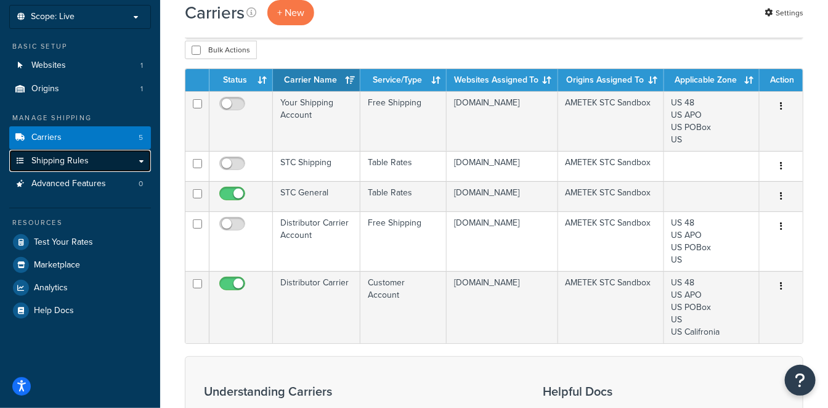
click at [70, 163] on span "Shipping Rules" at bounding box center [59, 161] width 57 height 10
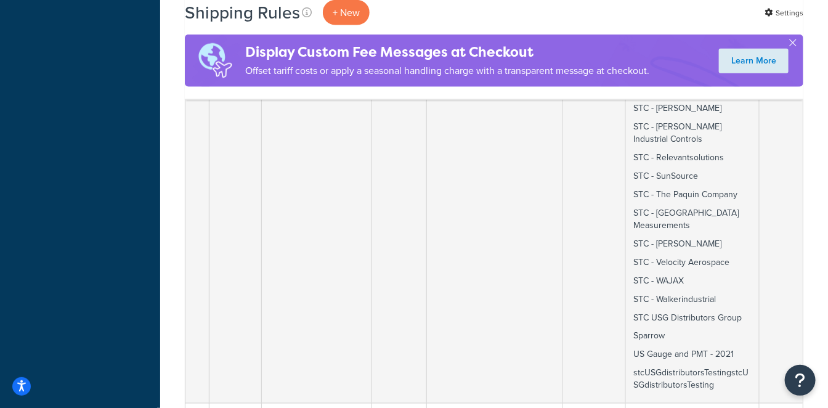
scroll to position [752, 0]
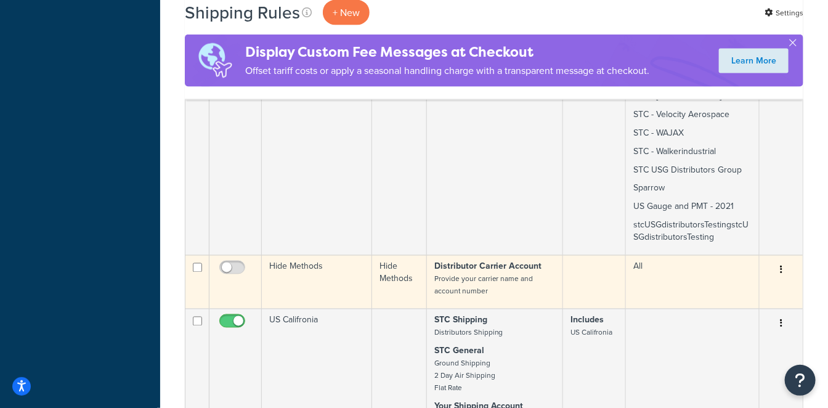
click at [310, 255] on td "Hide Methods" at bounding box center [317, 282] width 110 height 54
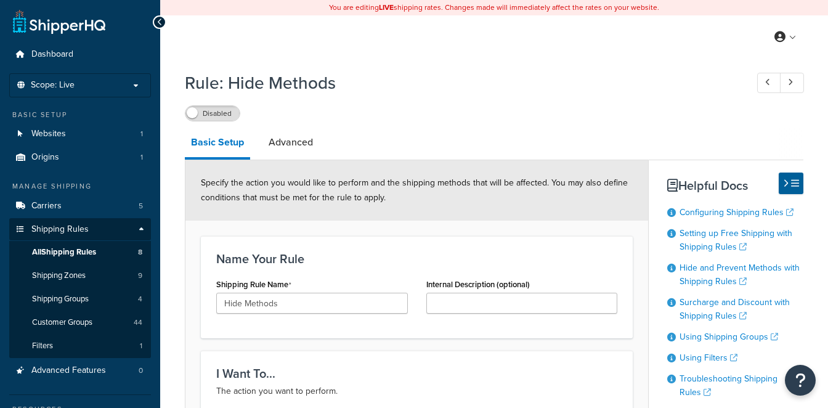
select select "HIDE"
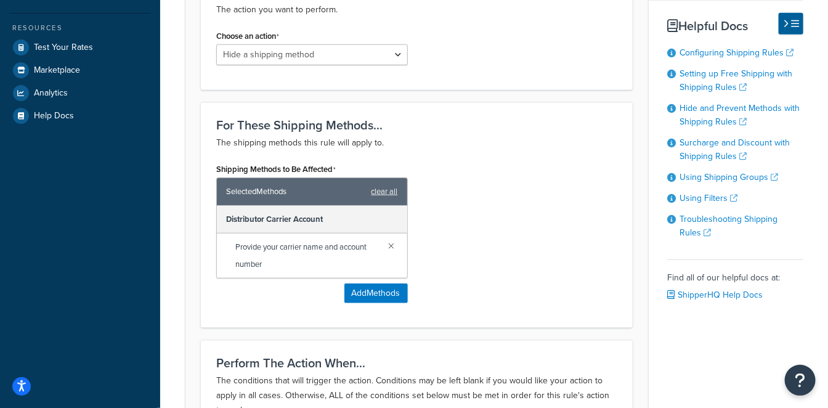
scroll to position [410, 0]
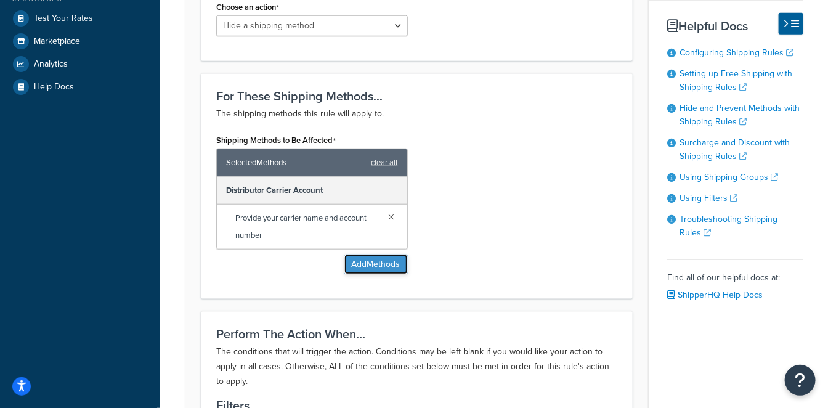
click at [379, 261] on button "Add Methods" at bounding box center [375, 264] width 63 height 20
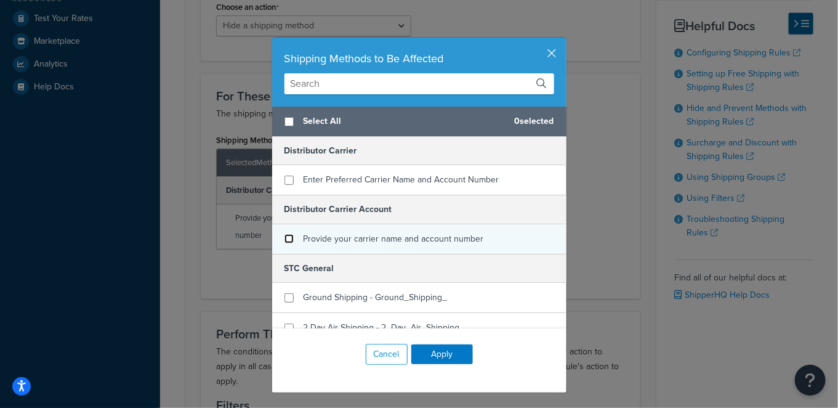
click at [284, 234] on input "checkbox" at bounding box center [288, 238] width 9 height 9
checkbox input "false"
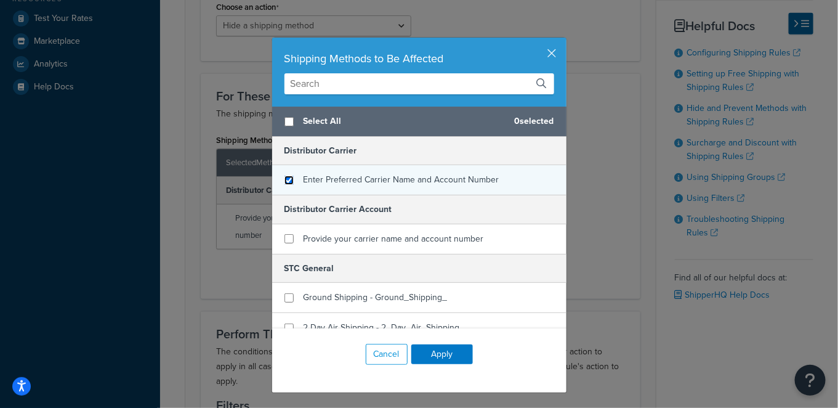
click at [284, 181] on input "checkbox" at bounding box center [288, 179] width 9 height 9
checkbox input "true"
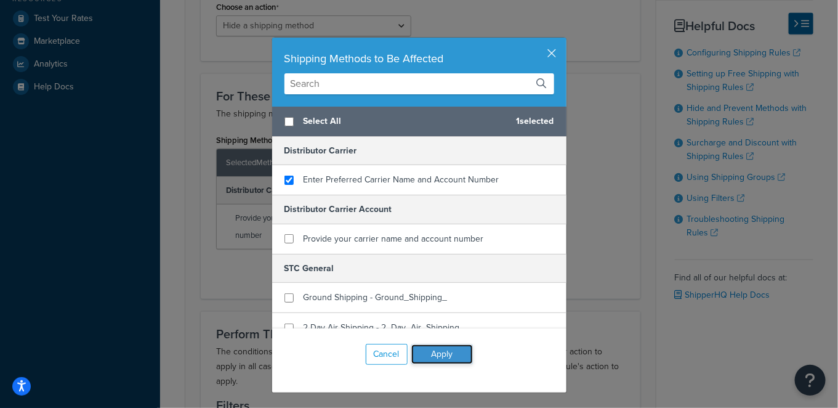
click at [429, 355] on button "Apply" at bounding box center [442, 354] width 62 height 20
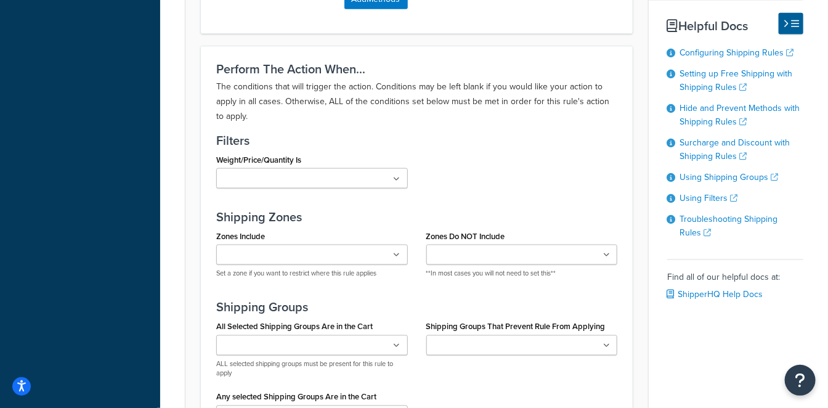
scroll to position [889, 0]
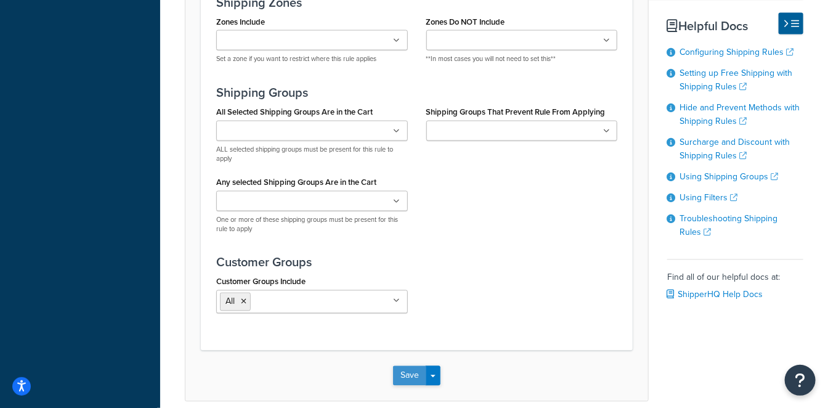
click at [409, 373] on button "Save" at bounding box center [409, 376] width 33 height 20
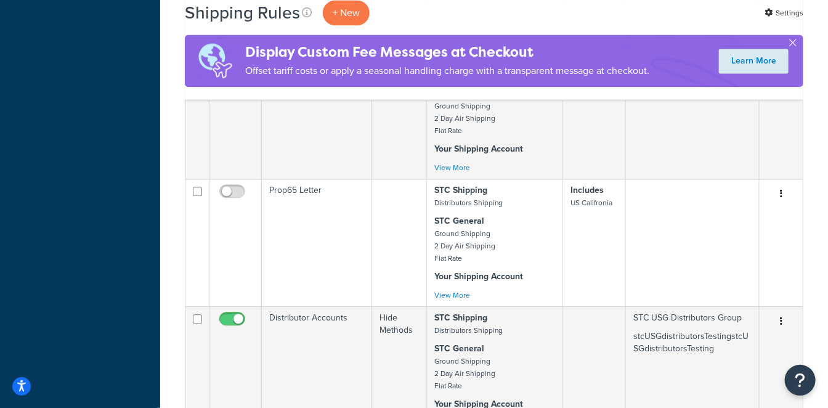
scroll to position [1094, 0]
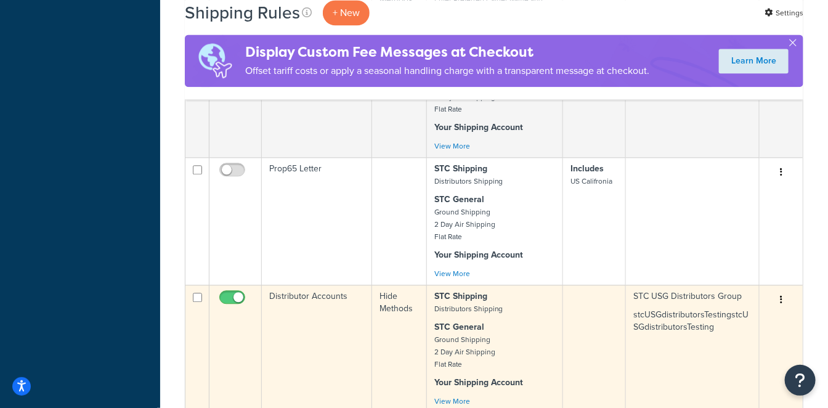
click at [308, 284] on td "Distributor Accounts" at bounding box center [317, 347] width 110 height 127
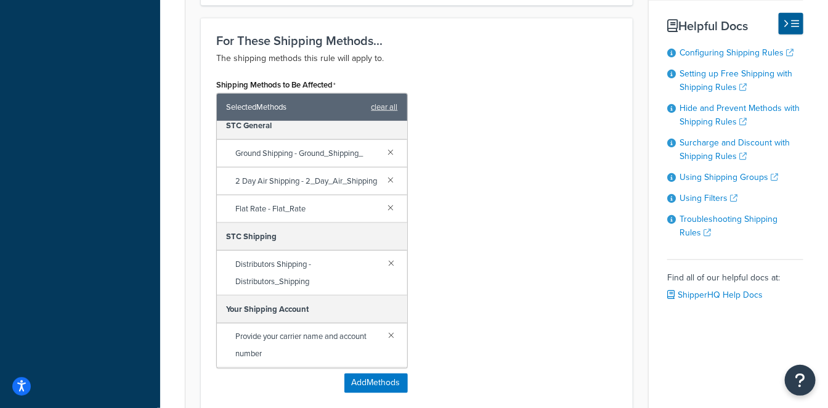
scroll to position [752, 0]
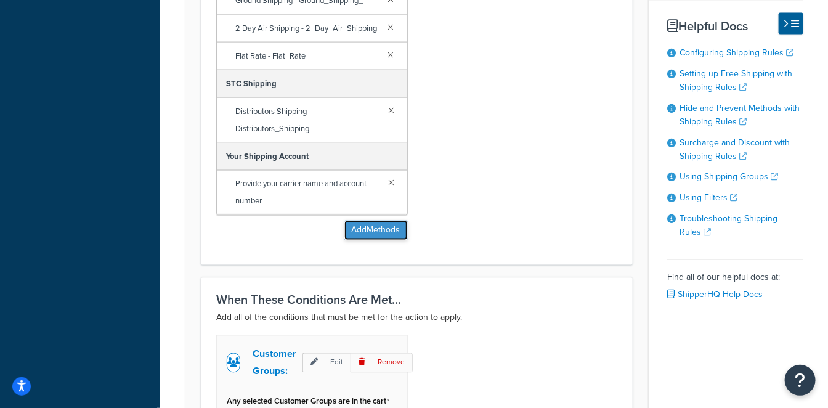
click at [374, 233] on button "Add Methods" at bounding box center [375, 230] width 63 height 20
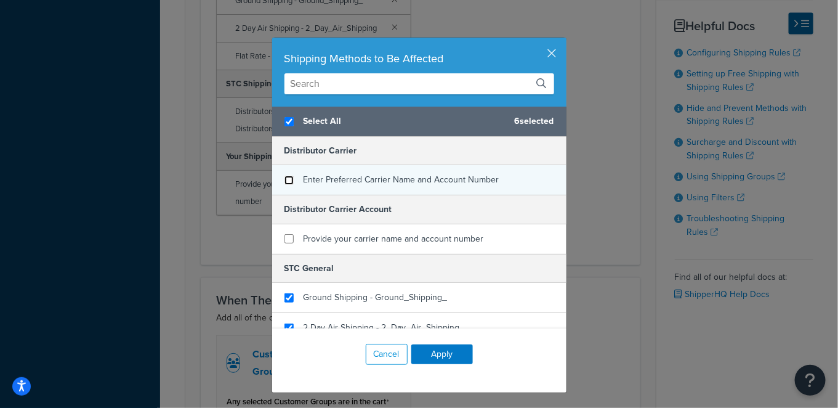
checkbox input "true"
click at [284, 177] on input "checkbox" at bounding box center [288, 179] width 9 height 9
checkbox input "false"
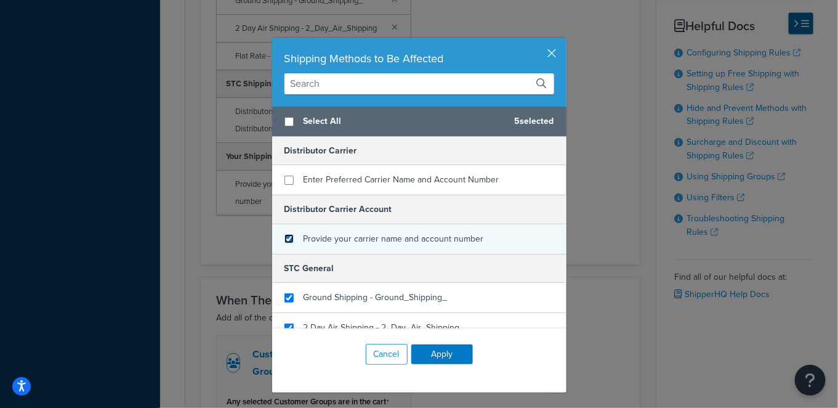
checkbox input "false"
click at [284, 234] on input "checkbox" at bounding box center [288, 238] width 9 height 9
checkbox input "true"
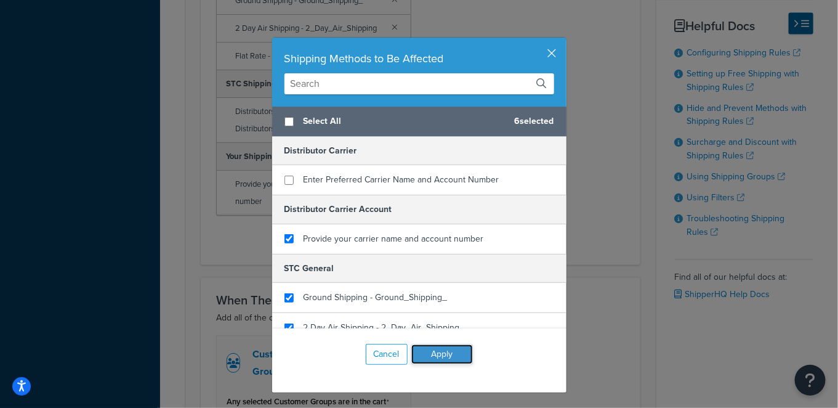
click at [440, 358] on button "Apply" at bounding box center [442, 354] width 62 height 20
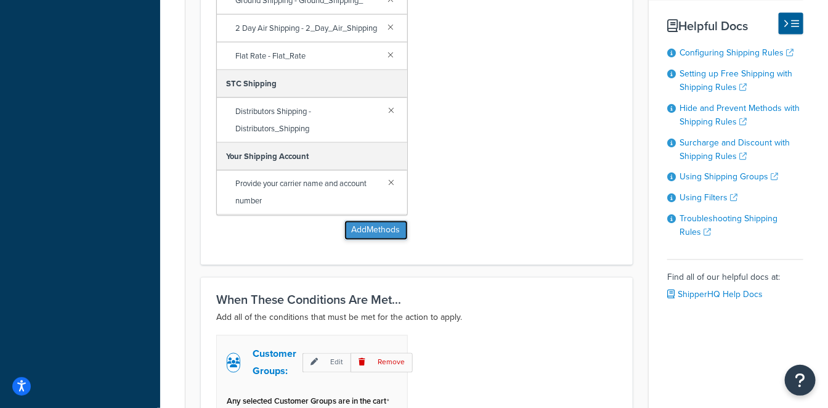
click at [387, 230] on button "Add Methods" at bounding box center [375, 230] width 63 height 20
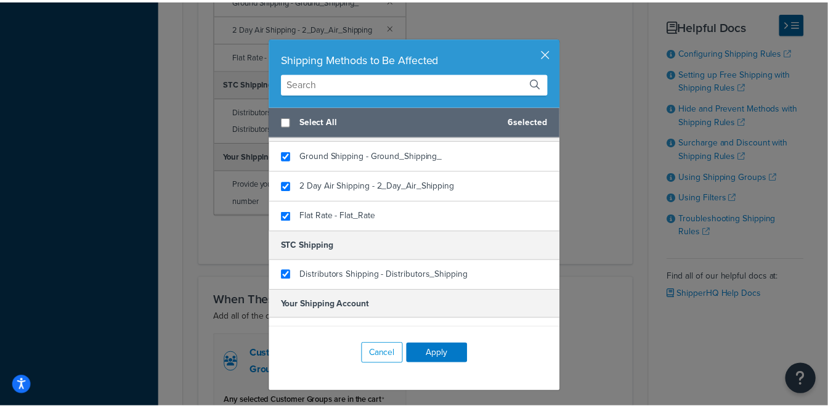
scroll to position [159, 0]
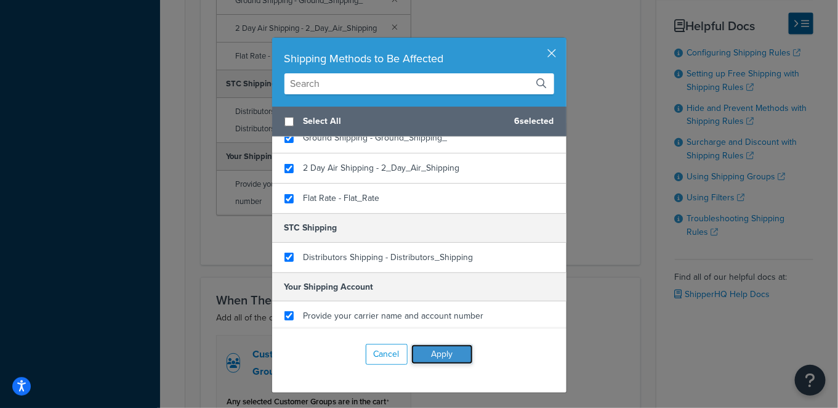
click at [432, 360] on button "Apply" at bounding box center [442, 354] width 62 height 20
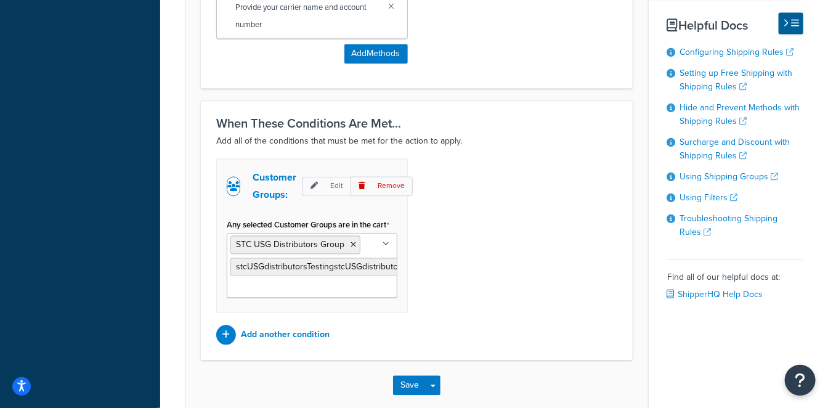
scroll to position [991, 0]
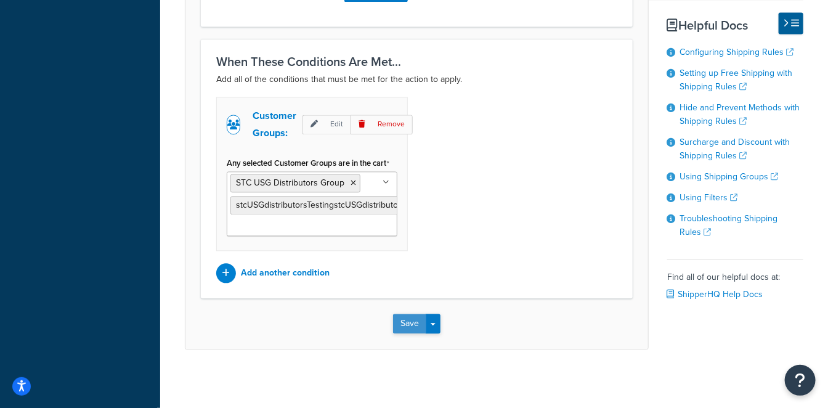
click at [409, 320] on button "Save" at bounding box center [409, 323] width 33 height 20
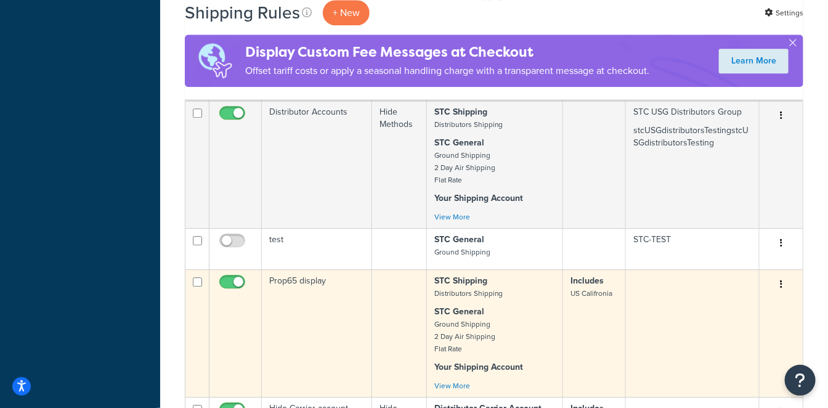
scroll to position [1300, 0]
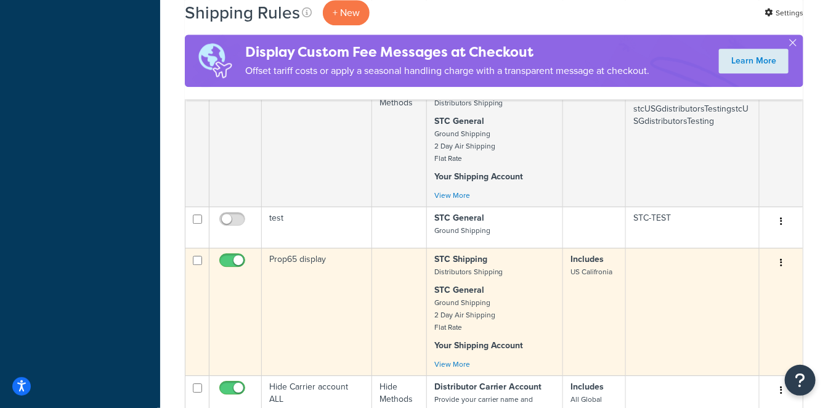
click at [329, 248] on td "Prop65 display" at bounding box center [317, 311] width 110 height 127
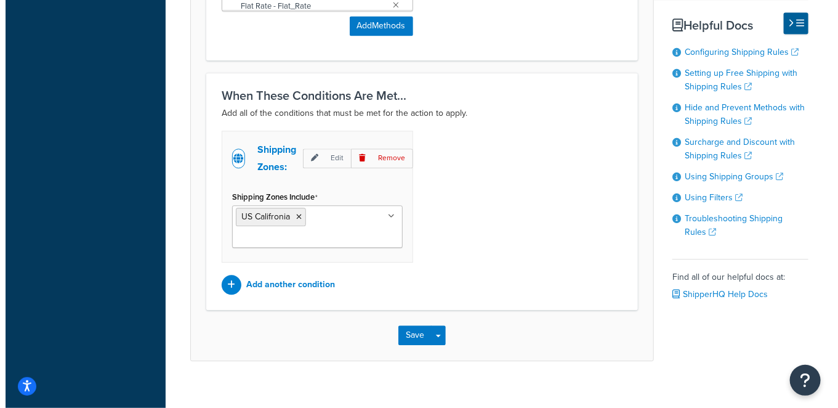
scroll to position [856, 0]
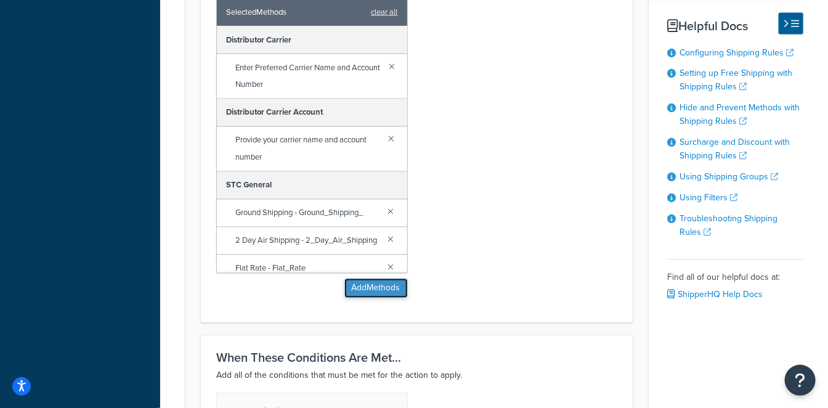
click at [388, 280] on button "Add Methods" at bounding box center [375, 288] width 63 height 20
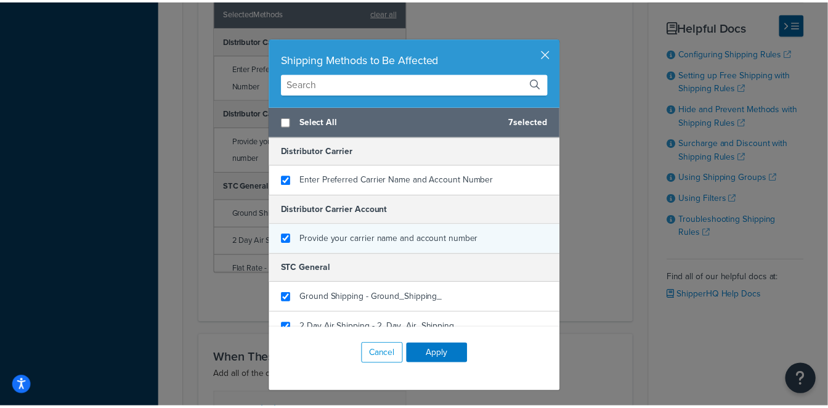
scroll to position [159, 0]
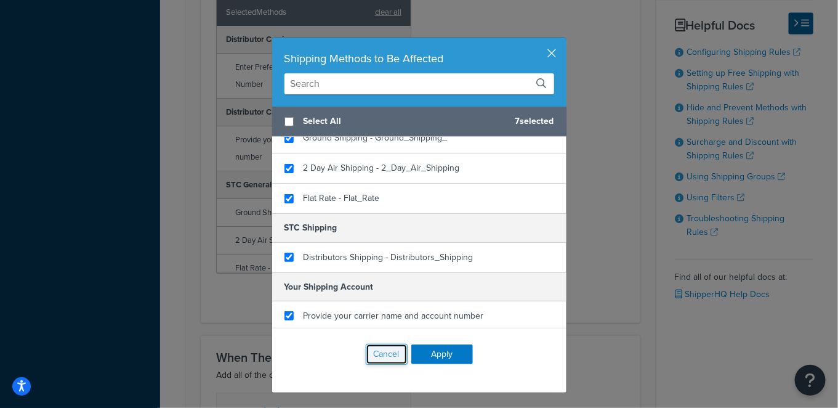
click at [390, 353] on button "Cancel" at bounding box center [387, 354] width 42 height 21
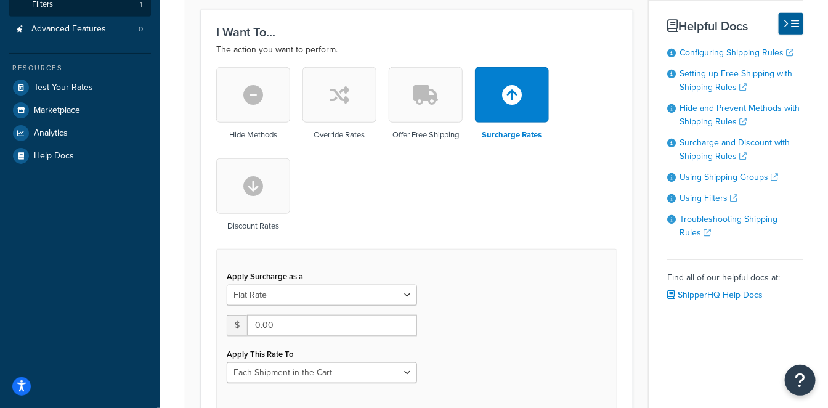
scroll to position [104, 0]
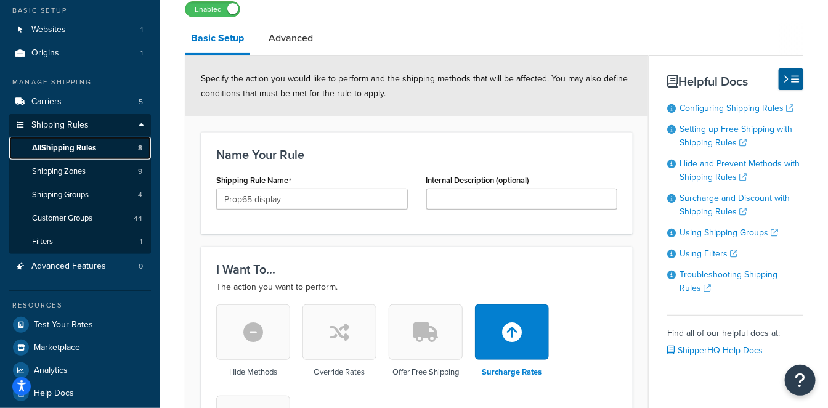
click at [95, 151] on span "All Shipping Rules" at bounding box center [64, 148] width 64 height 10
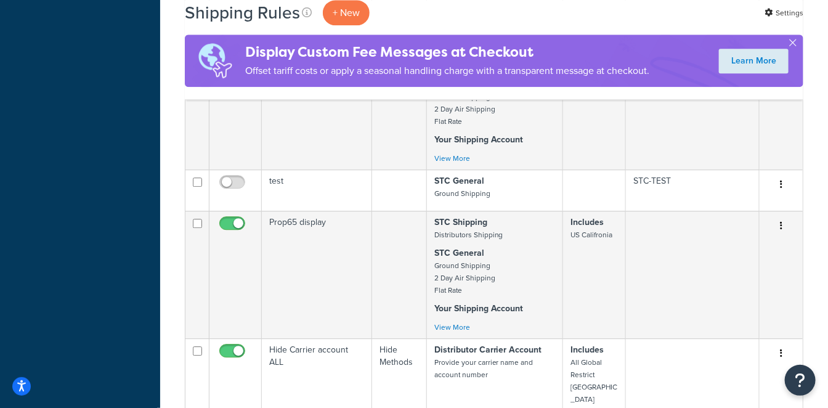
scroll to position [1342, 0]
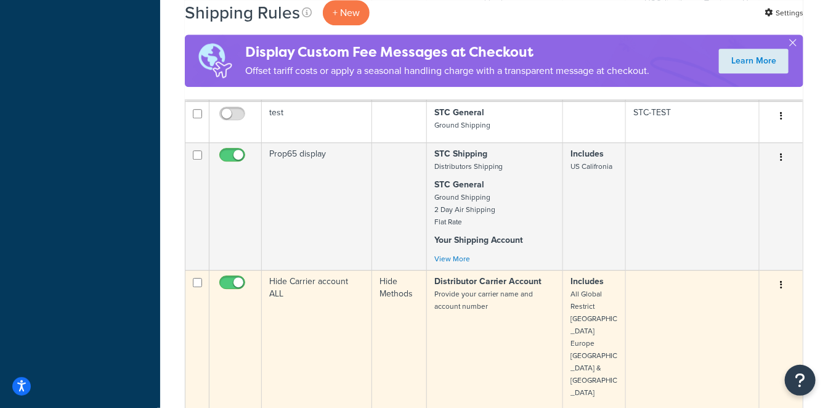
click at [326, 270] on td "Hide Carrier account ALL" at bounding box center [317, 340] width 110 height 140
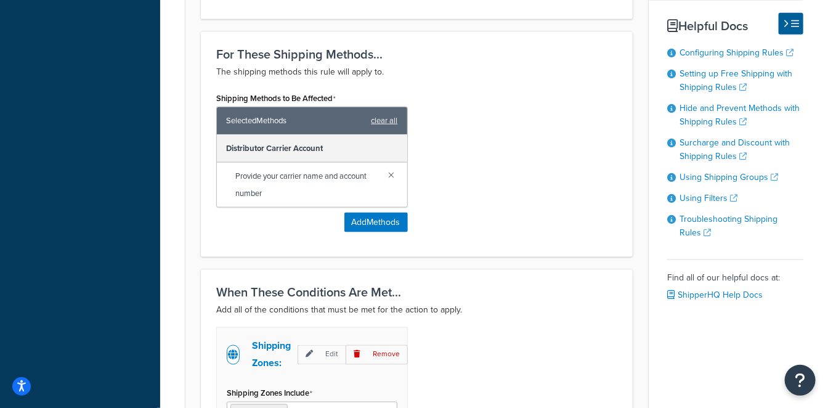
scroll to position [616, 0]
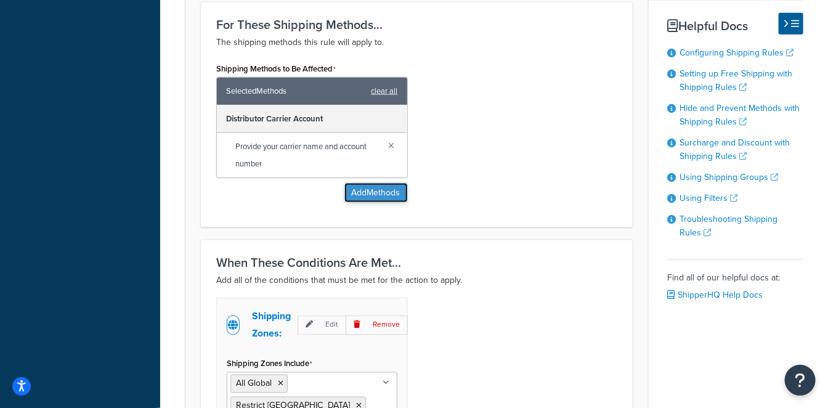
click at [389, 195] on button "Add Methods" at bounding box center [375, 193] width 63 height 20
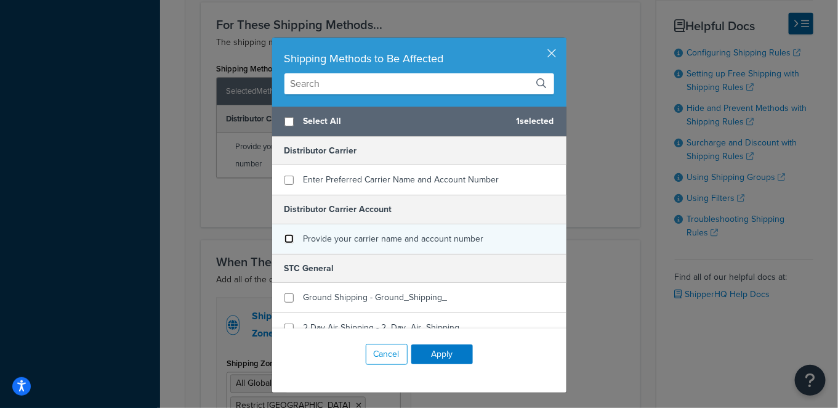
click at [284, 239] on input "checkbox" at bounding box center [288, 238] width 9 height 9
checkbox input "false"
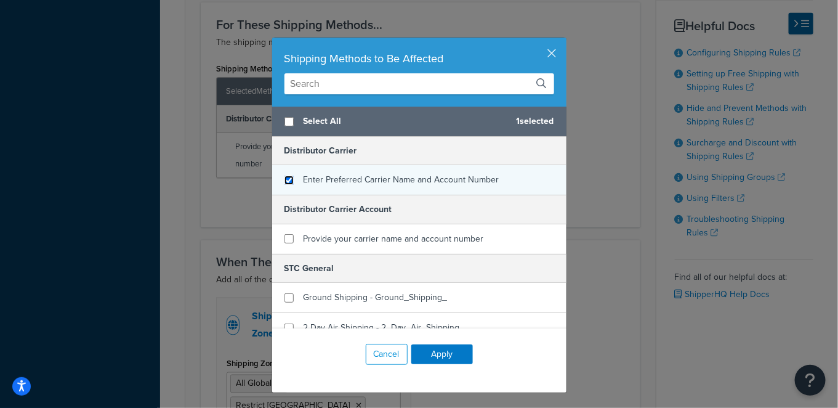
click at [284, 179] on input "checkbox" at bounding box center [288, 179] width 9 height 9
checkbox input "true"
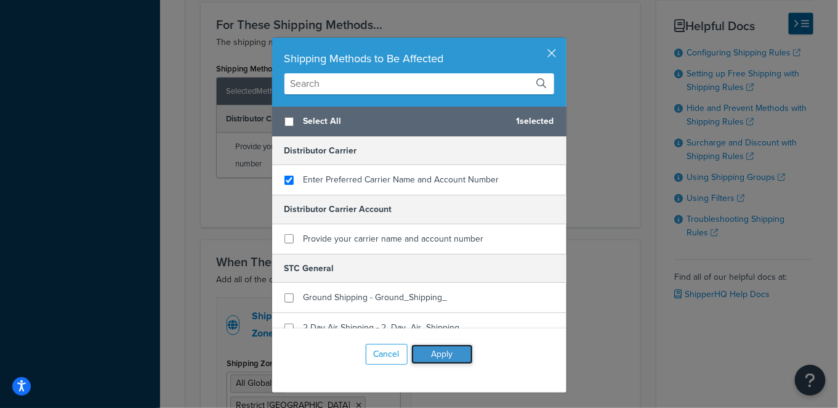
click at [443, 350] on button "Apply" at bounding box center [442, 354] width 62 height 20
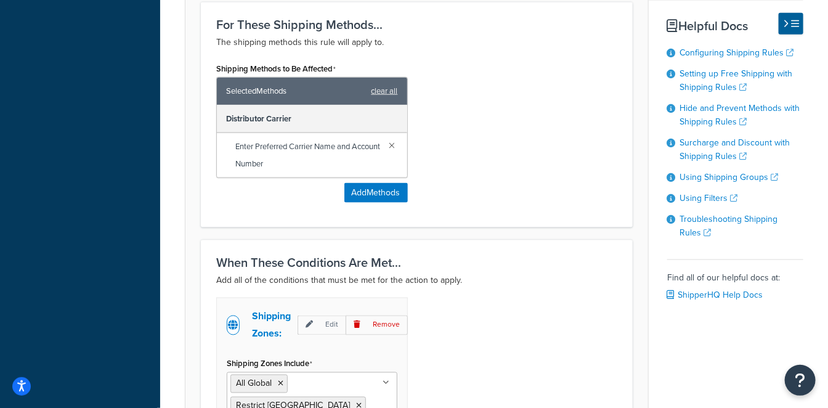
scroll to position [816, 0]
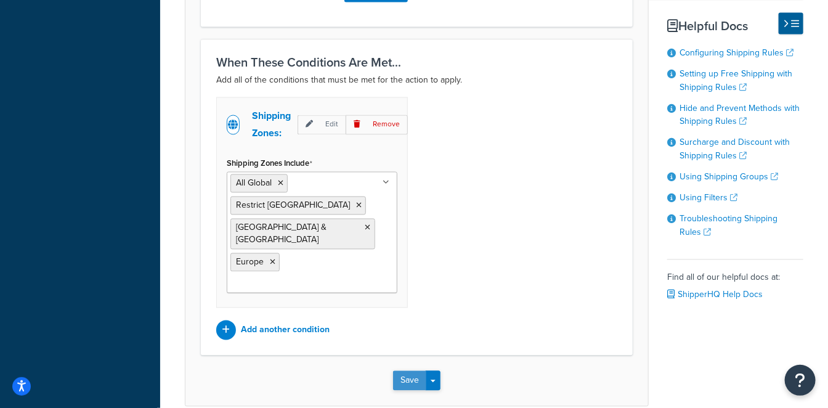
click at [411, 371] on button "Save" at bounding box center [409, 381] width 33 height 20
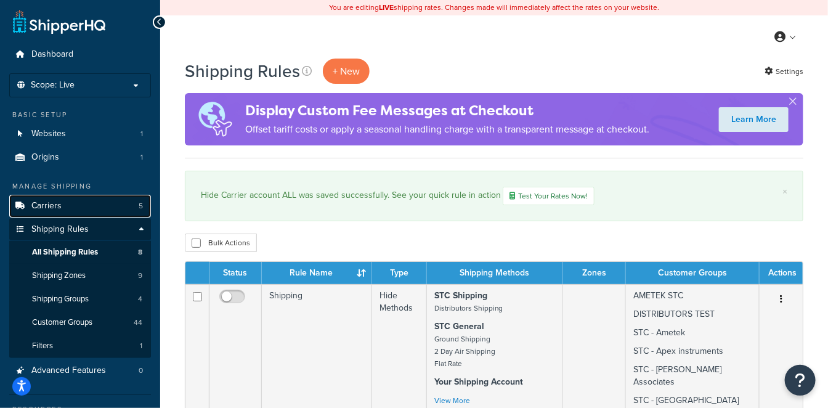
click at [58, 211] on link "Carriers 5" at bounding box center [80, 206] width 142 height 23
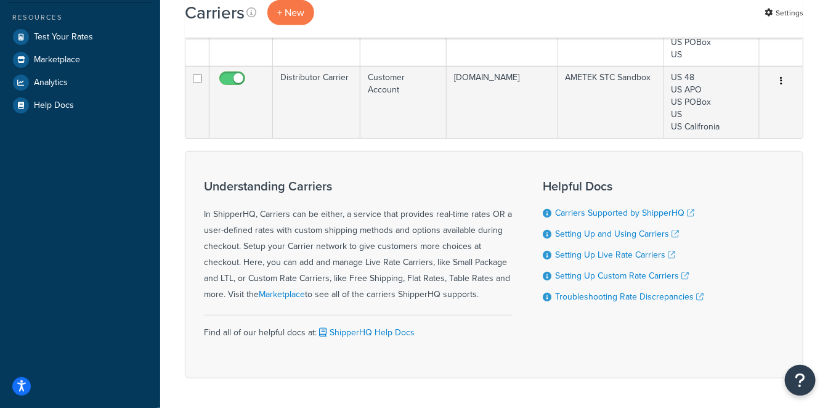
scroll to position [205, 0]
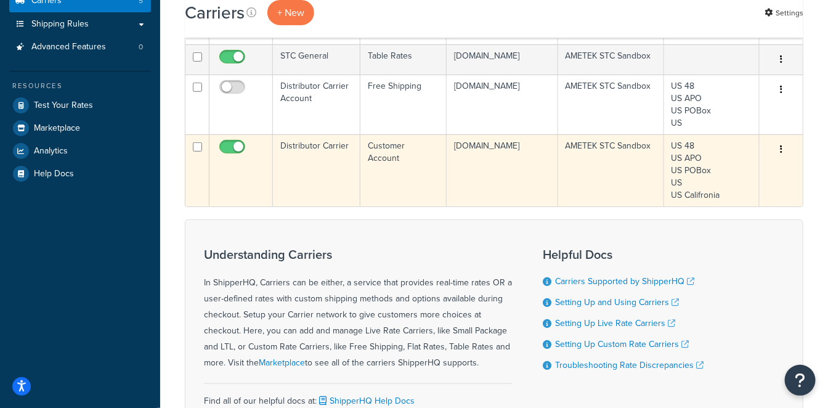
click at [302, 192] on td "Distributor Carrier" at bounding box center [316, 170] width 87 height 72
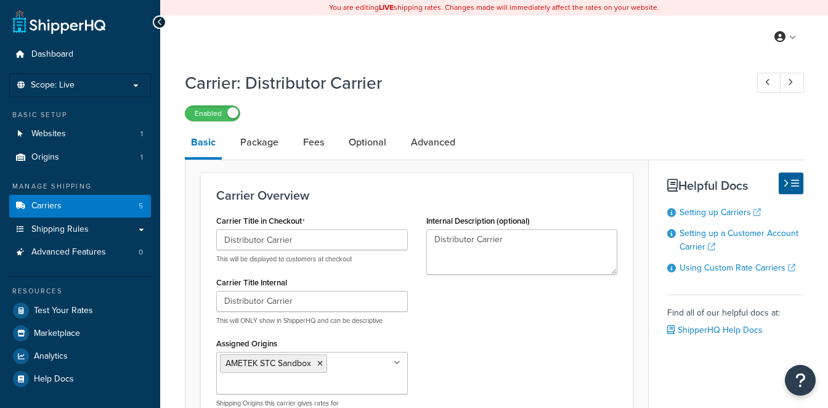
select select "customerAccount"
click at [251, 142] on link "Package" at bounding box center [259, 142] width 50 height 30
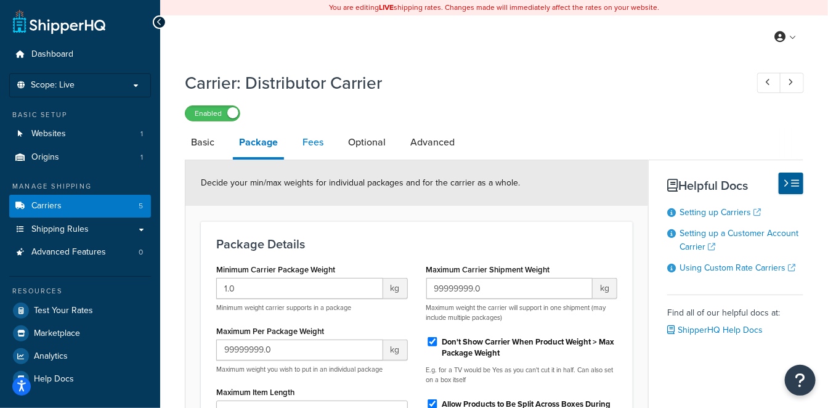
click at [320, 146] on link "Fees" at bounding box center [312, 142] width 33 height 30
select select "AFTER"
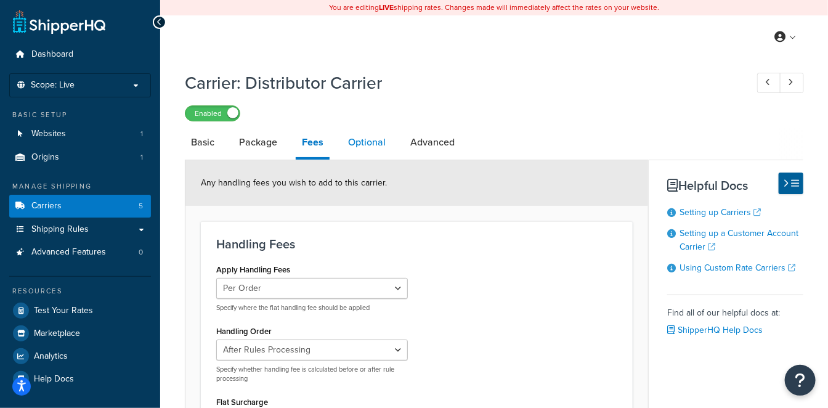
click at [361, 147] on link "Optional" at bounding box center [367, 142] width 50 height 30
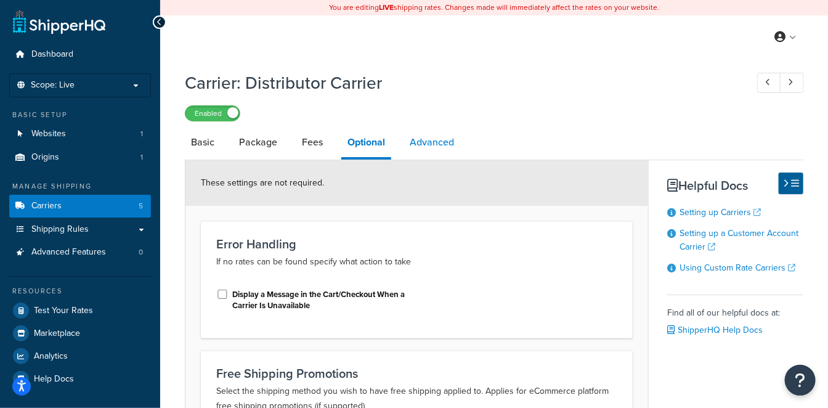
click at [432, 144] on link "Advanced" at bounding box center [431, 142] width 57 height 30
select select "false"
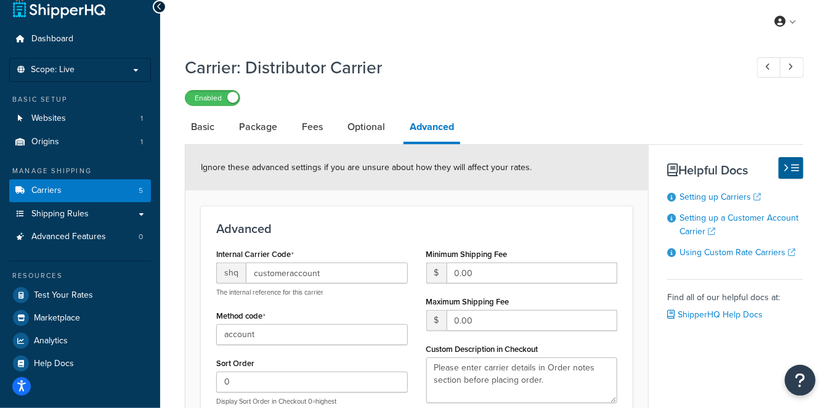
scroll to position [205, 0]
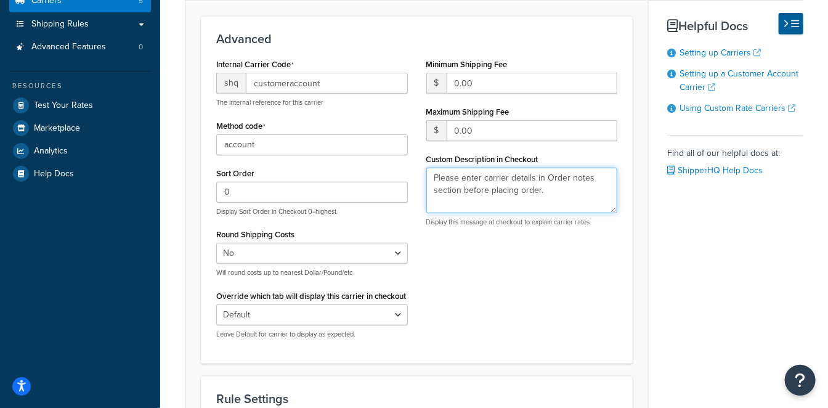
click at [491, 193] on textarea "Please enter carrier details in Order notes section before placing order." at bounding box center [521, 190] width 191 height 46
click at [571, 191] on textarea "Please enter carrier details in Order notes section before placing order." at bounding box center [521, 190] width 191 height 46
click at [576, 193] on textarea "Please enter carrier details in Order notes section before placing order." at bounding box center [521, 190] width 191 height 46
click at [408, 187] on div "Internal Carrier Code shq customeraccount The internal reference for this carri…" at bounding box center [312, 201] width 210 height 292
click at [520, 220] on p "Display this message at checkout to explain carrier rates" at bounding box center [521, 221] width 191 height 9
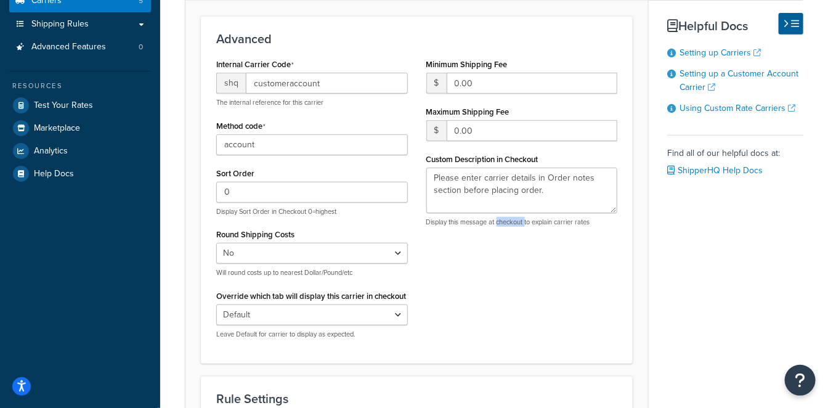
click at [520, 220] on p "Display this message at checkout to explain carrier rates" at bounding box center [521, 221] width 191 height 9
drag, startPoint x: 520, startPoint y: 220, endPoint x: 521, endPoint y: 244, distance: 24.0
click at [521, 244] on div "Internal Carrier Code shq customeraccount The internal reference for this carri…" at bounding box center [416, 201] width 419 height 292
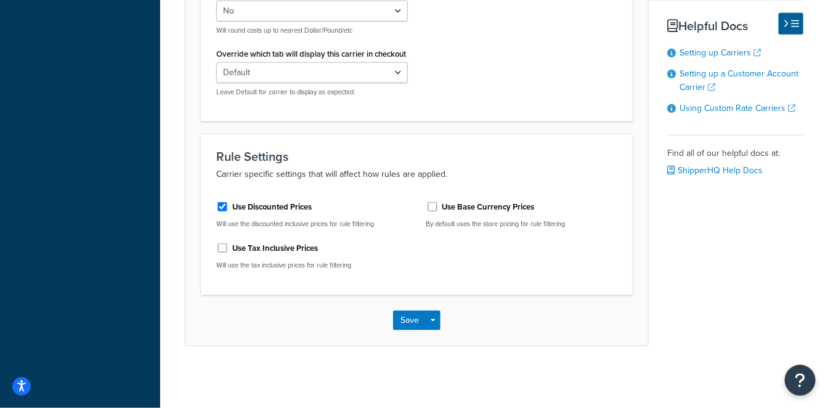
scroll to position [451, 0]
click at [411, 316] on button "Save" at bounding box center [409, 320] width 33 height 20
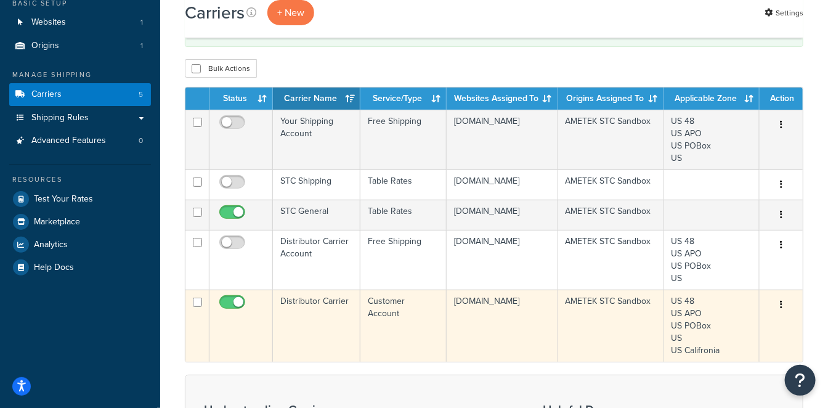
scroll to position [205, 0]
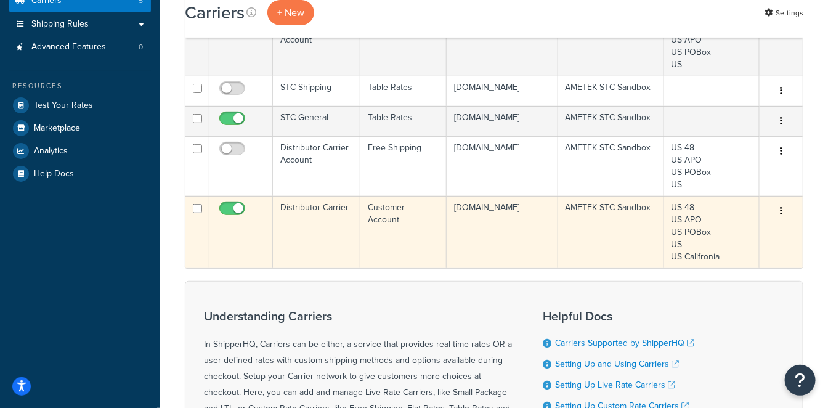
click at [332, 251] on td "Distributor Carrier" at bounding box center [316, 232] width 87 height 72
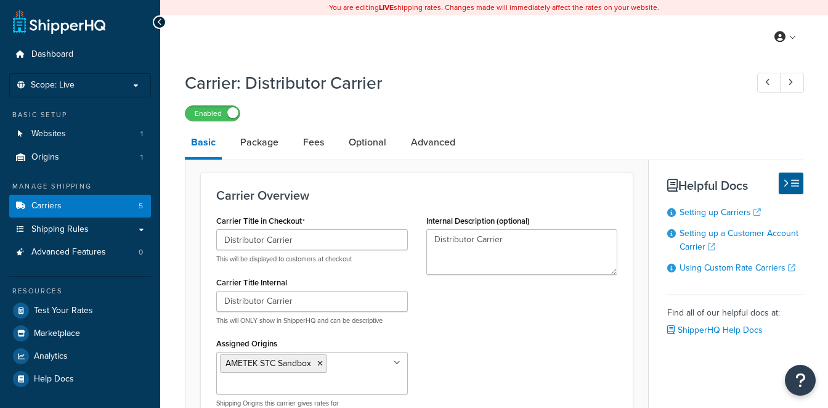
select select "customerAccount"
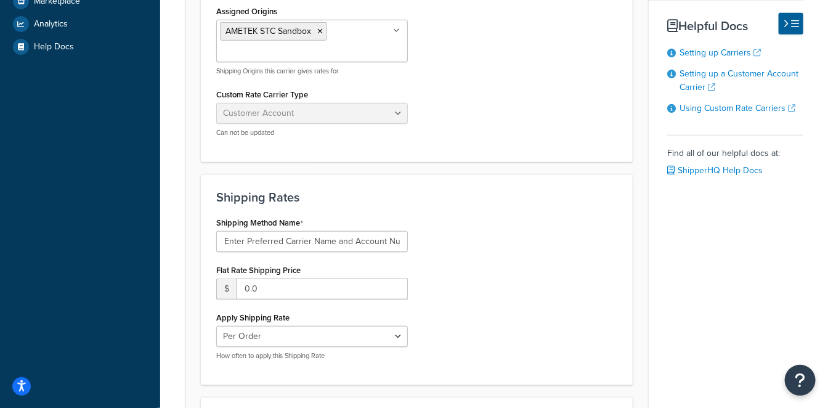
scroll to position [342, 0]
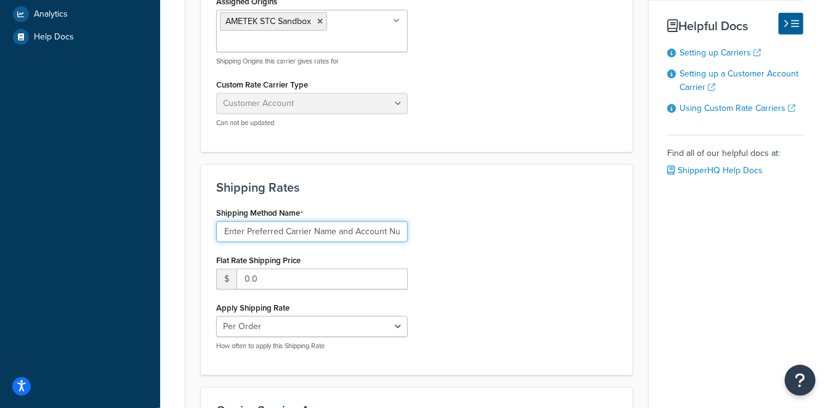
click at [310, 230] on input "Enter Preferred Carrier Name and Account Number" at bounding box center [311, 231] width 191 height 21
drag, startPoint x: 287, startPoint y: 230, endPoint x: 525, endPoint y: 232, distance: 238.3
click at [525, 232] on div "Shipping Method Name Enter Preferred Carrier Name and Account Number Flat Rate …" at bounding box center [416, 282] width 419 height 156
click at [398, 228] on input "Enter Preferred Carrier Name and Account Number" at bounding box center [311, 231] width 191 height 21
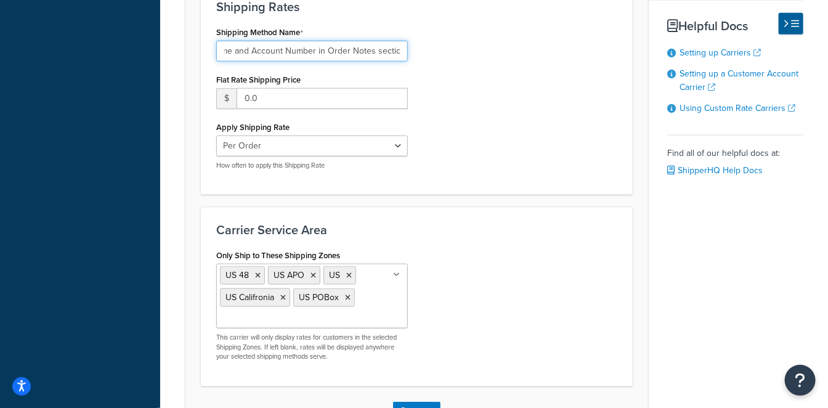
scroll to position [610, 0]
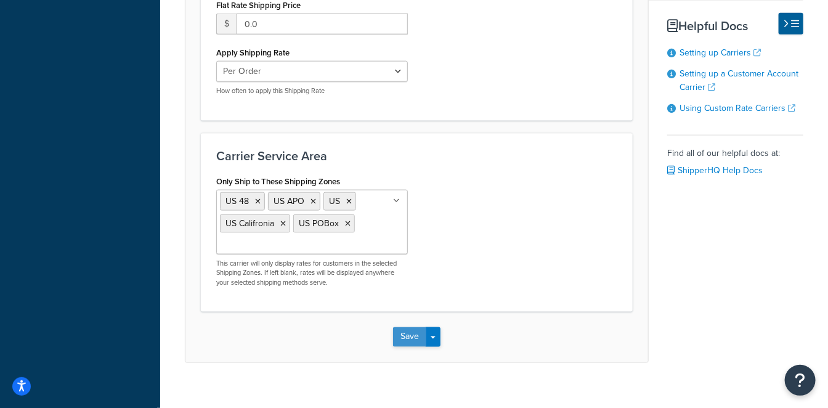
click at [401, 318] on div "Save Save Dropdown Save and Edit" at bounding box center [416, 337] width 462 height 50
click at [406, 331] on button "Save" at bounding box center [409, 337] width 33 height 20
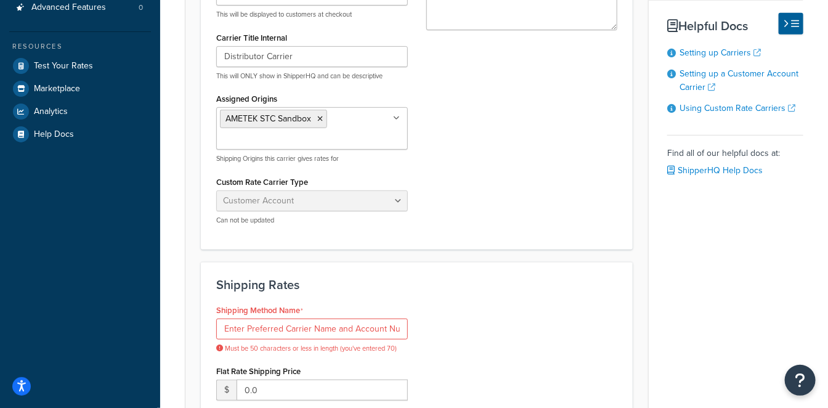
scroll to position [273, 0]
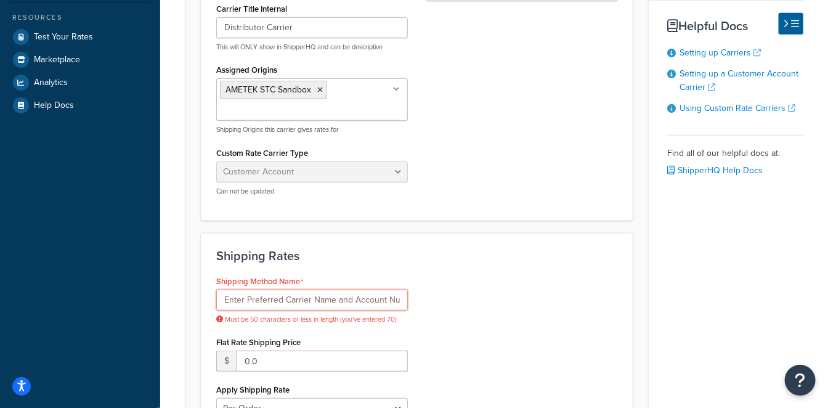
click at [347, 301] on input "Enter Preferred Carrier Name and Account Number in Order Notes section" at bounding box center [311, 299] width 191 height 21
drag, startPoint x: 286, startPoint y: 299, endPoint x: 569, endPoint y: 297, distance: 283.2
click at [568, 297] on div "Shipping Method Name Enter Preferred Carrier Name and Account Number in Order N…" at bounding box center [416, 357] width 419 height 170
click at [357, 304] on input "Enter Preferred Carrier Name and Account Number in Order Notes section" at bounding box center [311, 299] width 191 height 21
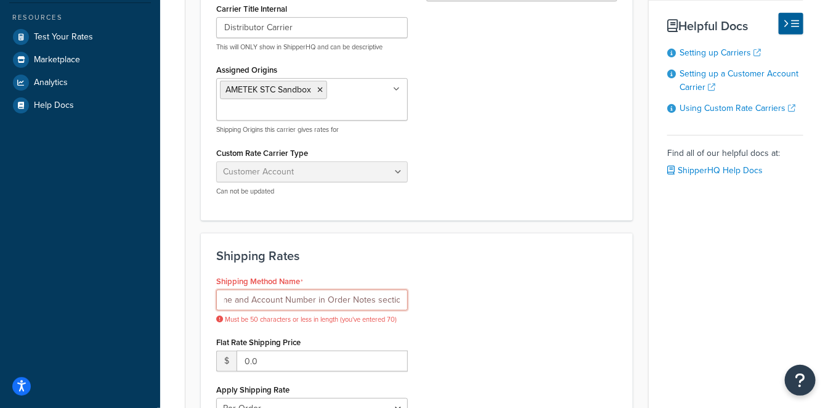
scroll to position [0, 0]
drag, startPoint x: 314, startPoint y: 294, endPoint x: 57, endPoint y: 282, distance: 257.6
click at [57, 282] on div "Dashboard Scope: Live Basic Setup Websites 1 Origins 1 Manage Shipping Carriers…" at bounding box center [414, 244] width 828 height 1034
click at [254, 286] on div "Shipping Method Name Enter Preferred Carrier Name and Account Number in Order N…" at bounding box center [311, 298] width 191 height 52
drag, startPoint x: 280, startPoint y: 295, endPoint x: 245, endPoint y: 297, distance: 35.1
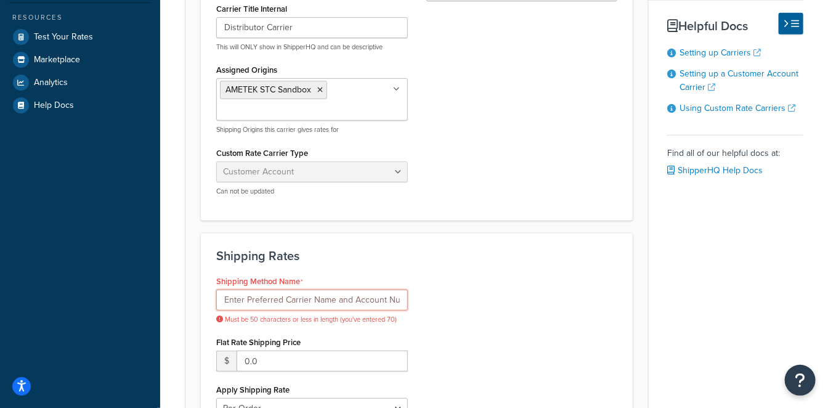
click at [245, 297] on input "Enter Preferred Carrier Name and Account Number in Order Notes section" at bounding box center [311, 299] width 191 height 21
click at [461, 289] on div "Shipping Method Name Enter Carrier Name and Account Number in Order Notes secti…" at bounding box center [416, 357] width 419 height 170
click at [351, 293] on input "Enter Carrier Name and Account Number in Order Notes section" at bounding box center [311, 299] width 191 height 21
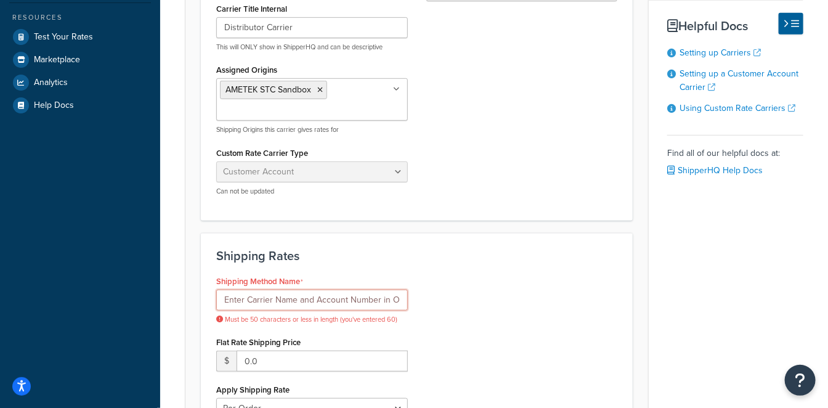
click at [307, 298] on input "Enter Carrier Name and Account Number in Order Notes section" at bounding box center [311, 299] width 191 height 21
drag, startPoint x: 371, startPoint y: 297, endPoint x: 650, endPoint y: 309, distance: 279.8
click at [650, 309] on div "Basic Package Fees Optional Advanced Carrier Overview Carrier Title in Checkout…" at bounding box center [494, 276] width 618 height 845
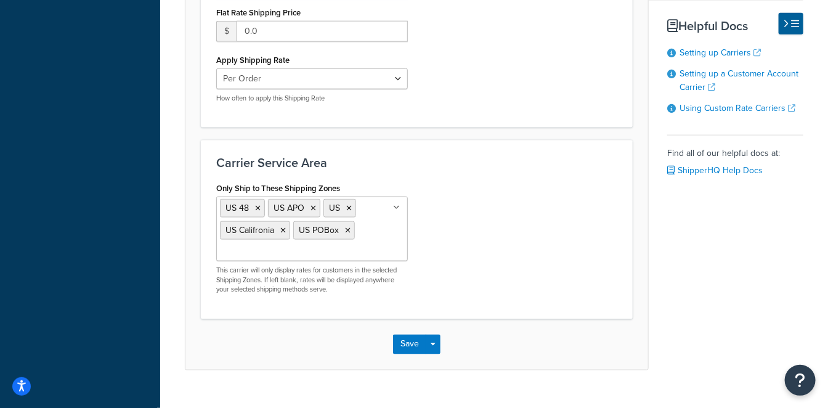
scroll to position [610, 0]
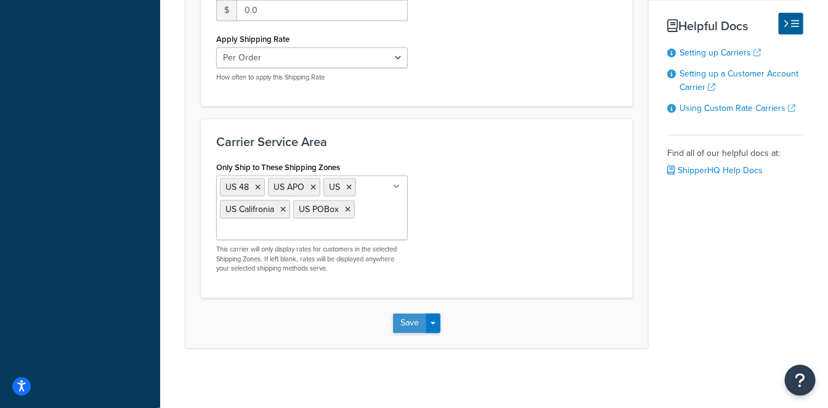
type input "Enter Carrier & Account Number in Order Notes"
click at [401, 323] on button "Save" at bounding box center [409, 323] width 33 height 20
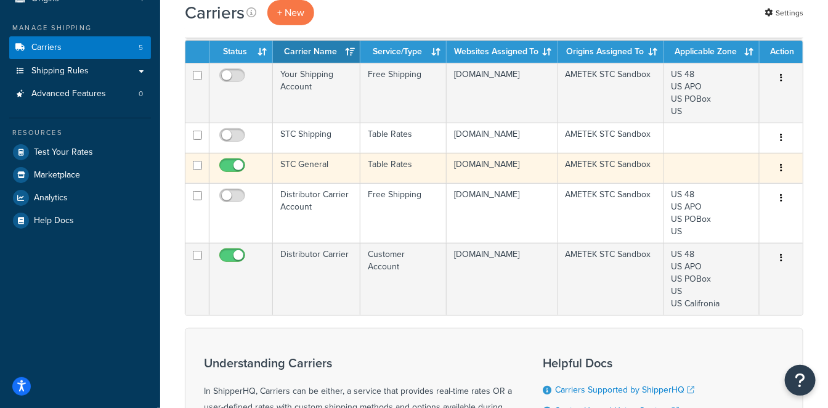
scroll to position [137, 0]
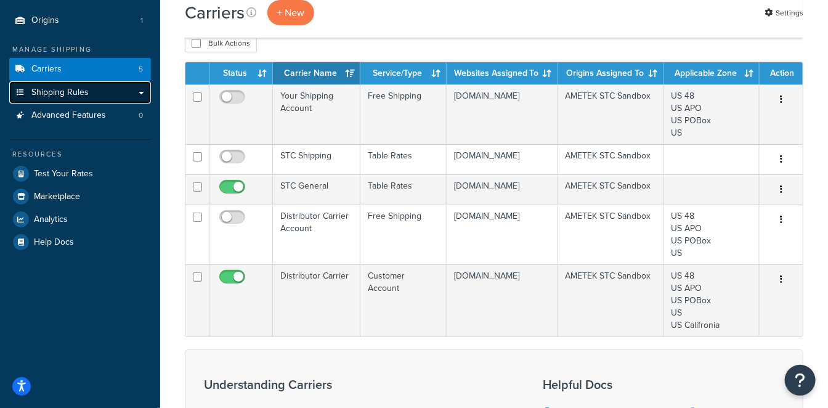
click at [123, 92] on link "Shipping Rules" at bounding box center [80, 92] width 142 height 23
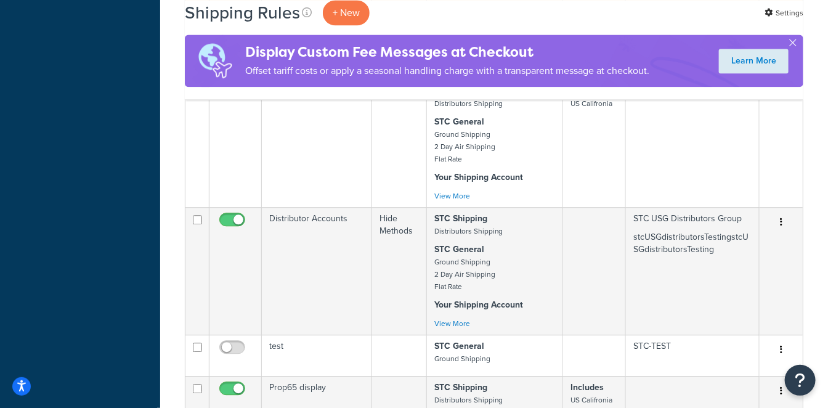
scroll to position [1137, 0]
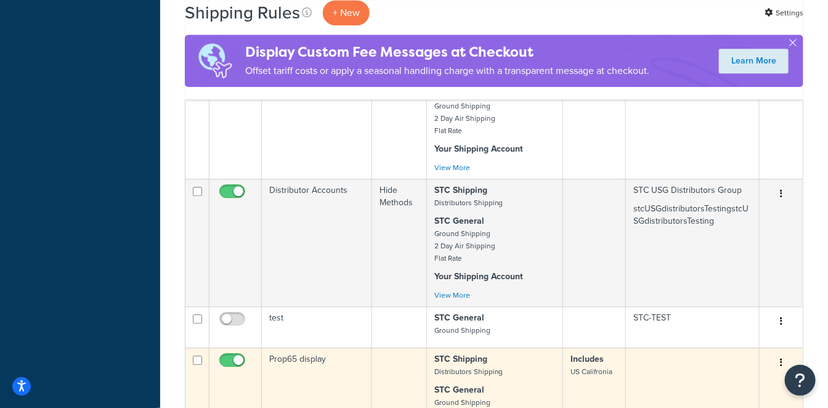
click at [310, 347] on td "Prop65 display" at bounding box center [317, 410] width 110 height 127
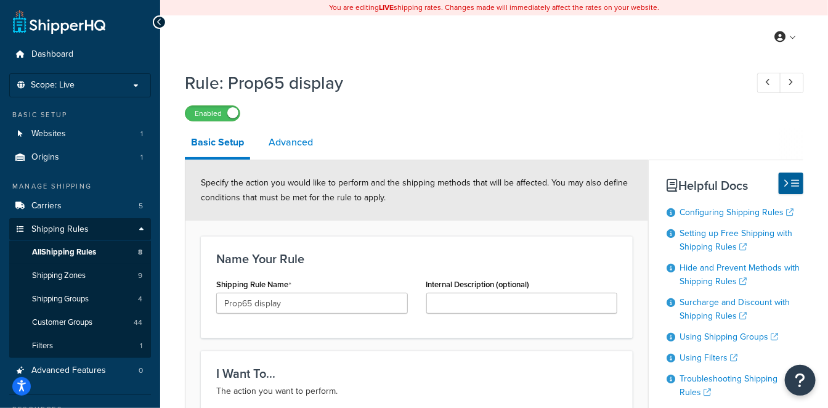
click at [296, 134] on link "Advanced" at bounding box center [290, 142] width 57 height 30
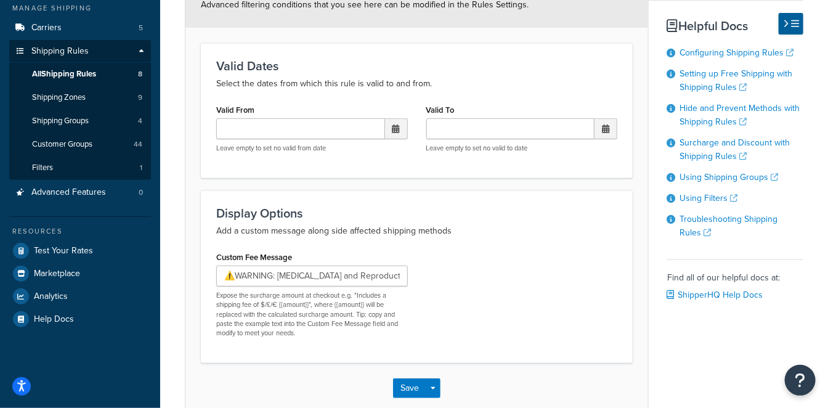
scroll to position [244, 0]
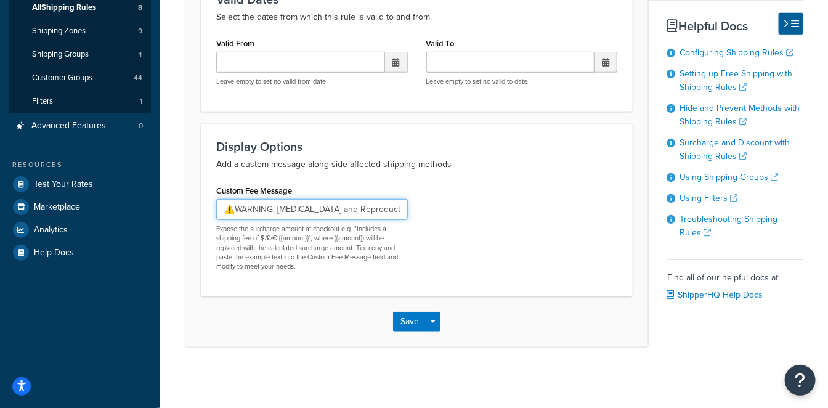
click at [332, 211] on input "⚠️WARNING: [MEDICAL_DATA] and Reproductive Harm – [DOMAIN_NAME]. Dispose of in …" at bounding box center [311, 209] width 191 height 21
drag, startPoint x: 288, startPoint y: 206, endPoint x: 590, endPoint y: 212, distance: 301.8
click at [590, 212] on div "Custom Fee Message ⚠️WARNING: [MEDICAL_DATA] and Reproductive Harm – [DOMAIN_NA…" at bounding box center [416, 231] width 419 height 99
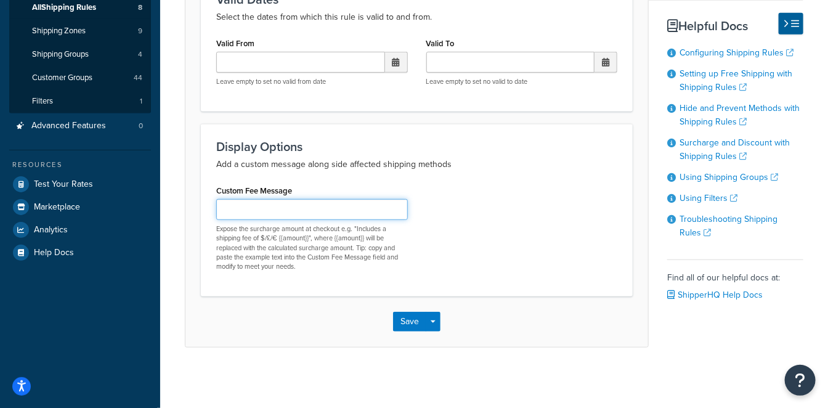
click at [318, 211] on input "Custom Fee Message" at bounding box center [311, 209] width 191 height 21
paste input "⚠️WARNING: [MEDICAL_DATA] and Reproductive Harm – [DOMAIN_NAME]. Dispose of in …"
type input "⚠️WARNING: [MEDICAL_DATA] and Reproductive Harm – [DOMAIN_NAME]. Dispose of in …"
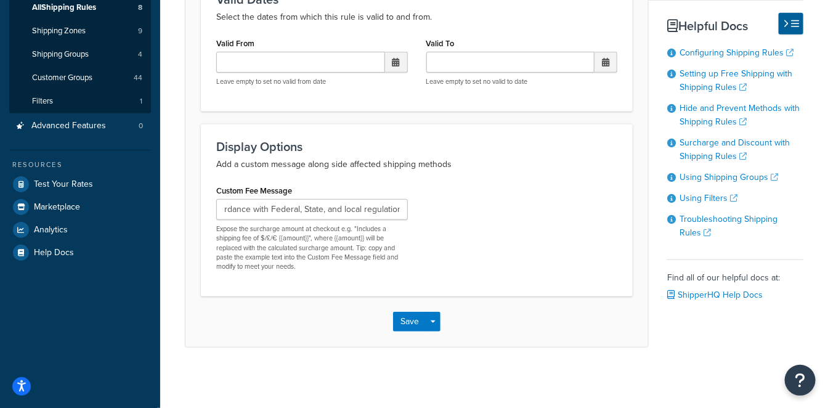
click at [544, 230] on div "Custom Fee Message ⚠️WARNING: [MEDICAL_DATA] and Reproductive Harm – [DOMAIN_NA…" at bounding box center [416, 231] width 419 height 99
click at [405, 320] on button "Save" at bounding box center [409, 322] width 33 height 20
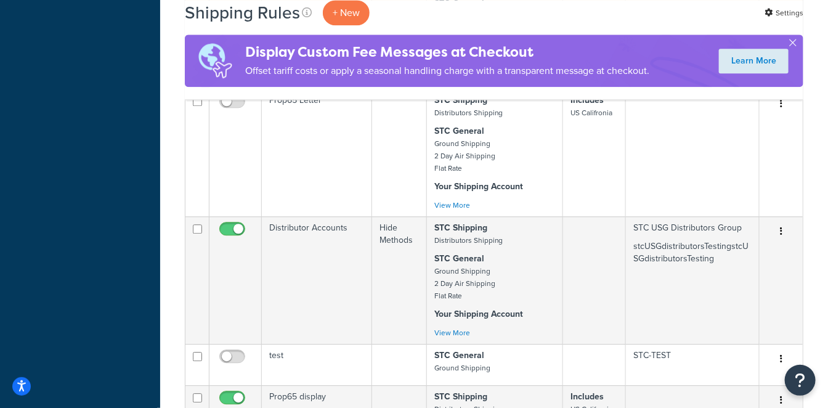
scroll to position [957, 0]
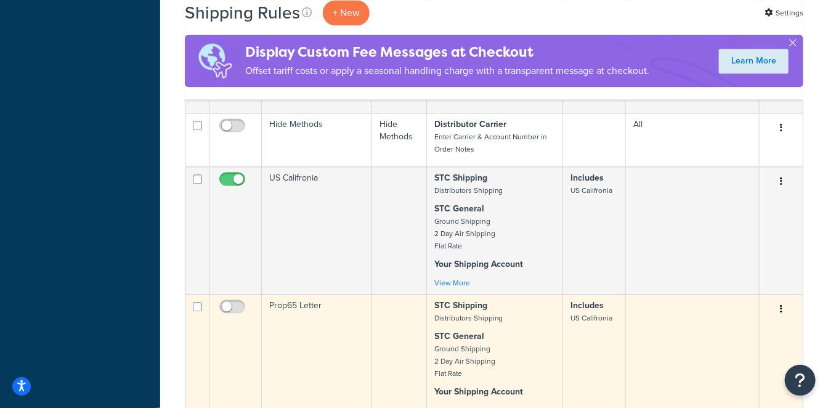
click at [785, 299] on button "button" at bounding box center [780, 309] width 17 height 20
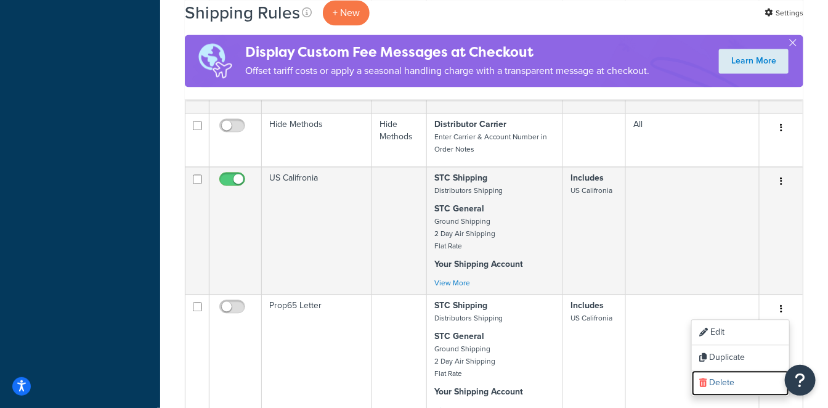
drag, startPoint x: 737, startPoint y: 294, endPoint x: 482, endPoint y: 63, distance: 343.9
click at [737, 370] on link "Delete" at bounding box center [739, 382] width 97 height 25
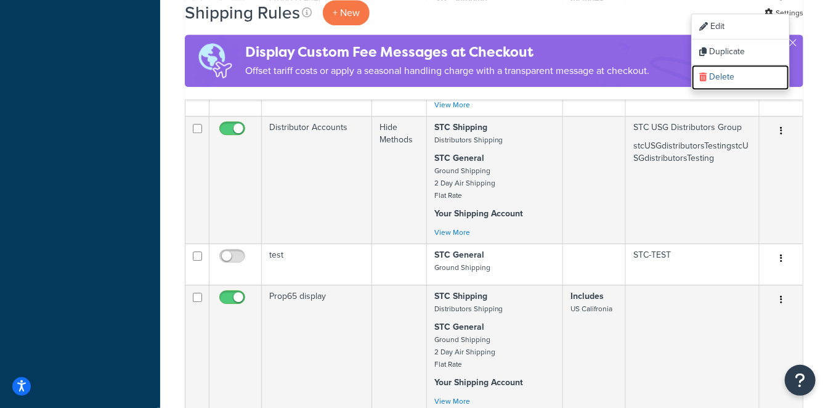
scroll to position [1300, 0]
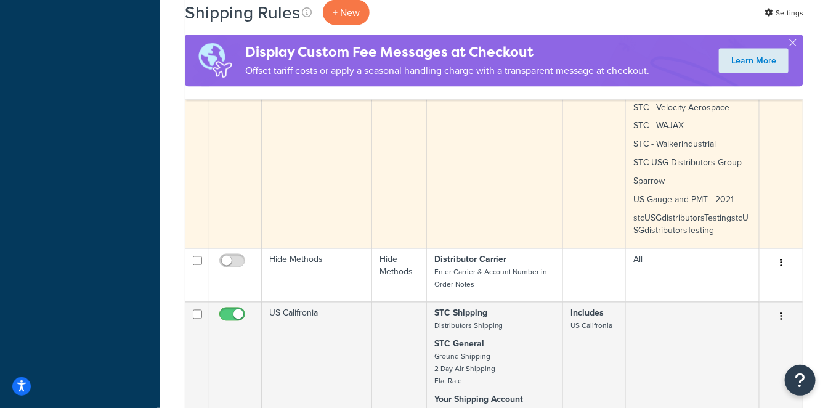
scroll to position [1094, 0]
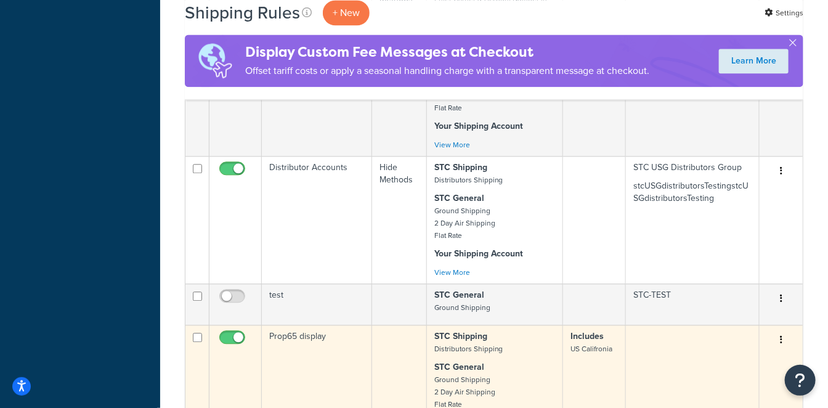
click at [299, 324] on td "Prop65 display" at bounding box center [317, 387] width 110 height 127
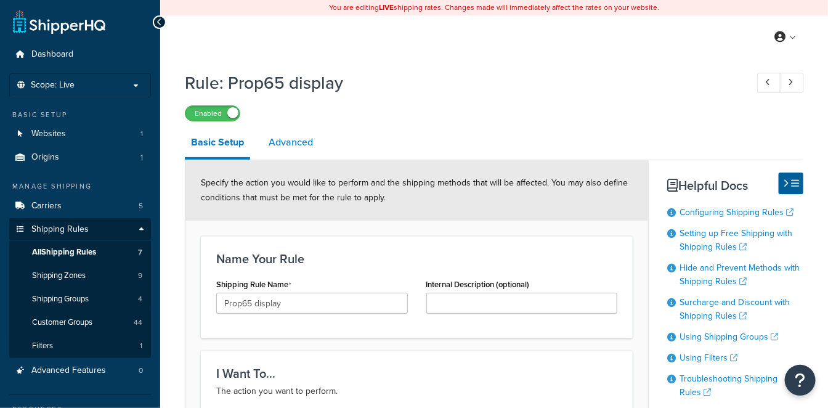
click at [317, 142] on link "Advanced" at bounding box center [290, 142] width 57 height 30
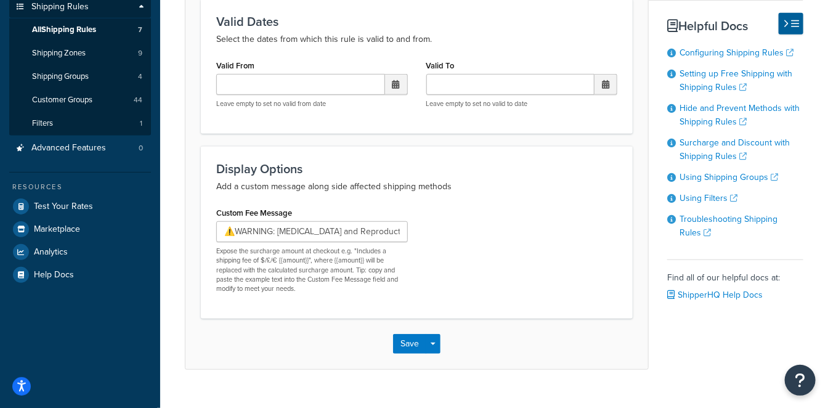
scroll to position [244, 0]
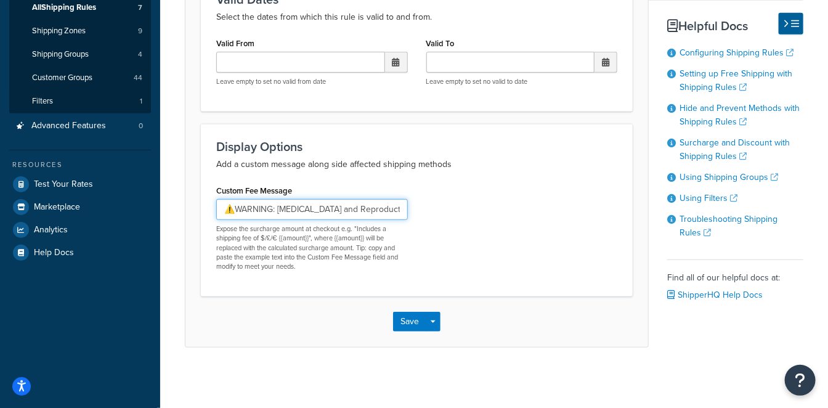
click at [225, 207] on input "⚠️WARNING: [MEDICAL_DATA] and Reproductive Harm – [DOMAIN_NAME]. Dispose of in …" at bounding box center [311, 209] width 191 height 21
type input "⚠️WARNING: [MEDICAL_DATA] and Reproductive Harm – [DOMAIN_NAME]. Dispose of in …"
click at [416, 324] on button "Save" at bounding box center [409, 322] width 33 height 20
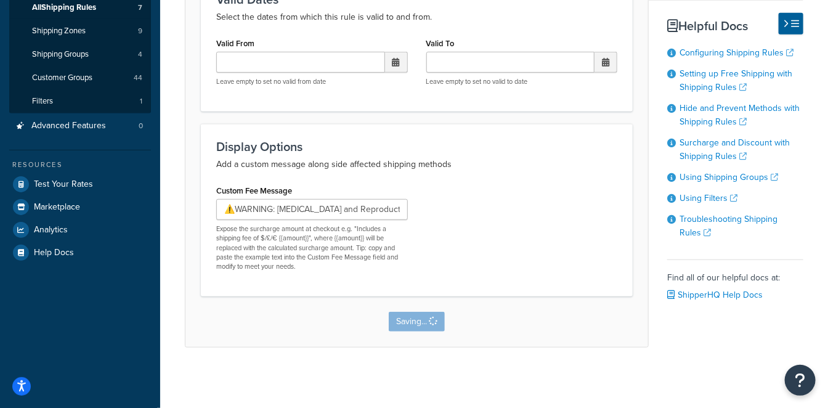
scroll to position [0, 0]
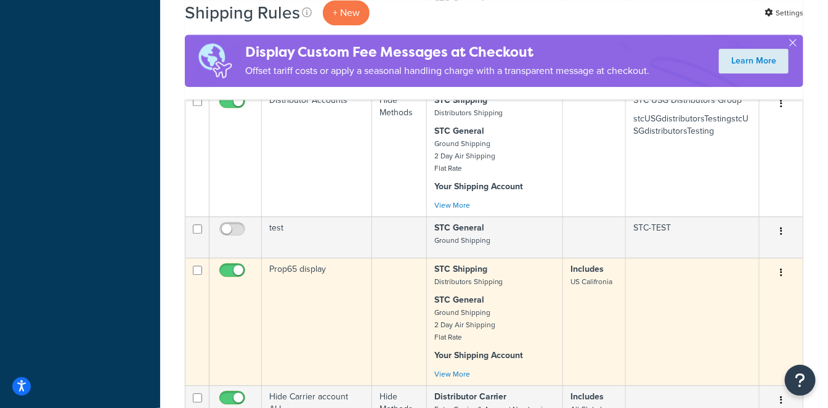
scroll to position [1094, 0]
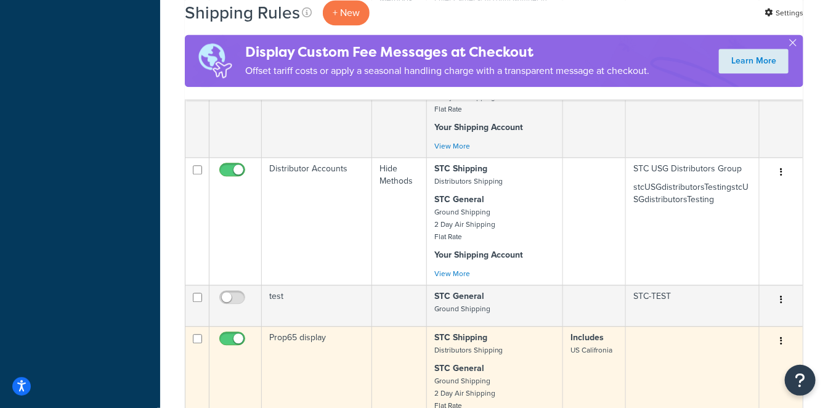
click at [335, 326] on td "Prop65 display" at bounding box center [317, 389] width 110 height 127
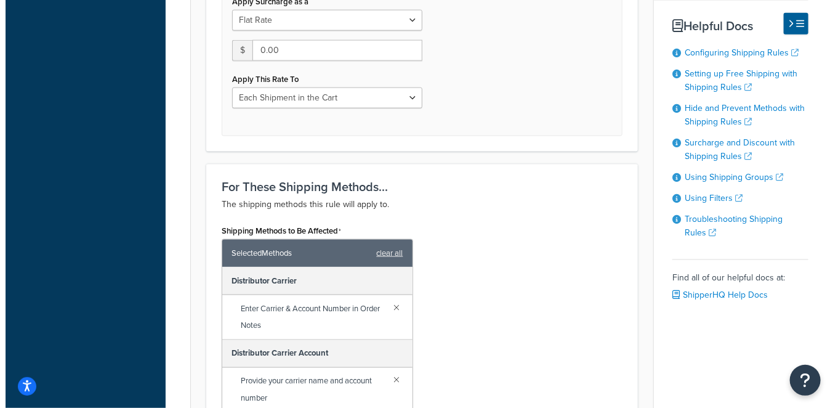
scroll to position [821, 0]
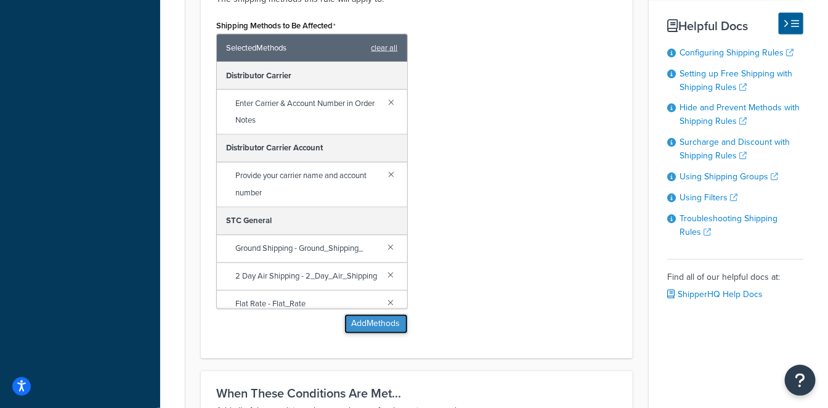
click at [360, 317] on button "Add Methods" at bounding box center [375, 324] width 63 height 20
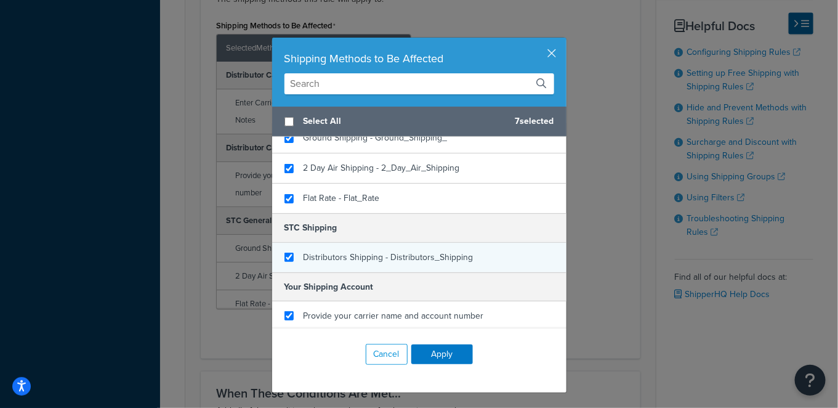
scroll to position [0, 0]
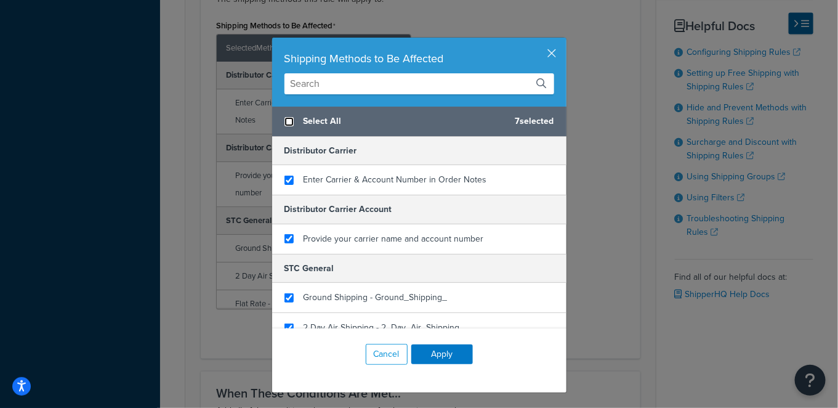
click at [284, 119] on input "checkbox" at bounding box center [288, 121] width 9 height 9
checkbox input "false"
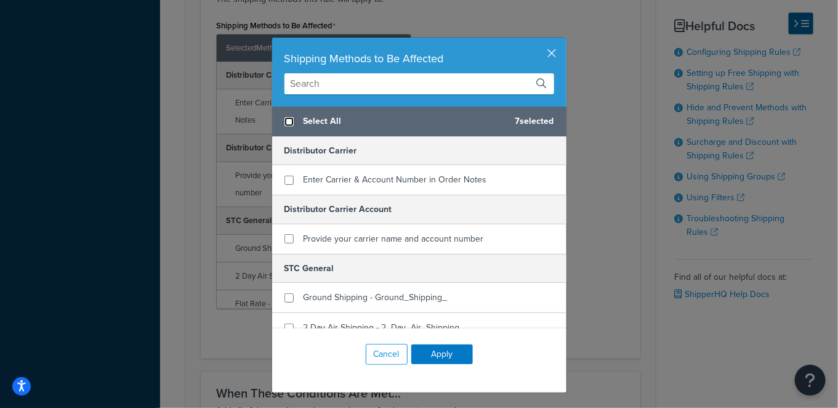
checkbox input "false"
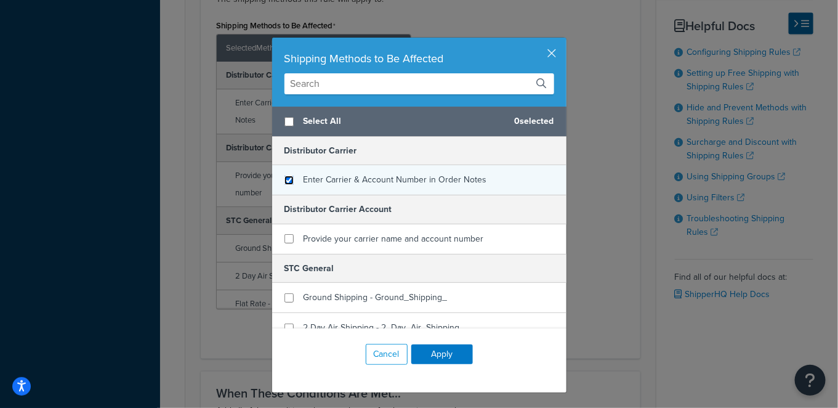
click at [284, 175] on input "checkbox" at bounding box center [288, 179] width 9 height 9
checkbox input "true"
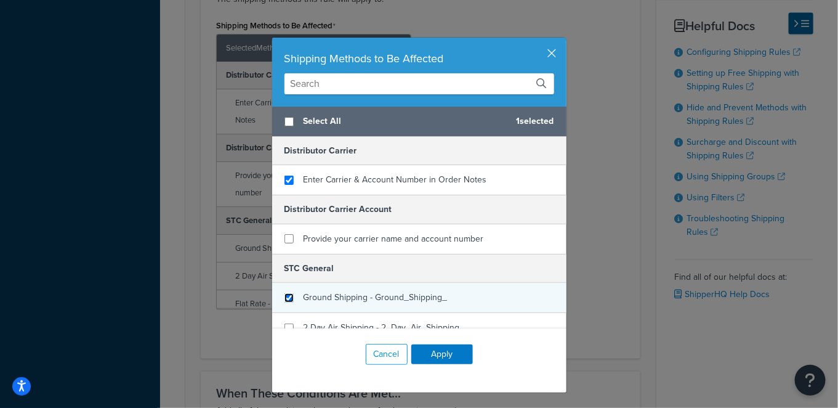
click at [284, 294] on input "checkbox" at bounding box center [288, 297] width 9 height 9
checkbox input "true"
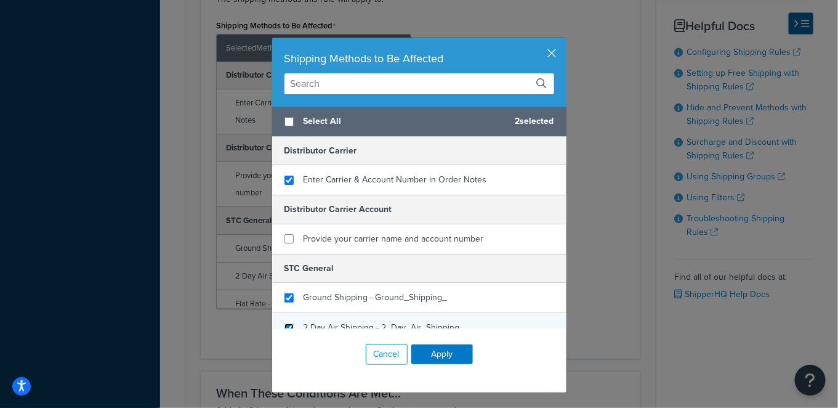
click at [284, 323] on input "checkbox" at bounding box center [288, 327] width 9 height 9
checkbox input "true"
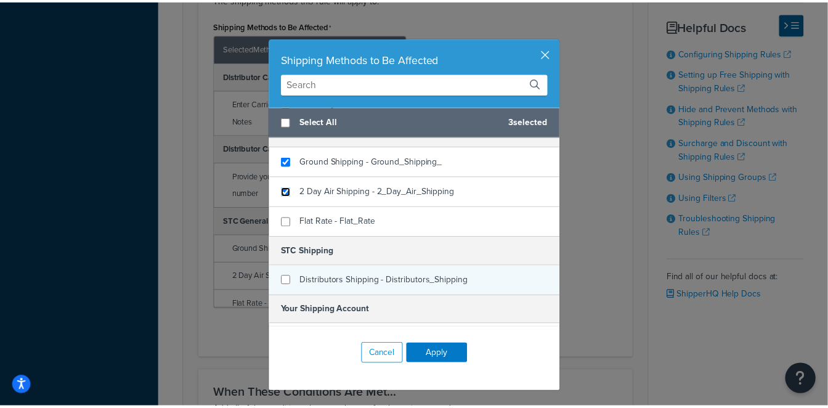
scroll to position [137, 0]
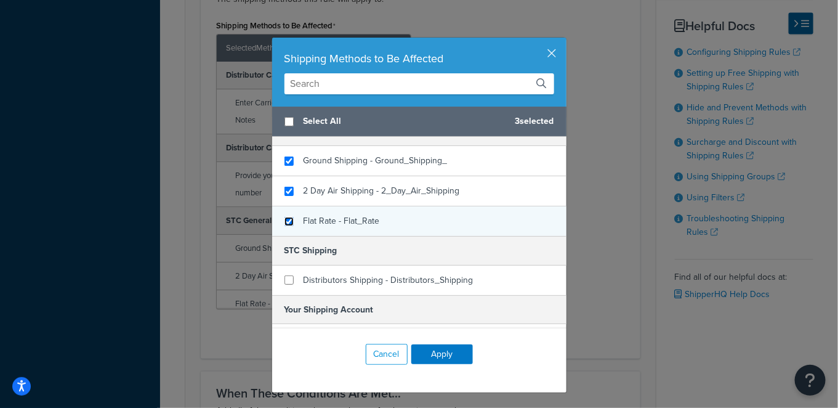
click at [285, 219] on input "checkbox" at bounding box center [288, 221] width 9 height 9
checkbox input "true"
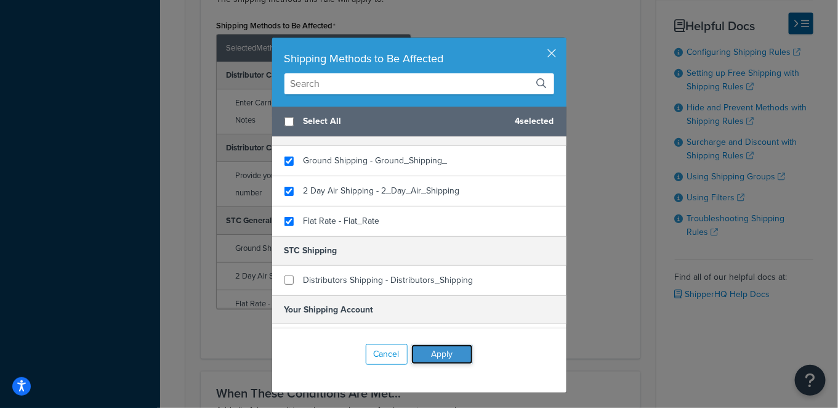
click at [429, 349] on button "Apply" at bounding box center [442, 354] width 62 height 20
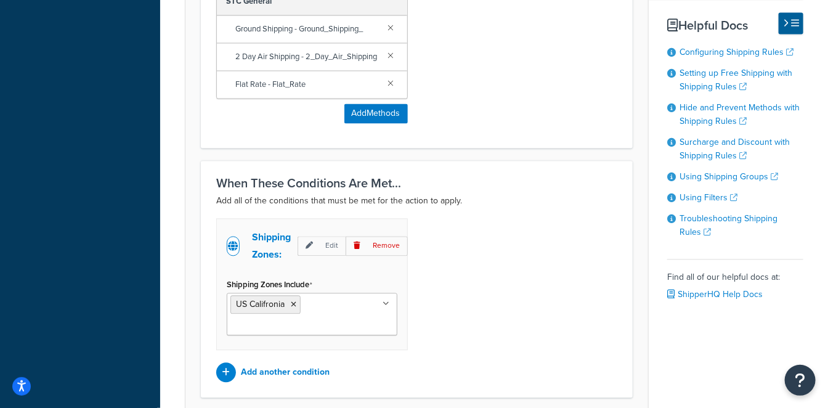
scroll to position [1084, 0]
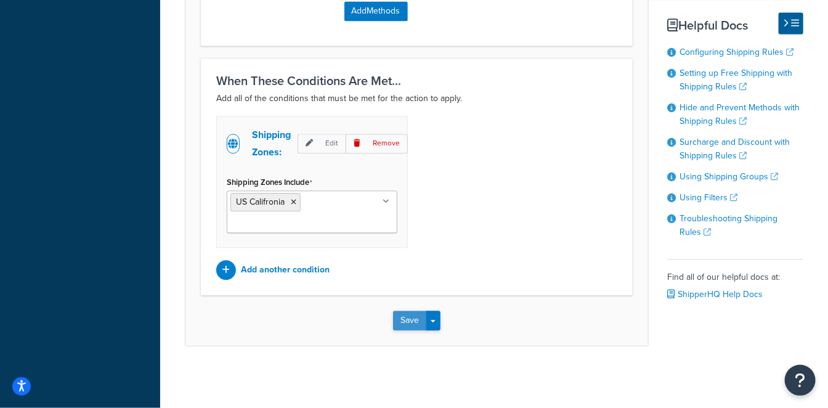
click at [400, 324] on button "Save" at bounding box center [409, 320] width 33 height 20
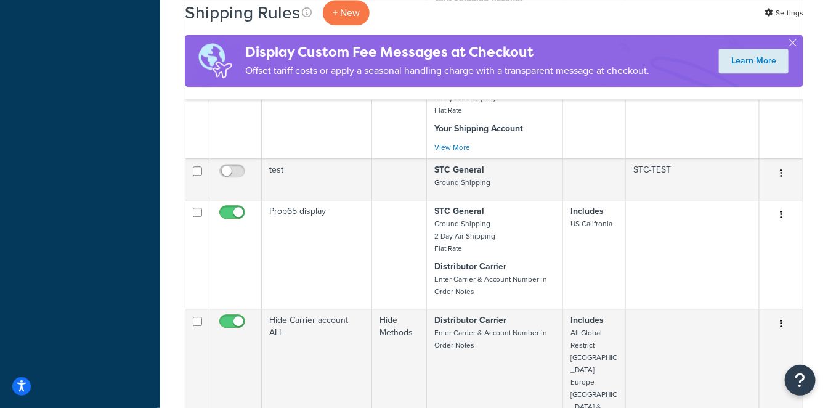
scroll to position [1231, 0]
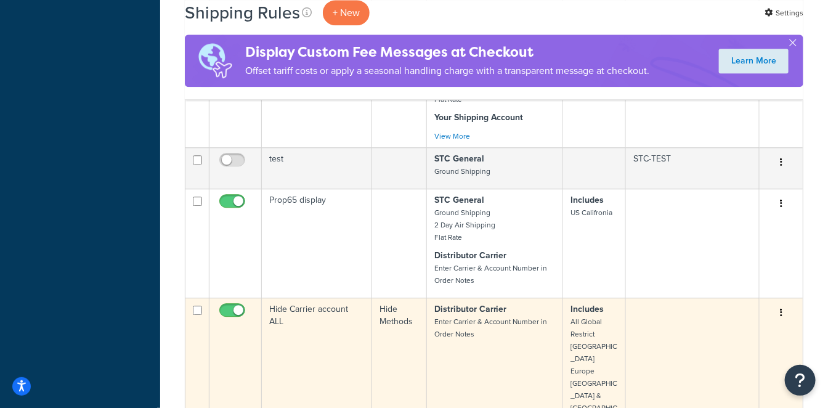
click at [340, 297] on td "Hide Carrier account ALL" at bounding box center [317, 367] width 110 height 140
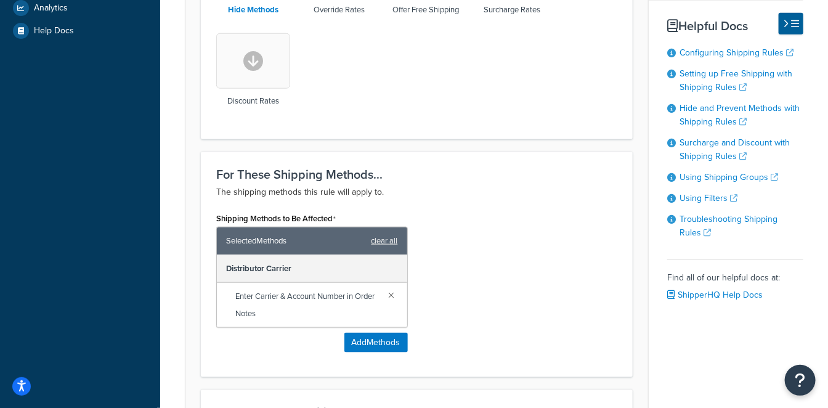
scroll to position [616, 0]
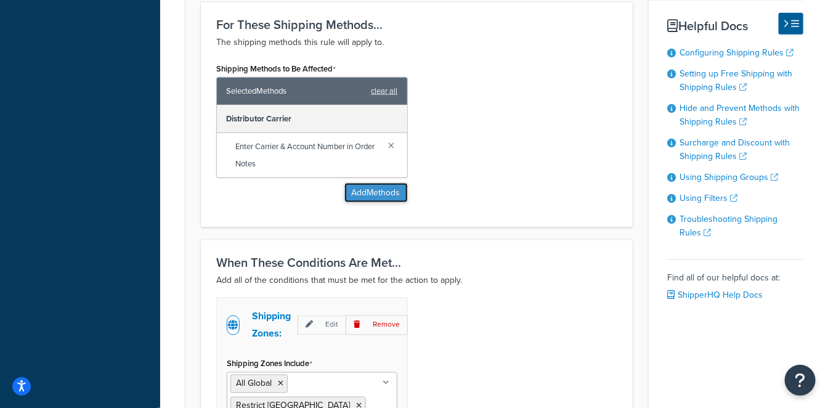
click at [379, 193] on button "Add Methods" at bounding box center [375, 193] width 63 height 20
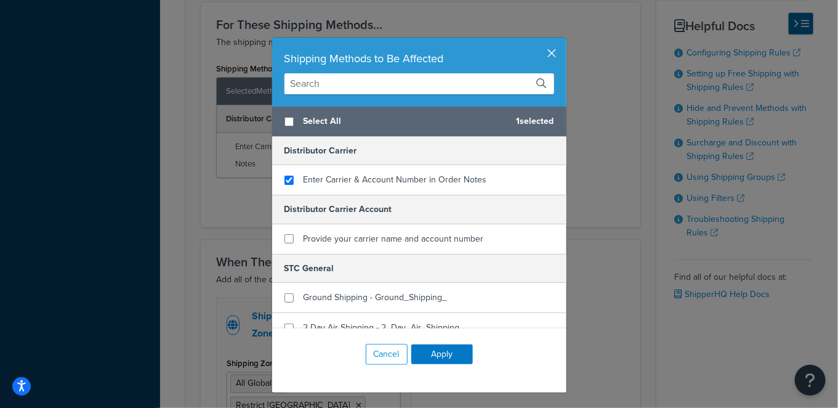
click at [563, 41] on button "button" at bounding box center [564, 39] width 3 height 3
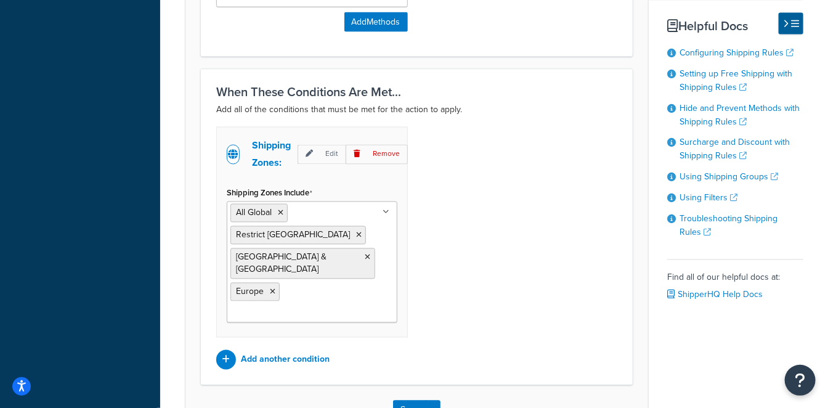
scroll to position [816, 0]
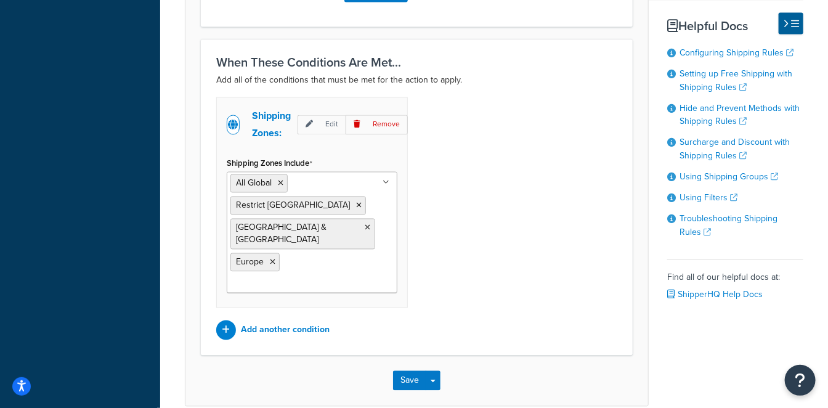
click at [381, 209] on ul "All Global Restrict [GEOGRAPHIC_DATA] [GEOGRAPHIC_DATA] & [GEOGRAPHIC_DATA] [GE…" at bounding box center [312, 232] width 171 height 121
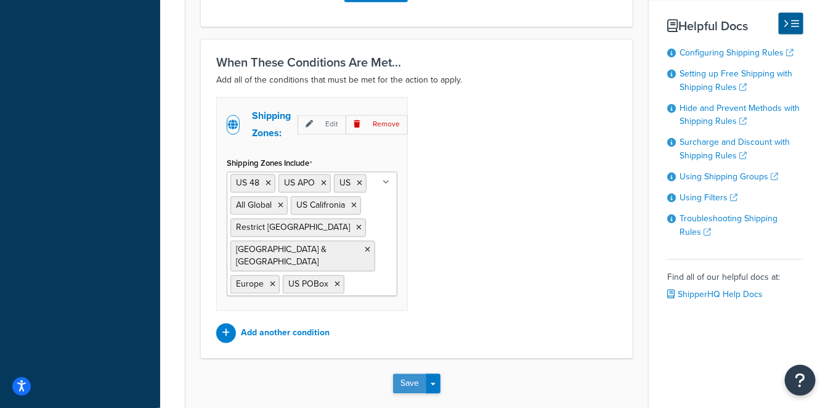
click at [414, 374] on button "Save" at bounding box center [409, 384] width 33 height 20
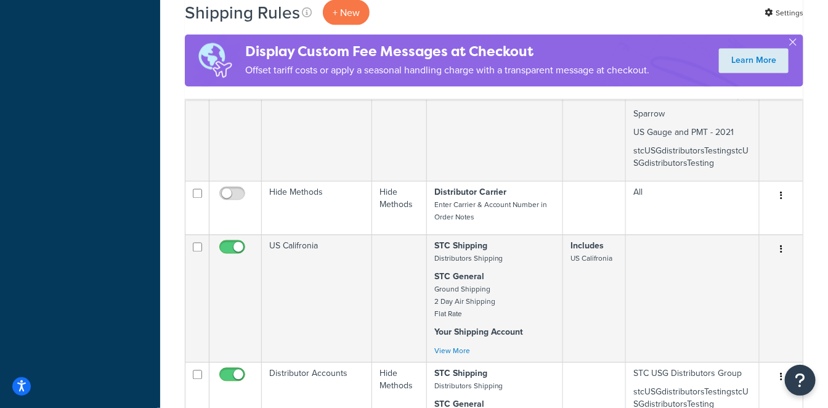
scroll to position [957, 0]
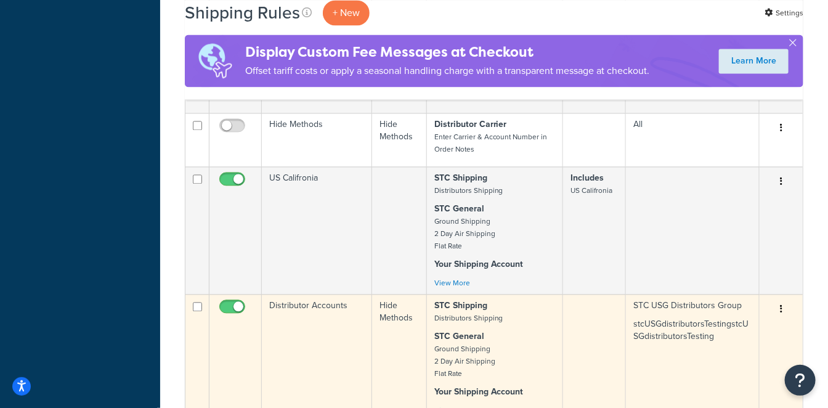
click at [321, 294] on td "Distributor Accounts" at bounding box center [317, 357] width 110 height 127
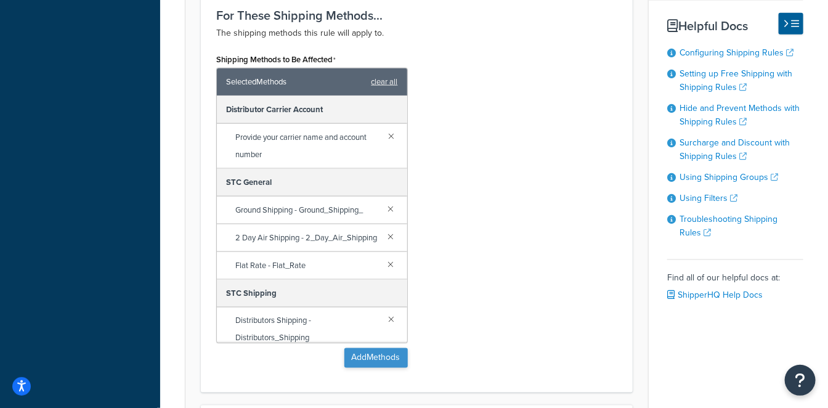
scroll to position [684, 0]
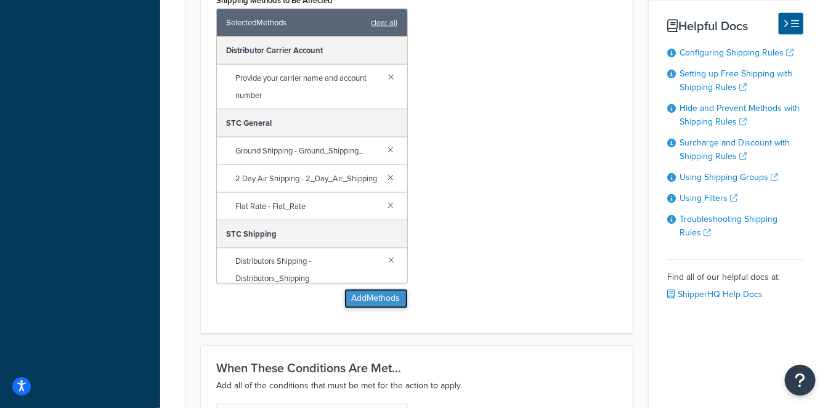
click at [369, 297] on button "Add Methods" at bounding box center [375, 299] width 63 height 20
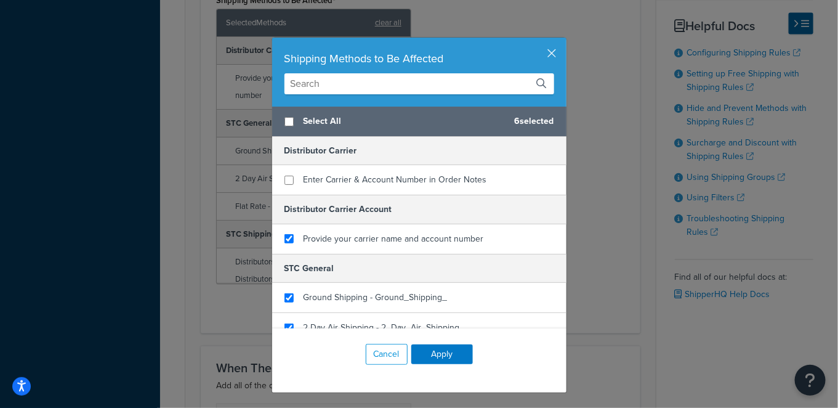
click at [556, 52] on div "Shipping Methods to Be Affected" at bounding box center [419, 72] width 294 height 69
click at [563, 41] on button "button" at bounding box center [564, 39] width 3 height 3
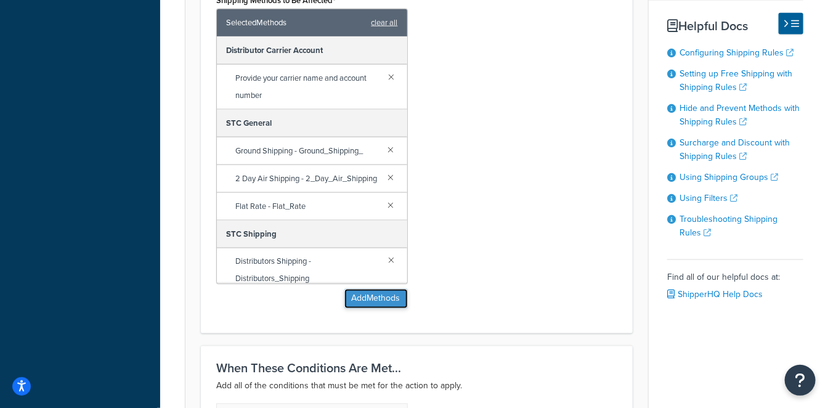
click at [371, 299] on button "Add Methods" at bounding box center [375, 299] width 63 height 20
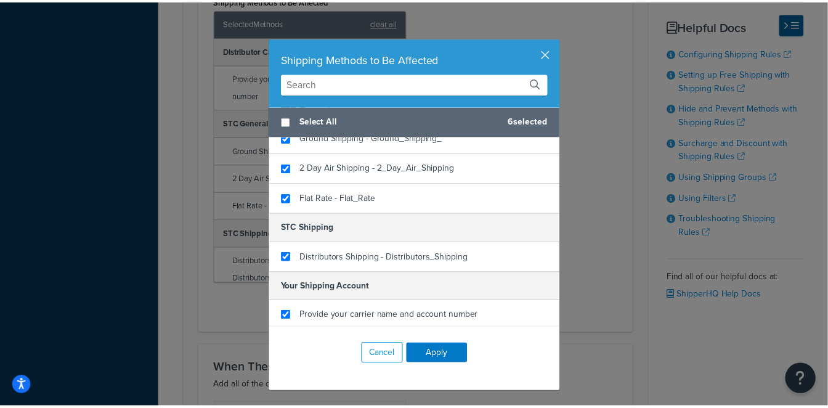
scroll to position [0, 0]
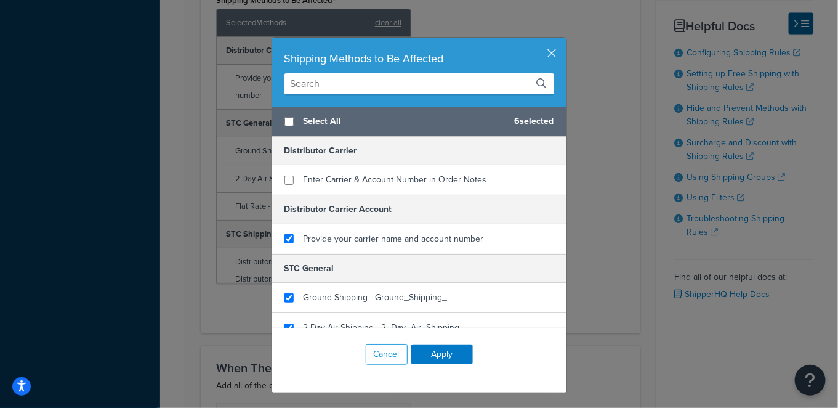
click at [547, 43] on div "Shipping Methods to Be Affected" at bounding box center [419, 72] width 294 height 69
click at [563, 41] on button "button" at bounding box center [564, 39] width 3 height 3
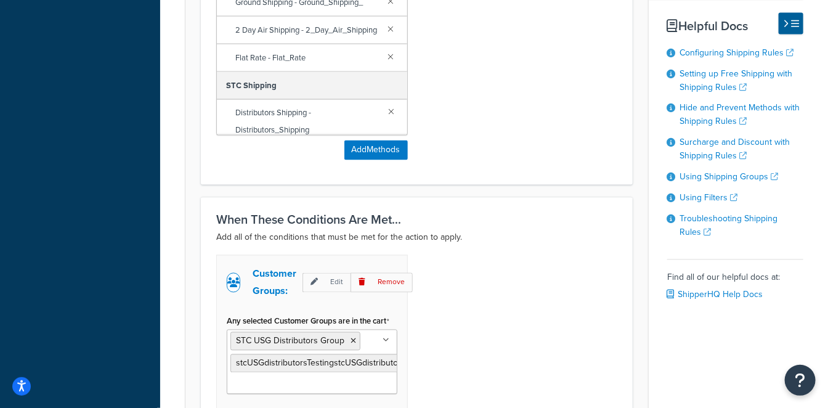
scroll to position [991, 0]
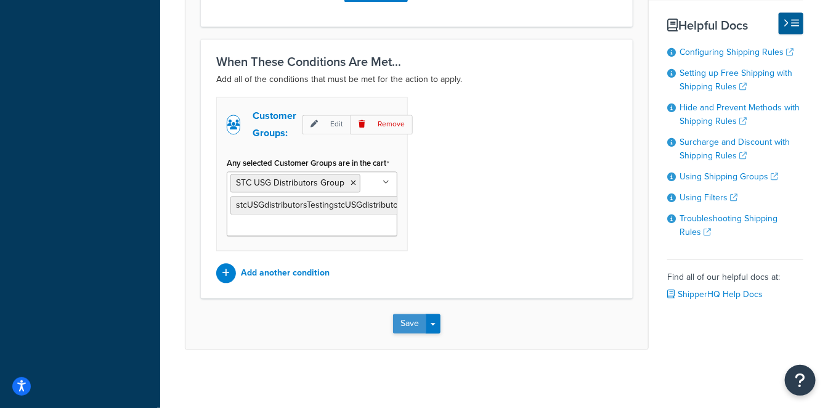
click at [403, 318] on button "Save" at bounding box center [409, 323] width 33 height 20
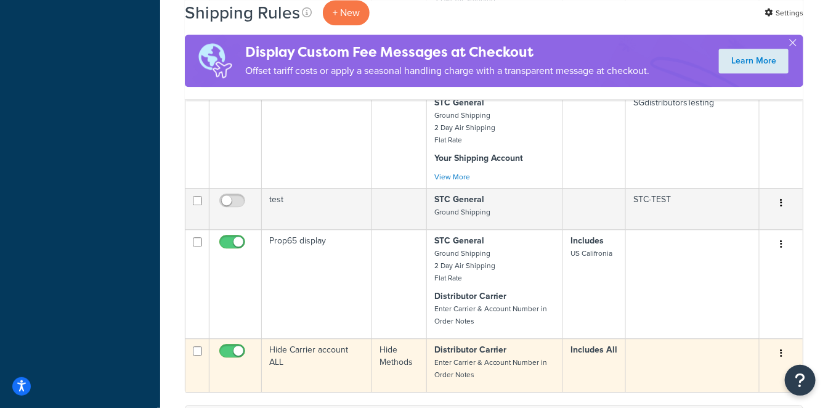
scroll to position [1163, 0]
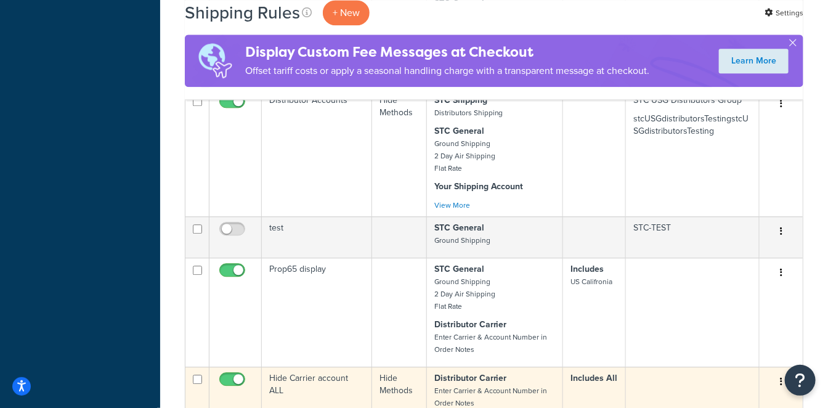
click at [482, 385] on small "Enter Carrier & Account Number in Order Notes" at bounding box center [490, 396] width 113 height 23
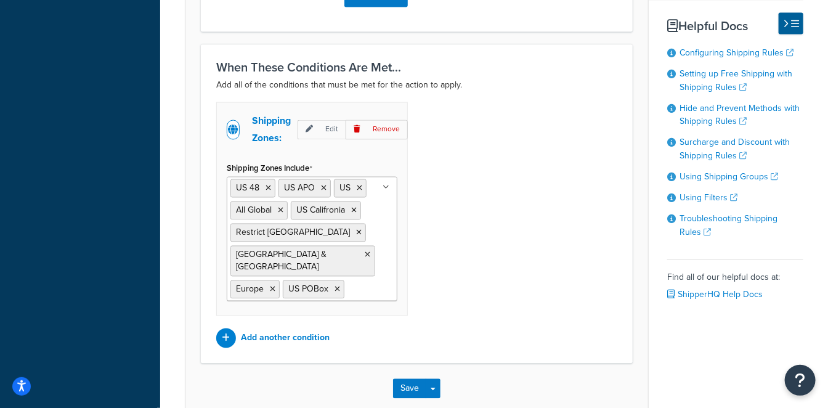
scroll to position [726, 0]
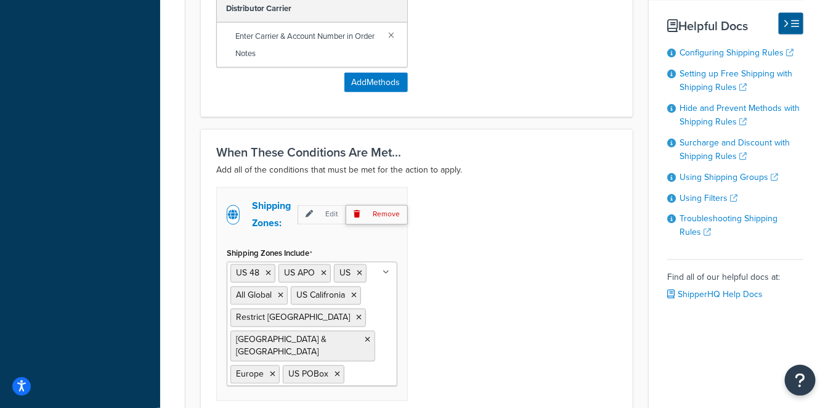
click at [388, 214] on p "Remove" at bounding box center [376, 214] width 62 height 19
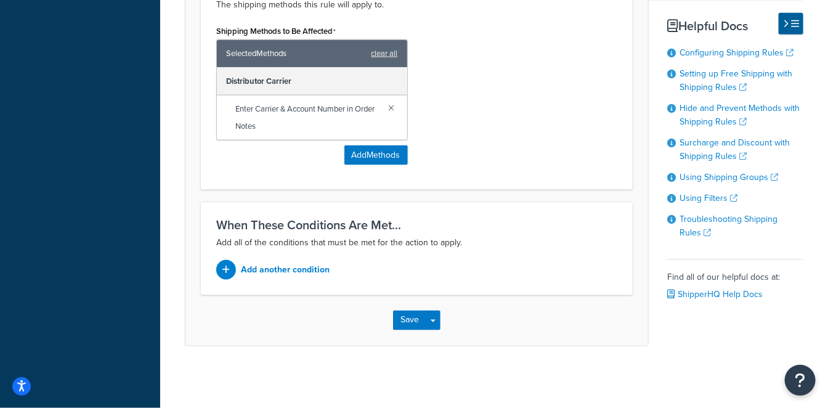
scroll to position [651, 0]
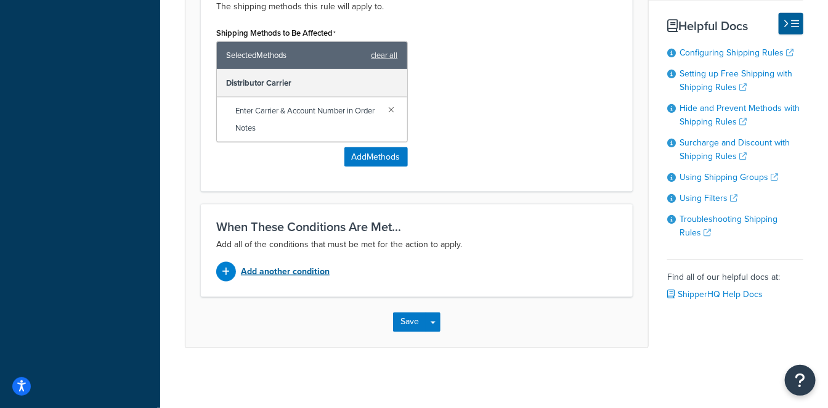
click at [299, 268] on p "Add another condition" at bounding box center [285, 271] width 89 height 17
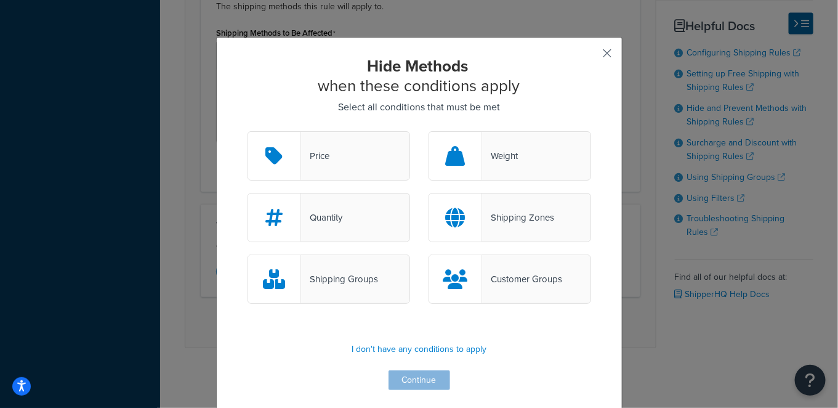
click at [591, 56] on button "button" at bounding box center [589, 57] width 3 height 3
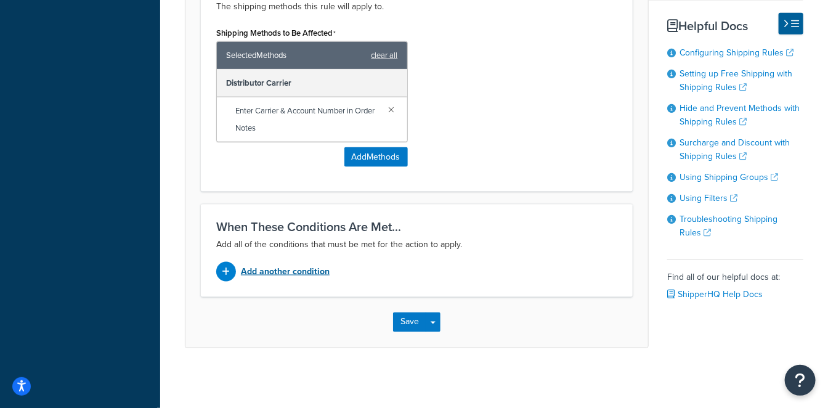
click at [284, 269] on p "Add another condition" at bounding box center [285, 271] width 89 height 17
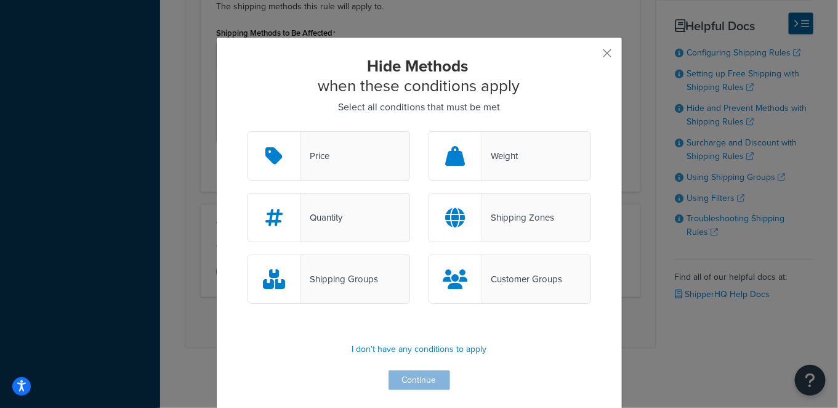
click at [519, 274] on div "Customer Groups" at bounding box center [522, 278] width 80 height 17
click at [0, 0] on input "Customer Groups" at bounding box center [0, 0] width 0 height 0
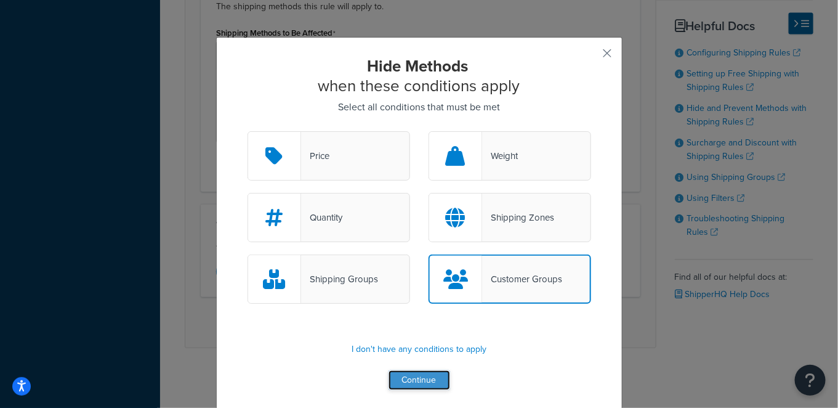
click at [403, 379] on button "Continue" at bounding box center [420, 380] width 62 height 20
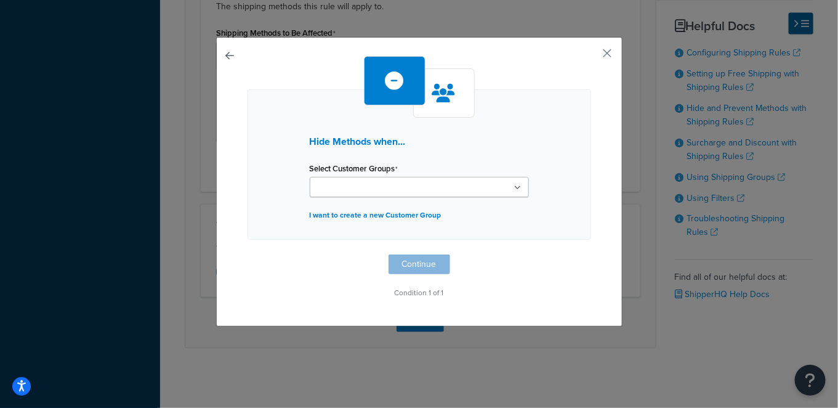
click at [414, 190] on ul at bounding box center [419, 187] width 219 height 20
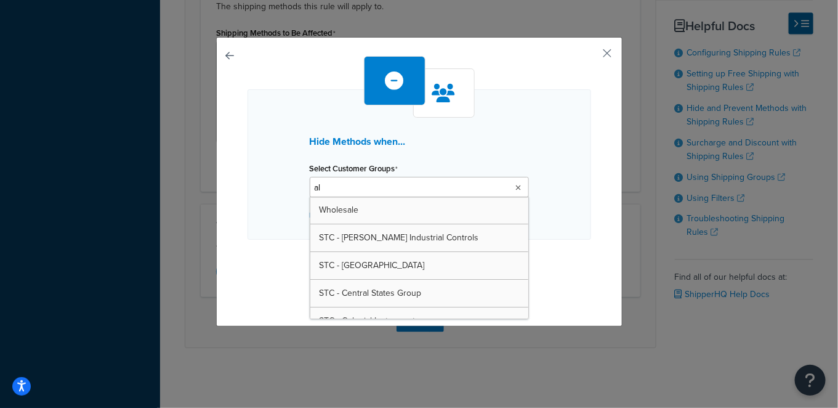
type input "all"
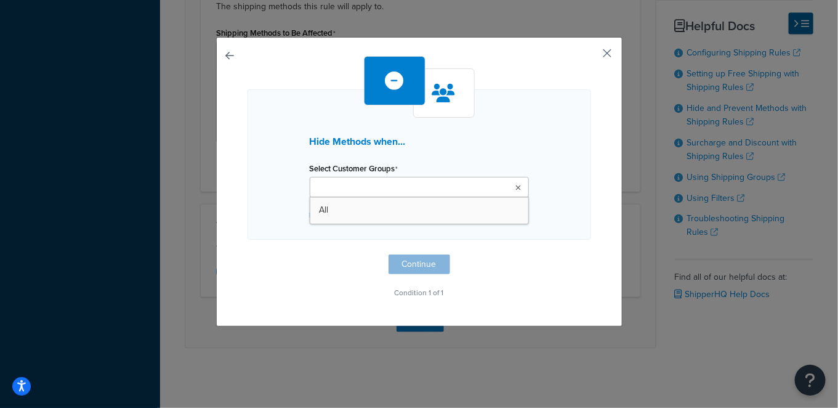
click at [591, 56] on button "button" at bounding box center [589, 57] width 3 height 3
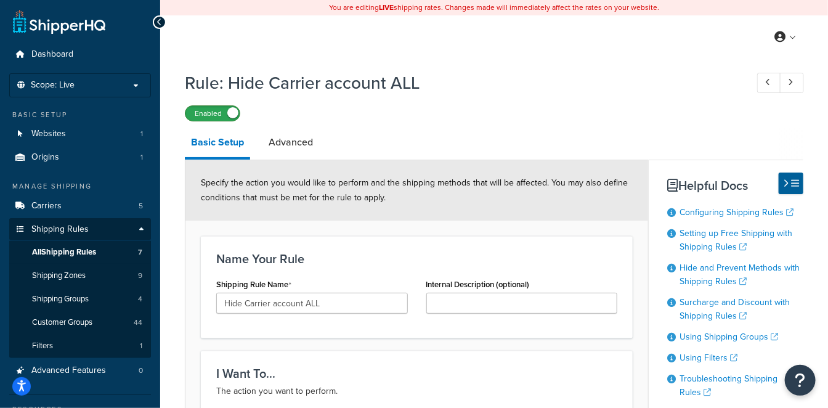
click at [215, 116] on label "Enabled" at bounding box center [212, 113] width 54 height 15
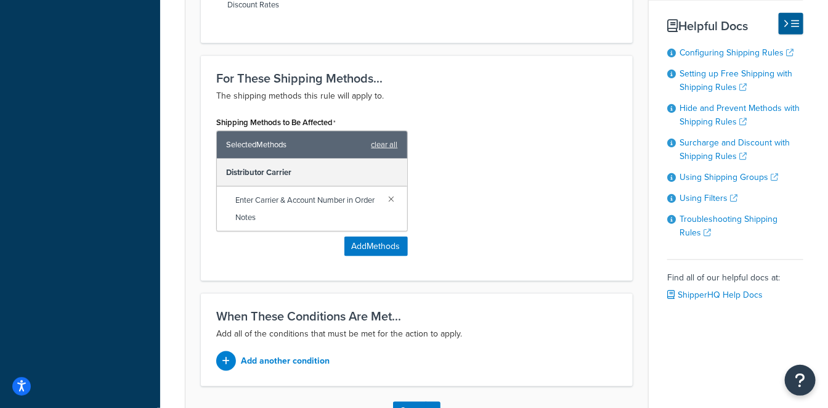
scroll to position [651, 0]
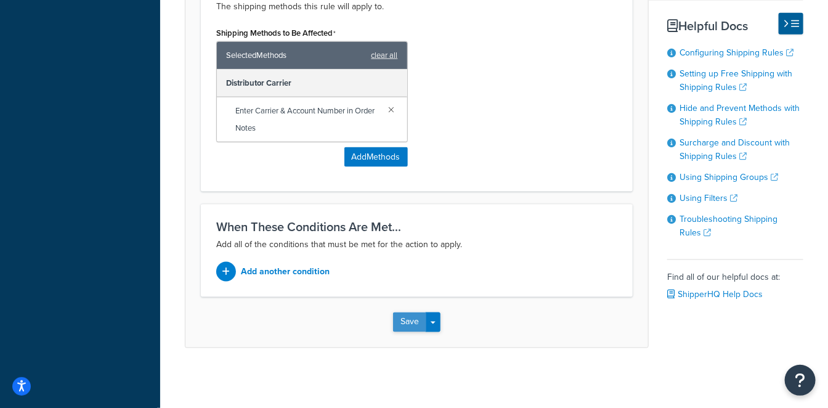
click at [407, 321] on button "Save" at bounding box center [409, 322] width 33 height 20
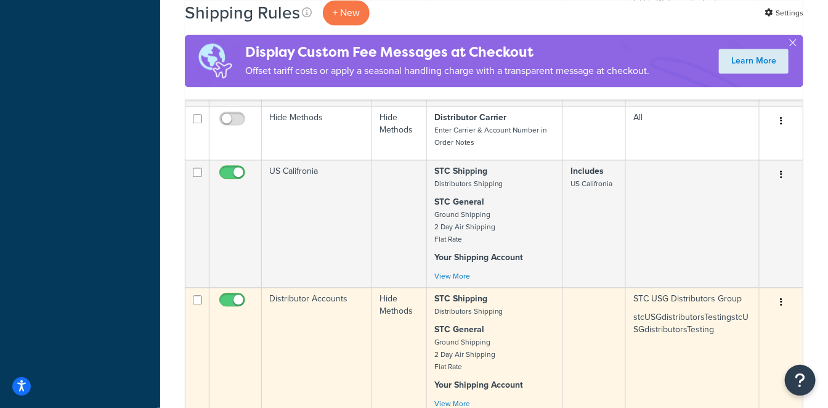
scroll to position [957, 0]
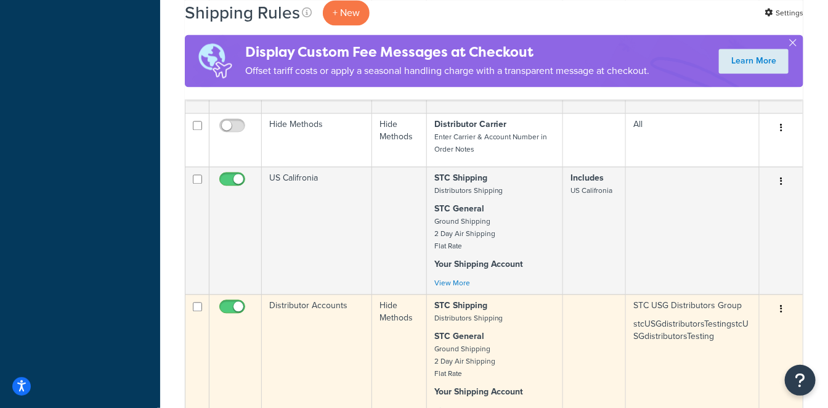
click at [229, 302] on input "checkbox" at bounding box center [234, 309] width 34 height 15
checkbox input "false"
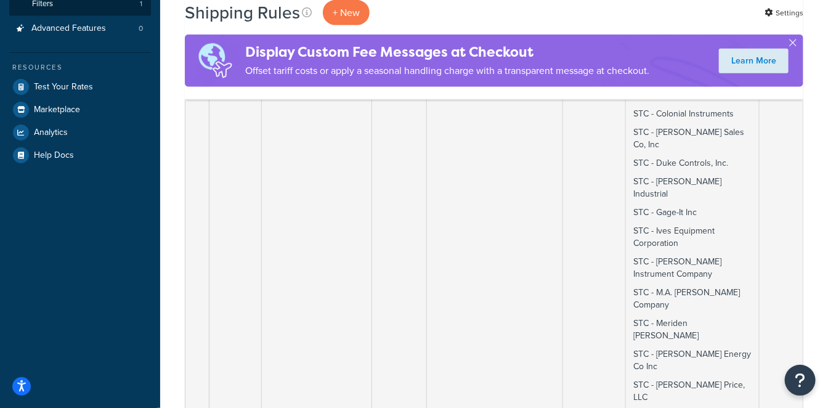
scroll to position [68, 0]
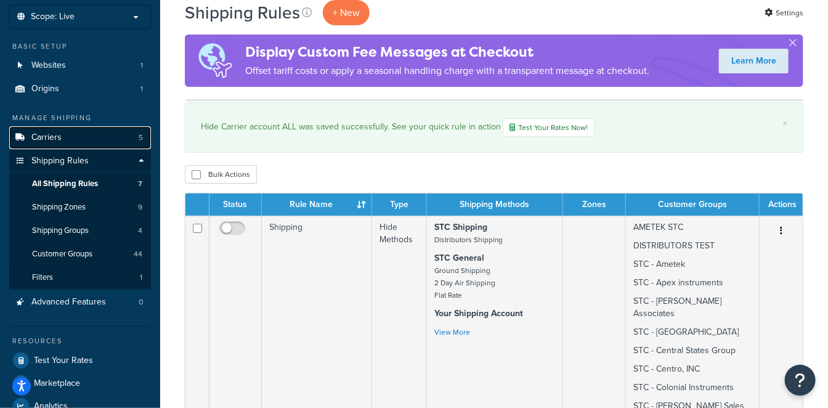
click at [78, 142] on link "Carriers 5" at bounding box center [80, 137] width 142 height 23
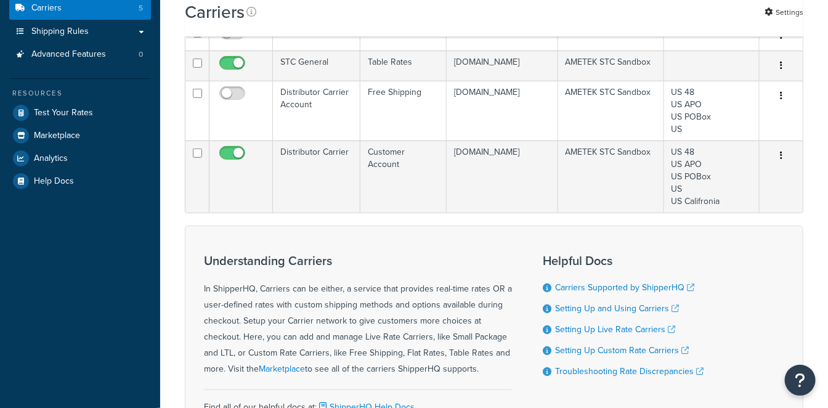
scroll to position [205, 0]
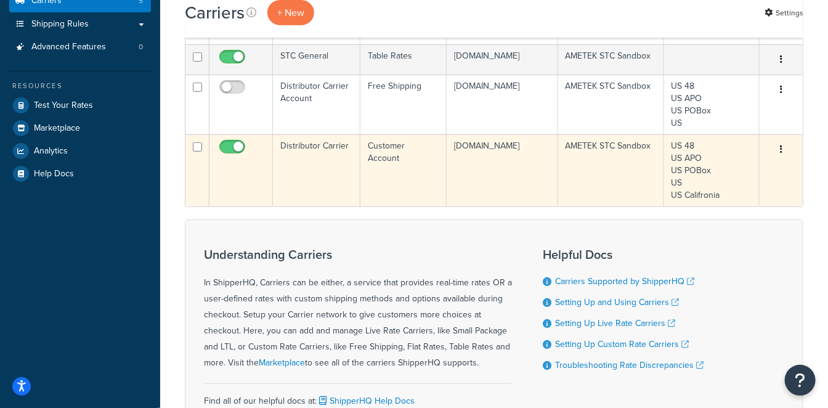
click at [326, 188] on td "Distributor Carrier" at bounding box center [316, 170] width 87 height 72
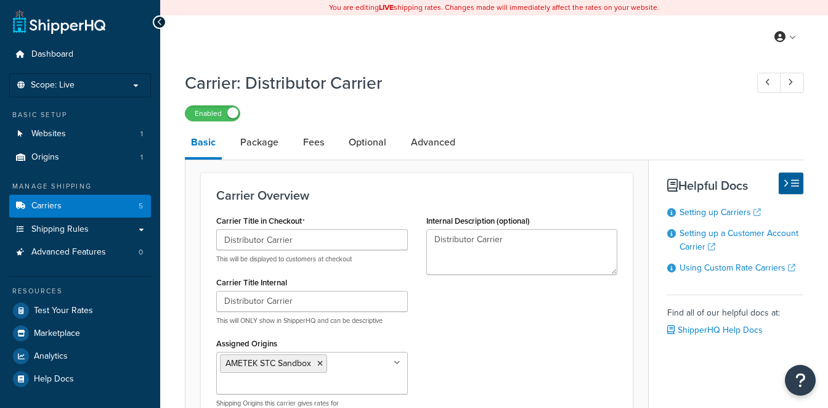
select select "customerAccount"
click at [263, 144] on link "Package" at bounding box center [259, 142] width 50 height 30
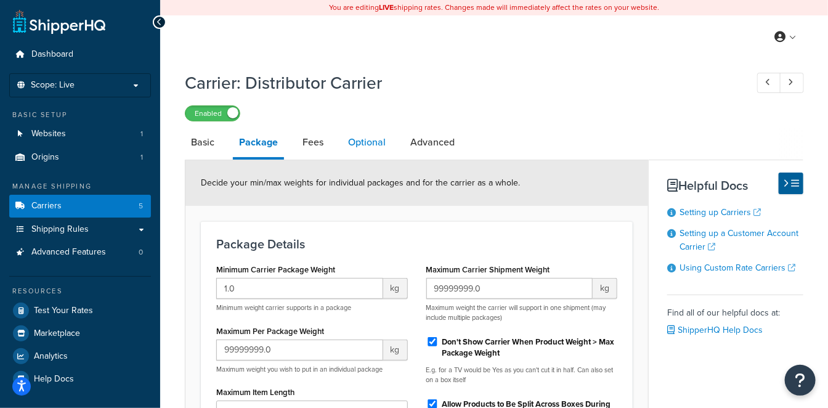
click at [377, 143] on link "Optional" at bounding box center [367, 142] width 50 height 30
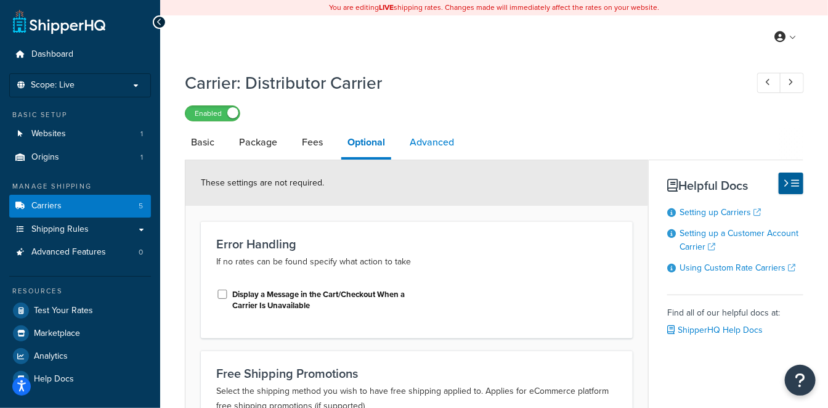
click at [441, 143] on link "Advanced" at bounding box center [431, 142] width 57 height 30
select select "false"
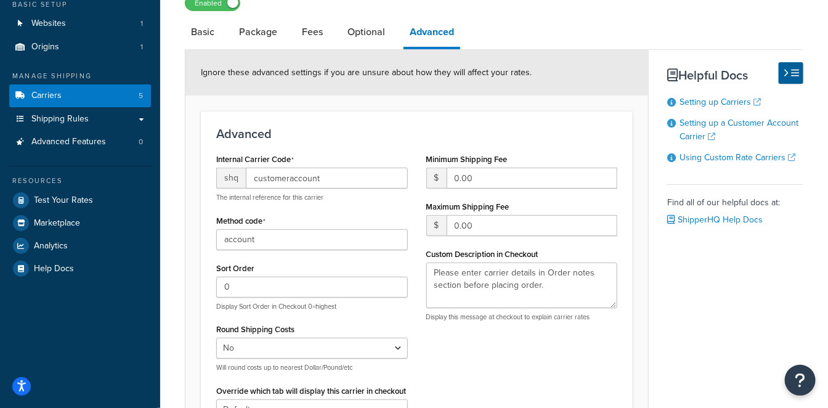
scroll to position [109, 0]
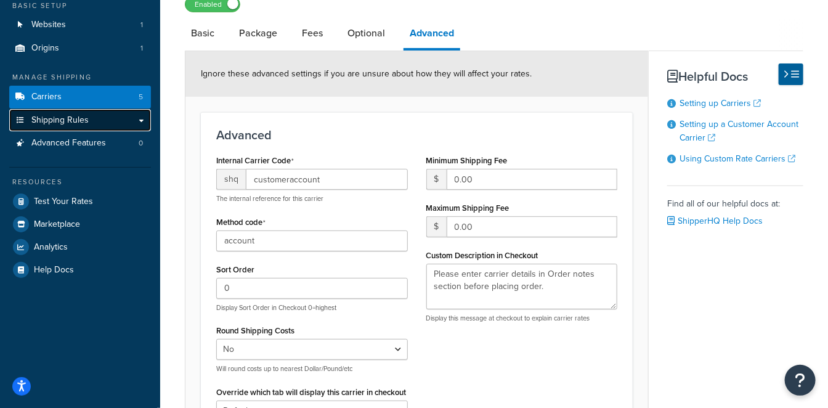
click at [81, 118] on span "Shipping Rules" at bounding box center [59, 120] width 57 height 10
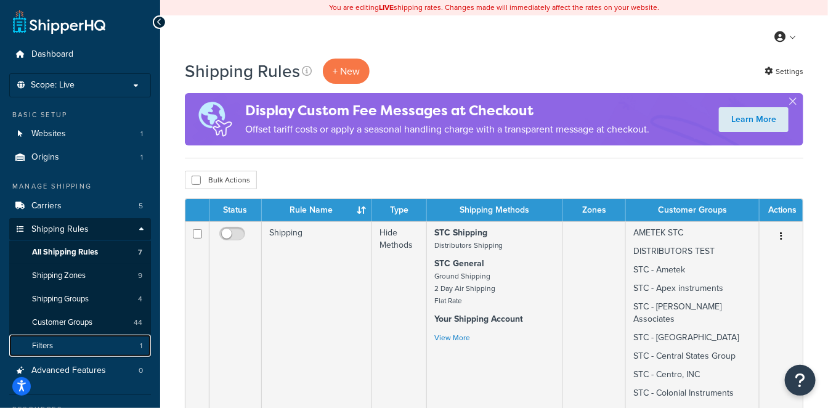
click at [54, 339] on link "Filters 1" at bounding box center [80, 345] width 142 height 23
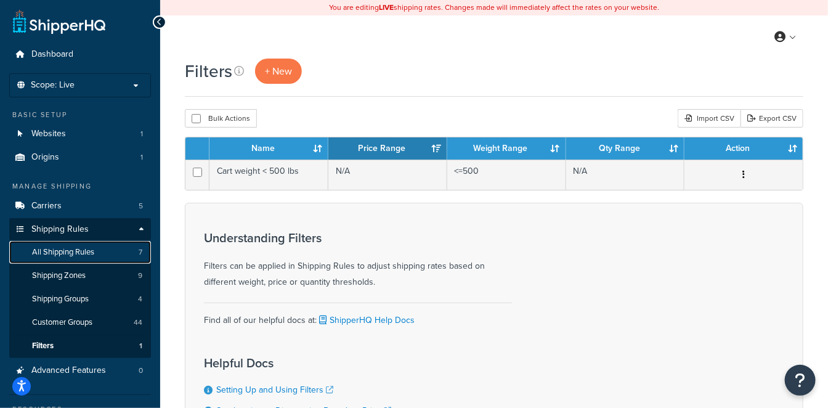
click at [84, 248] on span "All Shipping Rules" at bounding box center [63, 252] width 62 height 10
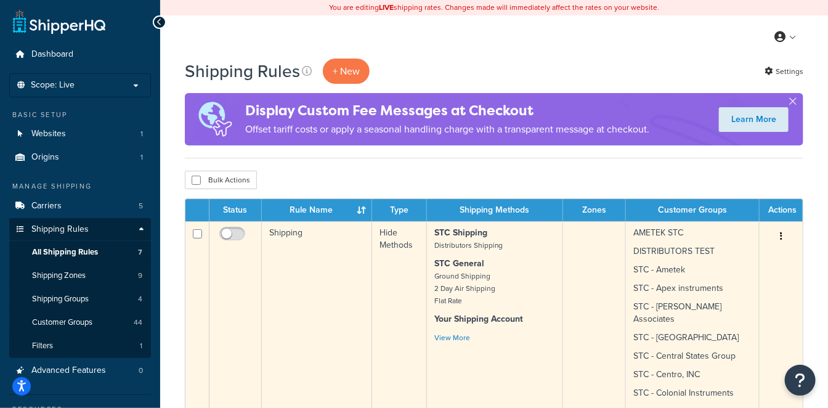
click at [485, 248] on small "Distributors Shipping" at bounding box center [468, 245] width 69 height 11
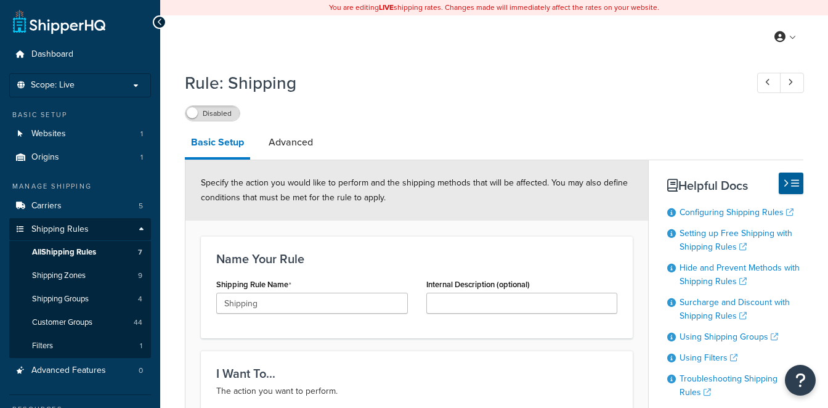
select select "HIDE"
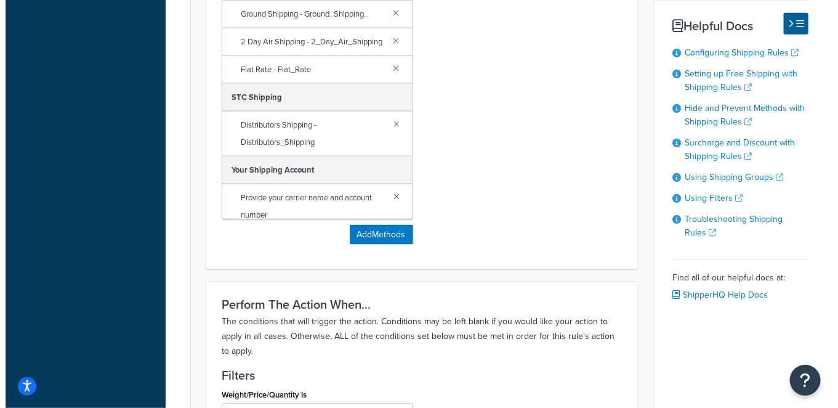
scroll to position [616, 0]
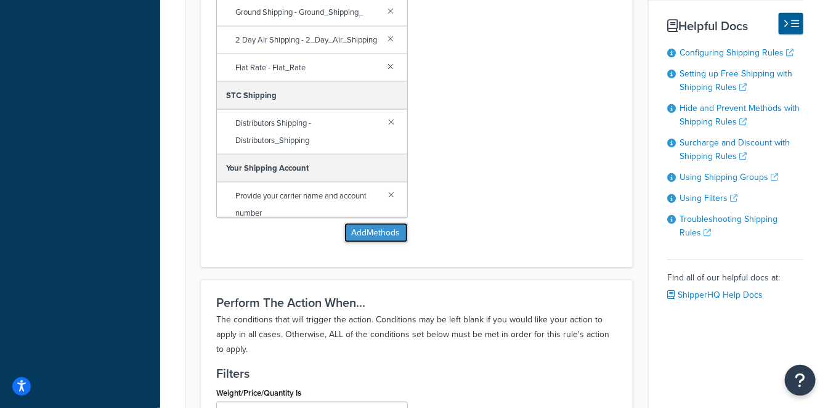
click at [381, 232] on button "Add Methods" at bounding box center [375, 233] width 63 height 20
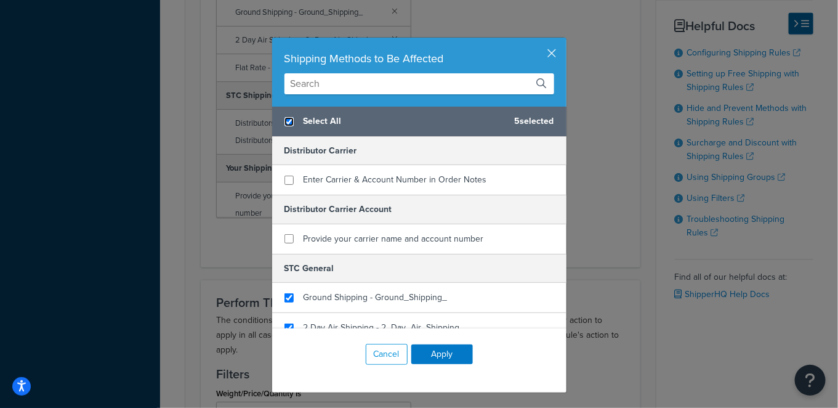
click at [284, 118] on input "checkbox" at bounding box center [288, 121] width 9 height 9
checkbox input "false"
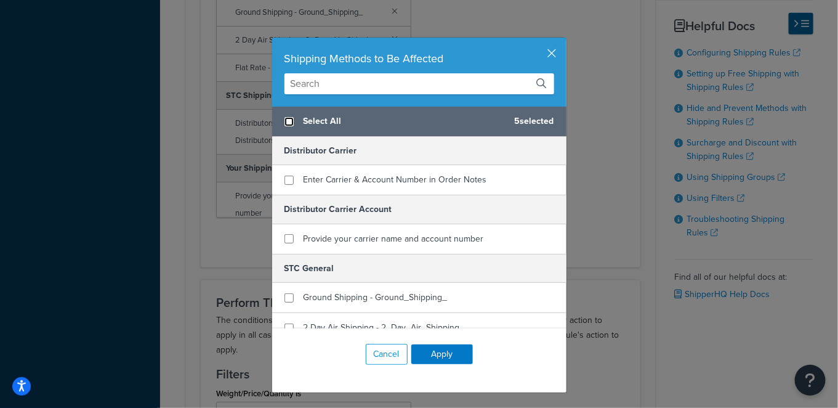
checkbox input "false"
click at [284, 121] on input "checkbox" at bounding box center [288, 121] width 9 height 9
checkbox input "true"
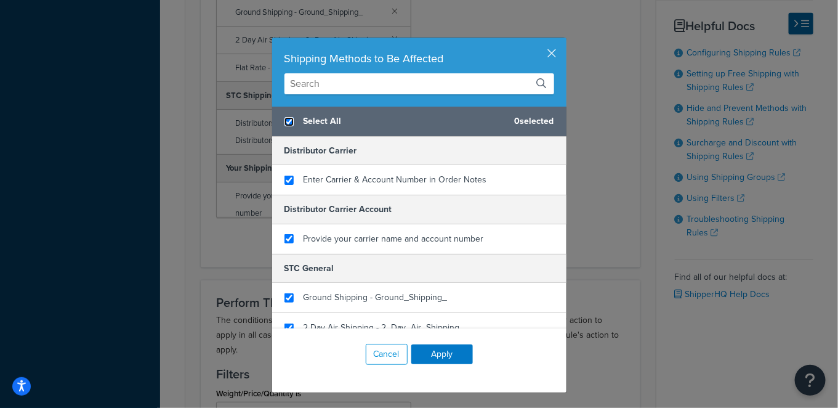
checkbox input "true"
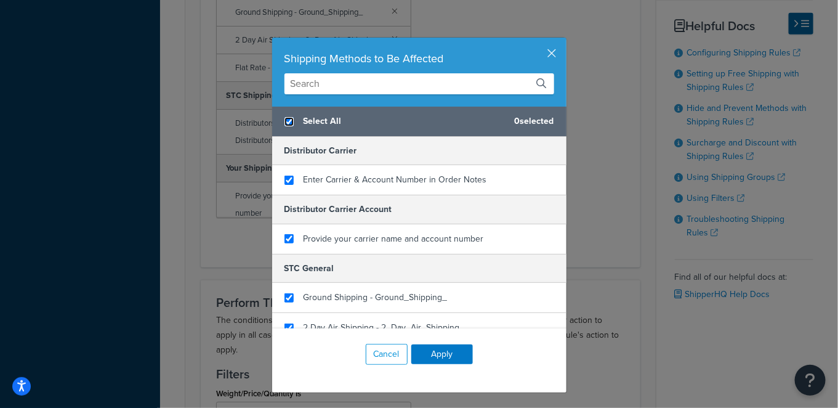
checkbox input "true"
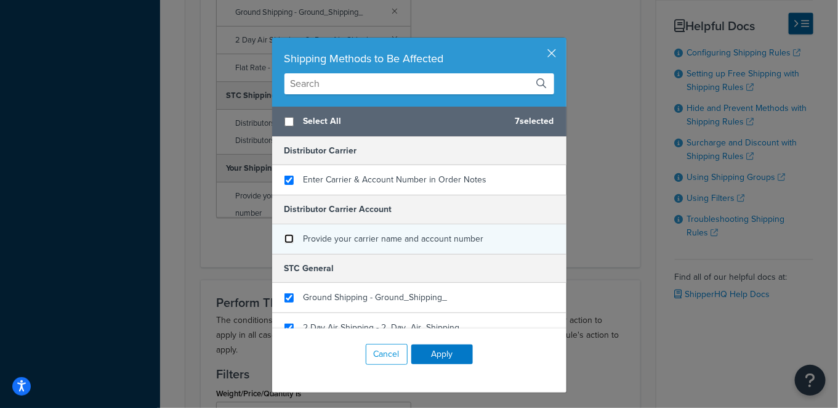
checkbox input "false"
click at [284, 238] on input "checkbox" at bounding box center [288, 238] width 9 height 9
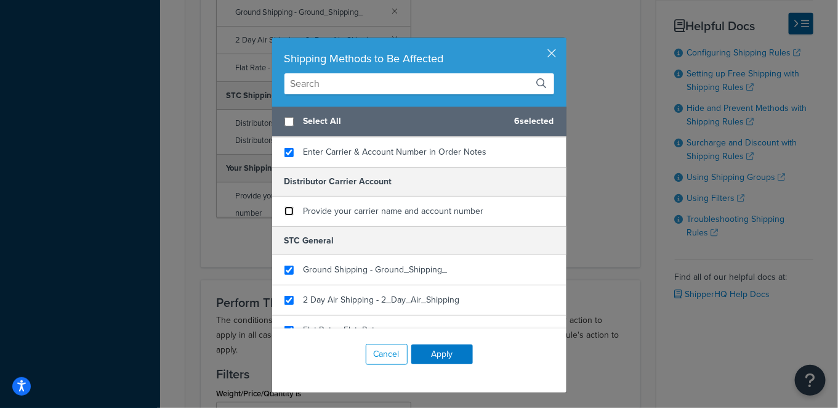
scroll to position [0, 0]
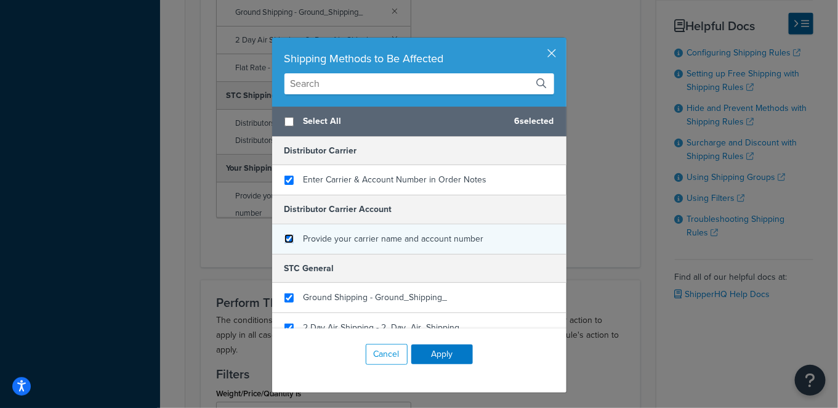
click at [284, 238] on input "checkbox" at bounding box center [288, 238] width 9 height 9
checkbox input "true"
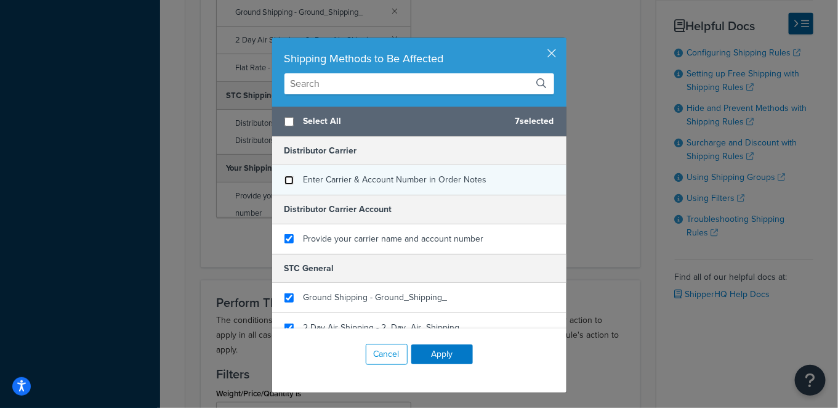
click at [284, 179] on input "checkbox" at bounding box center [288, 179] width 9 height 9
checkbox input "false"
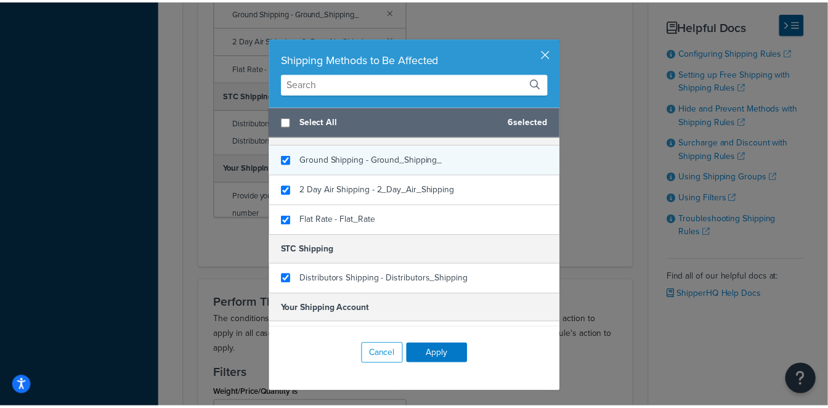
scroll to position [159, 0]
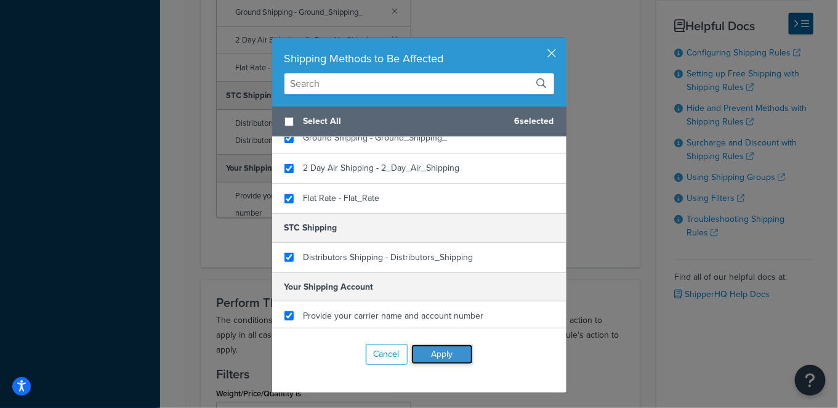
click at [450, 346] on button "Apply" at bounding box center [442, 354] width 62 height 20
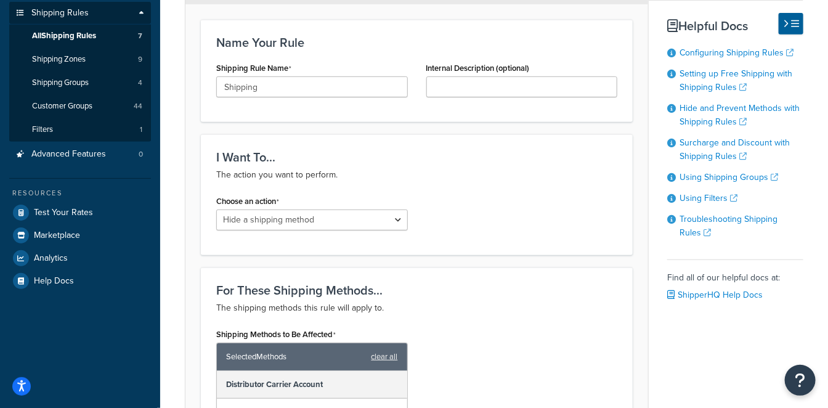
scroll to position [0, 0]
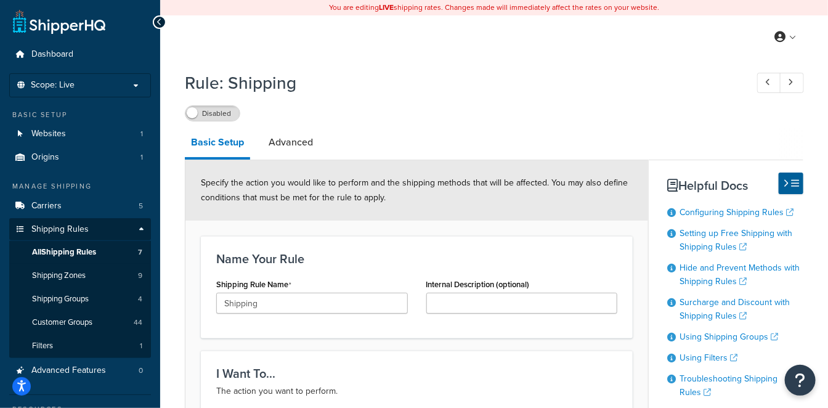
click at [228, 112] on label "Disabled" at bounding box center [212, 113] width 54 height 15
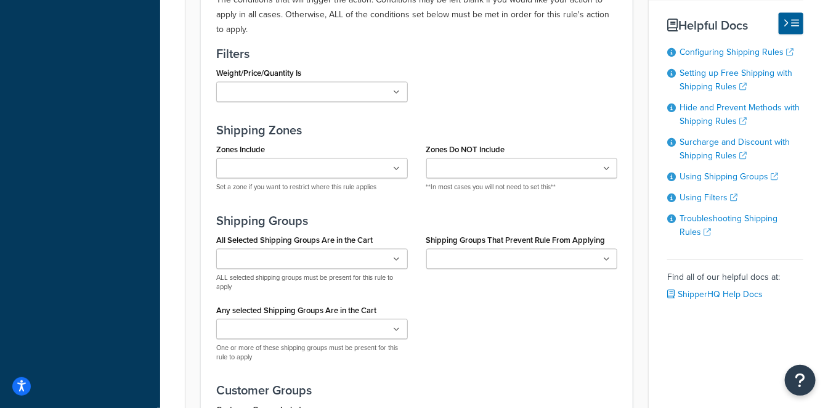
scroll to position [957, 0]
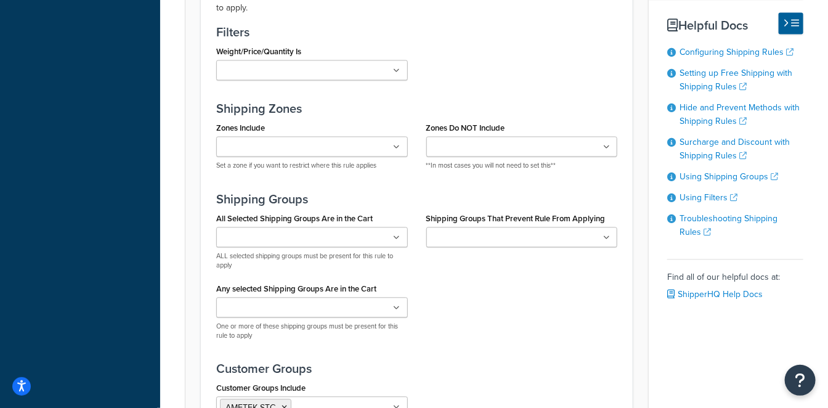
click at [349, 231] on ul at bounding box center [311, 237] width 191 height 20
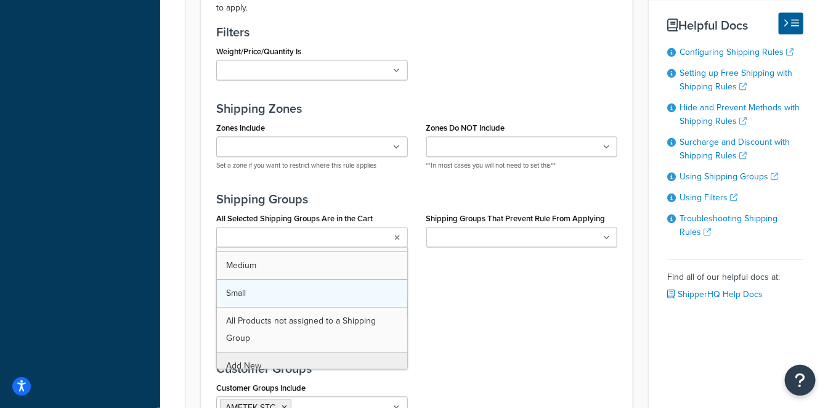
scroll to position [32, 0]
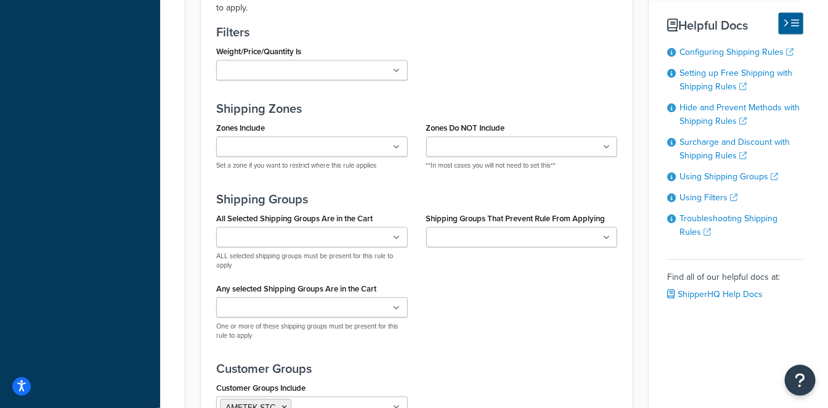
click at [460, 280] on div "All Selected Shipping Groups Are in the Cart Large Medium Small All Products no…" at bounding box center [416, 279] width 419 height 140
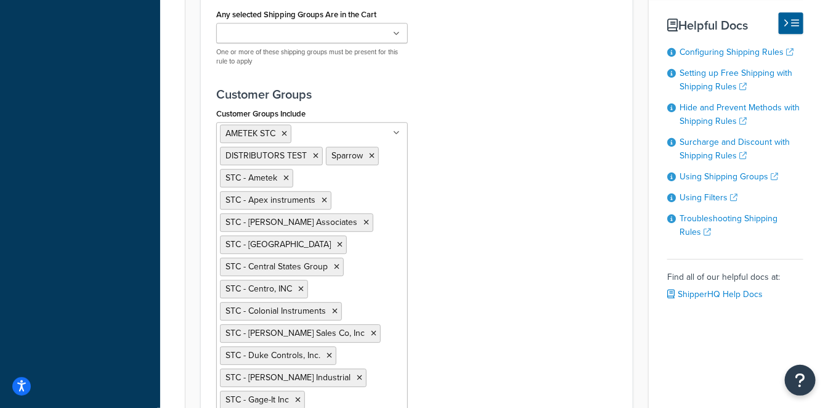
scroll to position [1527, 0]
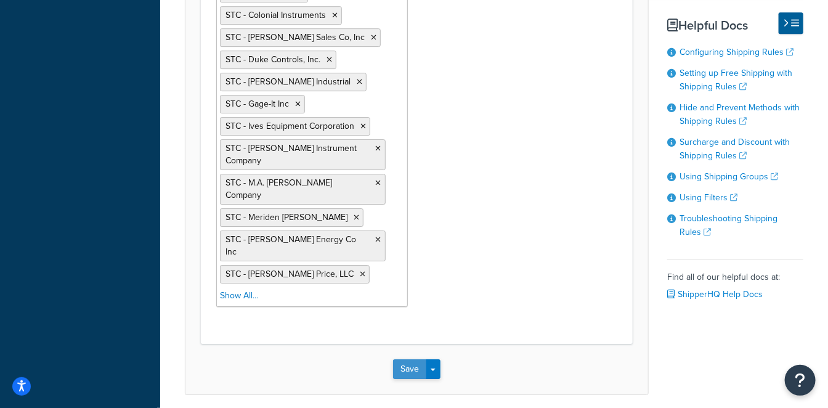
click at [412, 359] on button "Save" at bounding box center [409, 369] width 33 height 20
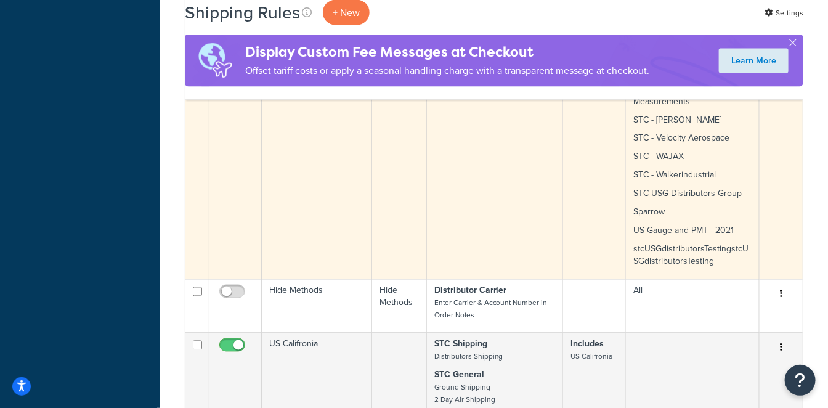
scroll to position [821, 0]
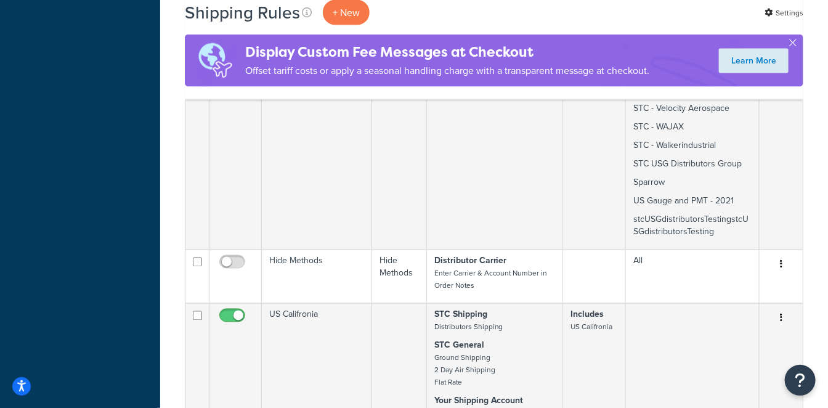
click at [171, 181] on div "Shipping Rules + New Settings Display Custom Fee Messages at Checkout Offset ta…" at bounding box center [493, 138] width 667 height 1801
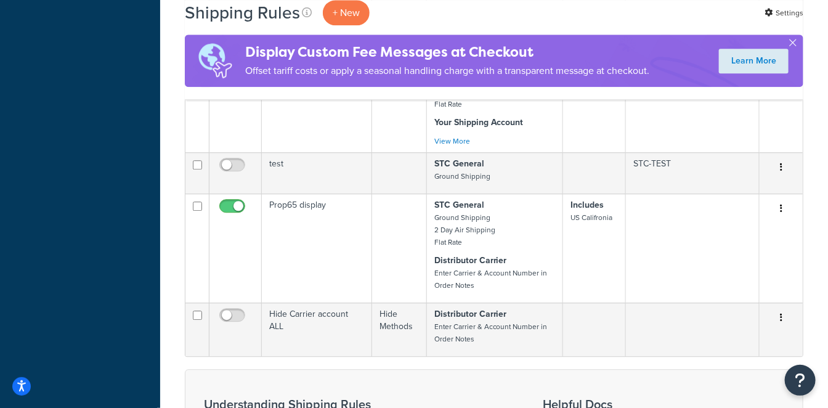
scroll to position [1231, 0]
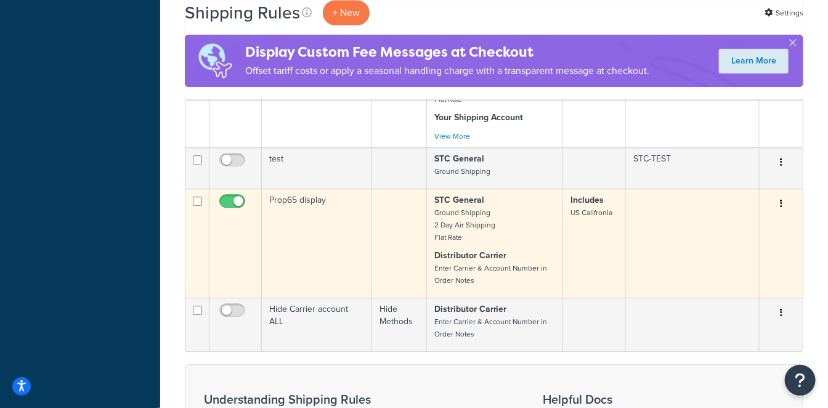
click at [297, 188] on td "Prop65 display" at bounding box center [317, 242] width 110 height 109
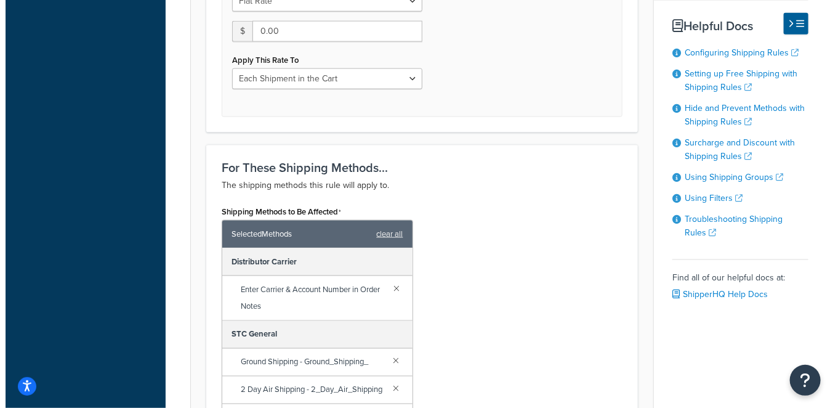
scroll to position [821, 0]
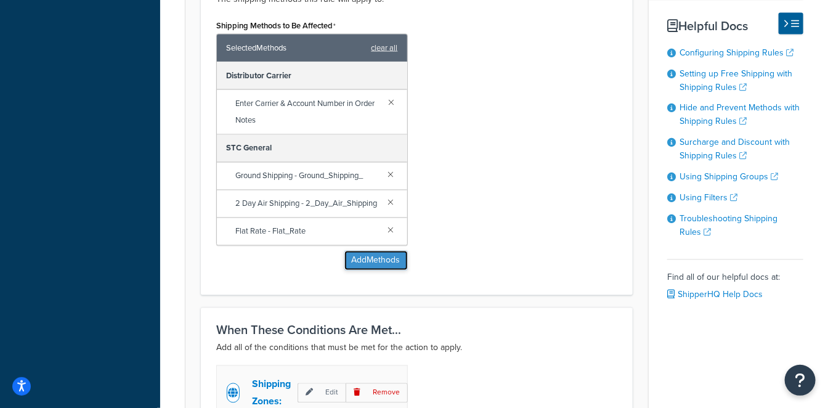
click at [364, 270] on button "Add Methods" at bounding box center [375, 261] width 63 height 20
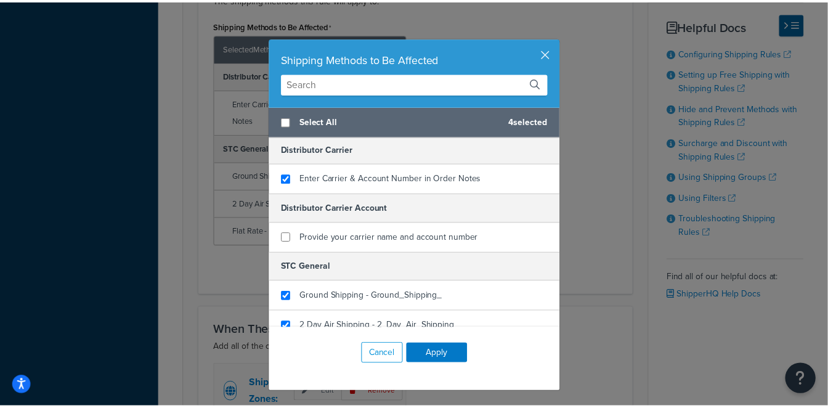
scroll to position [0, 0]
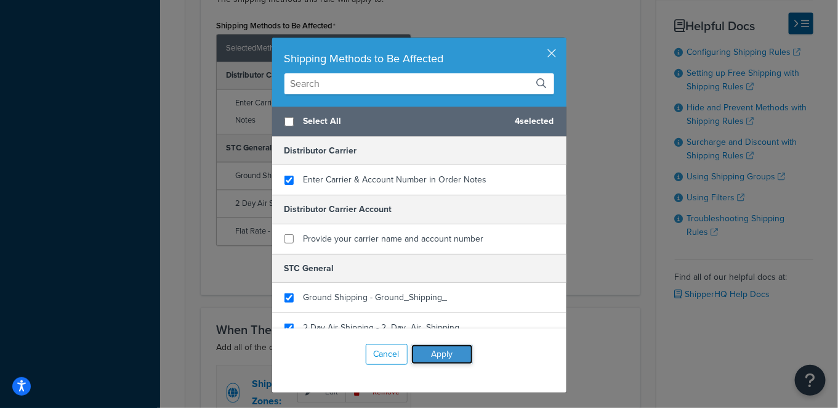
click at [447, 360] on button "Apply" at bounding box center [442, 354] width 62 height 20
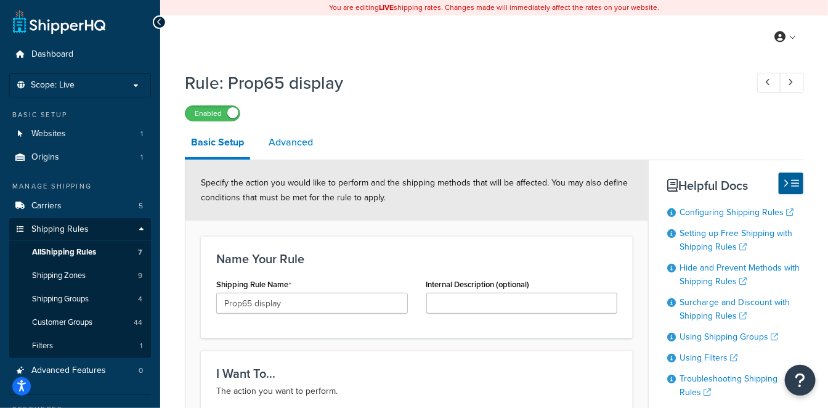
click at [302, 147] on link "Advanced" at bounding box center [290, 142] width 57 height 30
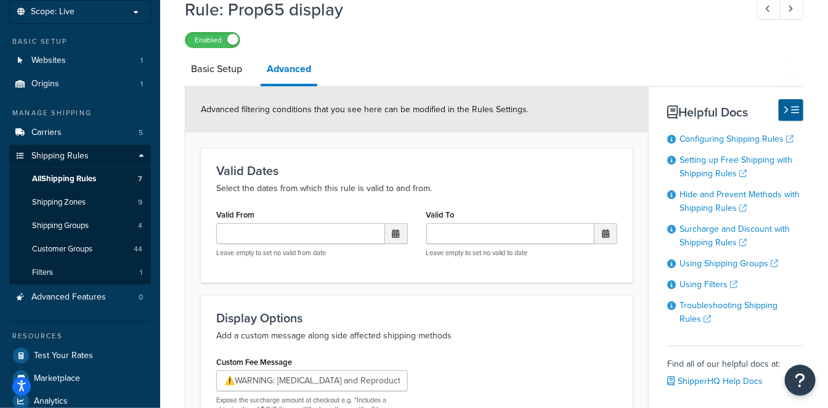
scroll to position [244, 0]
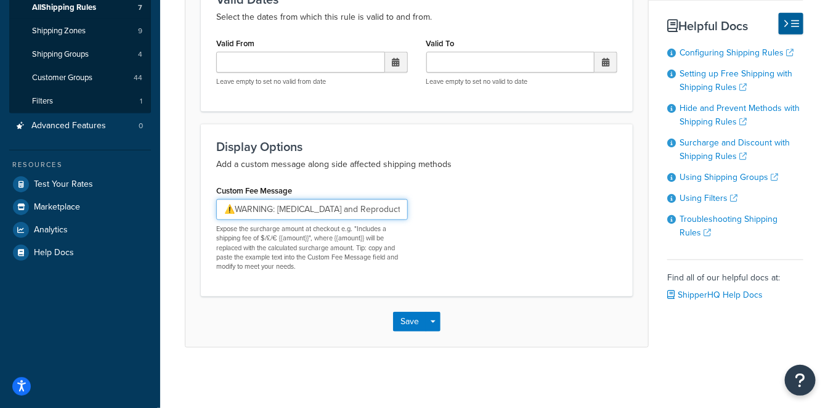
click at [344, 214] on input "⚠️WARNING: Cancer and Reproductive Harm – www.P65Warnings.ca.gov. Dispose of in…" at bounding box center [311, 209] width 191 height 21
drag, startPoint x: 288, startPoint y: 204, endPoint x: 655, endPoint y: 197, distance: 367.0
click at [655, 197] on div "Basic Setup Advanced Advanced filtering conditions that you see here can be mod…" at bounding box center [494, 115] width 618 height 464
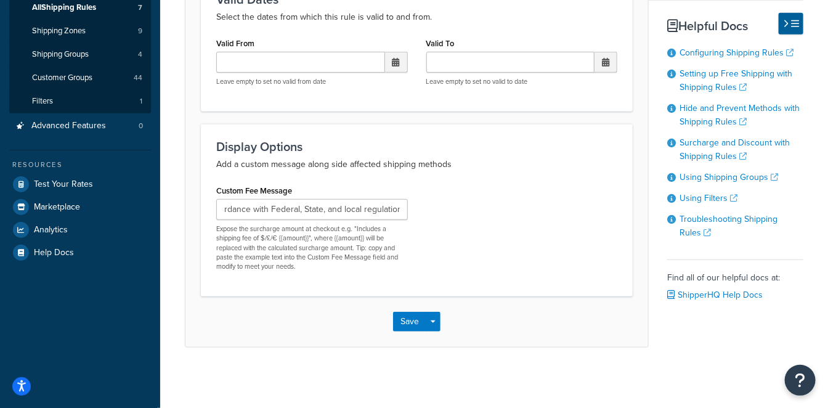
click at [516, 209] on div "Custom Fee Message ⚠️WARNING: Cancer and Reproductive Harm – www.P65Warnings.ca…" at bounding box center [416, 231] width 419 height 99
click at [416, 323] on button "Save" at bounding box center [409, 322] width 33 height 20
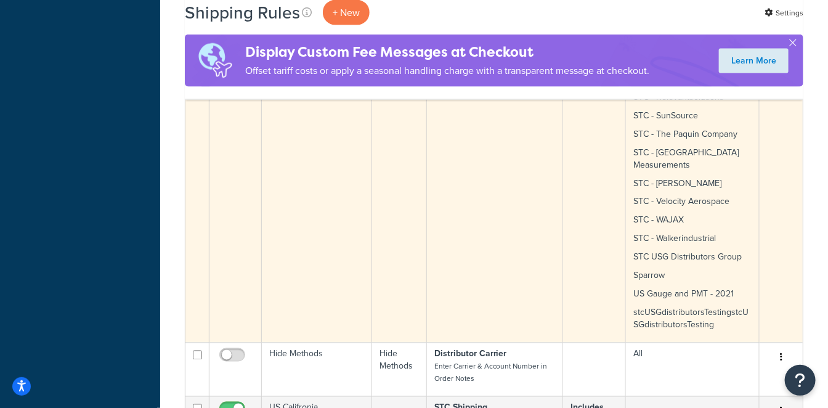
scroll to position [778, 0]
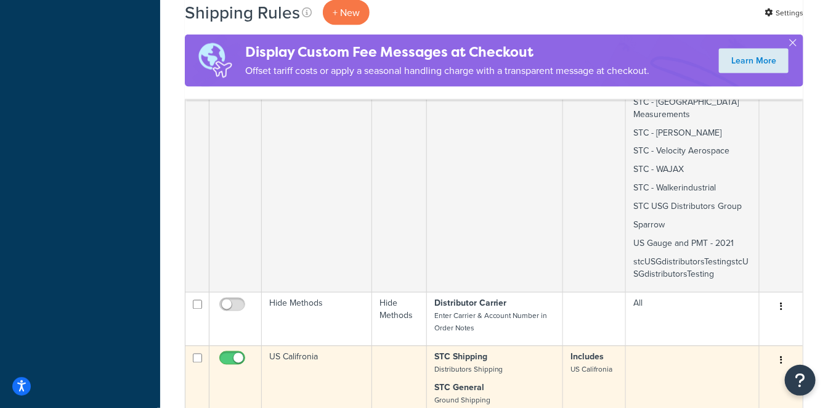
click at [342, 345] on td "US Califronia" at bounding box center [317, 408] width 110 height 127
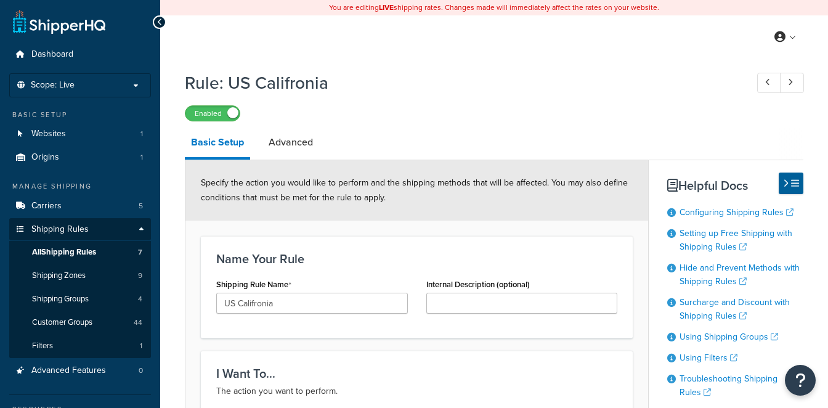
select select "SURCHARGE"
select select "ORDER"
click at [312, 140] on link "Advanced" at bounding box center [290, 142] width 57 height 30
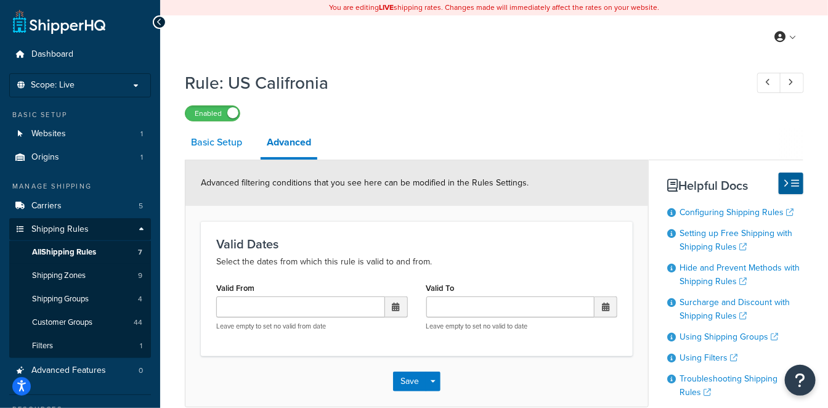
click at [217, 145] on link "Basic Setup" at bounding box center [216, 142] width 63 height 30
select select "SURCHARGE"
select select "ORDER"
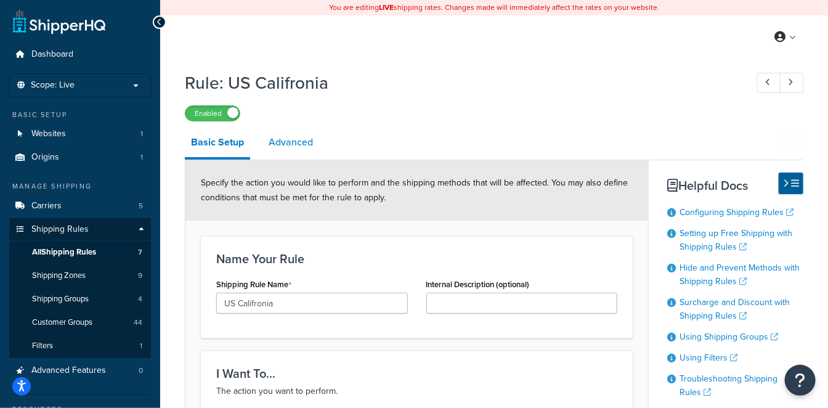
click at [294, 149] on link "Advanced" at bounding box center [290, 142] width 57 height 30
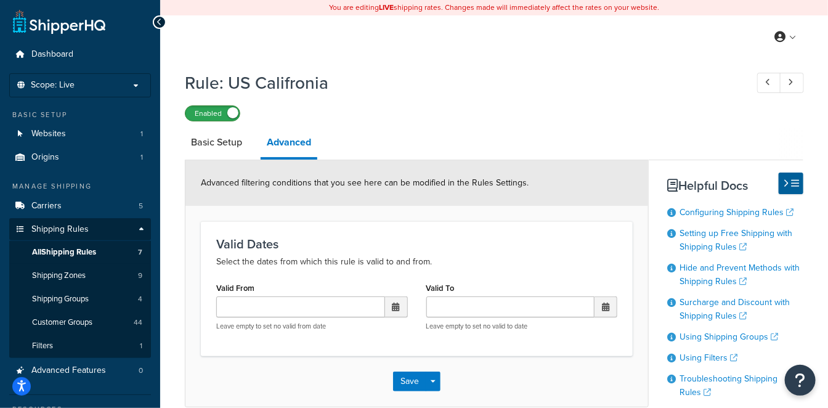
click at [214, 112] on label "Enabled" at bounding box center [212, 113] width 54 height 15
click at [413, 374] on button "Save" at bounding box center [409, 381] width 33 height 20
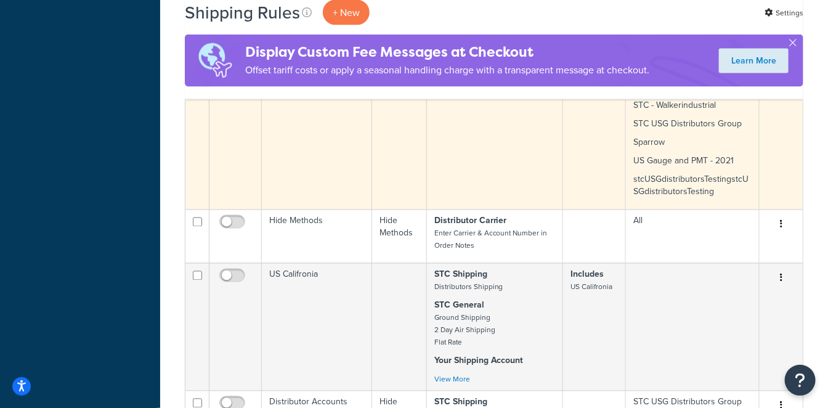
scroll to position [889, 0]
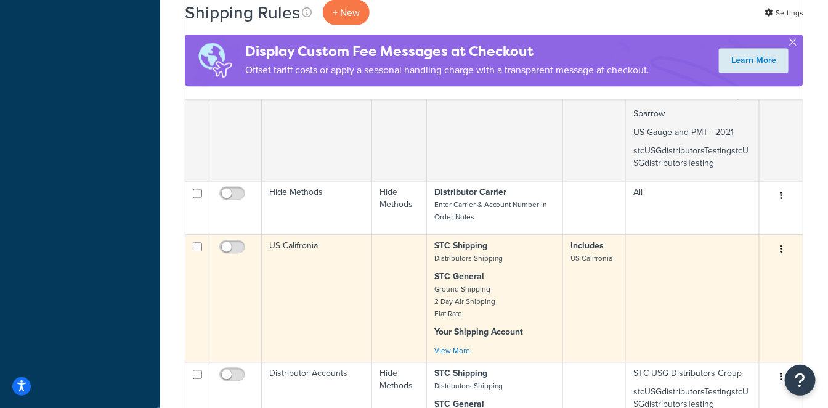
click at [788, 240] on button "button" at bounding box center [780, 250] width 17 height 20
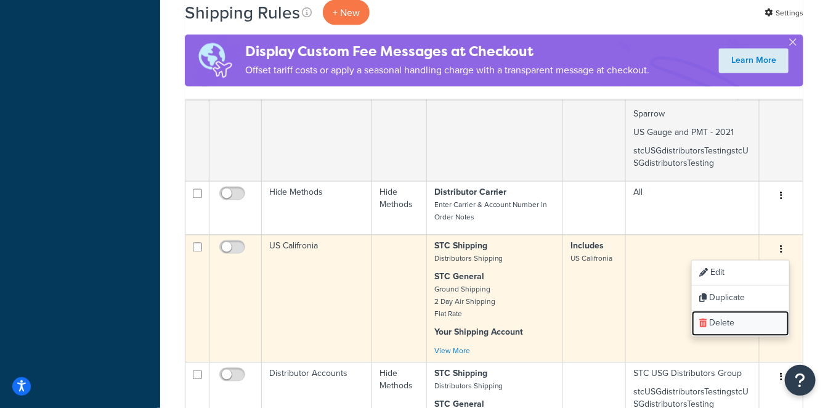
click at [740, 311] on link "Delete" at bounding box center [739, 323] width 97 height 25
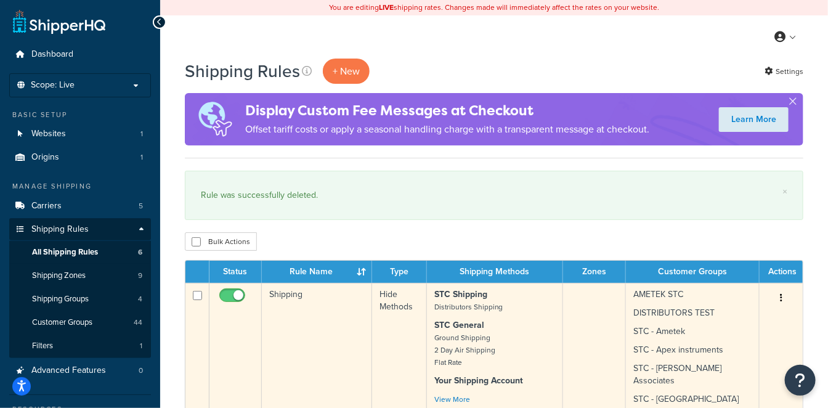
scroll to position [137, 0]
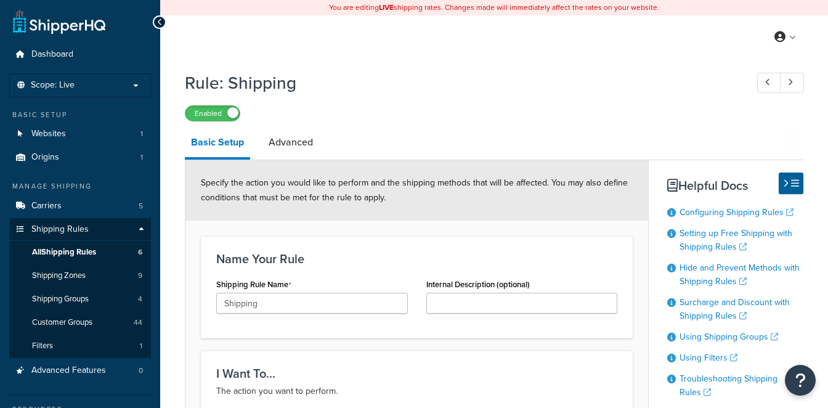
select select "HIDE"
click at [292, 140] on link "Advanced" at bounding box center [290, 142] width 57 height 30
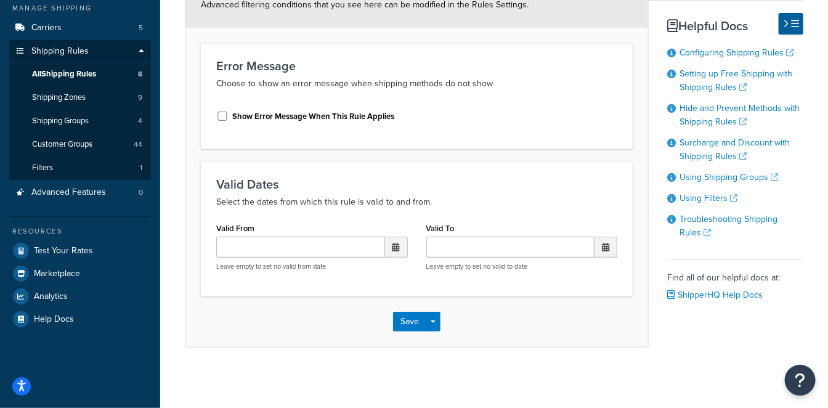
scroll to position [41, 0]
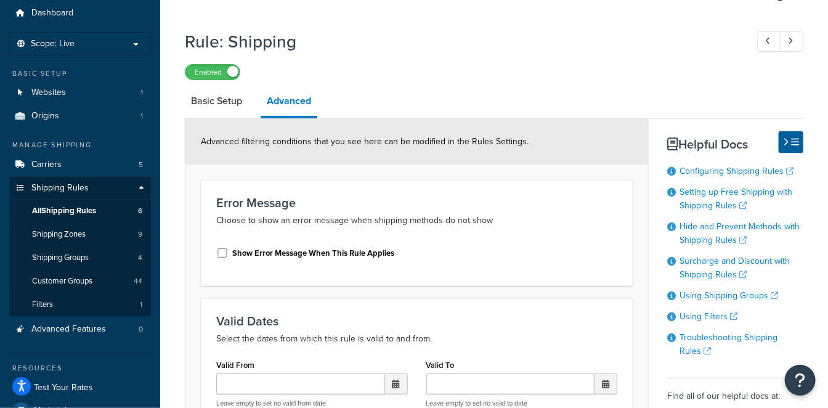
click at [328, 251] on label "Show Error Message When This Rule Applies" at bounding box center [313, 253] width 162 height 11
click at [228, 251] on input "Show Error Message When This Rule Applies" at bounding box center [222, 252] width 12 height 9
checkbox input "true"
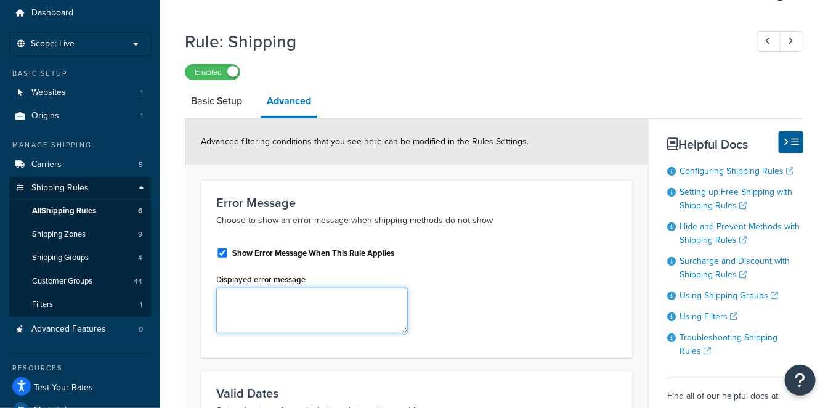
click at [292, 312] on textarea "Displayed error message" at bounding box center [311, 311] width 191 height 46
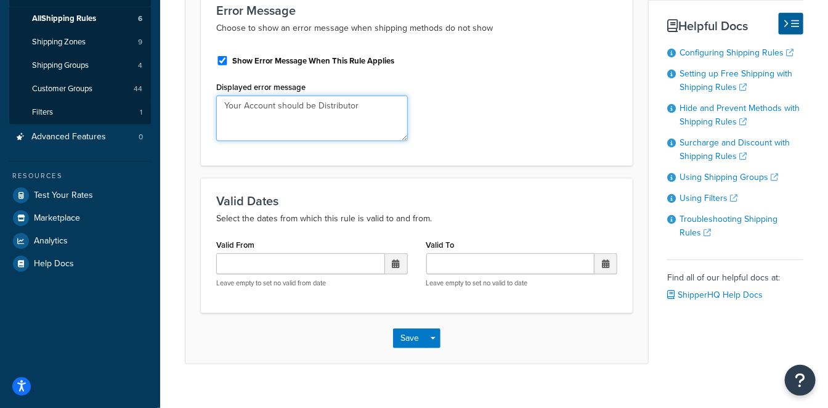
scroll to position [246, 0]
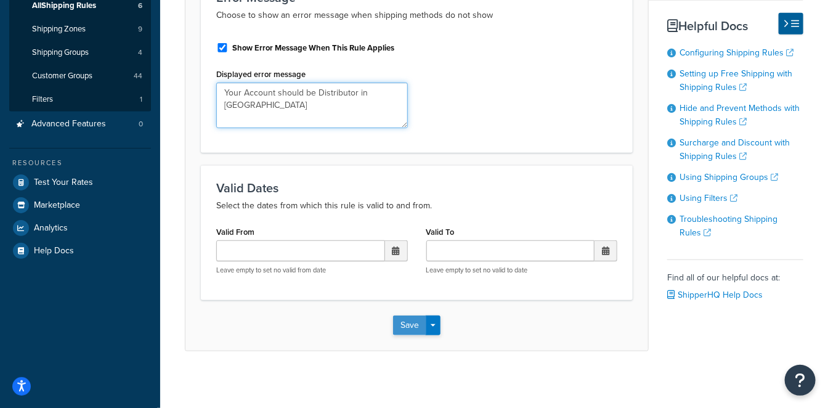
type textarea "Your Account should be Distributor in US"
click at [411, 324] on button "Save" at bounding box center [409, 325] width 33 height 20
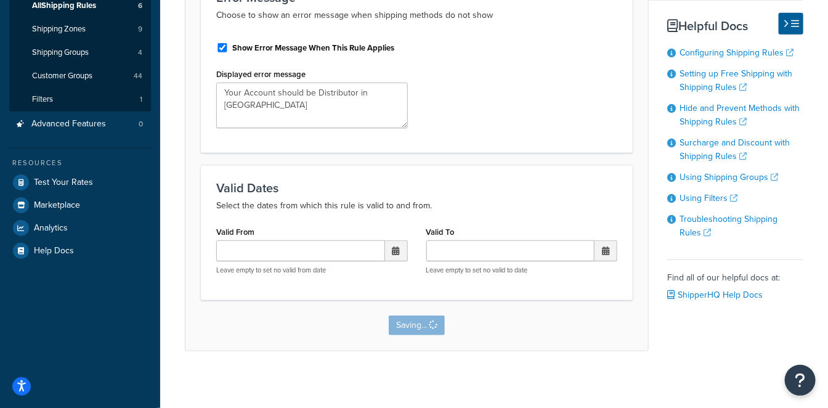
scroll to position [0, 0]
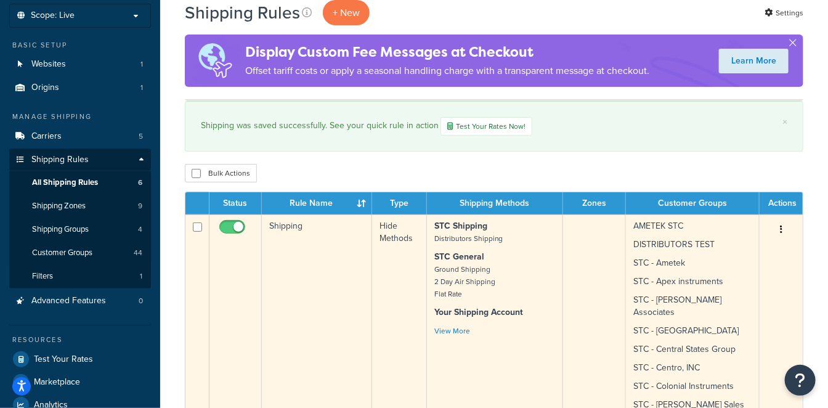
scroll to position [68, 0]
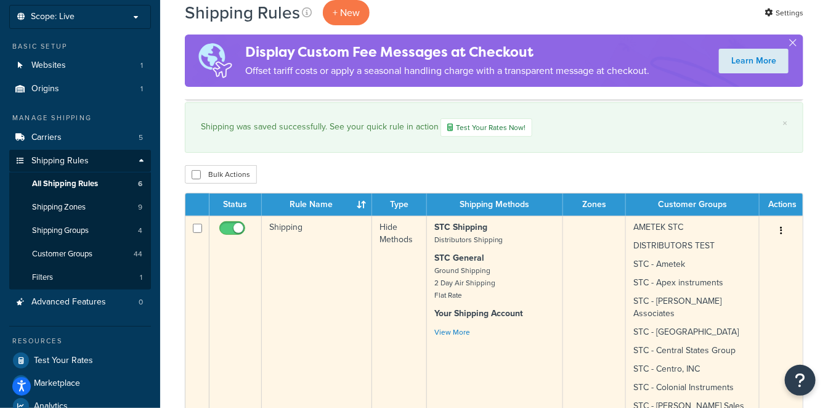
click at [235, 230] on input "checkbox" at bounding box center [234, 231] width 34 height 15
checkbox input "false"
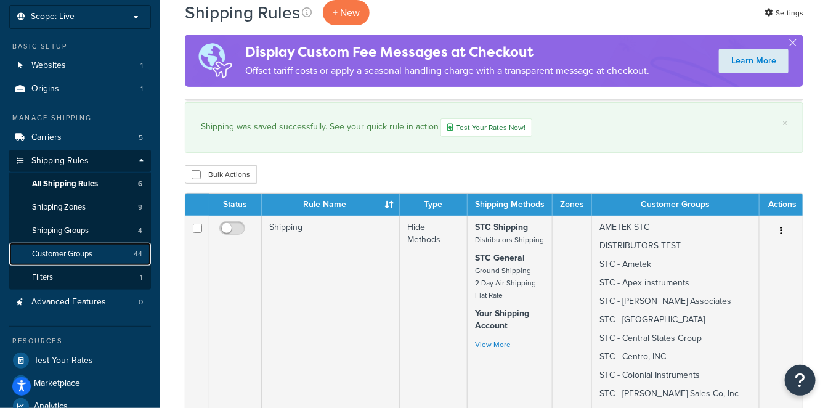
click at [76, 249] on span "Customer Groups" at bounding box center [62, 254] width 60 height 10
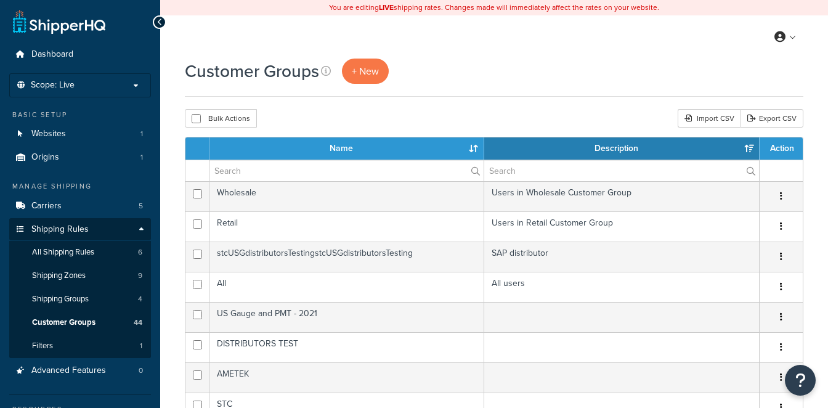
select select "15"
click at [327, 68] on icon at bounding box center [326, 71] width 10 height 10
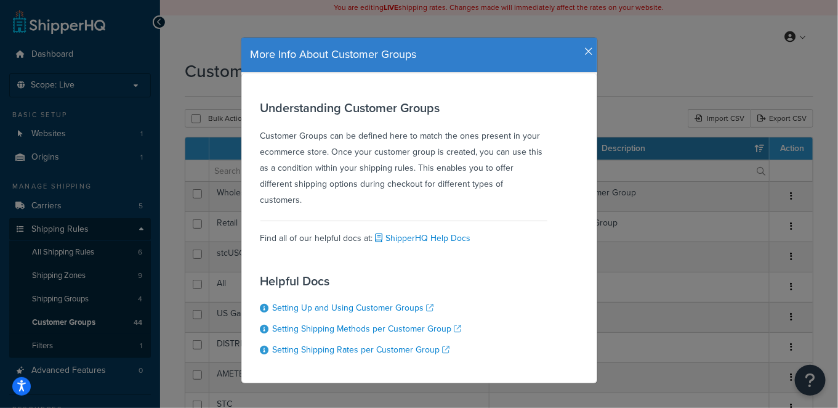
click at [421, 174] on div "Understanding Customer Groups Customer Groups can be defined here to match the …" at bounding box center [403, 154] width 287 height 107
drag, startPoint x: 421, startPoint y: 174, endPoint x: 414, endPoint y: 187, distance: 14.1
click at [414, 187] on div "Understanding Customer Groups Customer Groups can be defined here to match the …" at bounding box center [403, 154] width 287 height 107
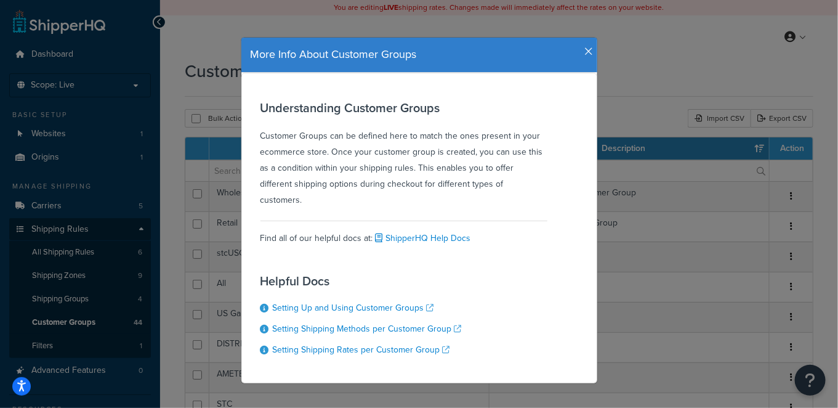
click at [414, 187] on div "Understanding Customer Groups Customer Groups can be defined here to match the …" at bounding box center [403, 154] width 287 height 107
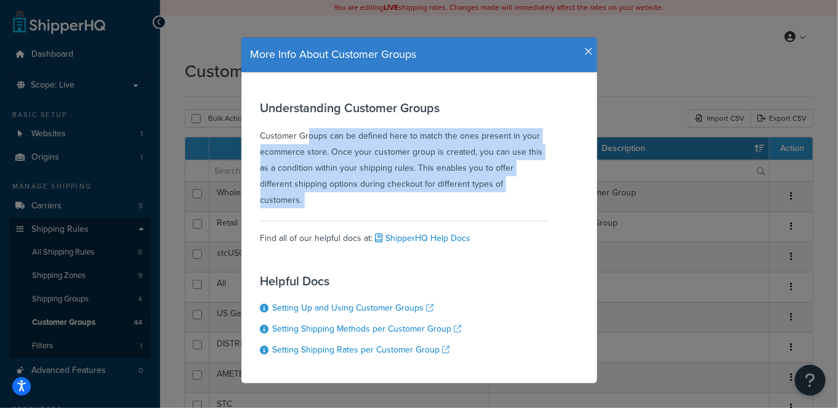
click at [414, 187] on div "Understanding Customer Groups Customer Groups can be defined here to match the …" at bounding box center [403, 154] width 287 height 107
click at [422, 322] on link "Setting Shipping Methods per Customer Group" at bounding box center [367, 328] width 189 height 13
click at [585, 47] on icon "button" at bounding box center [589, 51] width 9 height 11
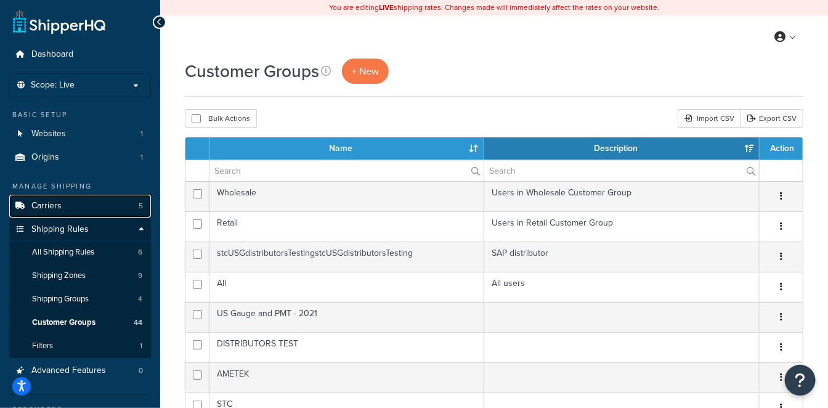
click at [84, 204] on link "Carriers 5" at bounding box center [80, 206] width 142 height 23
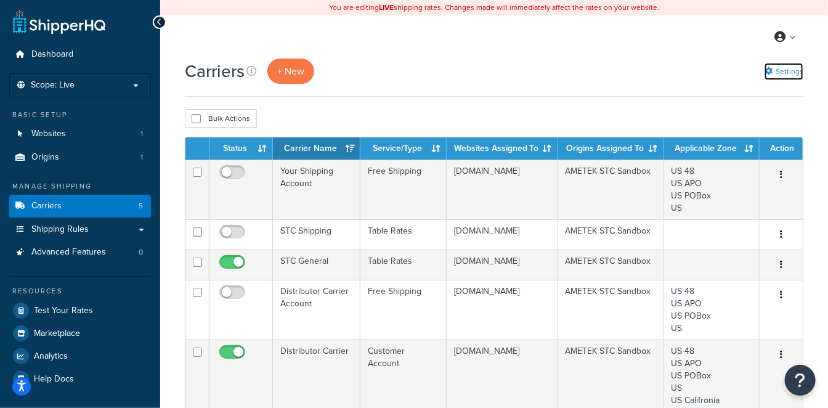
click at [792, 74] on link "Settings" at bounding box center [783, 71] width 39 height 17
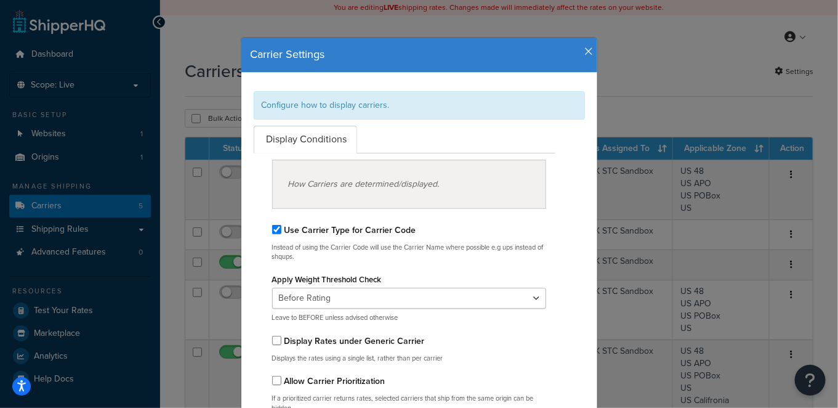
click at [585, 52] on icon "button" at bounding box center [589, 51] width 9 height 11
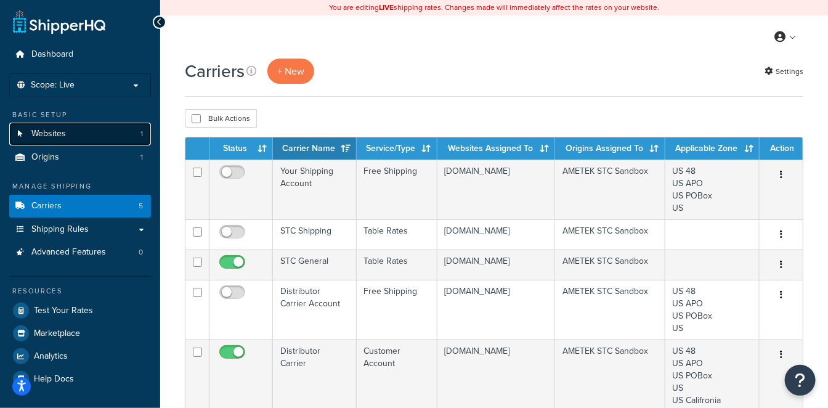
click at [95, 137] on link "Websites 1" at bounding box center [80, 134] width 142 height 23
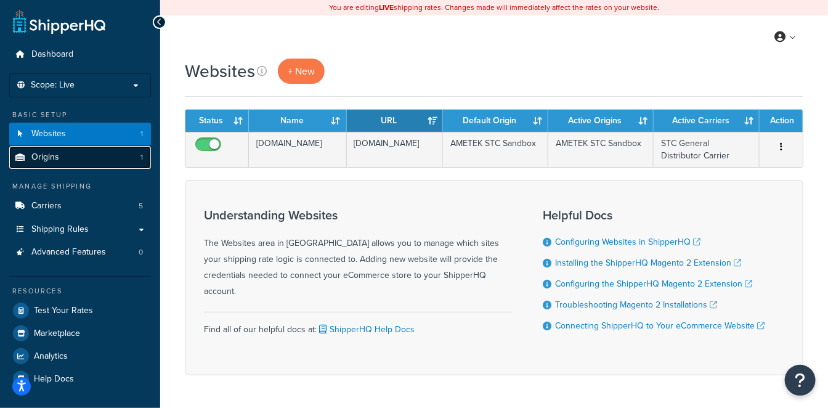
click at [92, 157] on link "Origins 1" at bounding box center [80, 157] width 142 height 23
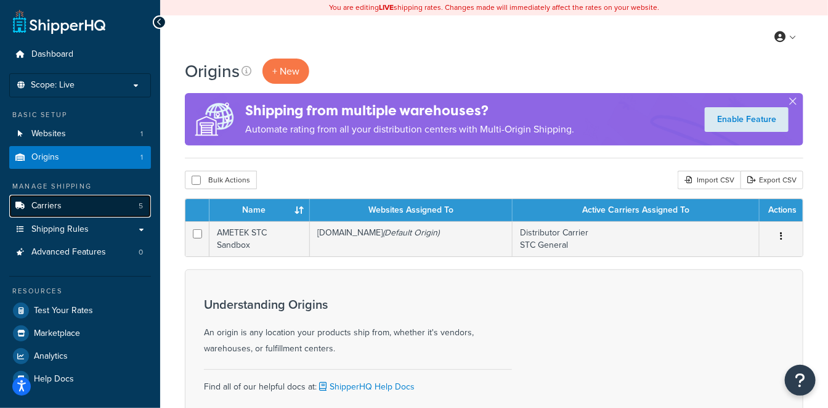
click at [84, 206] on link "Carriers 5" at bounding box center [80, 206] width 142 height 23
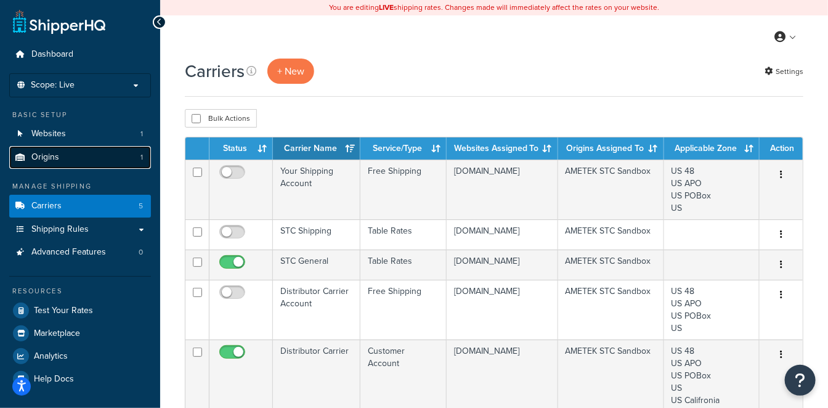
click at [82, 151] on link "Origins 1" at bounding box center [80, 157] width 142 height 23
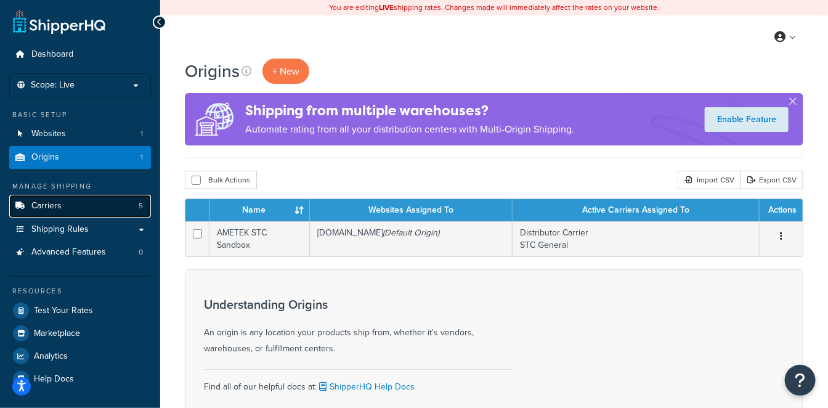
click at [82, 206] on link "Carriers 5" at bounding box center [80, 206] width 142 height 23
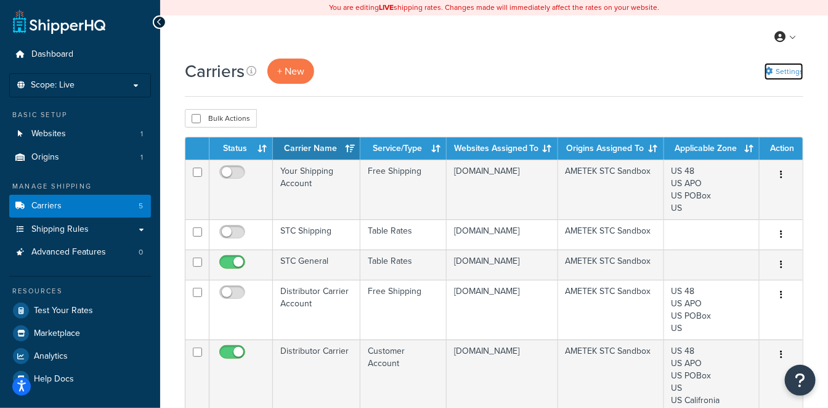
click at [780, 68] on link "Settings" at bounding box center [783, 71] width 39 height 17
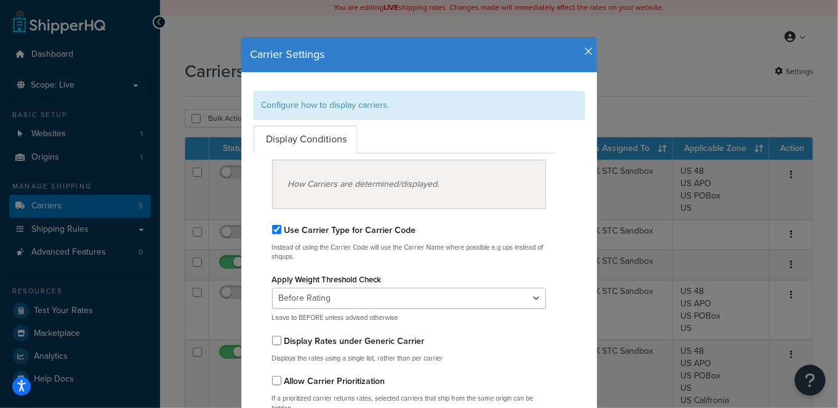
click at [585, 52] on icon "button" at bounding box center [589, 51] width 9 height 11
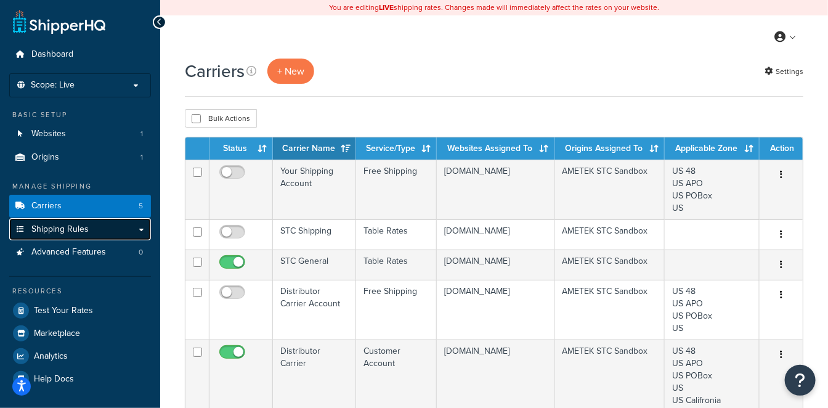
click at [71, 224] on span "Shipping Rules" at bounding box center [59, 229] width 57 height 10
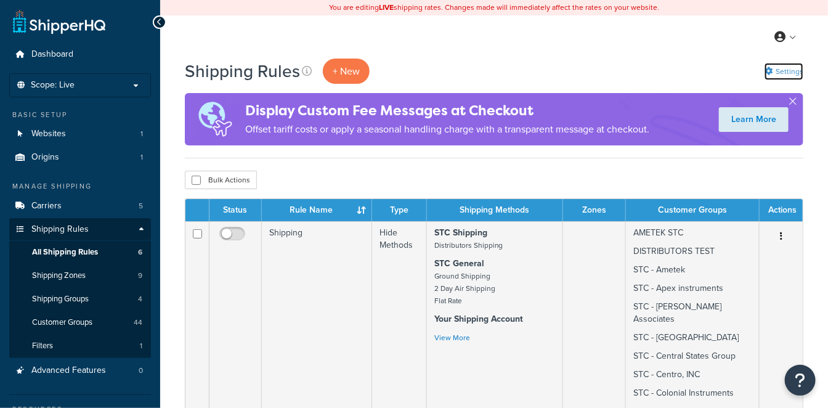
click at [792, 70] on link "Settings" at bounding box center [783, 71] width 39 height 17
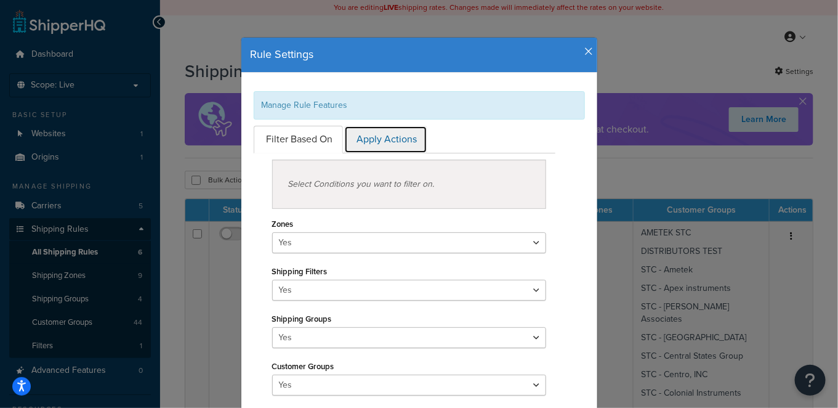
click at [393, 126] on link "Apply Actions" at bounding box center [385, 140] width 83 height 28
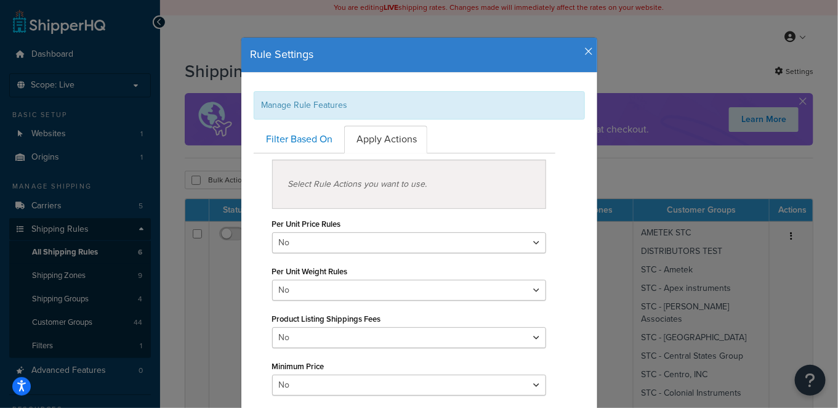
click at [585, 55] on icon "button" at bounding box center [589, 51] width 9 height 11
